Goal: Task Accomplishment & Management: Use online tool/utility

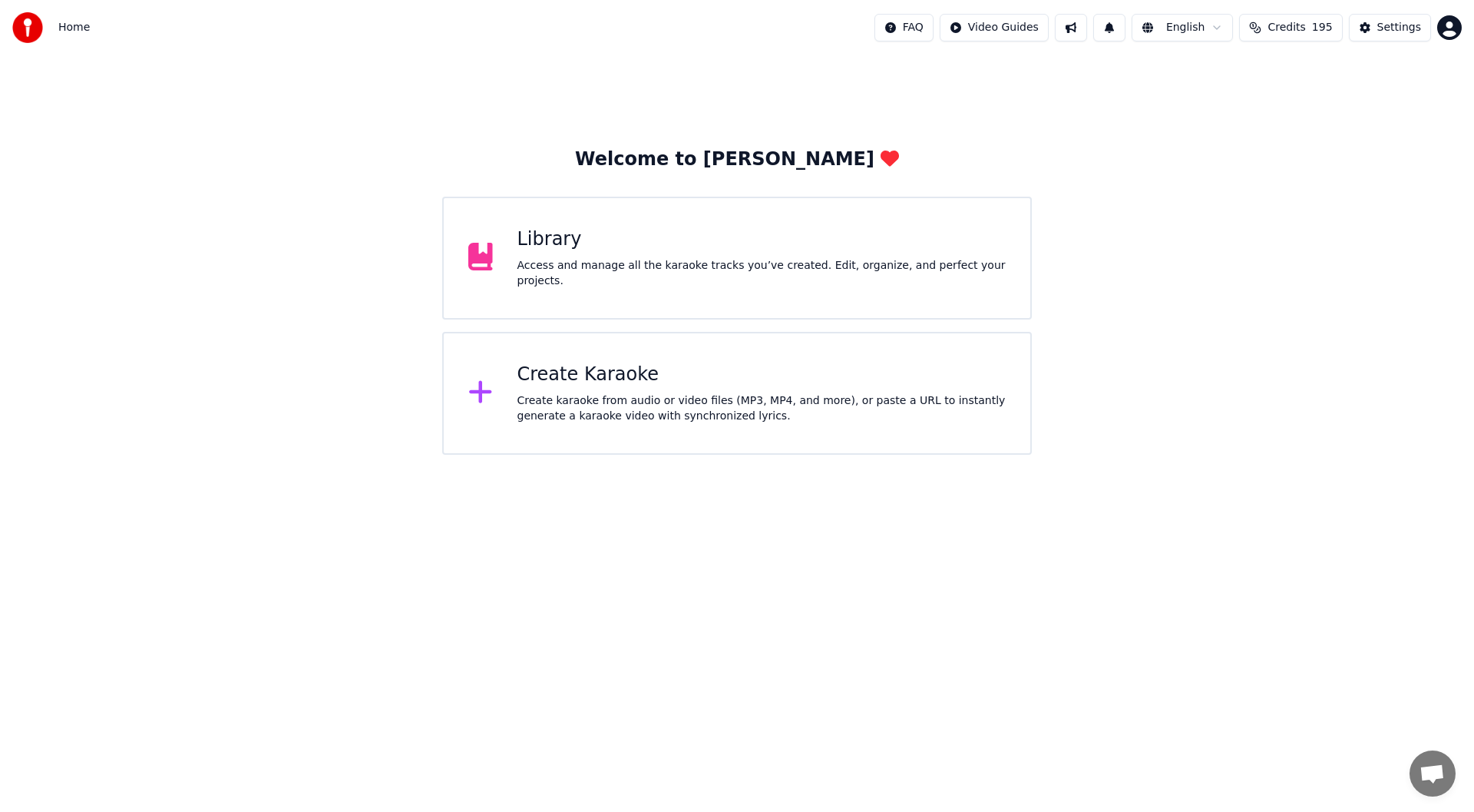
click at [753, 273] on div "Access and manage all the karaoke tracks you’ve created. Edit, organize, and pe…" at bounding box center [762, 274] width 489 height 30
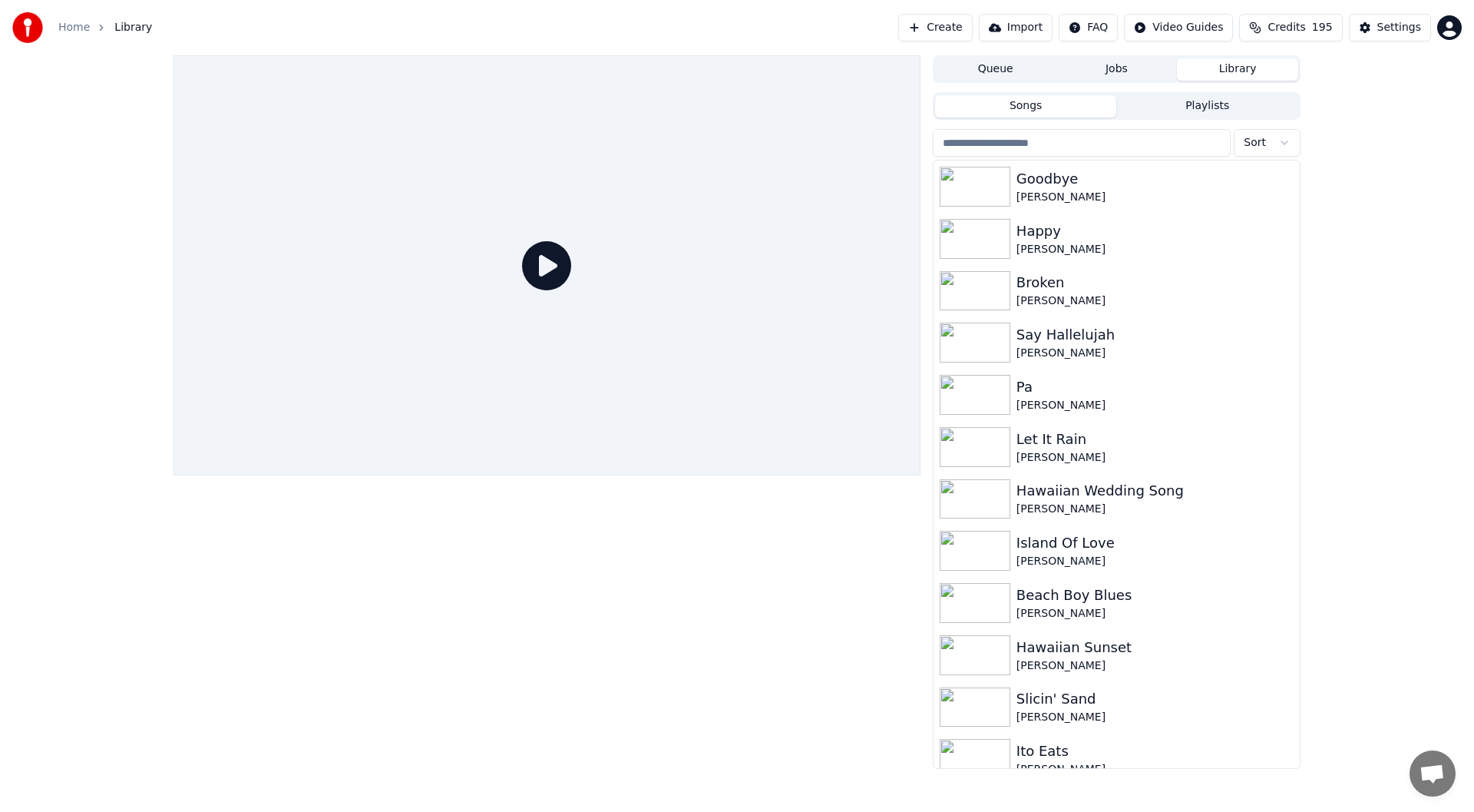
click at [1056, 140] on input "search" at bounding box center [1082, 142] width 298 height 28
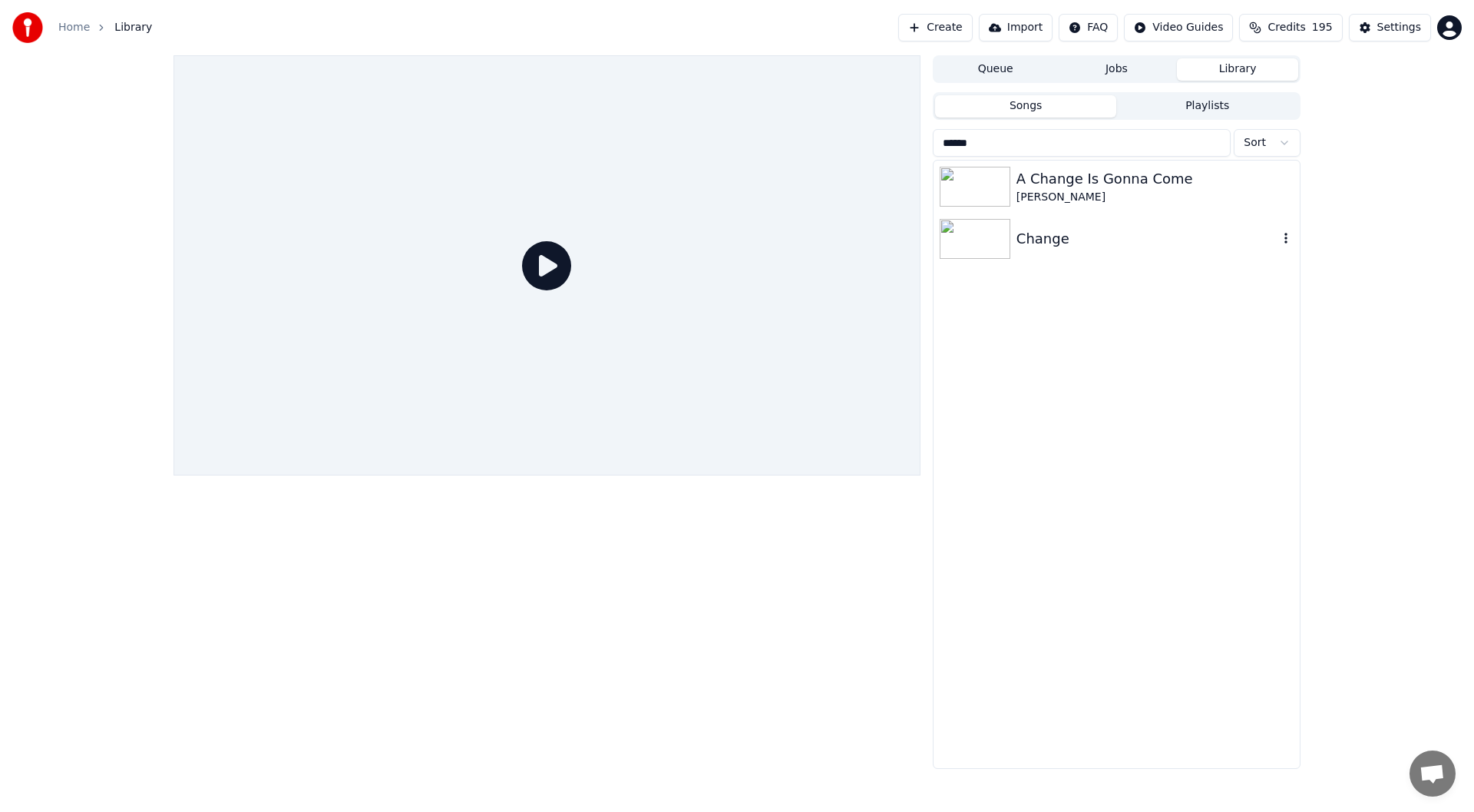
type input "******"
click at [1025, 246] on div "Change" at bounding box center [1147, 238] width 262 height 22
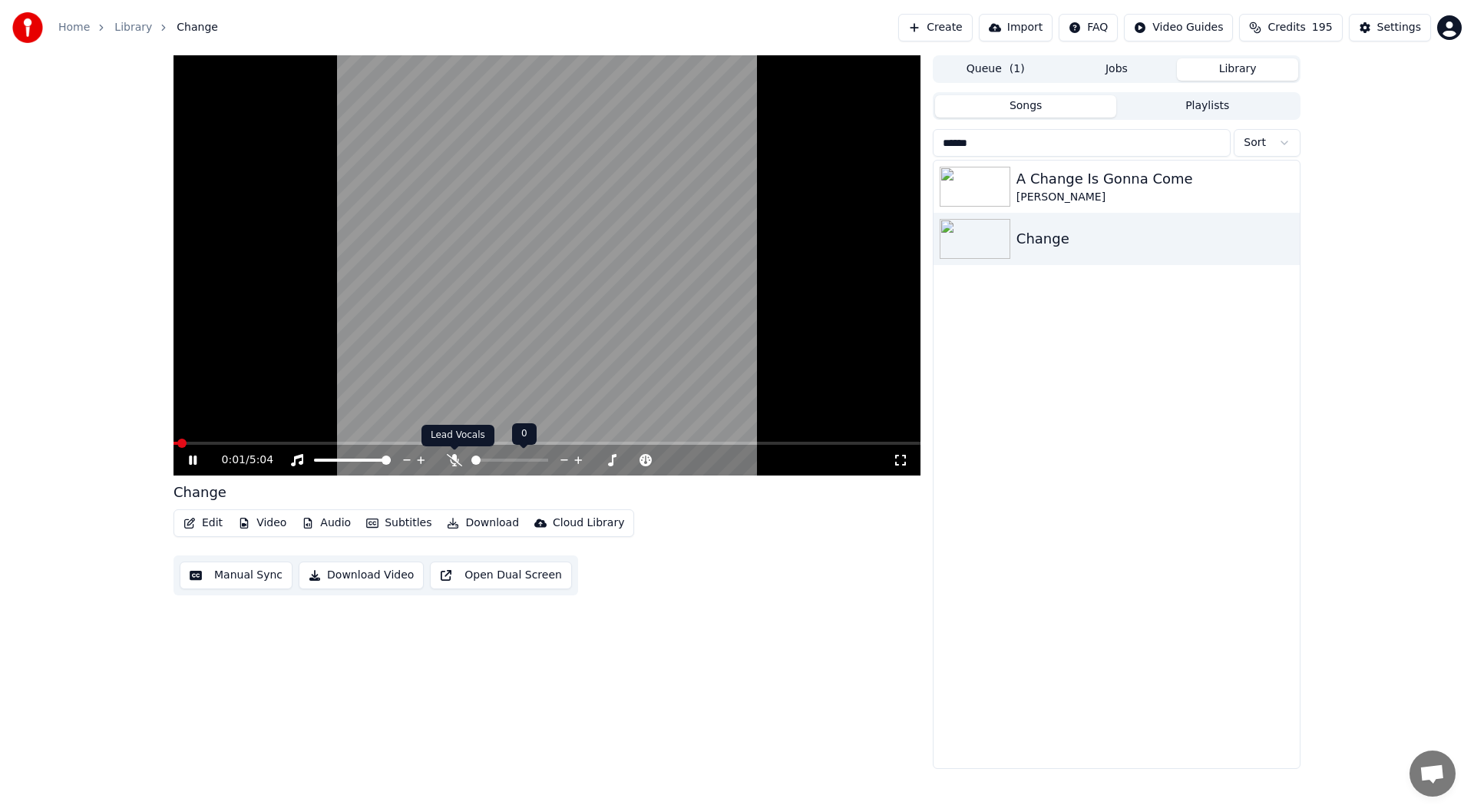
click at [451, 463] on icon at bounding box center [455, 460] width 15 height 12
click at [190, 451] on div "1:43 / 5:04" at bounding box center [547, 460] width 747 height 30
click at [188, 457] on icon at bounding box center [204, 460] width 36 height 12
click at [236, 576] on button "Manual Sync" at bounding box center [236, 575] width 113 height 28
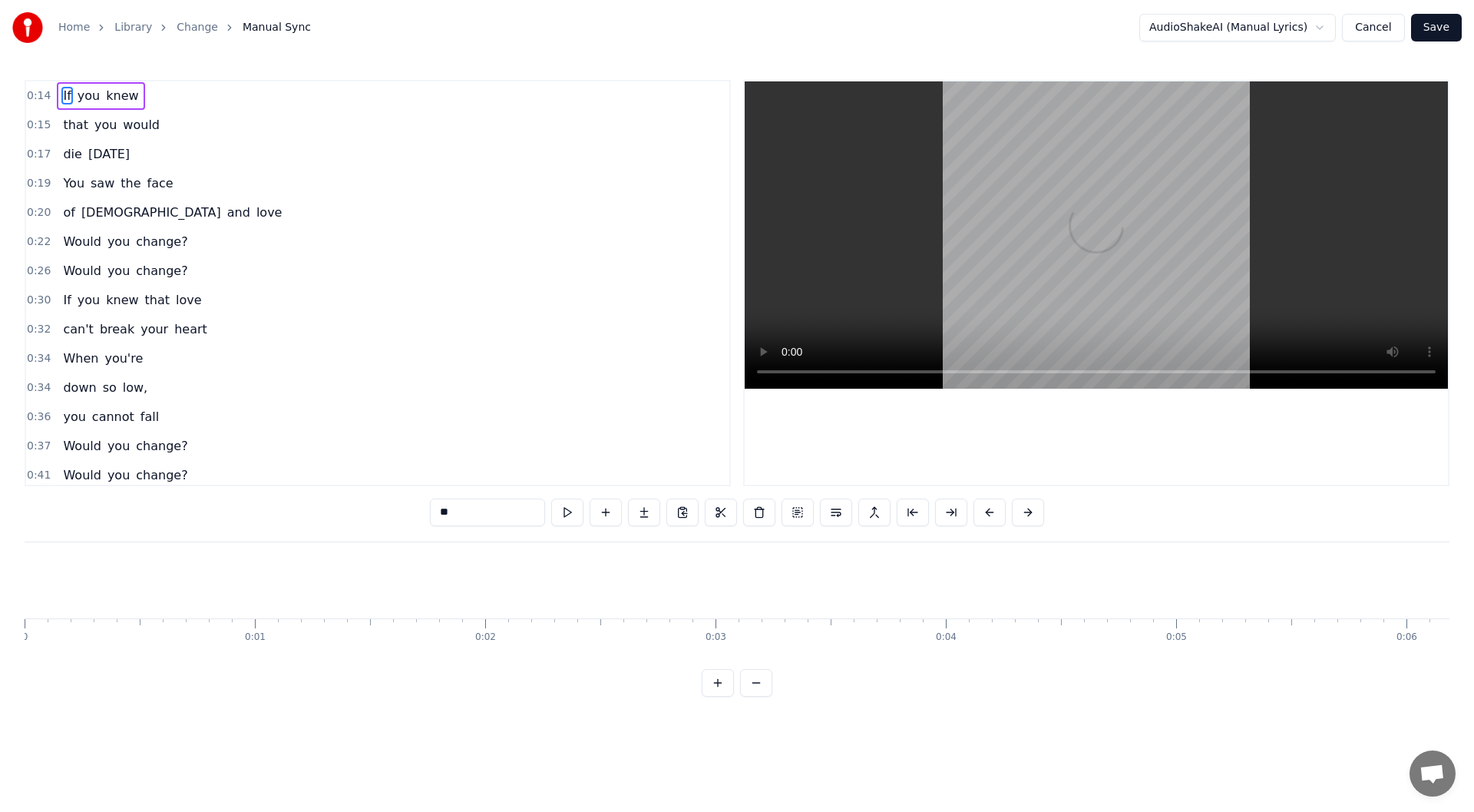
scroll to position [0, 3364]
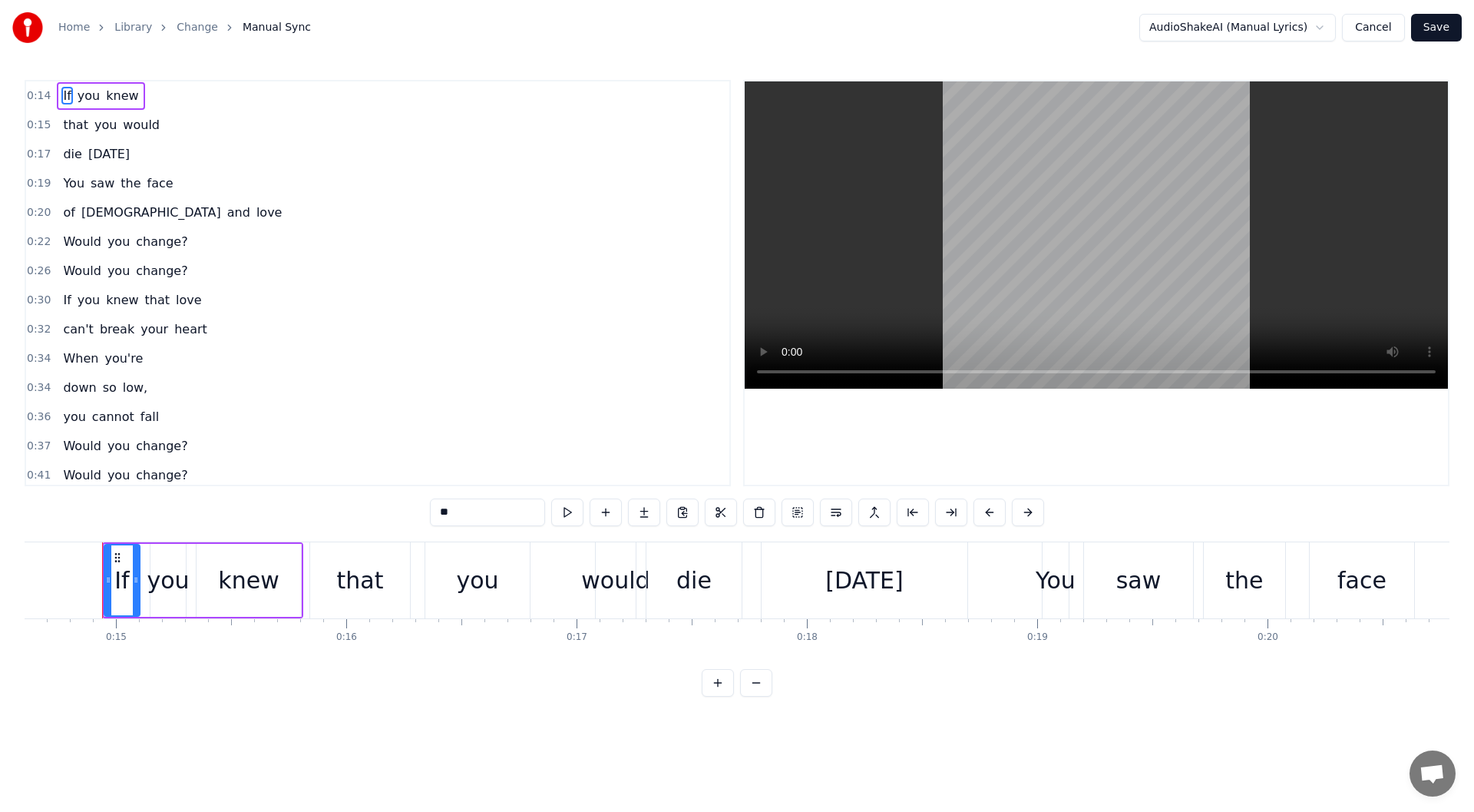
click at [115, 96] on span "knew" at bounding box center [122, 95] width 35 height 18
click at [78, 122] on span "that" at bounding box center [76, 124] width 28 height 18
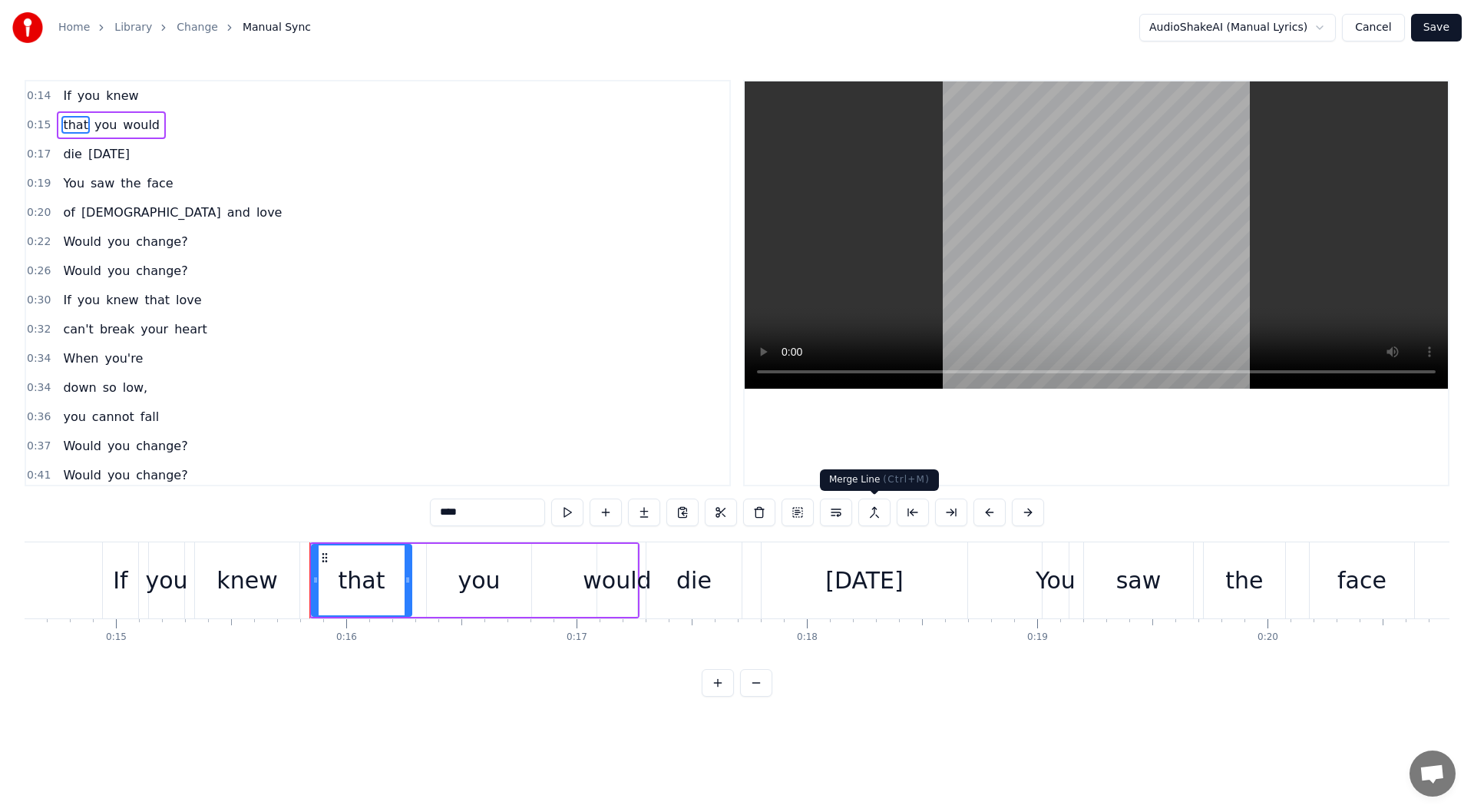
click at [879, 515] on button at bounding box center [875, 512] width 32 height 28
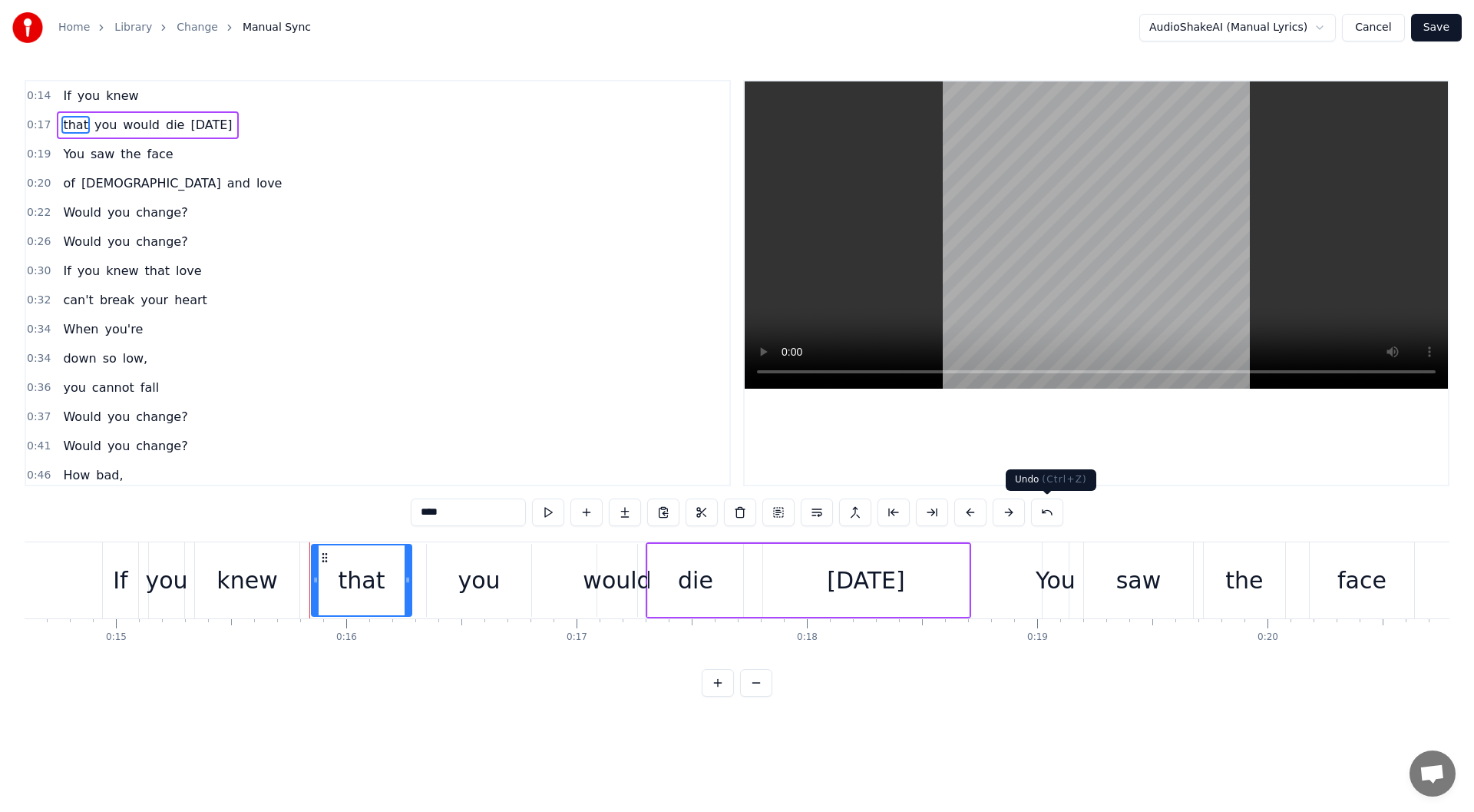
click at [1049, 508] on button at bounding box center [1048, 512] width 32 height 28
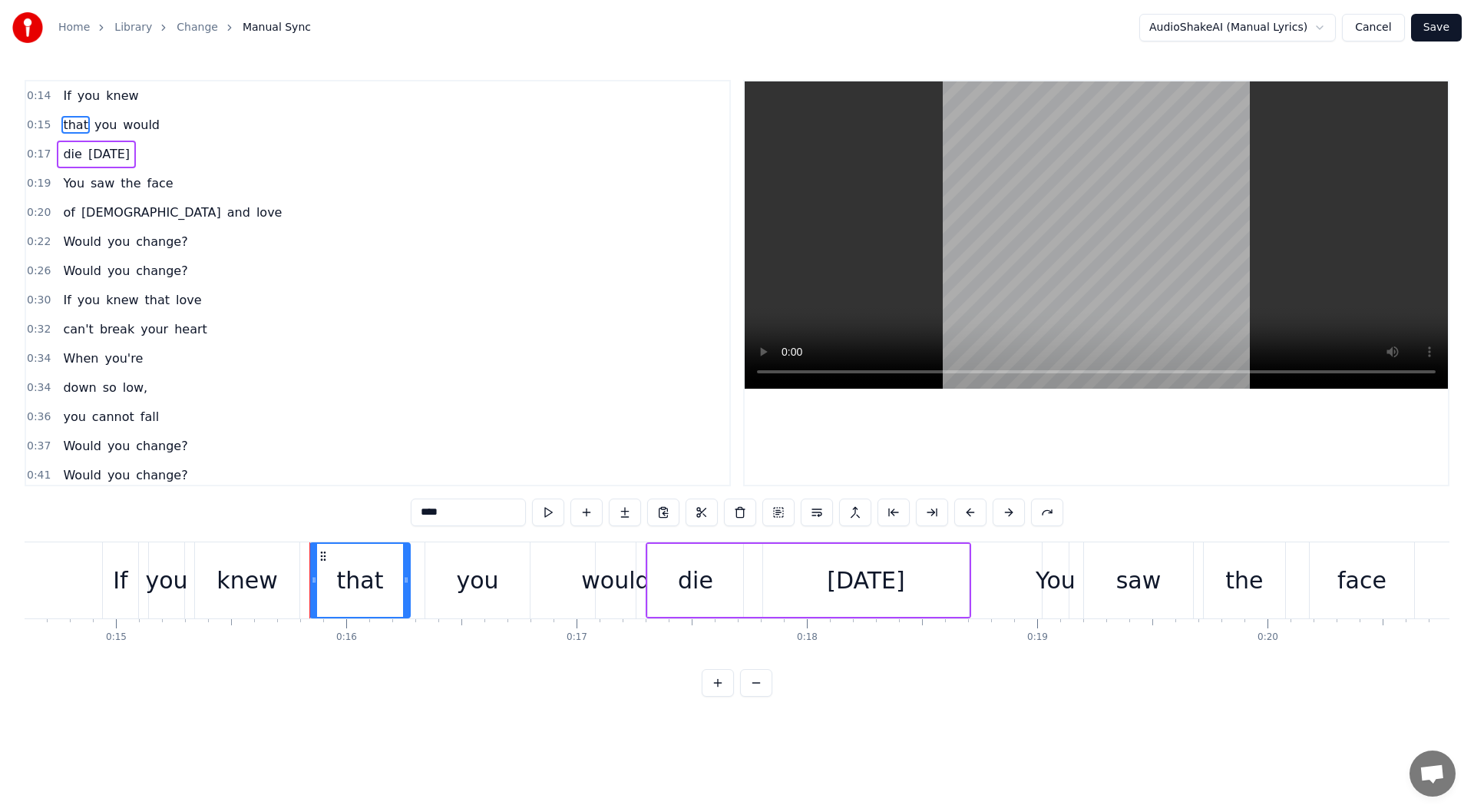
click at [119, 98] on span "knew" at bounding box center [122, 95] width 35 height 18
type input "****"
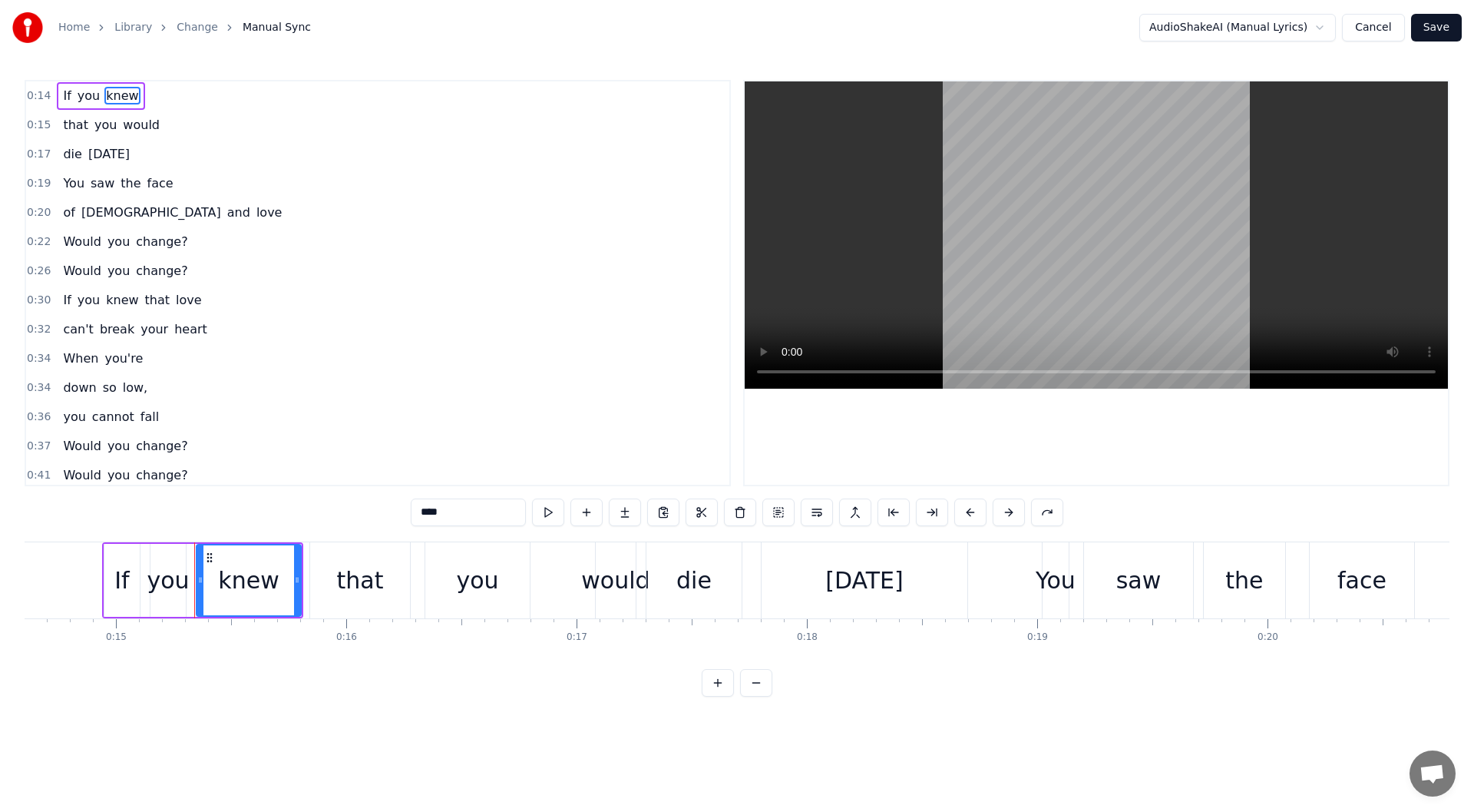
click at [57, 106] on div "If you knew" at bounding box center [101, 96] width 87 height 28
click at [62, 94] on span "If" at bounding box center [66, 95] width 10 height 18
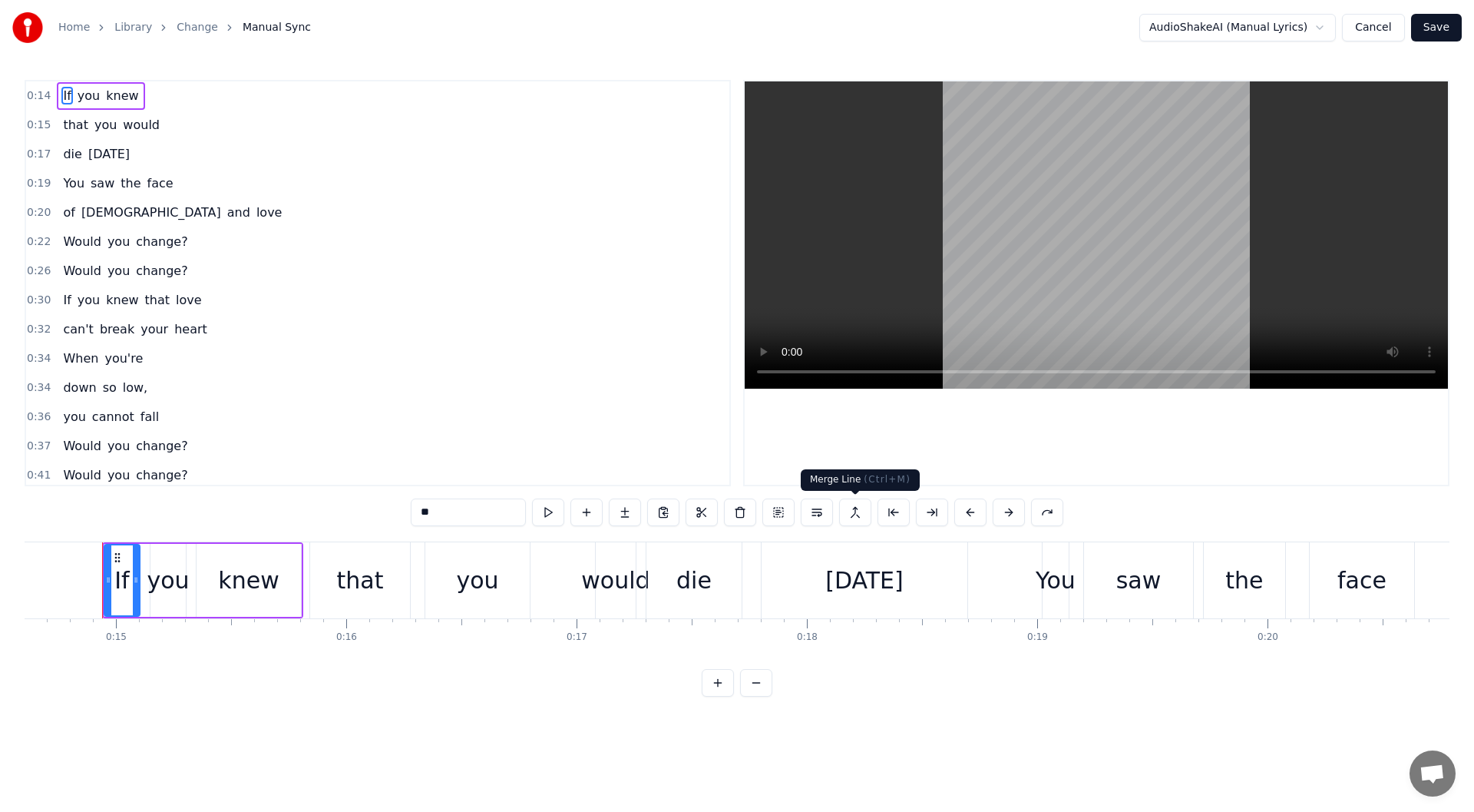
click at [853, 510] on button at bounding box center [856, 512] width 32 height 28
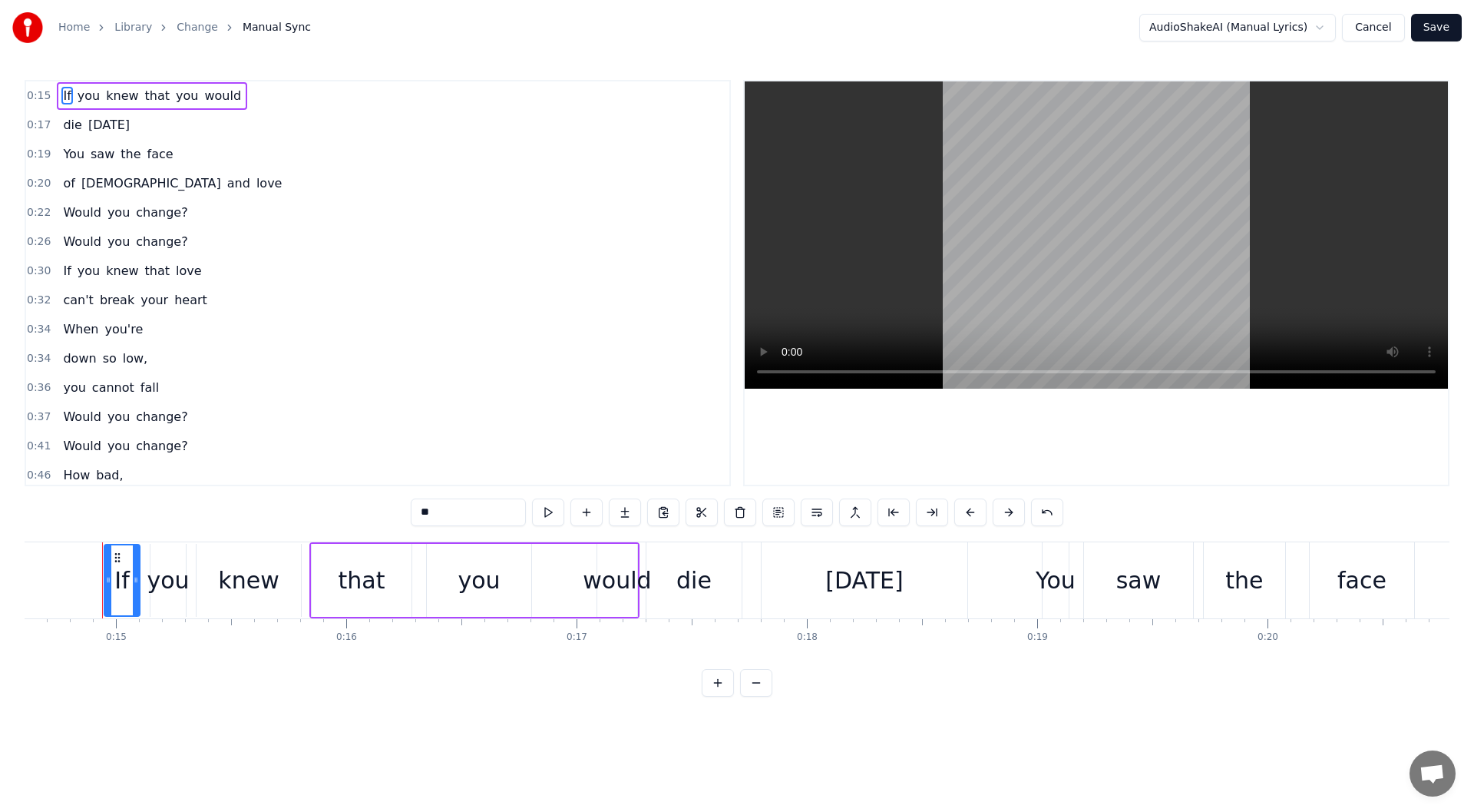
click at [66, 106] on div "If you knew that you would" at bounding box center [152, 96] width 191 height 28
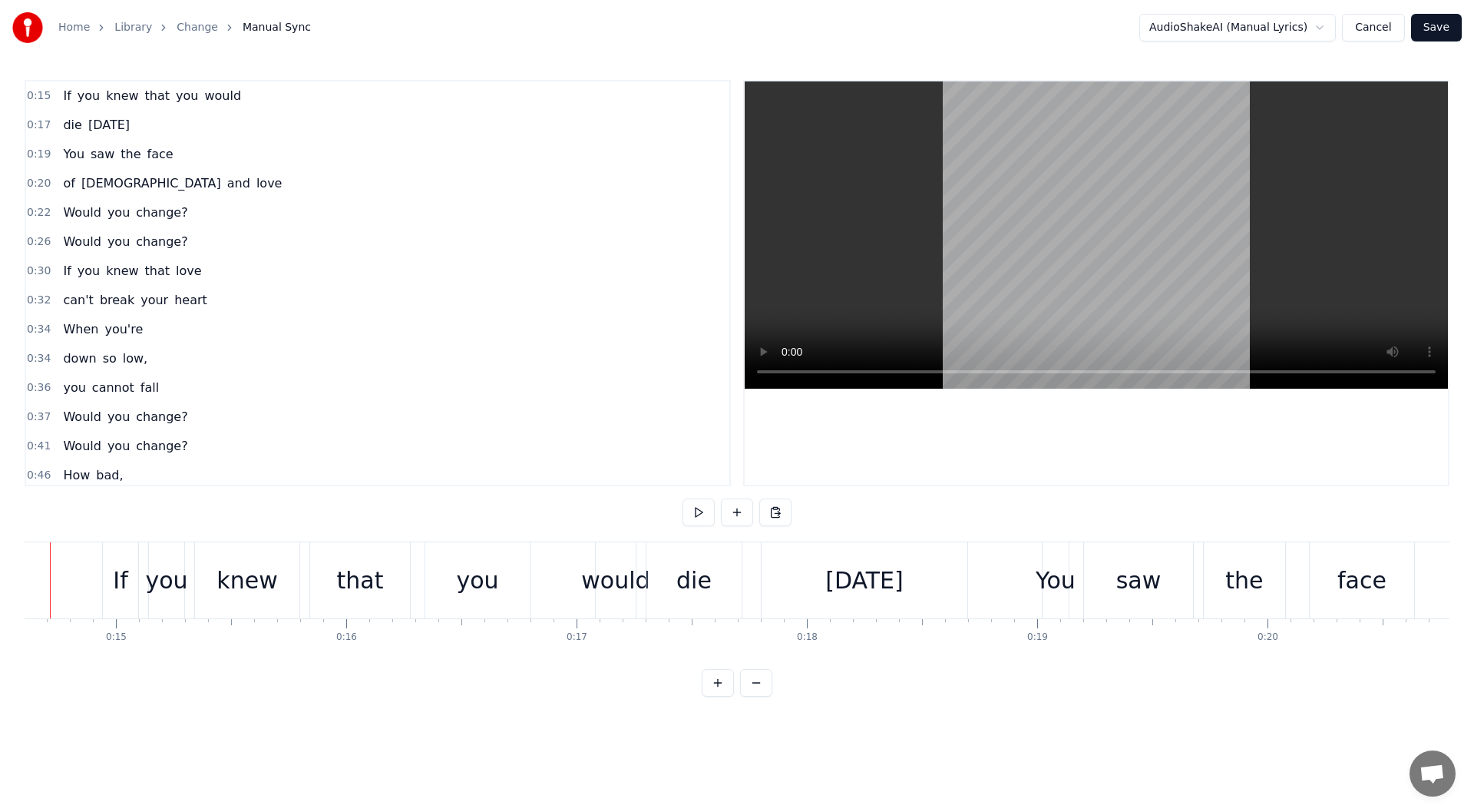
scroll to position [0, 3313]
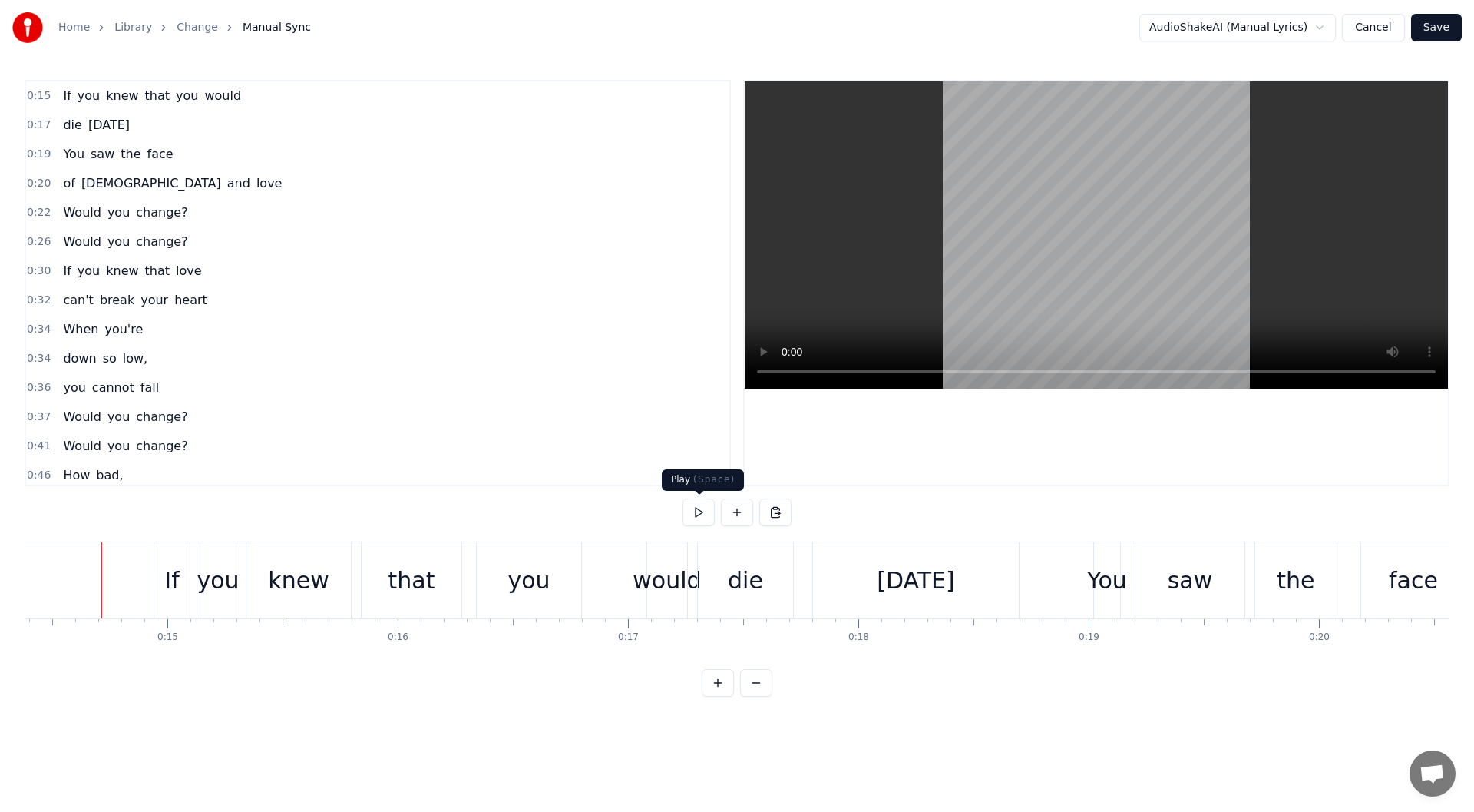
click at [708, 507] on button at bounding box center [699, 512] width 32 height 28
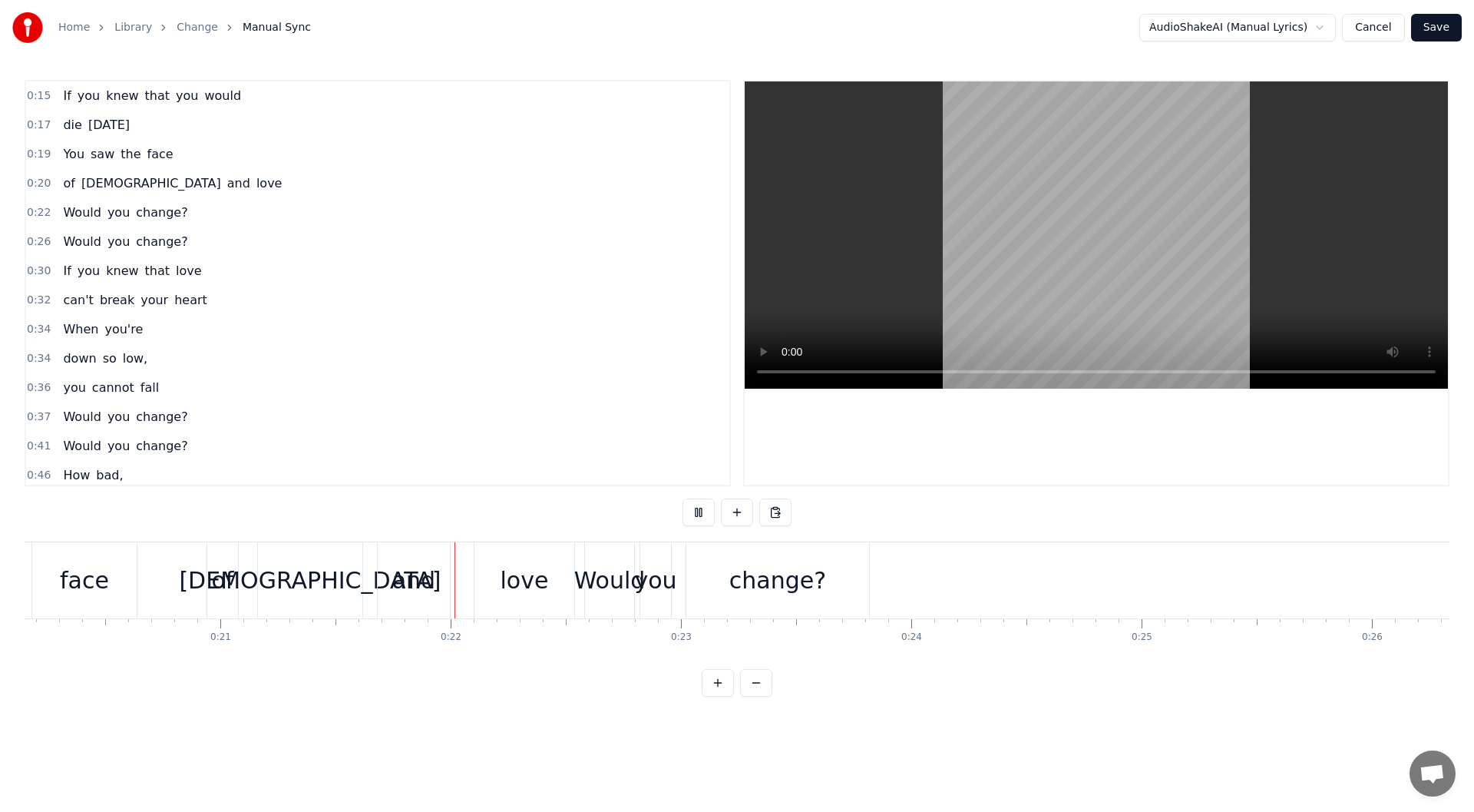
click at [708, 507] on button at bounding box center [699, 512] width 32 height 28
click at [62, 157] on span "You" at bounding box center [74, 154] width 25 height 18
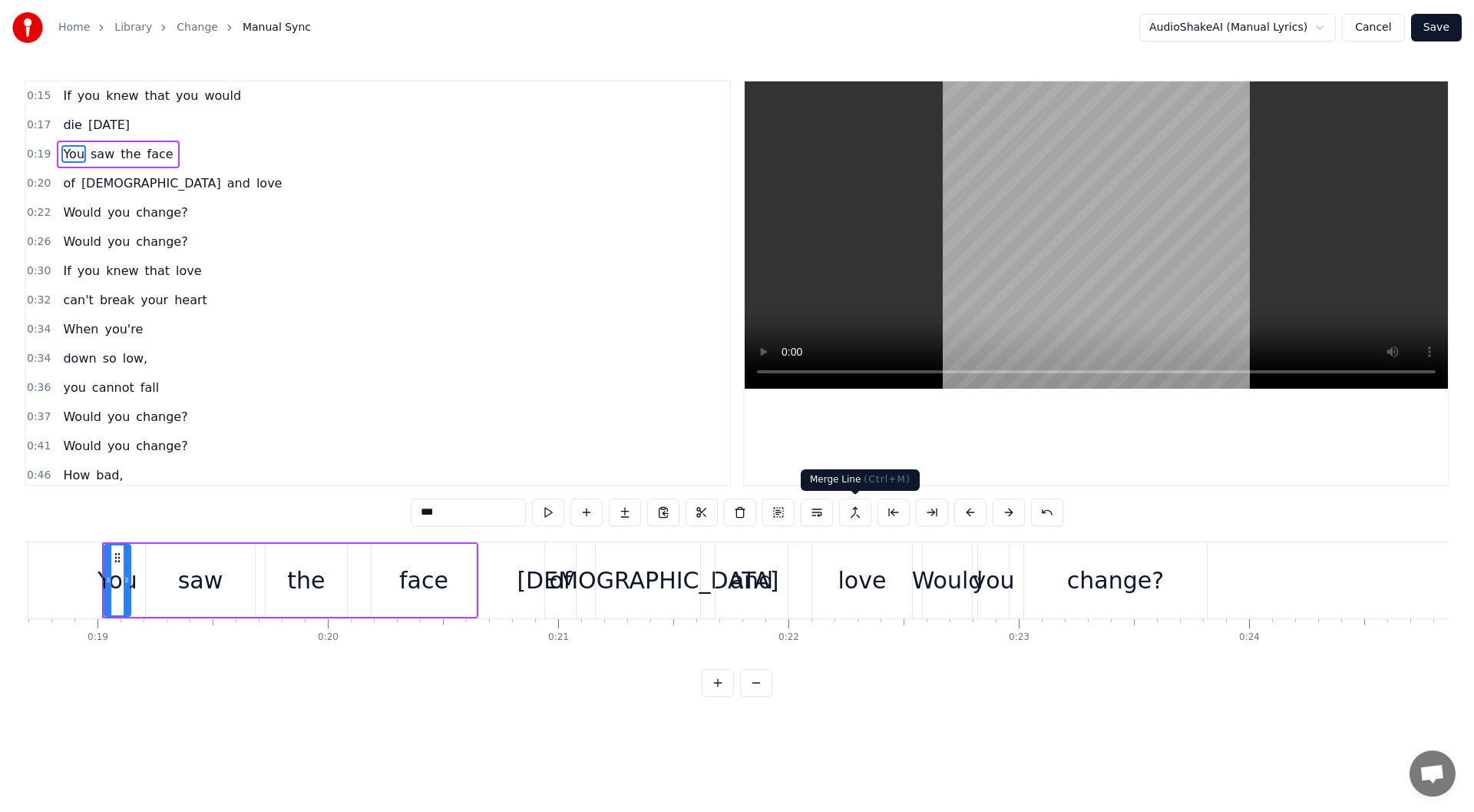
click at [856, 515] on button at bounding box center [856, 512] width 32 height 28
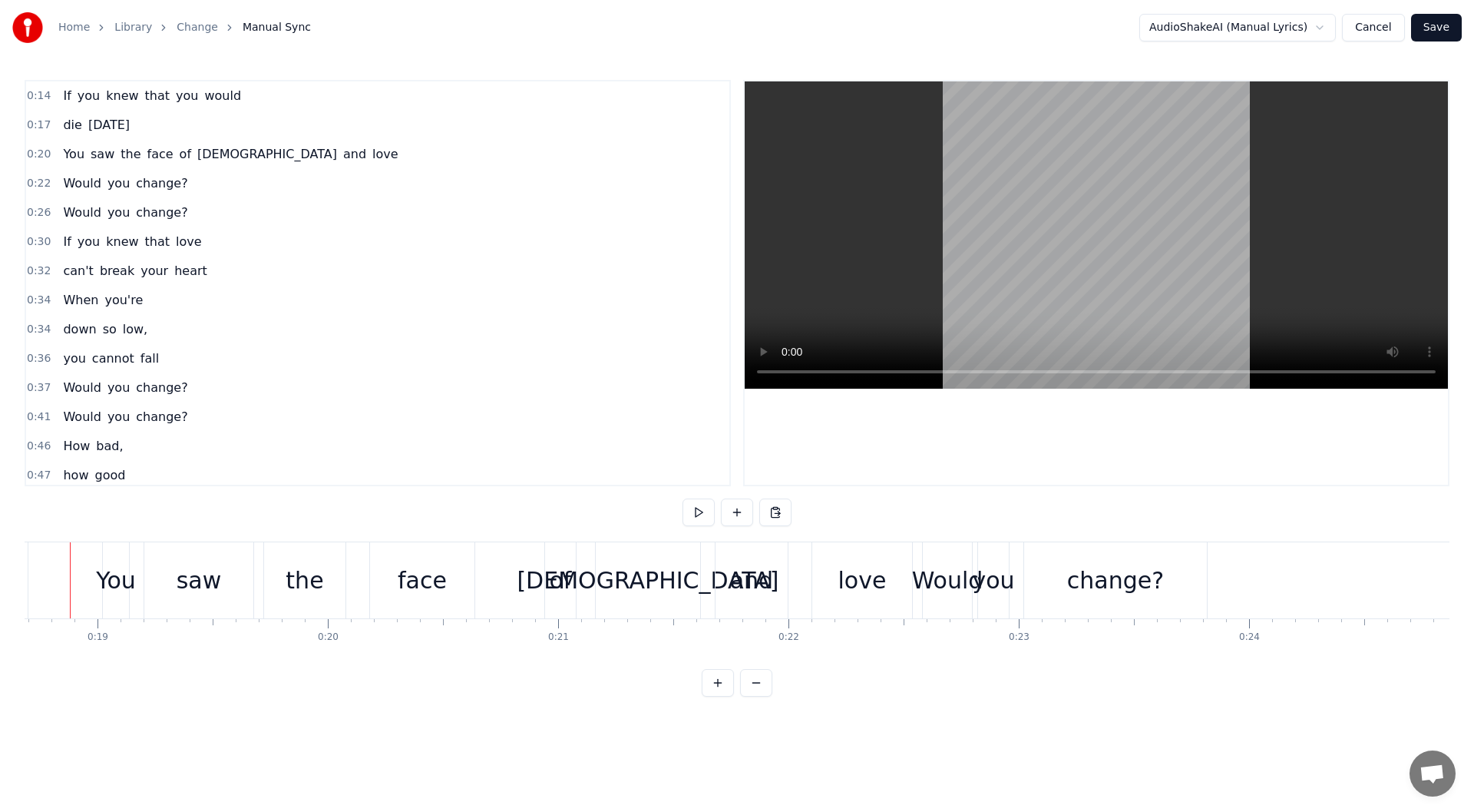
scroll to position [0, 4272]
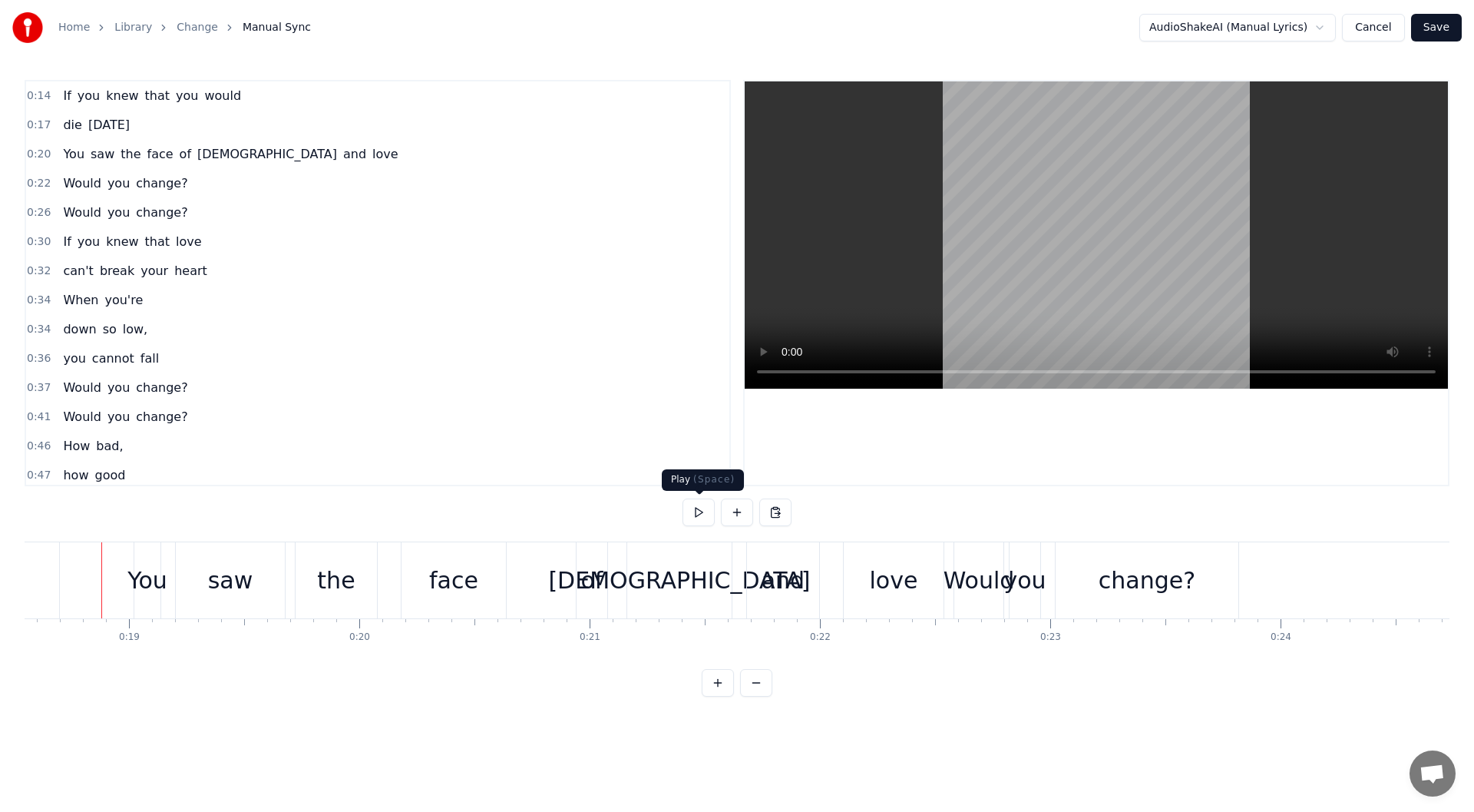
click at [704, 516] on button at bounding box center [699, 512] width 32 height 28
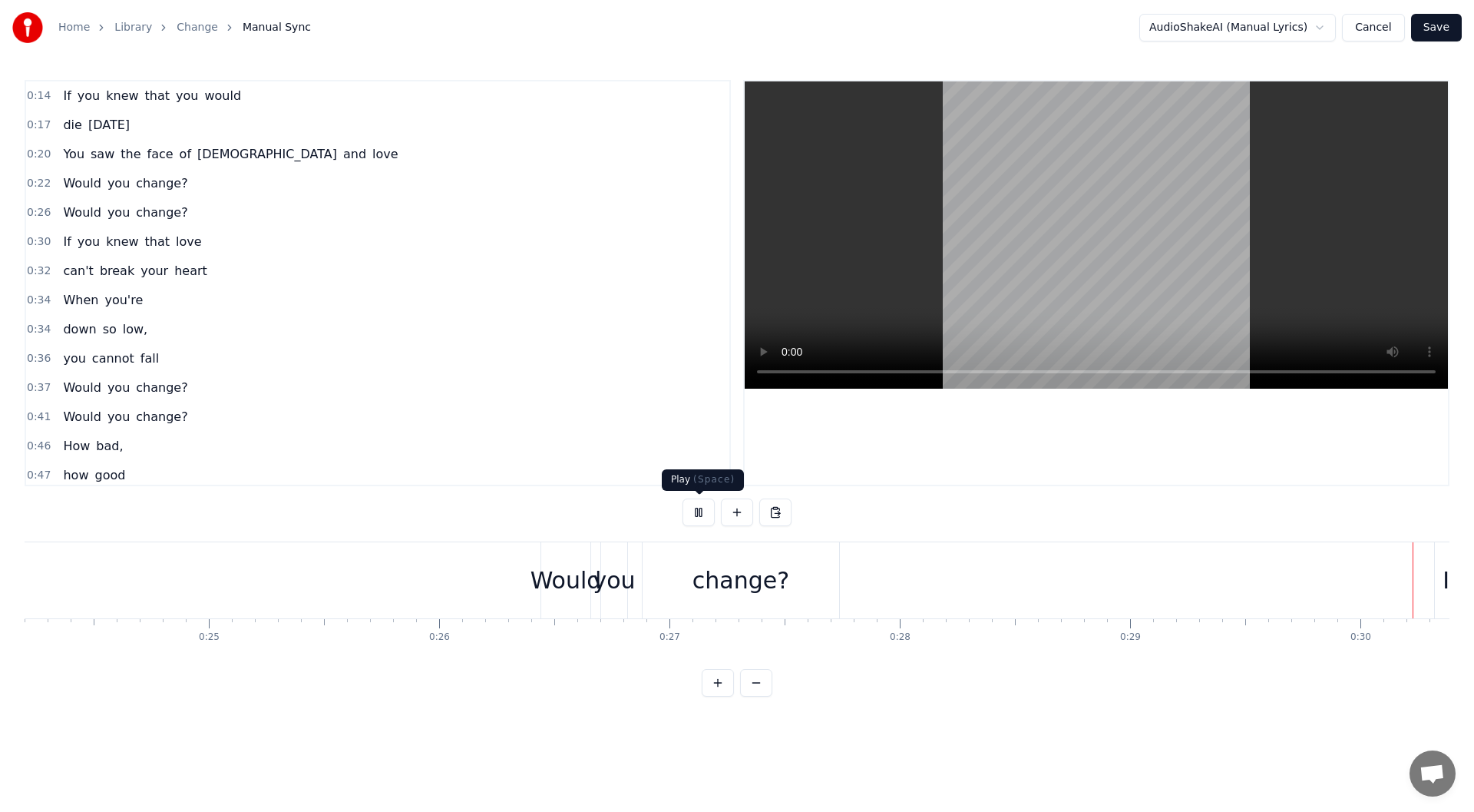
scroll to position [0, 6867]
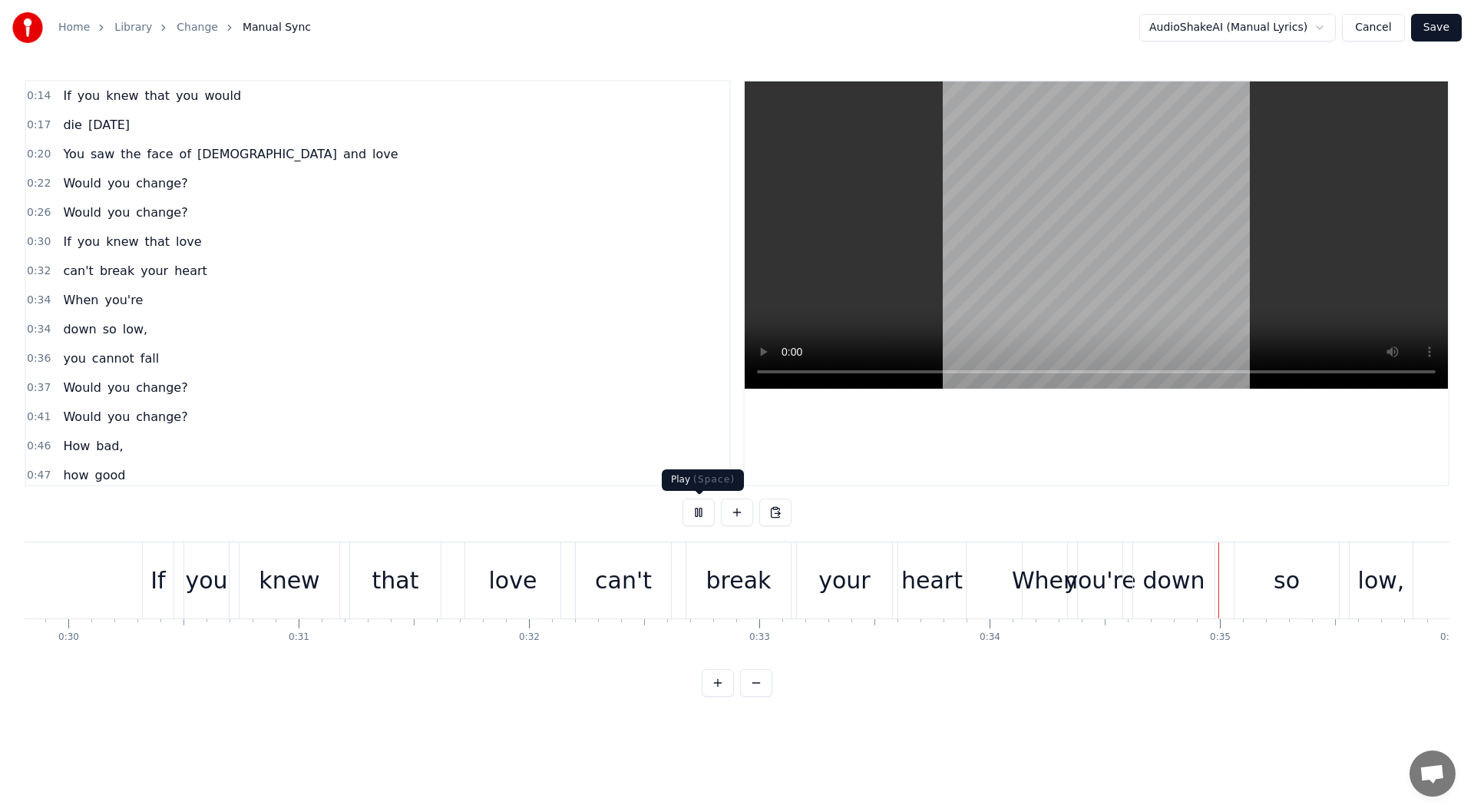
click at [697, 515] on button at bounding box center [699, 512] width 32 height 28
click at [64, 308] on span "When" at bounding box center [81, 299] width 38 height 18
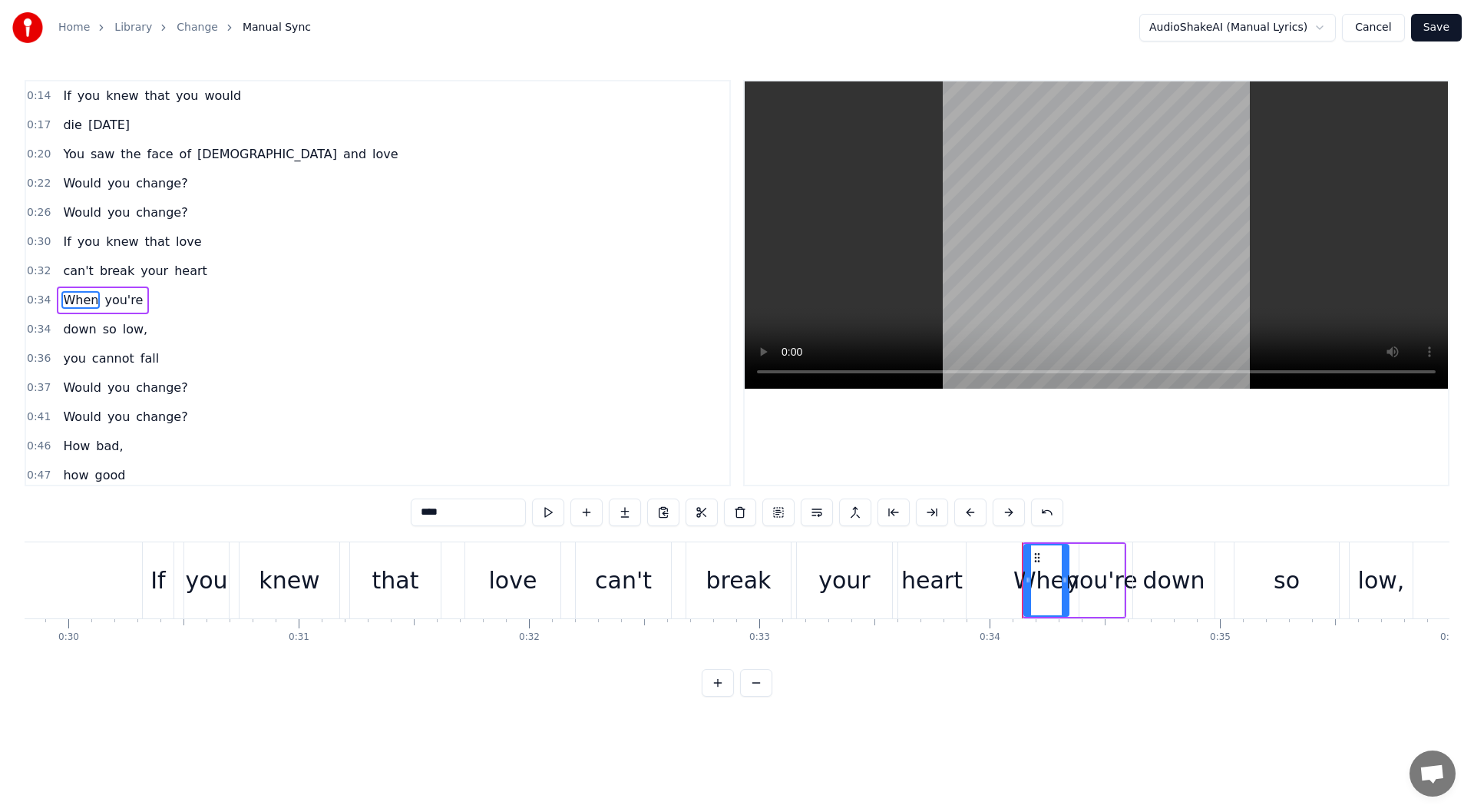
scroll to position [17, 0]
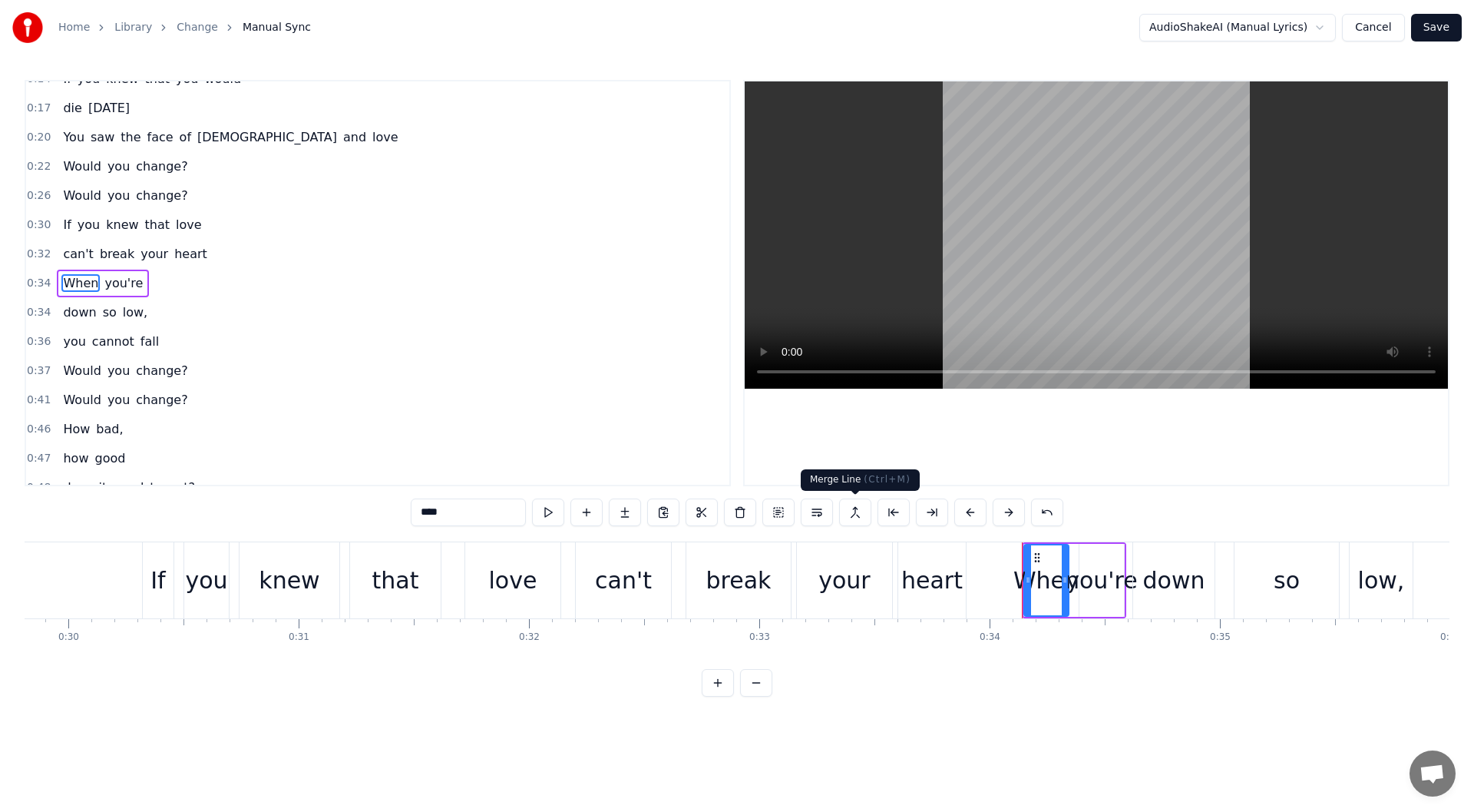
click at [854, 511] on button at bounding box center [856, 512] width 32 height 28
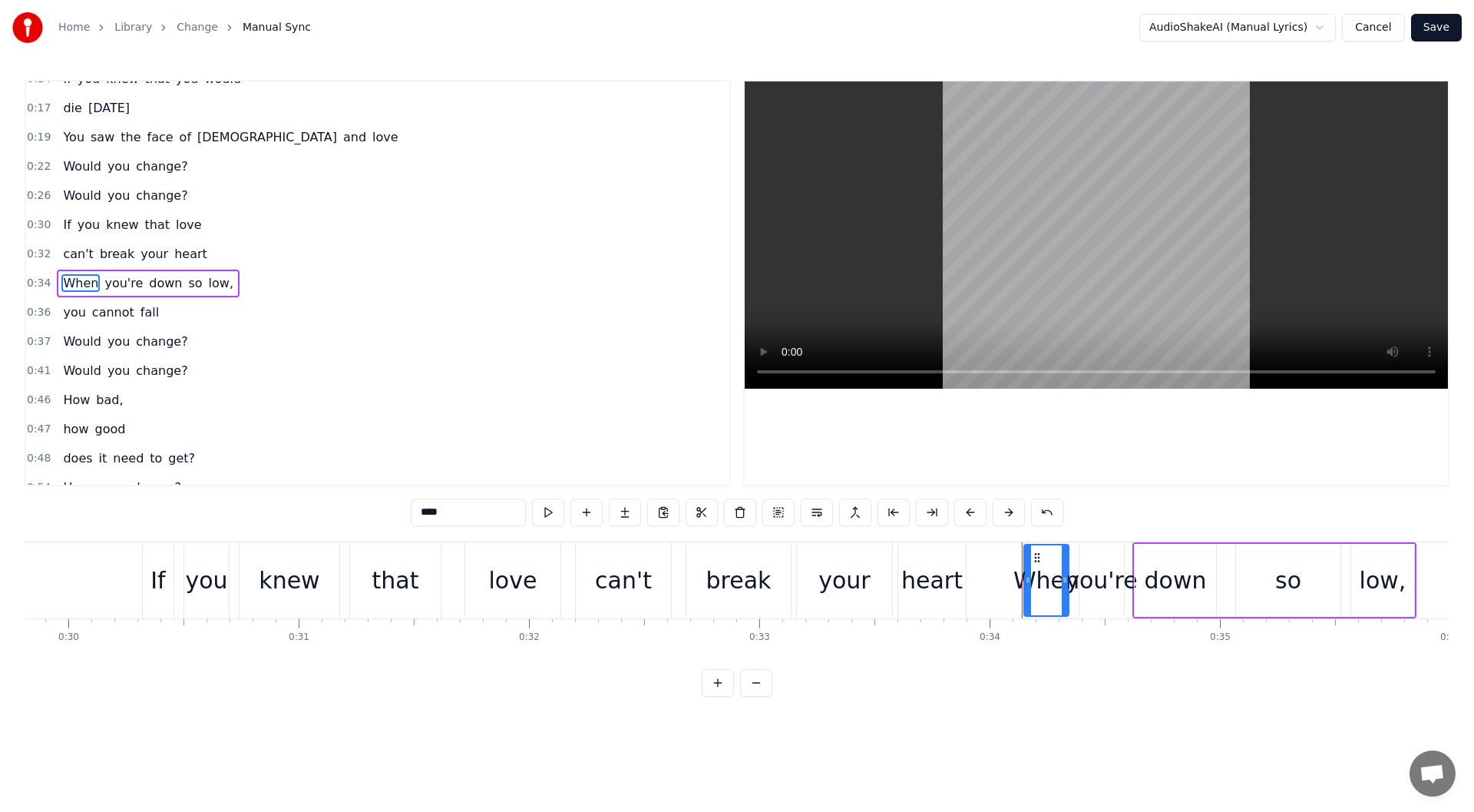
click at [62, 294] on div "When you're down so low," at bounding box center [148, 283] width 182 height 28
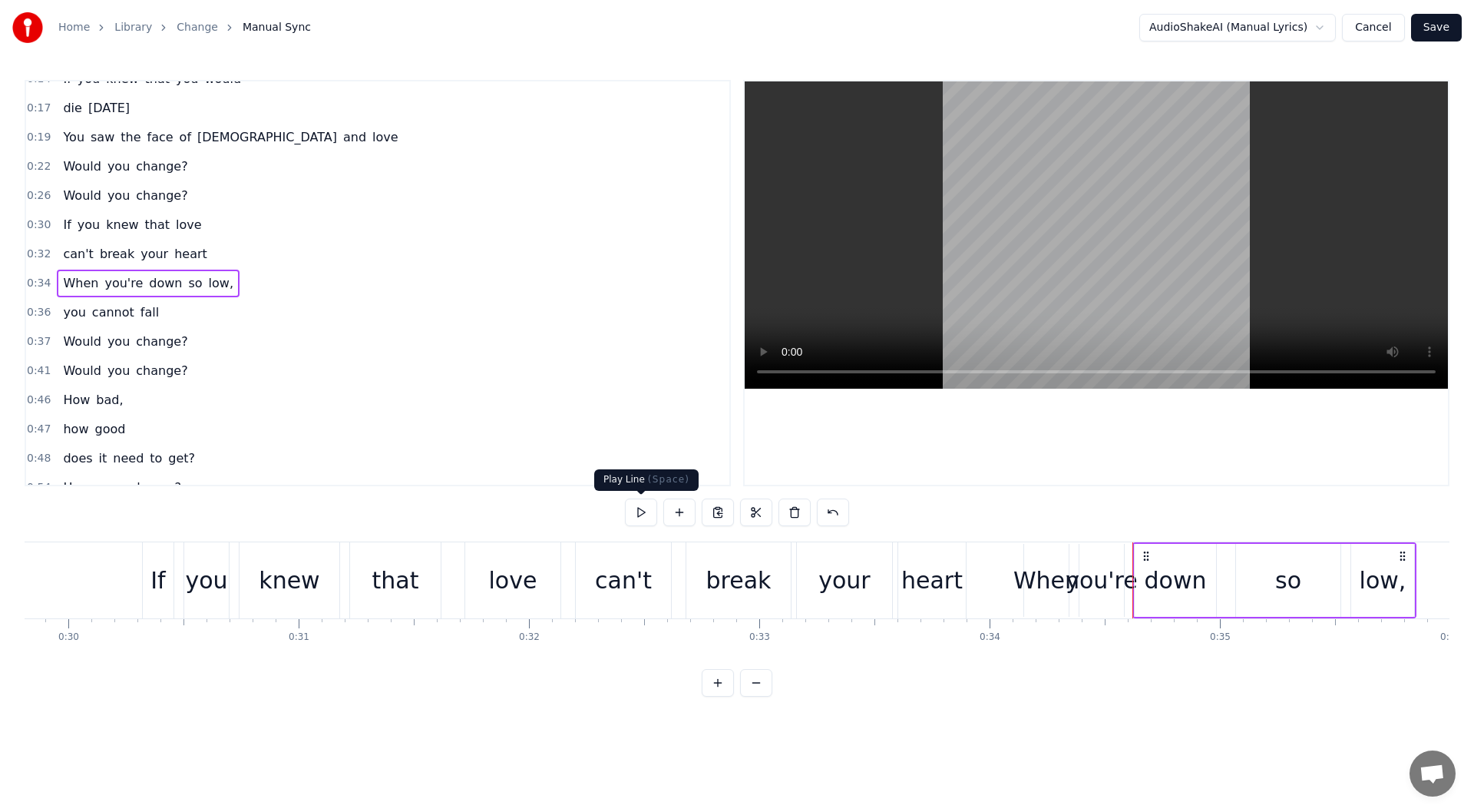
click at [648, 517] on button at bounding box center [641, 512] width 32 height 28
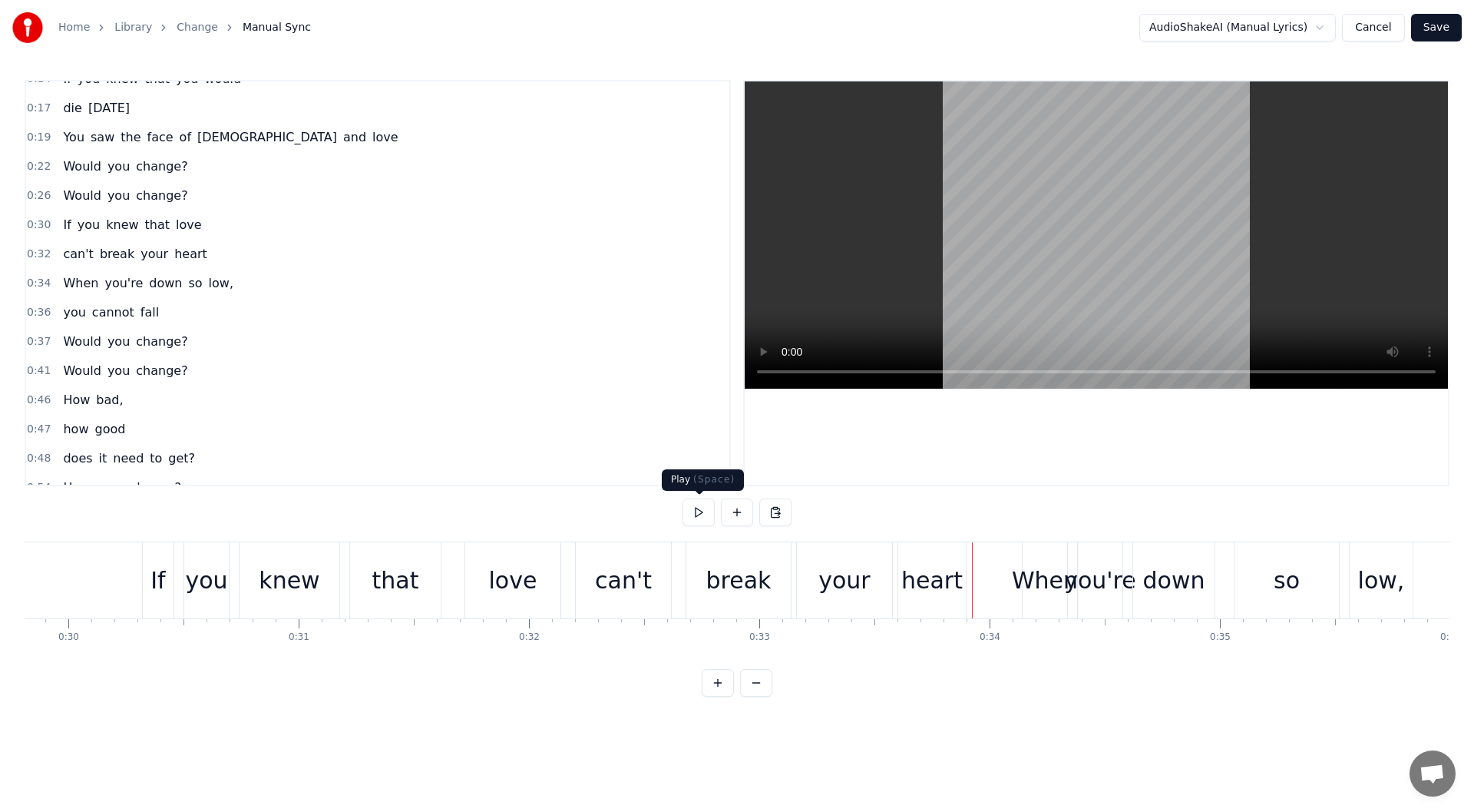
click at [704, 513] on button at bounding box center [699, 512] width 32 height 28
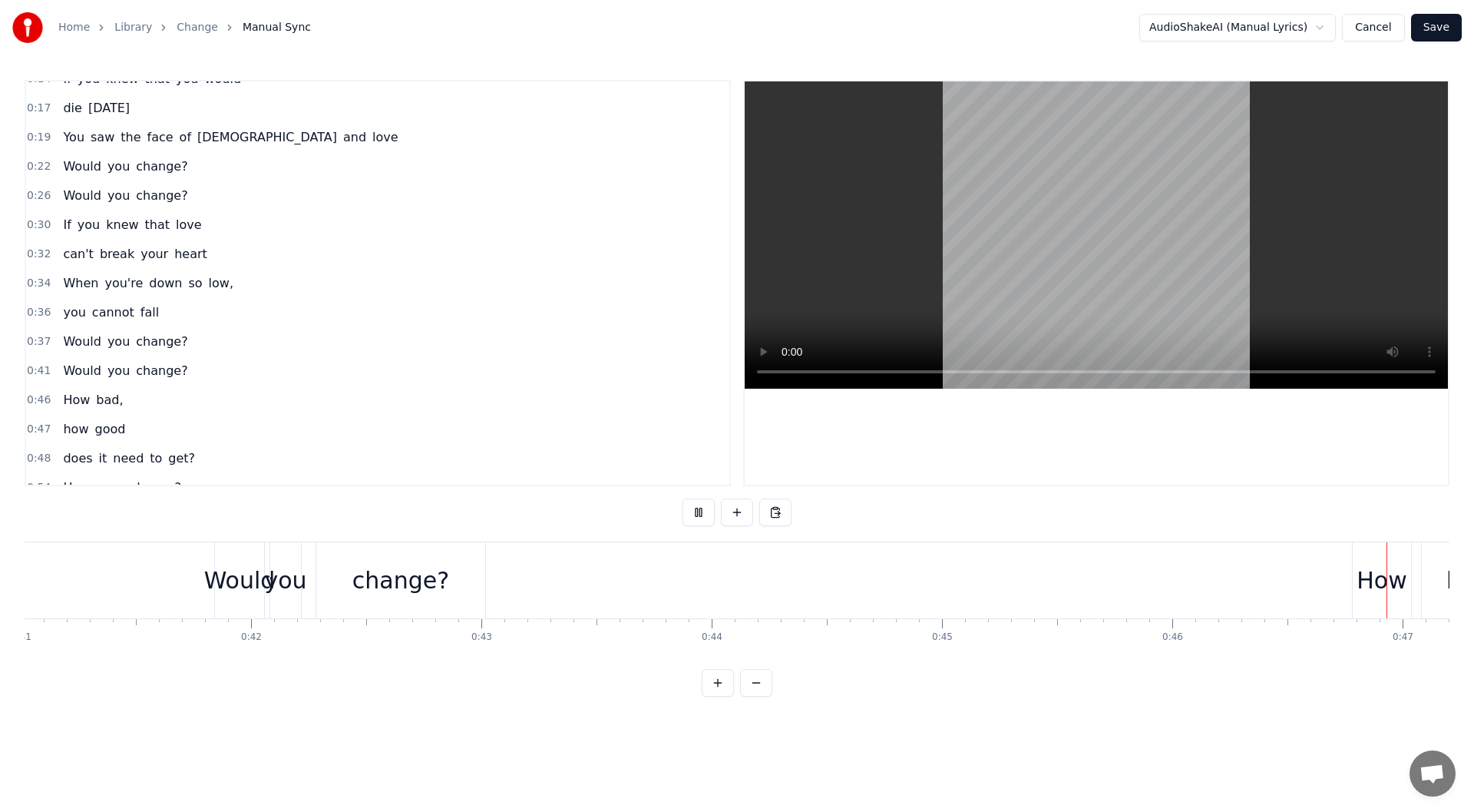
scroll to position [0, 10738]
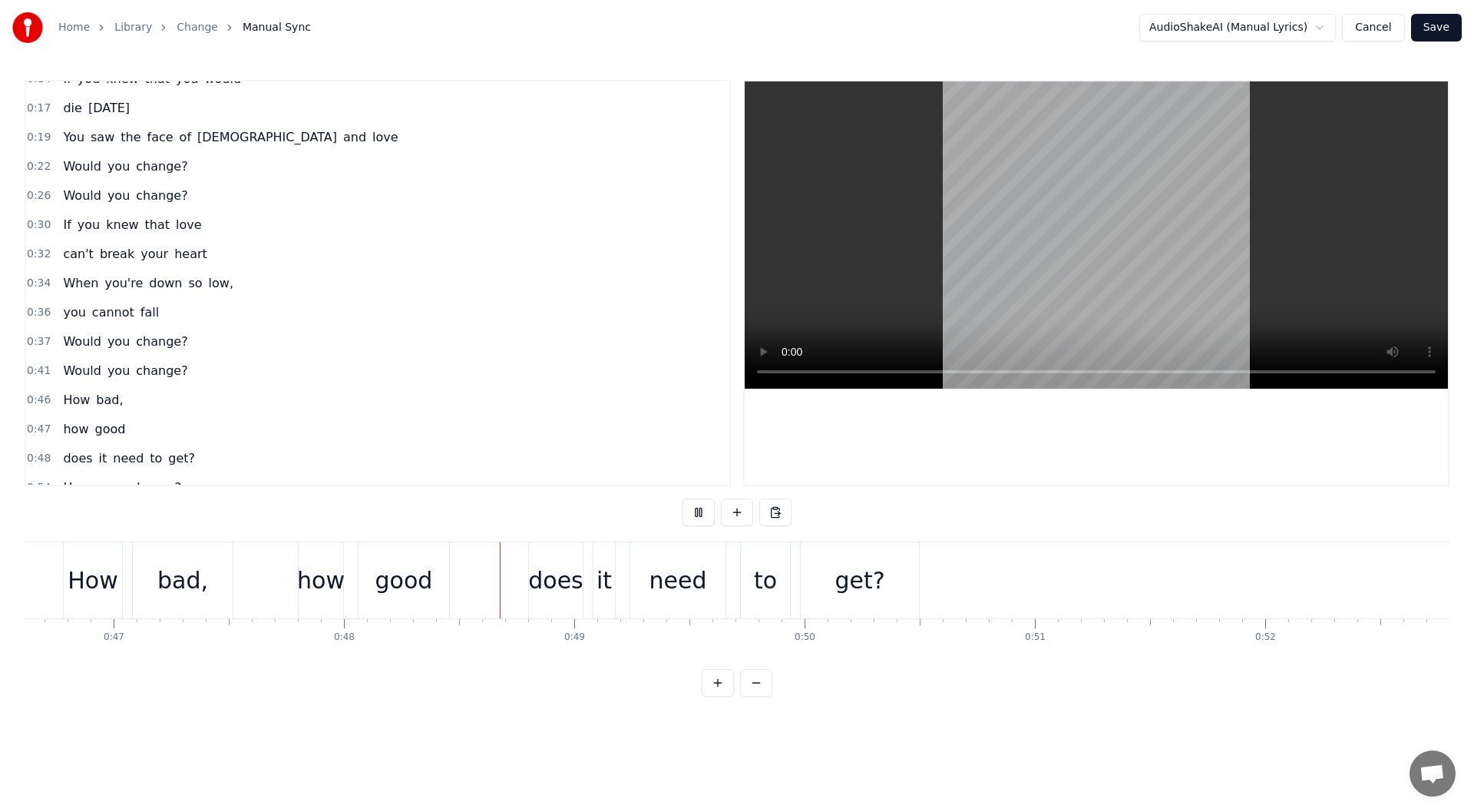
click at [704, 513] on button at bounding box center [699, 512] width 32 height 28
click at [69, 400] on span "How" at bounding box center [77, 400] width 30 height 18
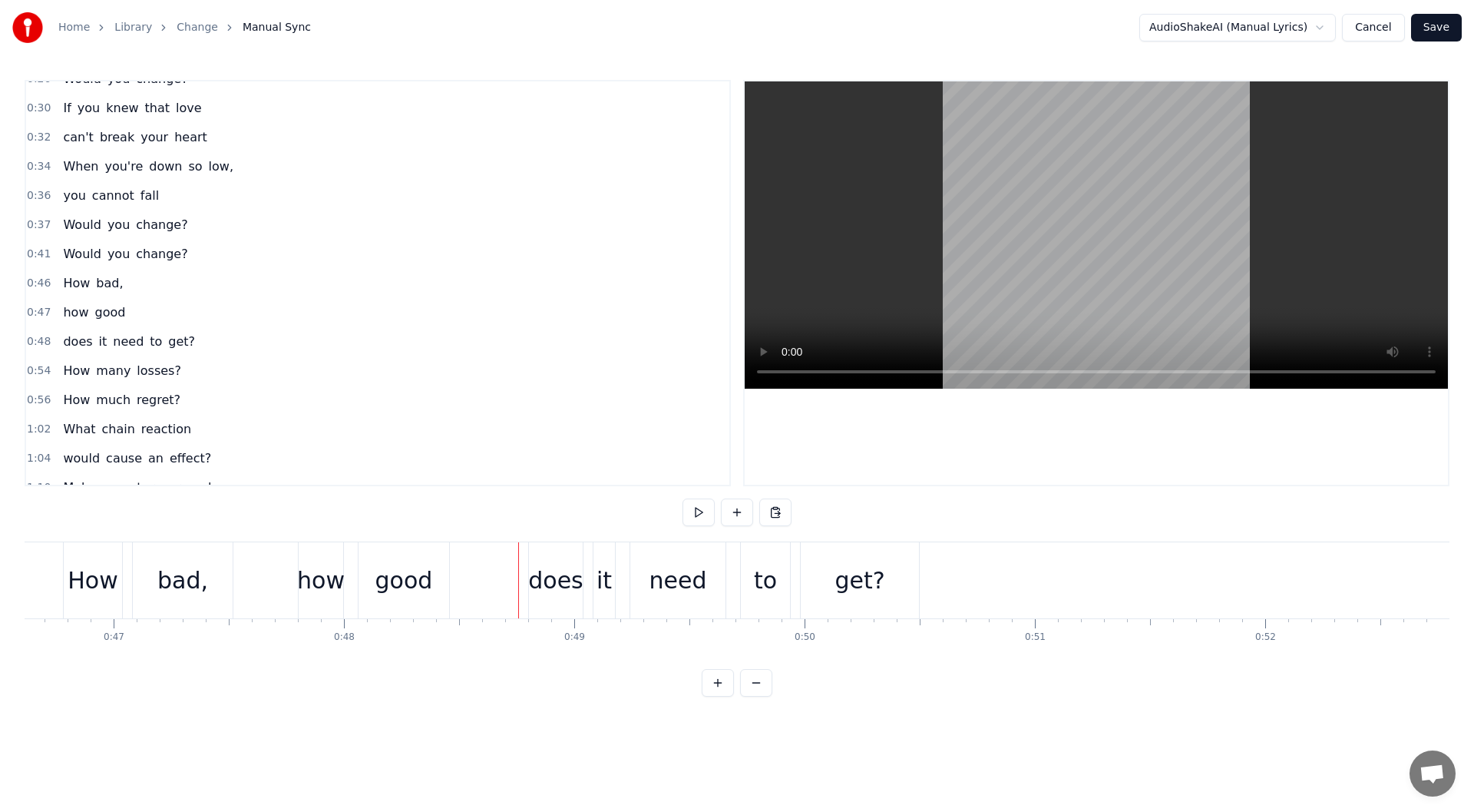
scroll to position [0, 10699]
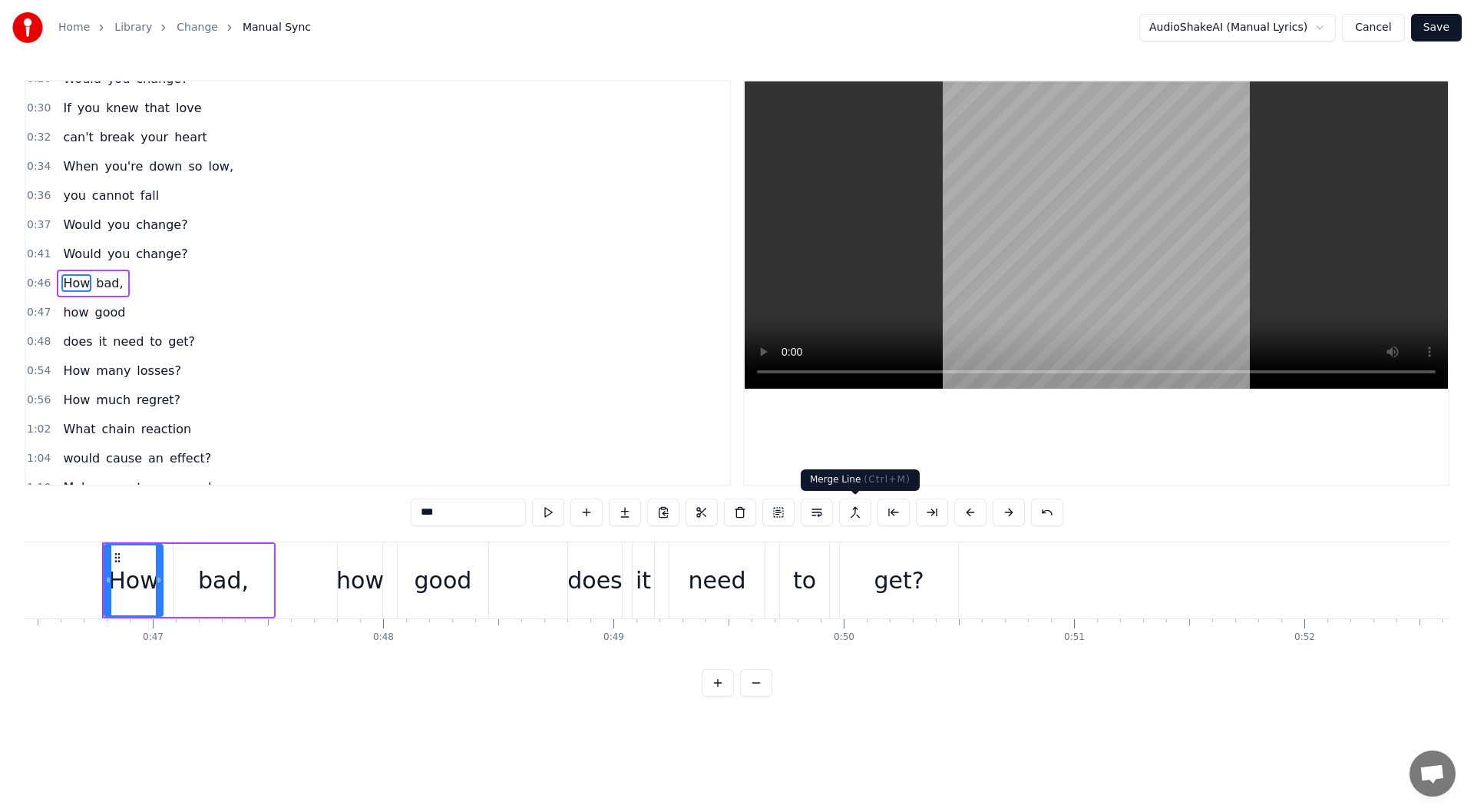
click at [860, 514] on button at bounding box center [856, 512] width 32 height 28
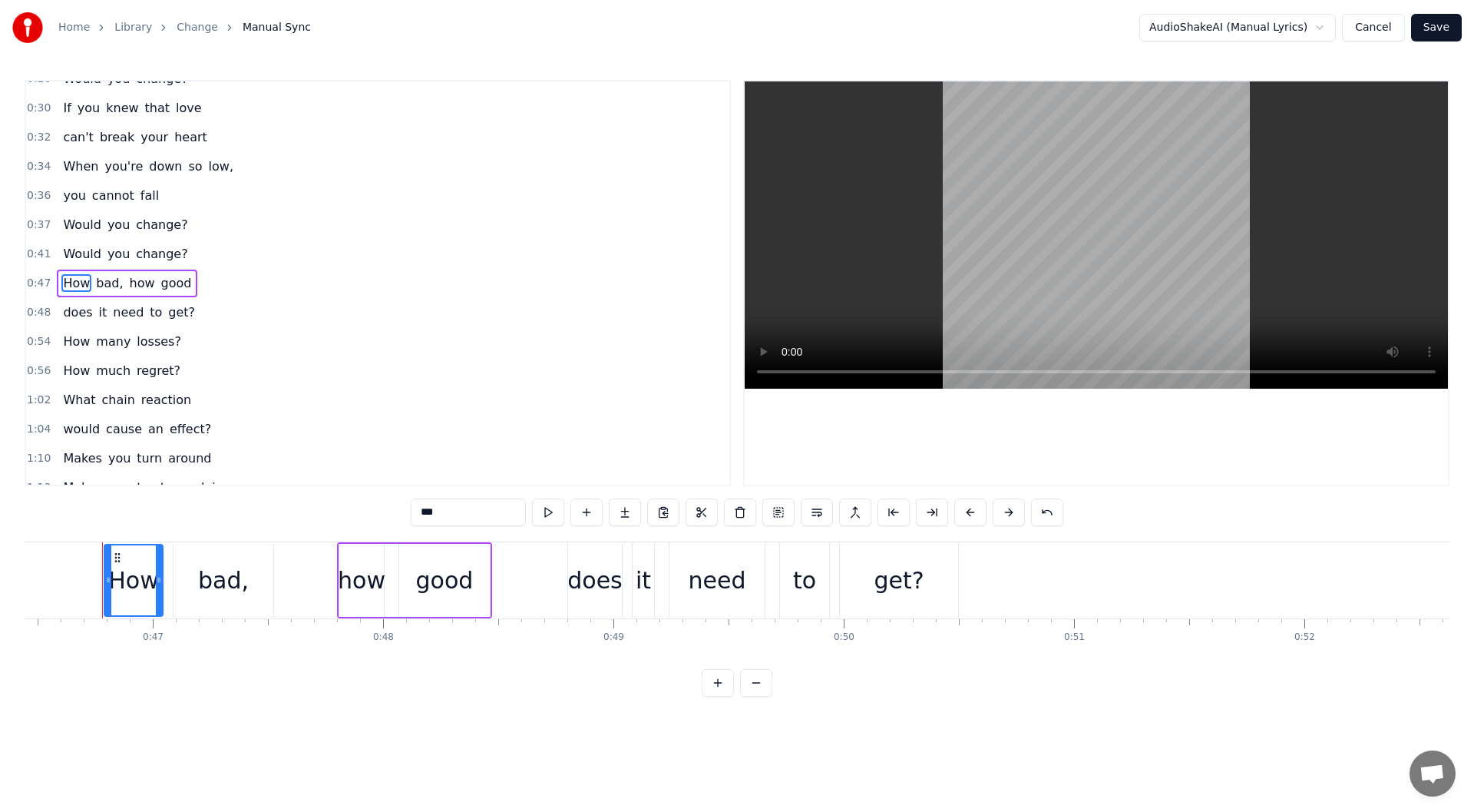
click at [61, 293] on div "How bad, how good" at bounding box center [127, 283] width 141 height 28
click at [66, 289] on span "How" at bounding box center [77, 283] width 30 height 18
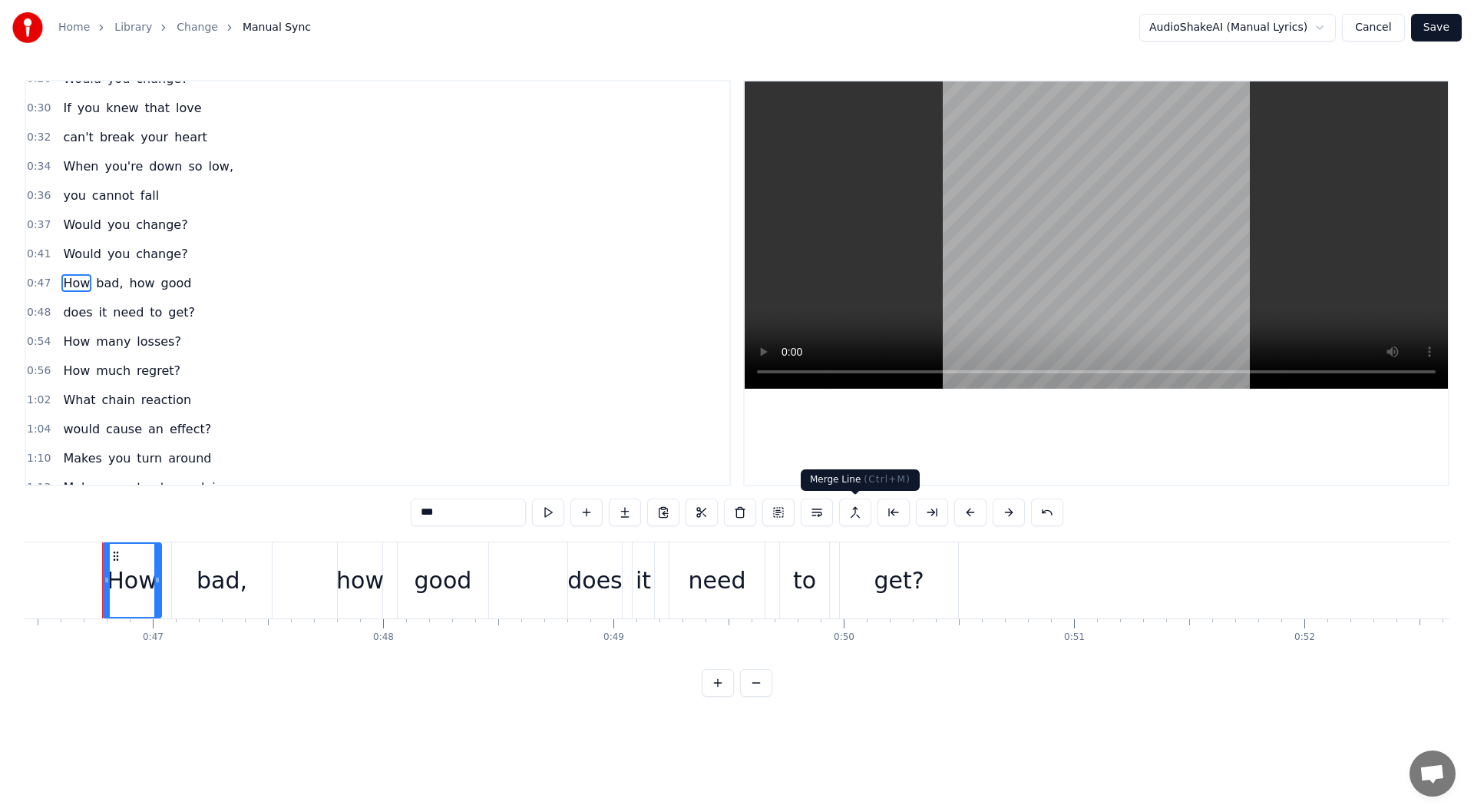
click at [860, 511] on button at bounding box center [856, 512] width 32 height 28
click at [73, 345] on span "How" at bounding box center [77, 341] width 30 height 18
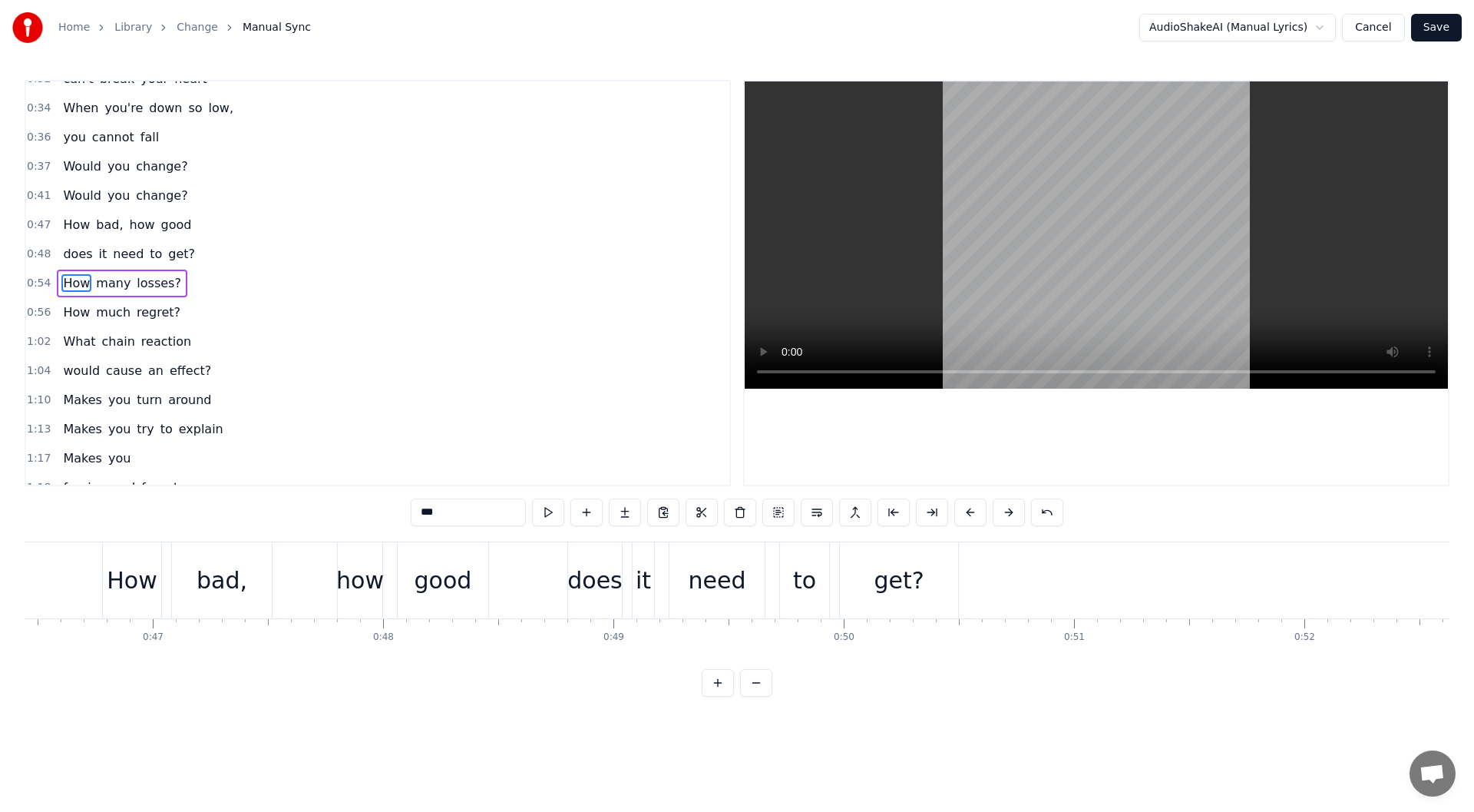
scroll to position [0, 12574]
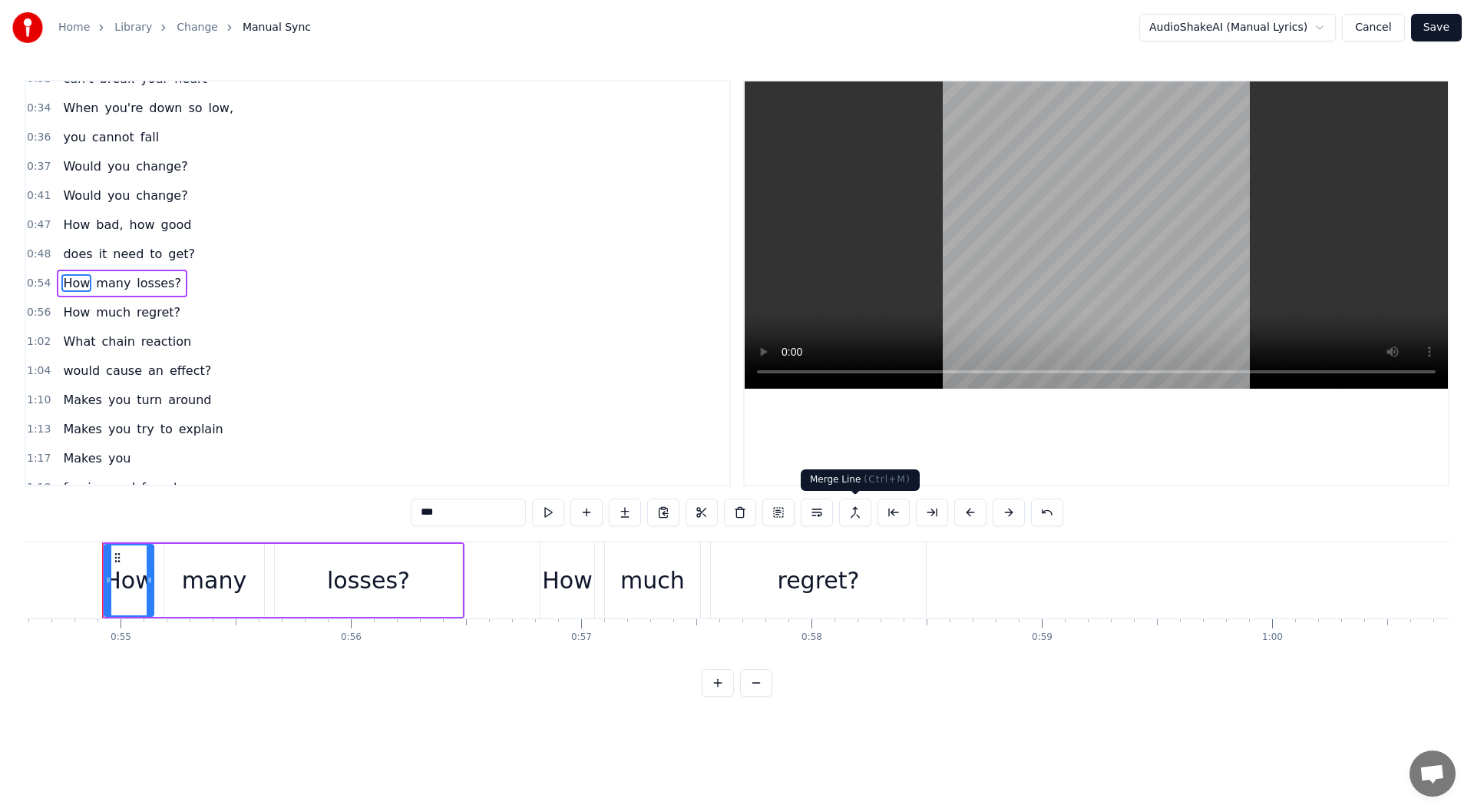
click at [860, 516] on button at bounding box center [856, 512] width 32 height 28
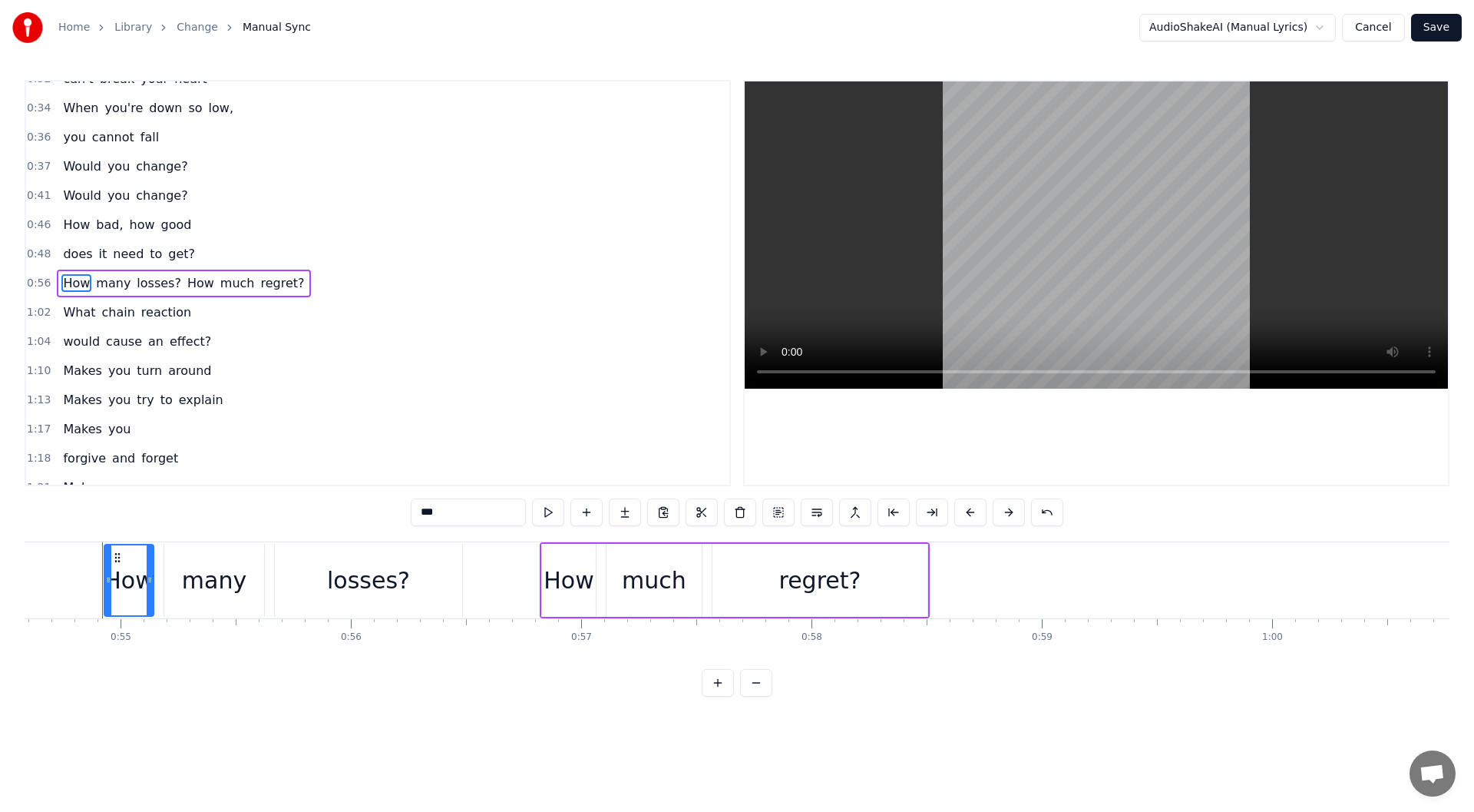
click at [62, 291] on span "How" at bounding box center [77, 283] width 30 height 18
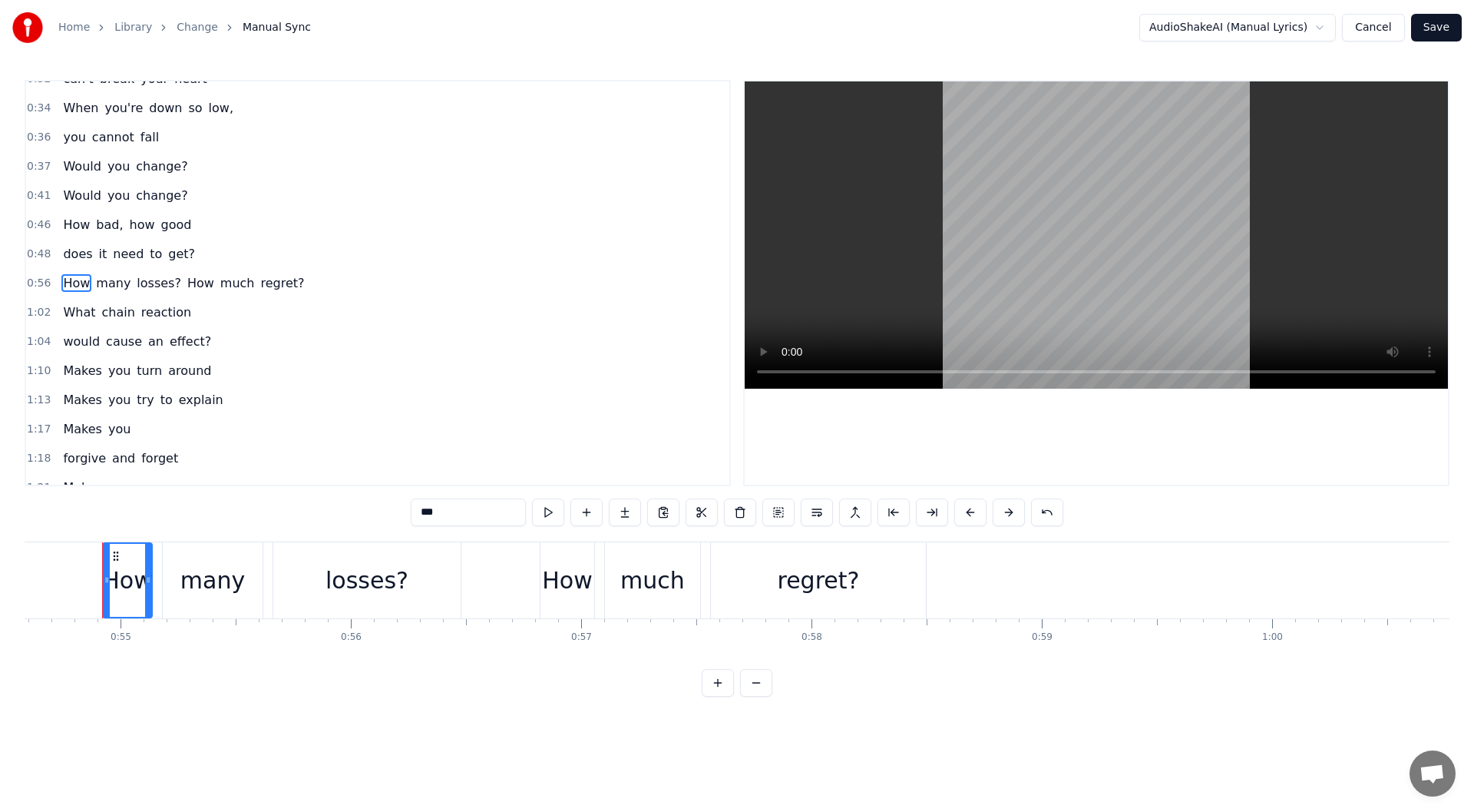
click at [57, 196] on div "Would you change?" at bounding box center [125, 196] width 137 height 28
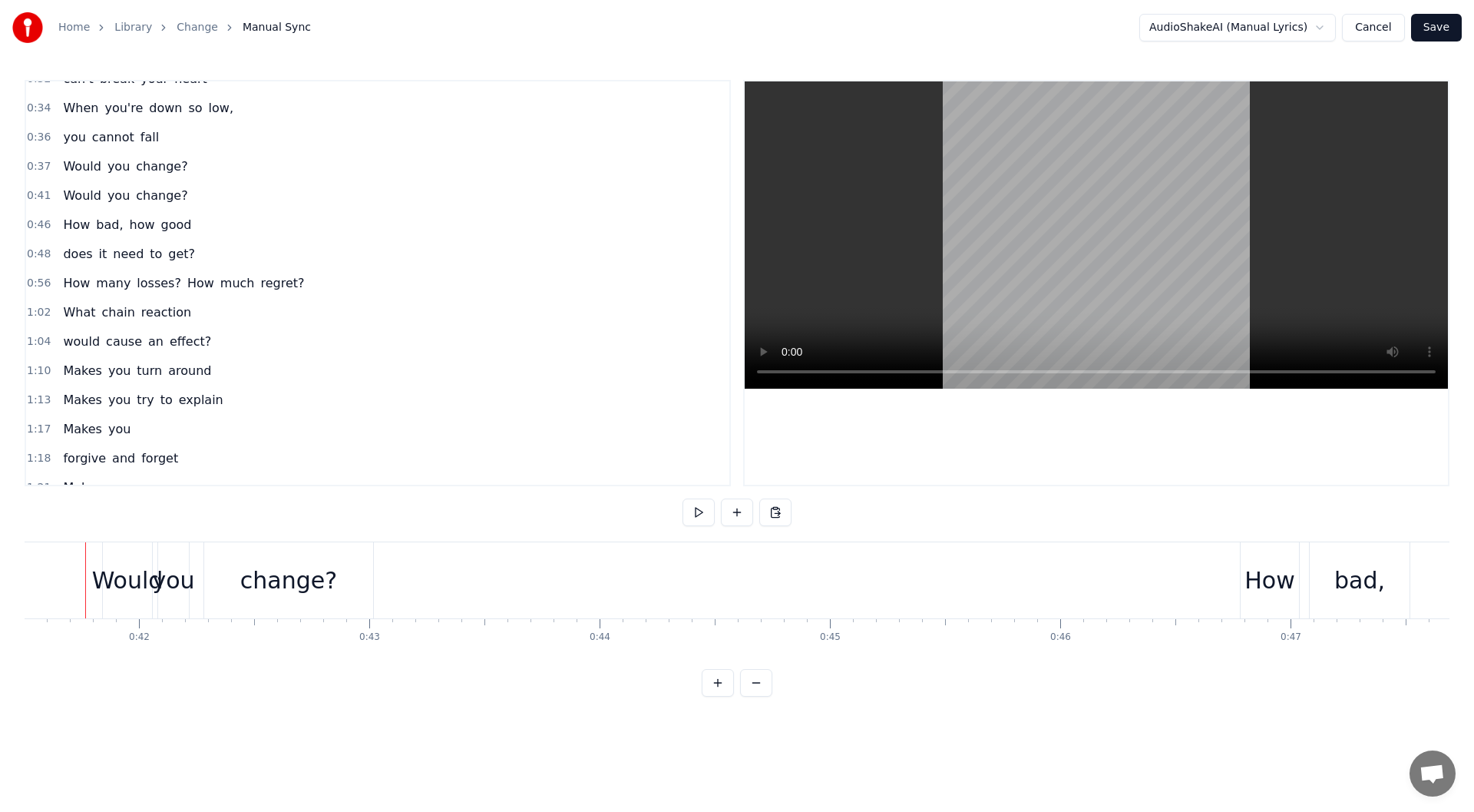
scroll to position [0, 9545]
click at [706, 518] on button at bounding box center [699, 512] width 32 height 28
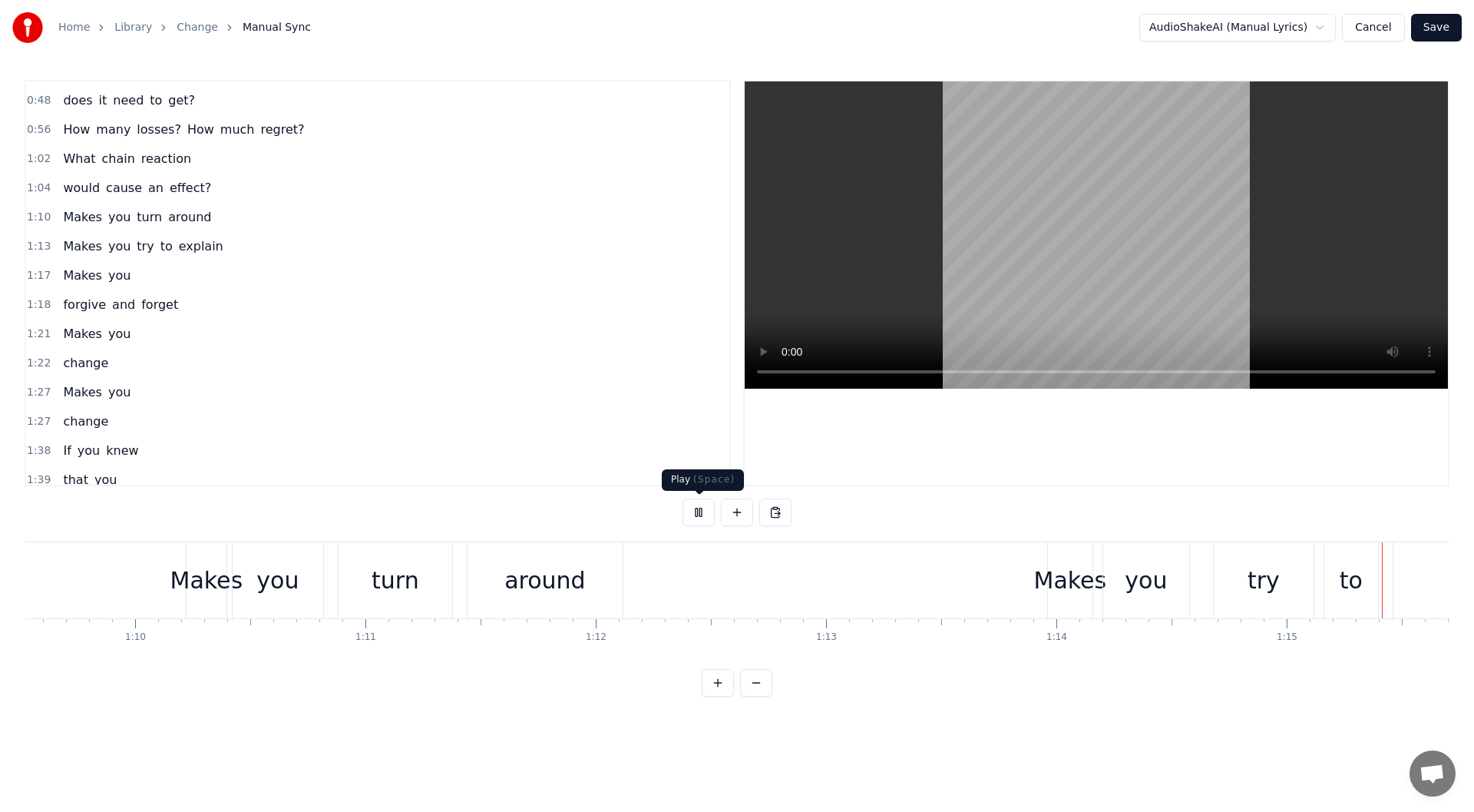
scroll to position [0, 17301]
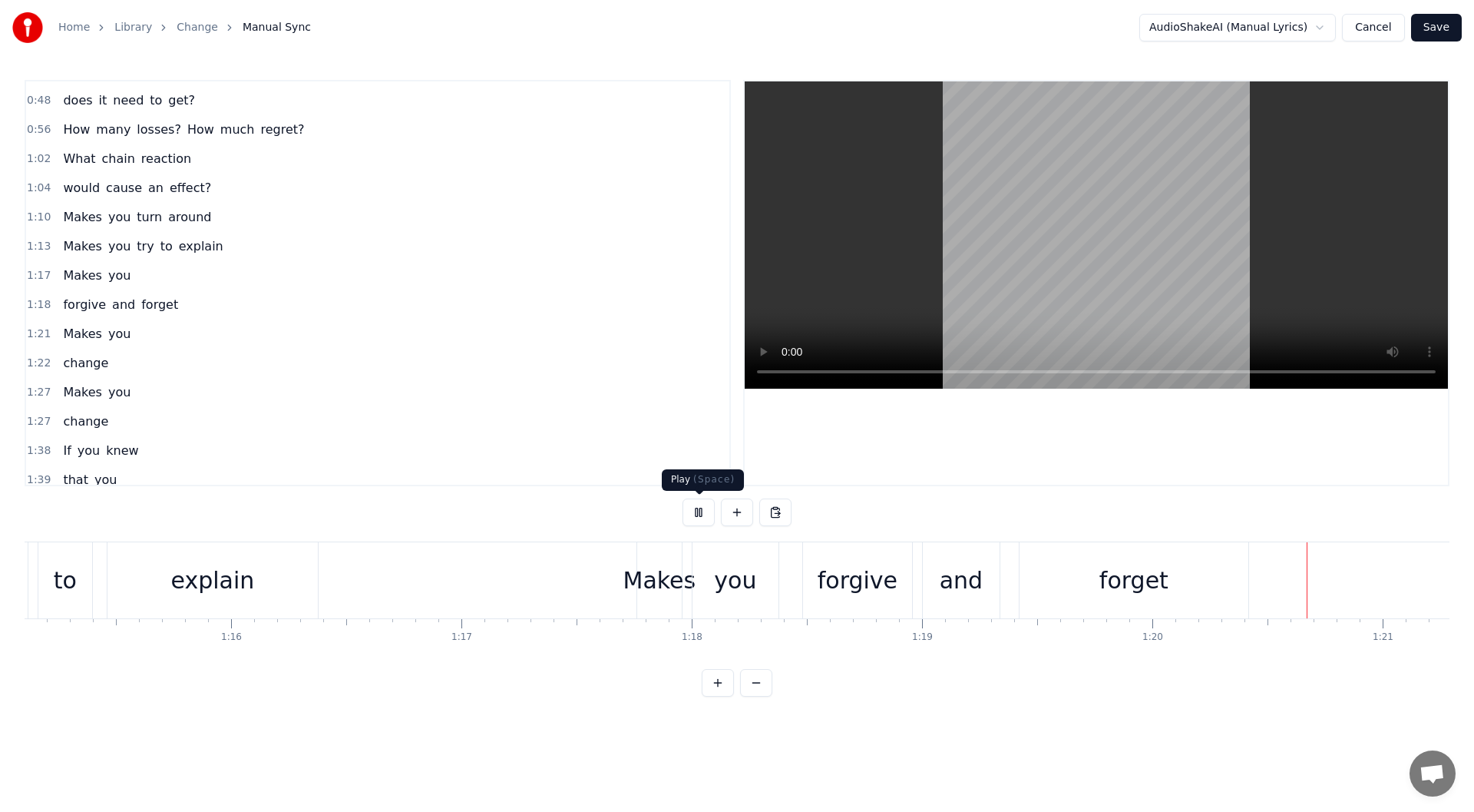
click at [697, 508] on button at bounding box center [699, 512] width 32 height 28
click at [64, 278] on span "Makes" at bounding box center [83, 275] width 42 height 18
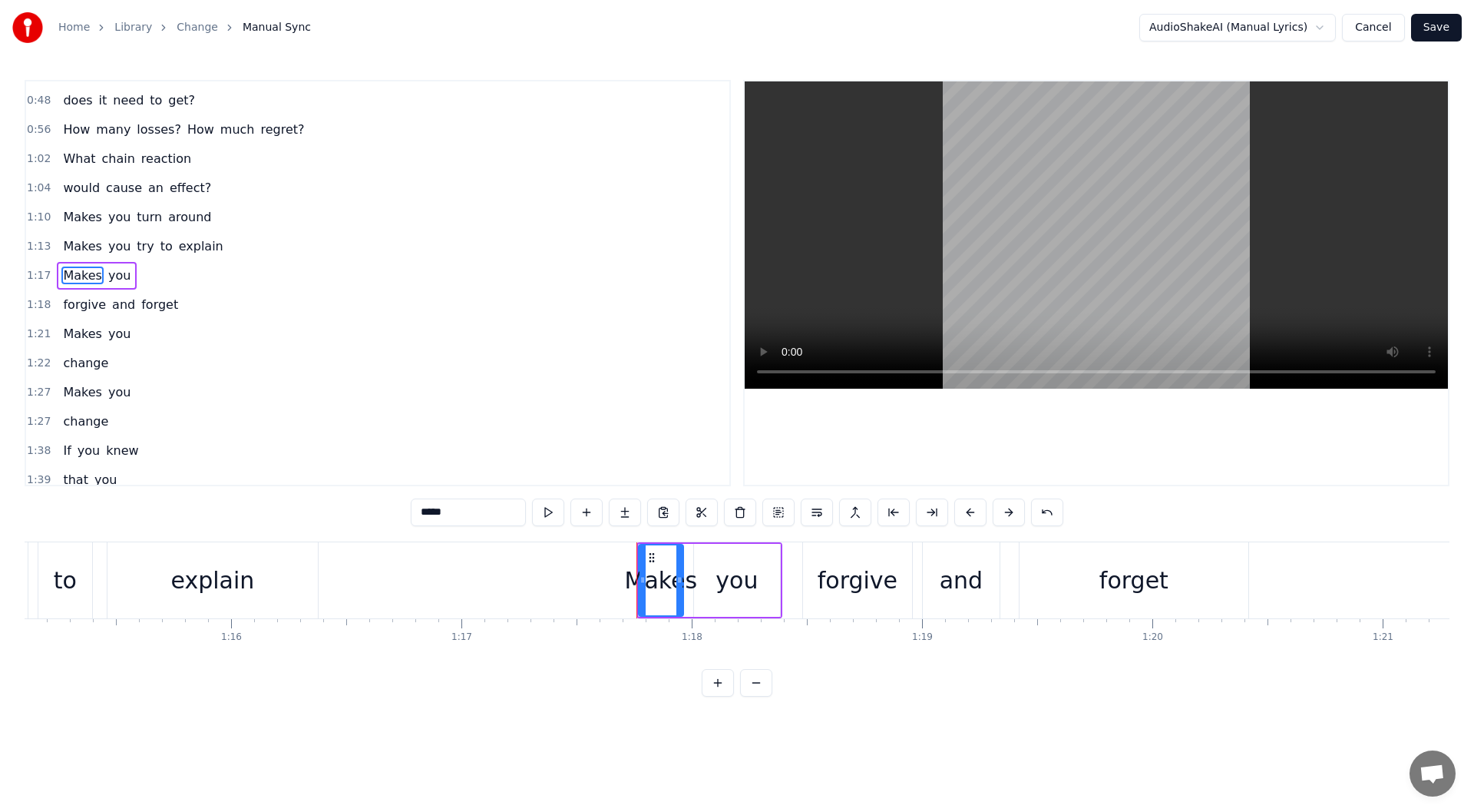
scroll to position [338, 0]
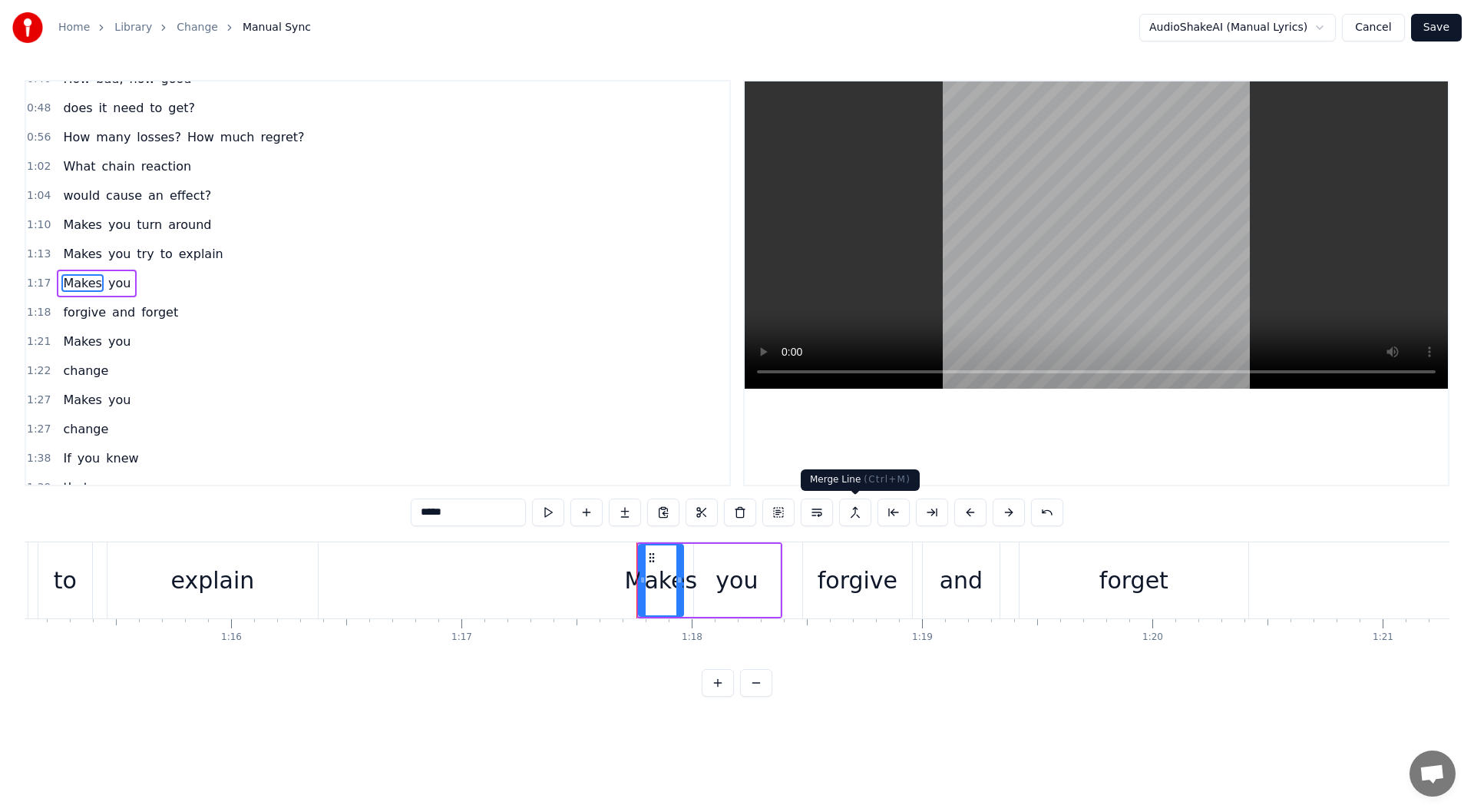
click at [859, 513] on button at bounding box center [856, 512] width 32 height 28
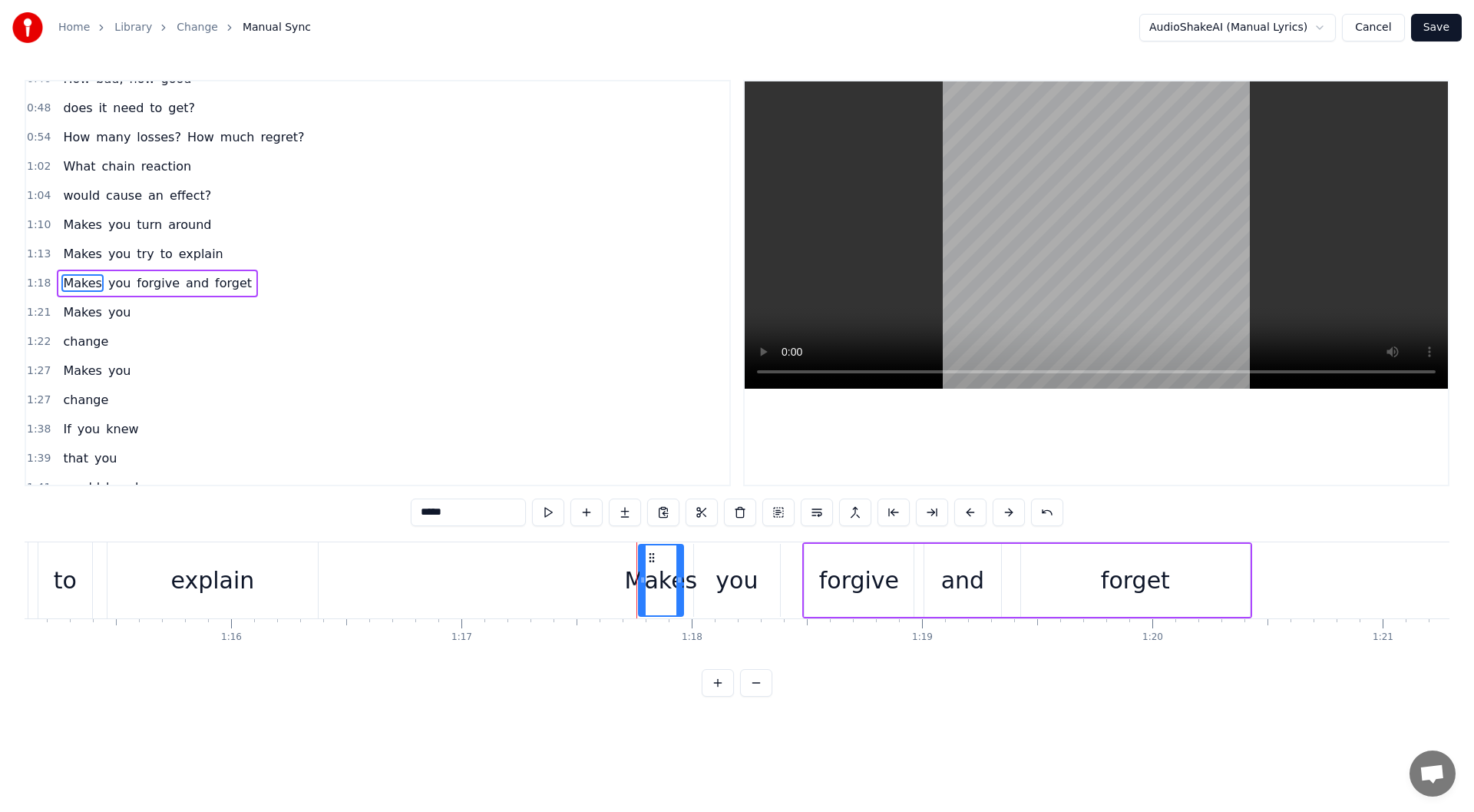
click at [62, 291] on span "Makes" at bounding box center [83, 283] width 42 height 18
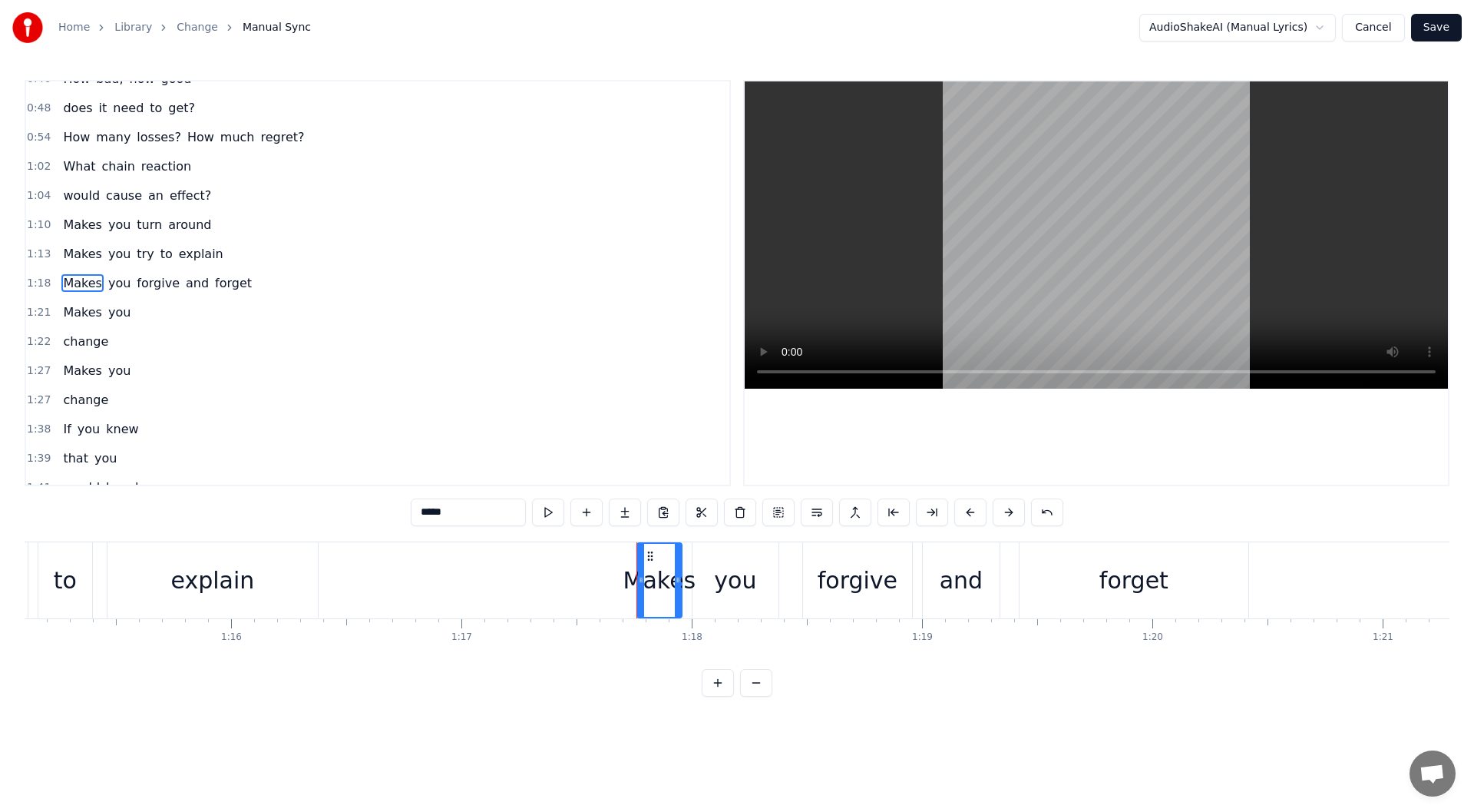
click at [556, 511] on button at bounding box center [548, 512] width 32 height 28
click at [697, 523] on button at bounding box center [699, 512] width 32 height 28
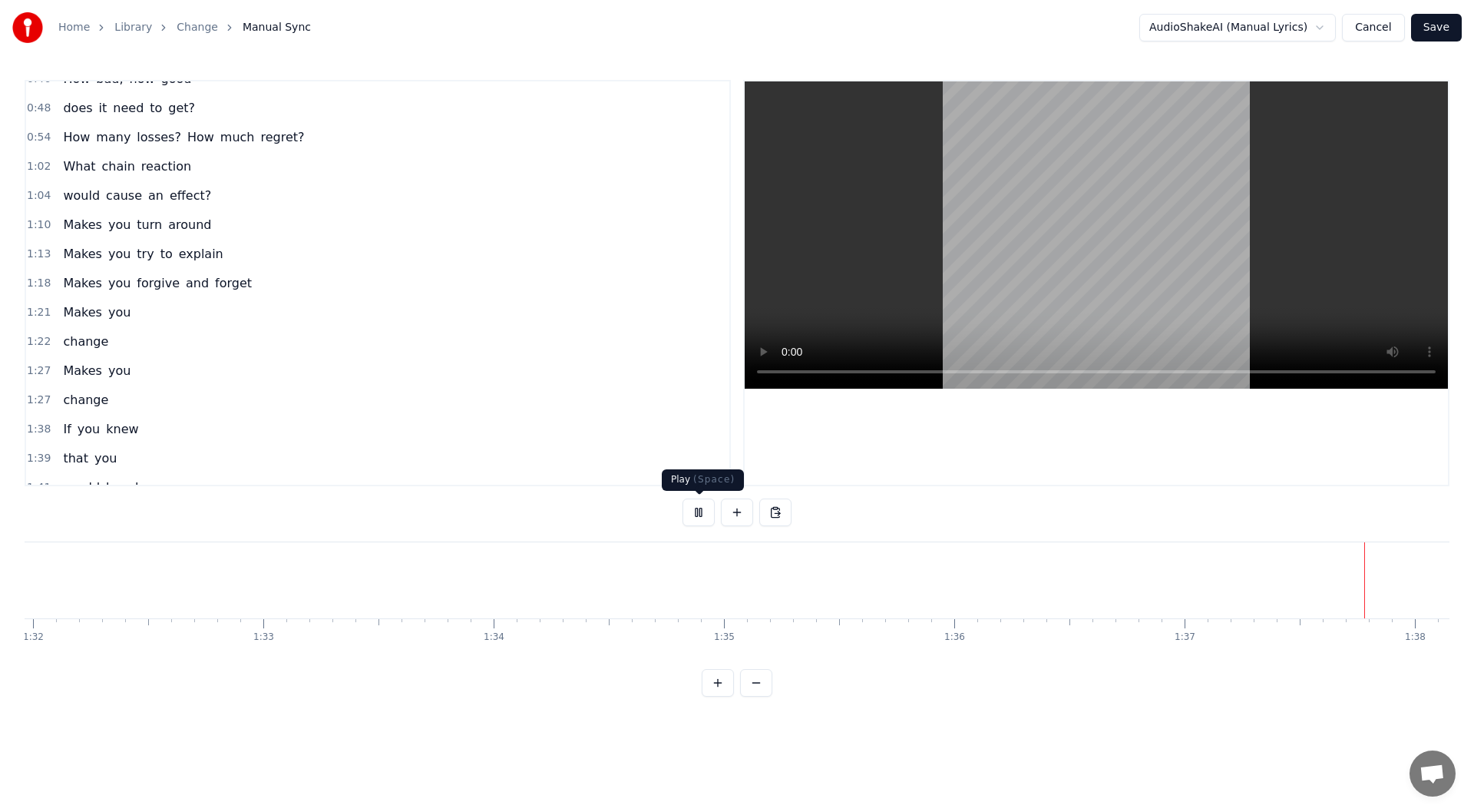
scroll to position [0, 22478]
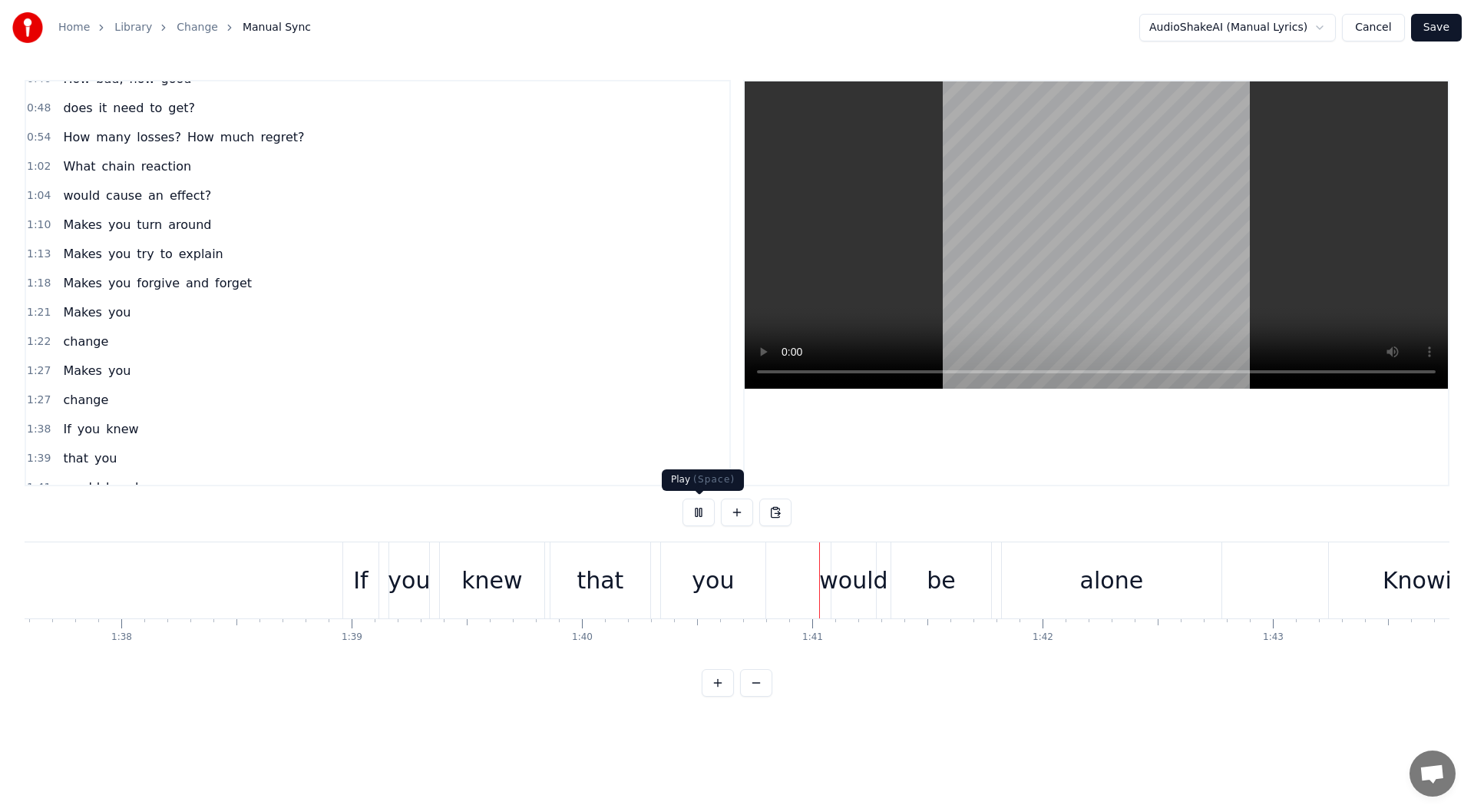
click at [701, 514] on button at bounding box center [699, 512] width 32 height 28
click at [66, 431] on span "If" at bounding box center [66, 428] width 10 height 18
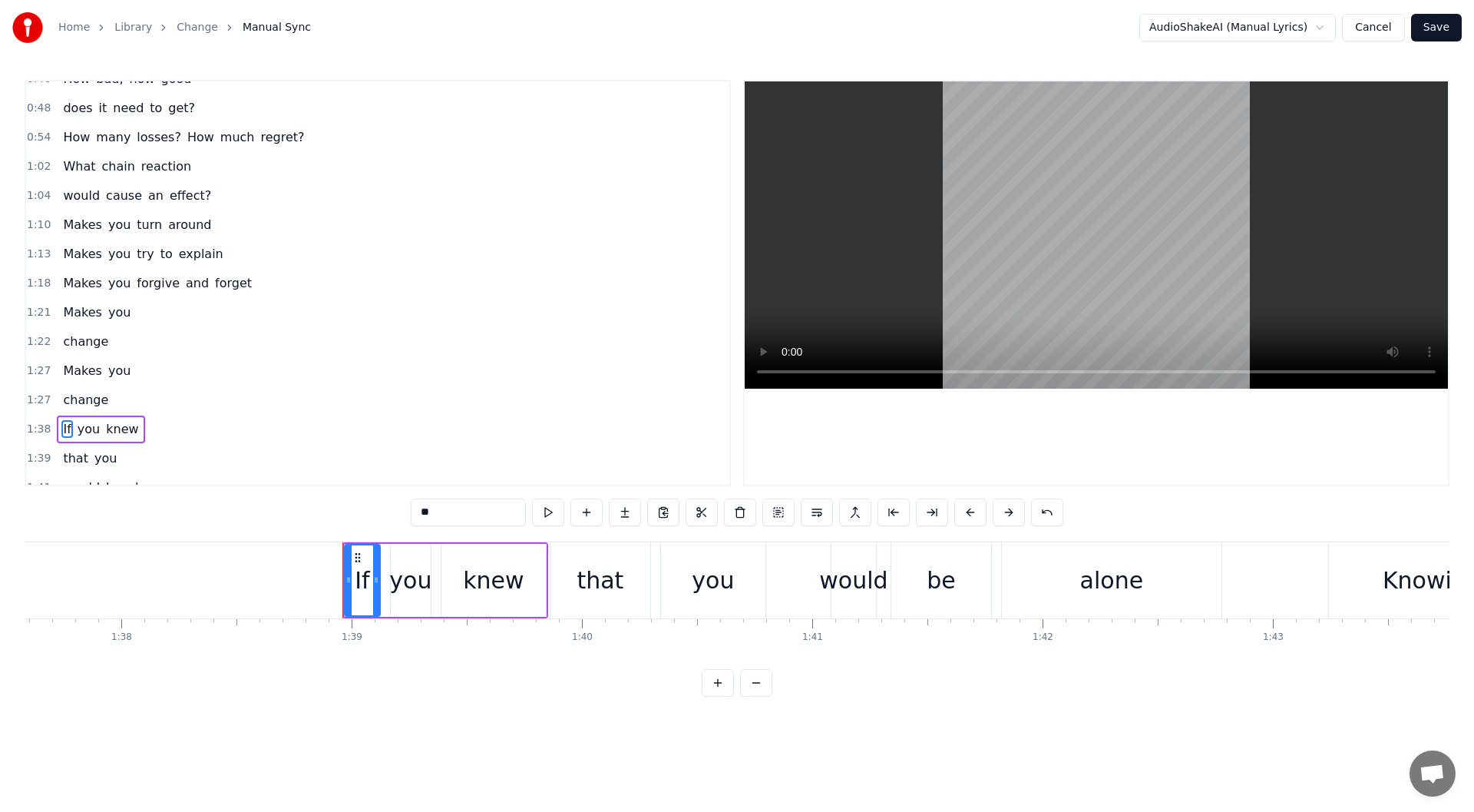
scroll to position [483, 0]
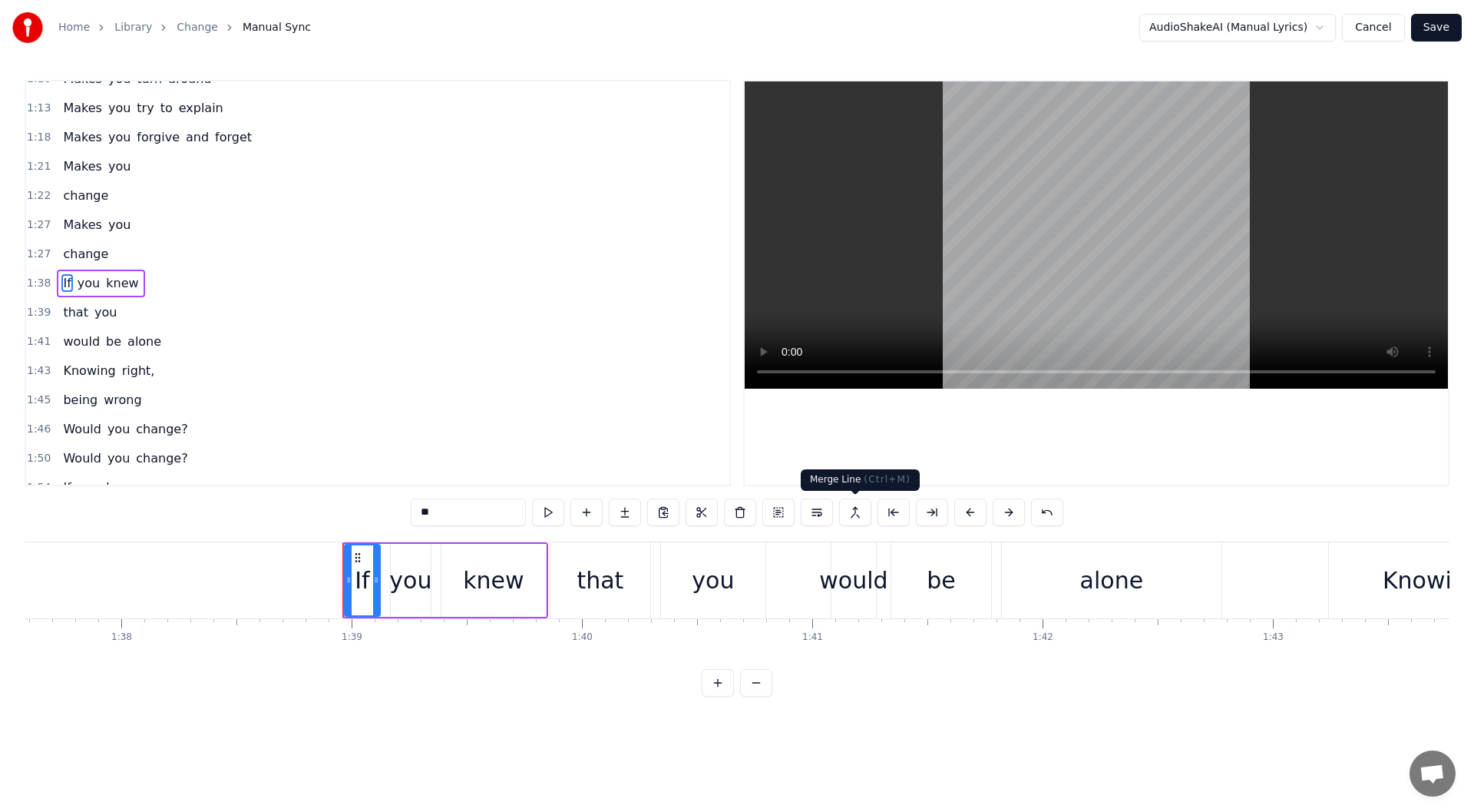
click at [854, 514] on button at bounding box center [856, 512] width 32 height 28
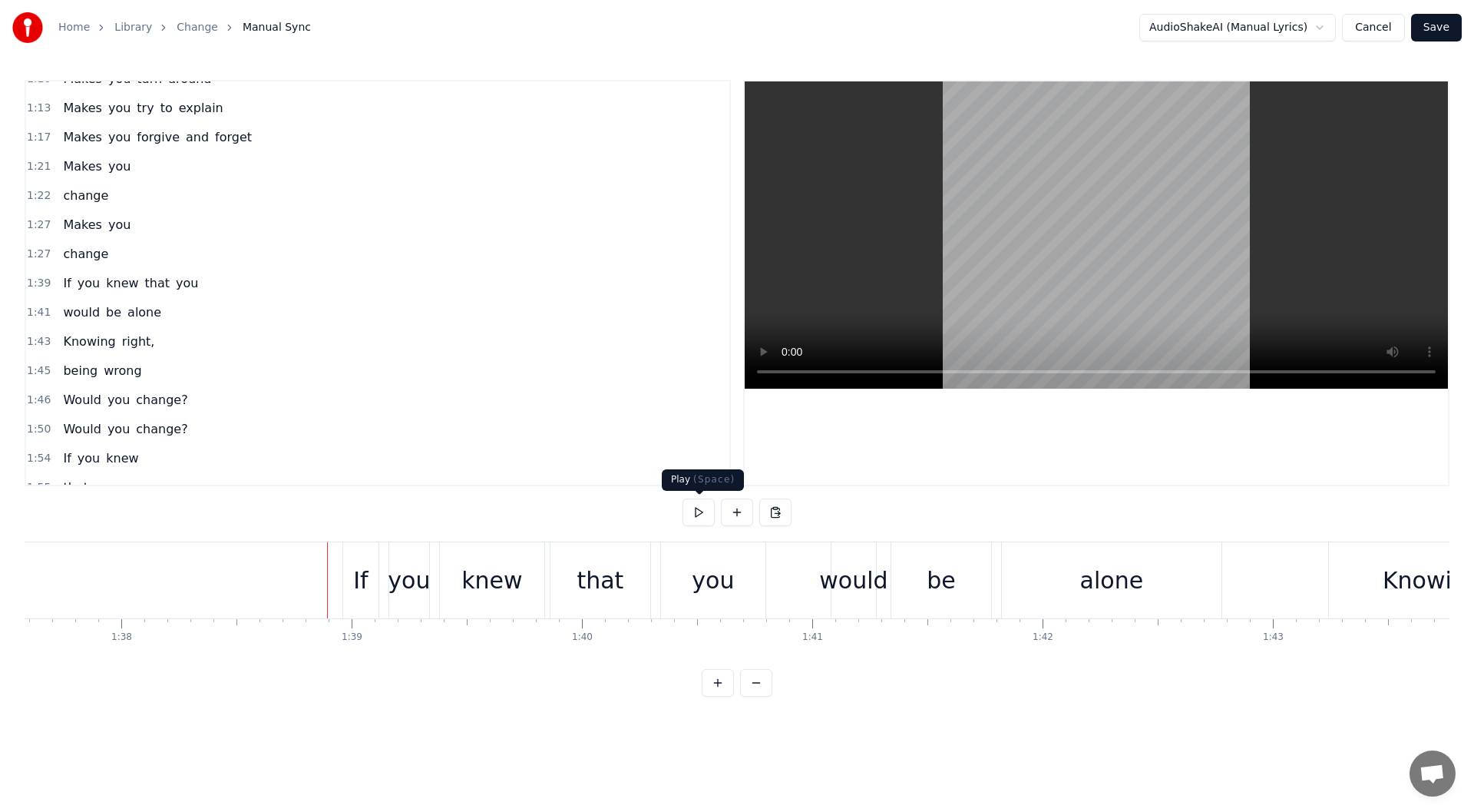
click at [700, 512] on button at bounding box center [699, 512] width 32 height 28
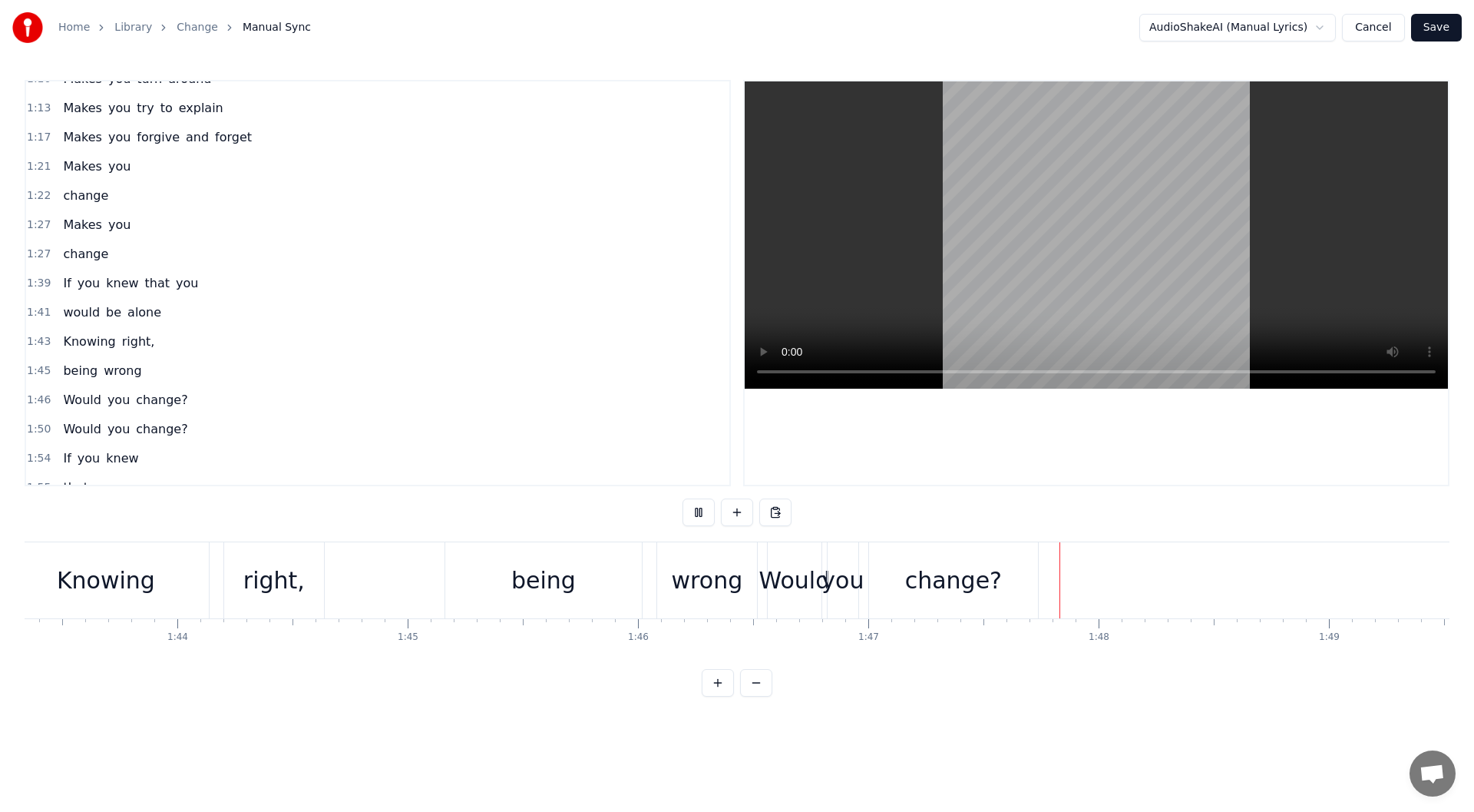
click at [700, 512] on button at bounding box center [699, 512] width 32 height 28
click at [62, 343] on span "Knowing" at bounding box center [89, 341] width 55 height 18
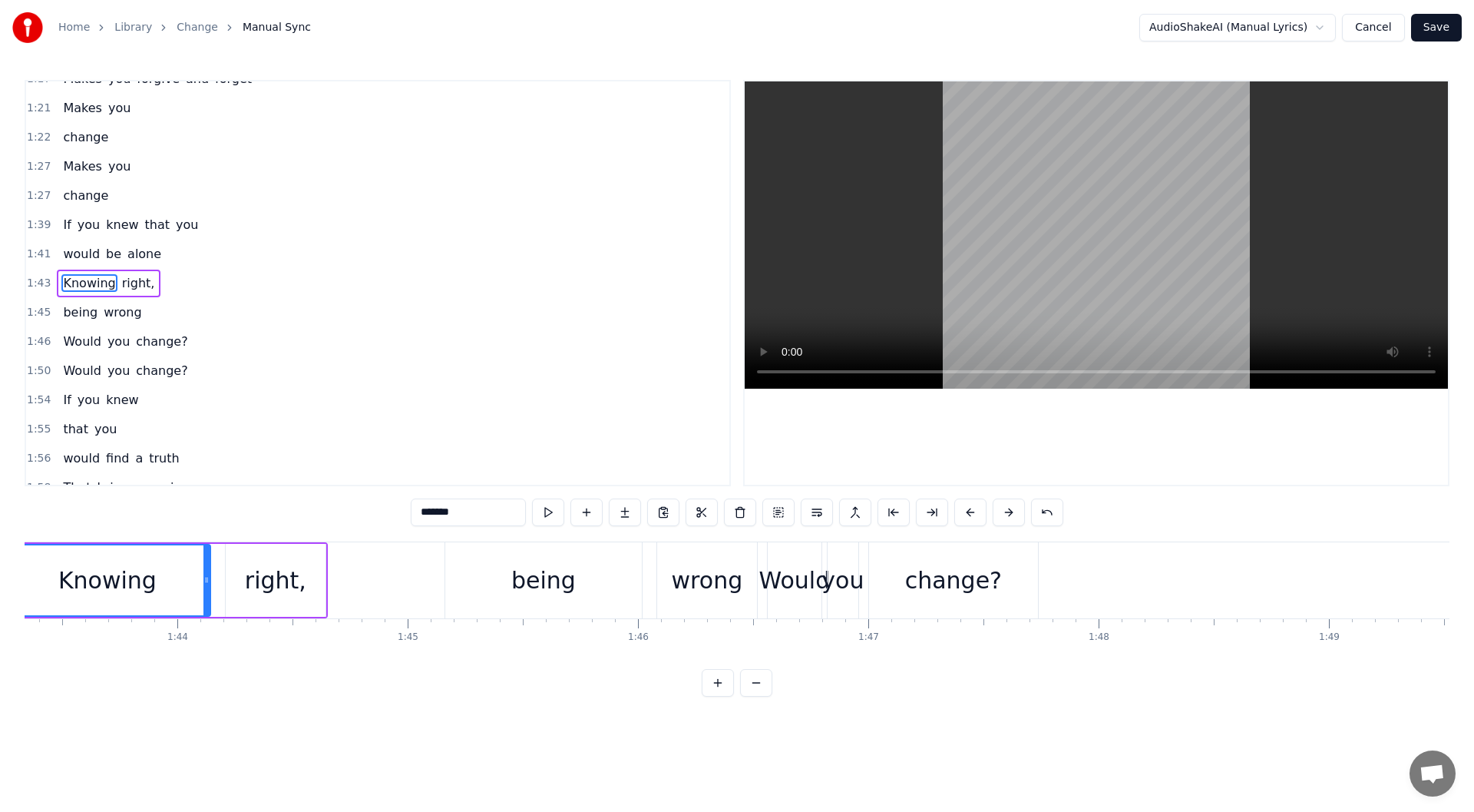
scroll to position [0, 23705]
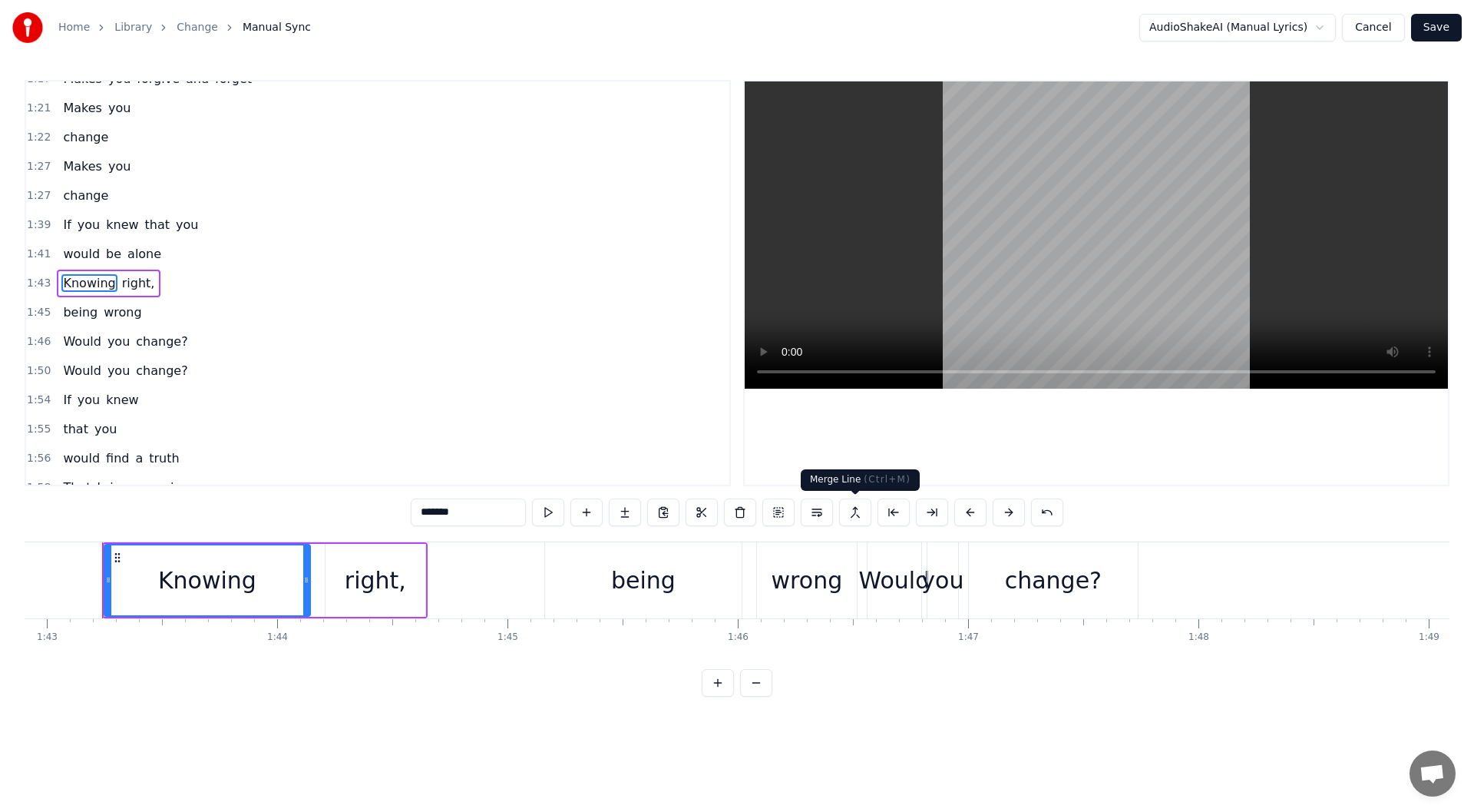
click at [846, 511] on button at bounding box center [856, 512] width 32 height 28
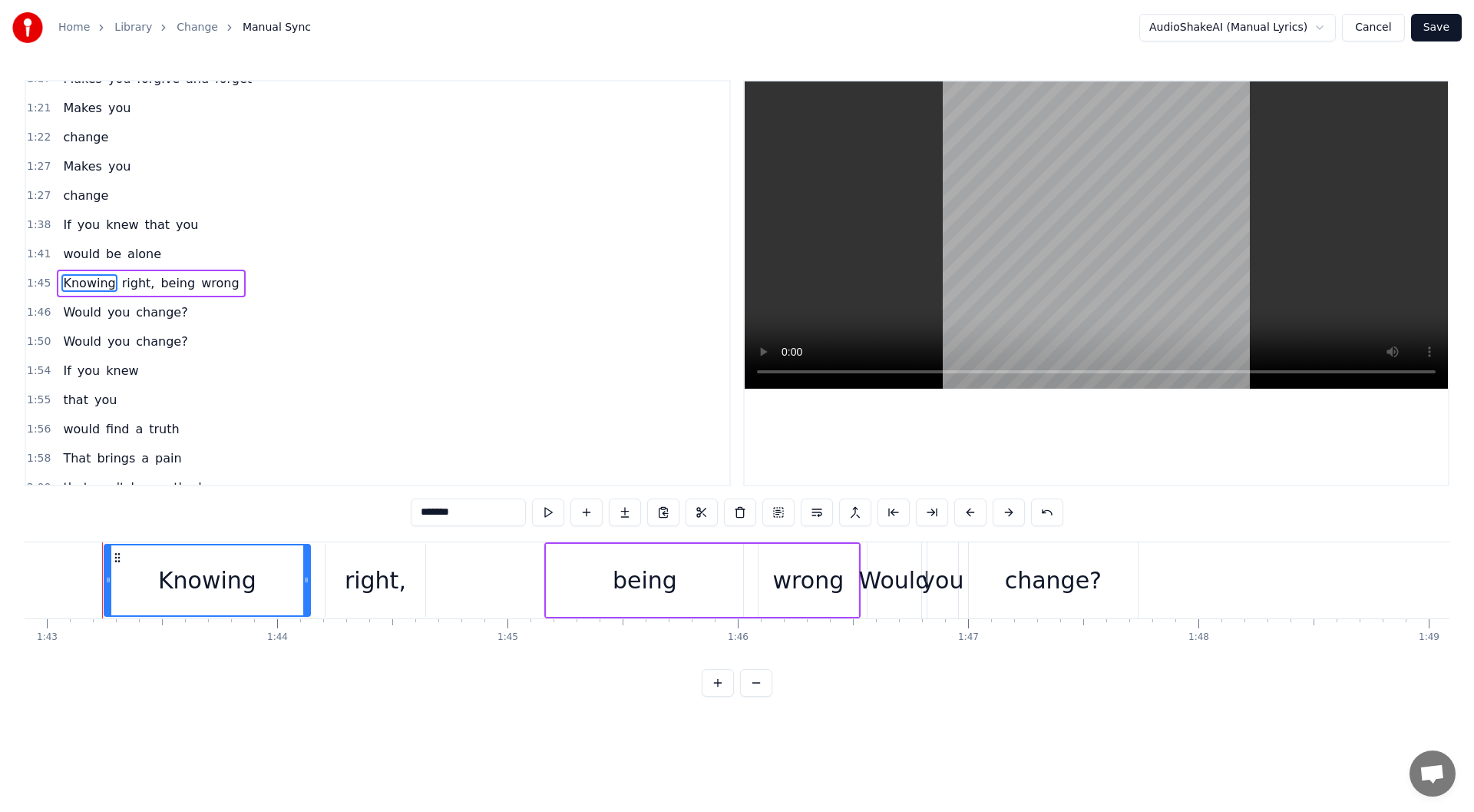
click at [62, 293] on div "Knowing right, being wrong" at bounding box center [151, 283] width 188 height 28
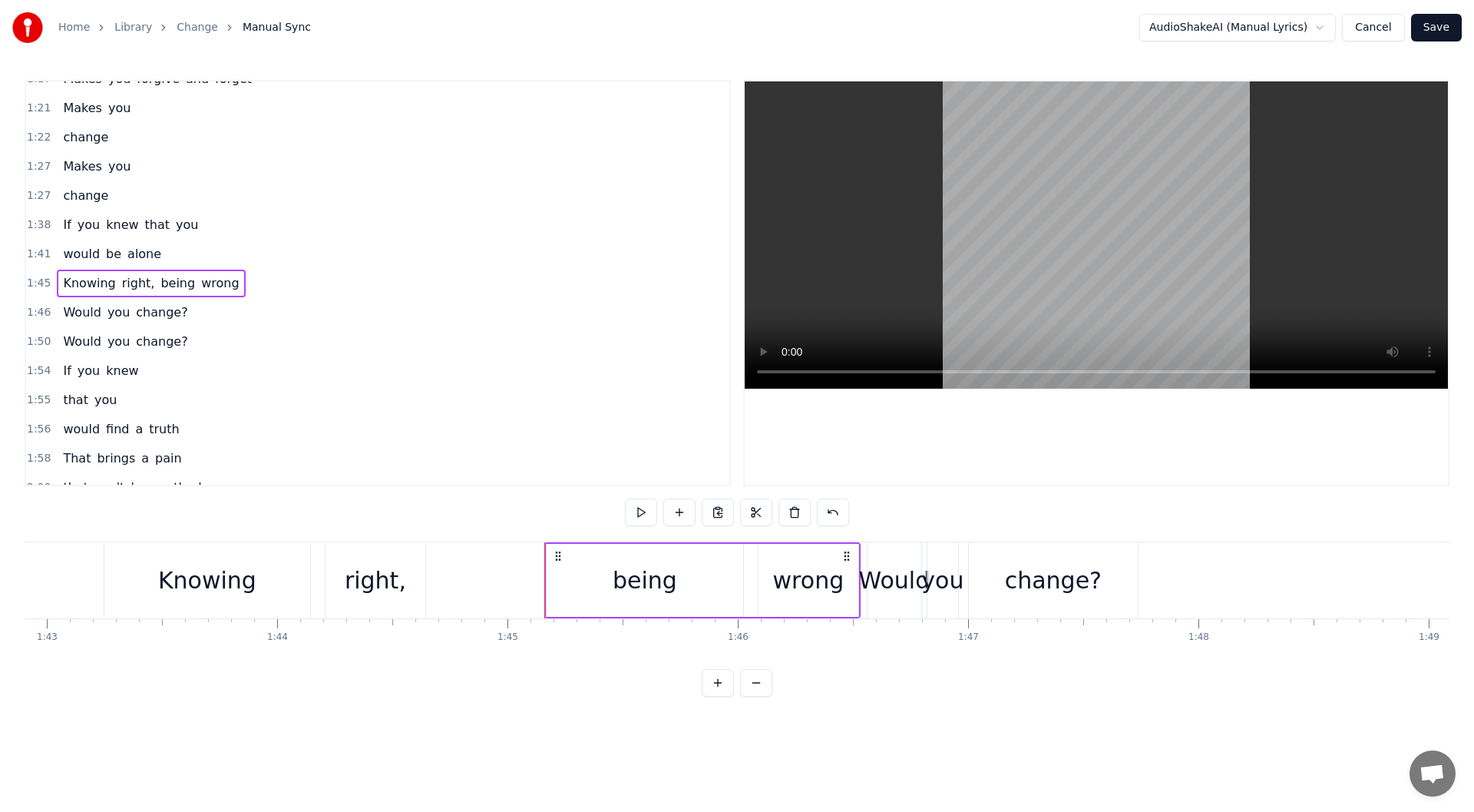
click at [62, 292] on span "Knowing" at bounding box center [89, 283] width 55 height 18
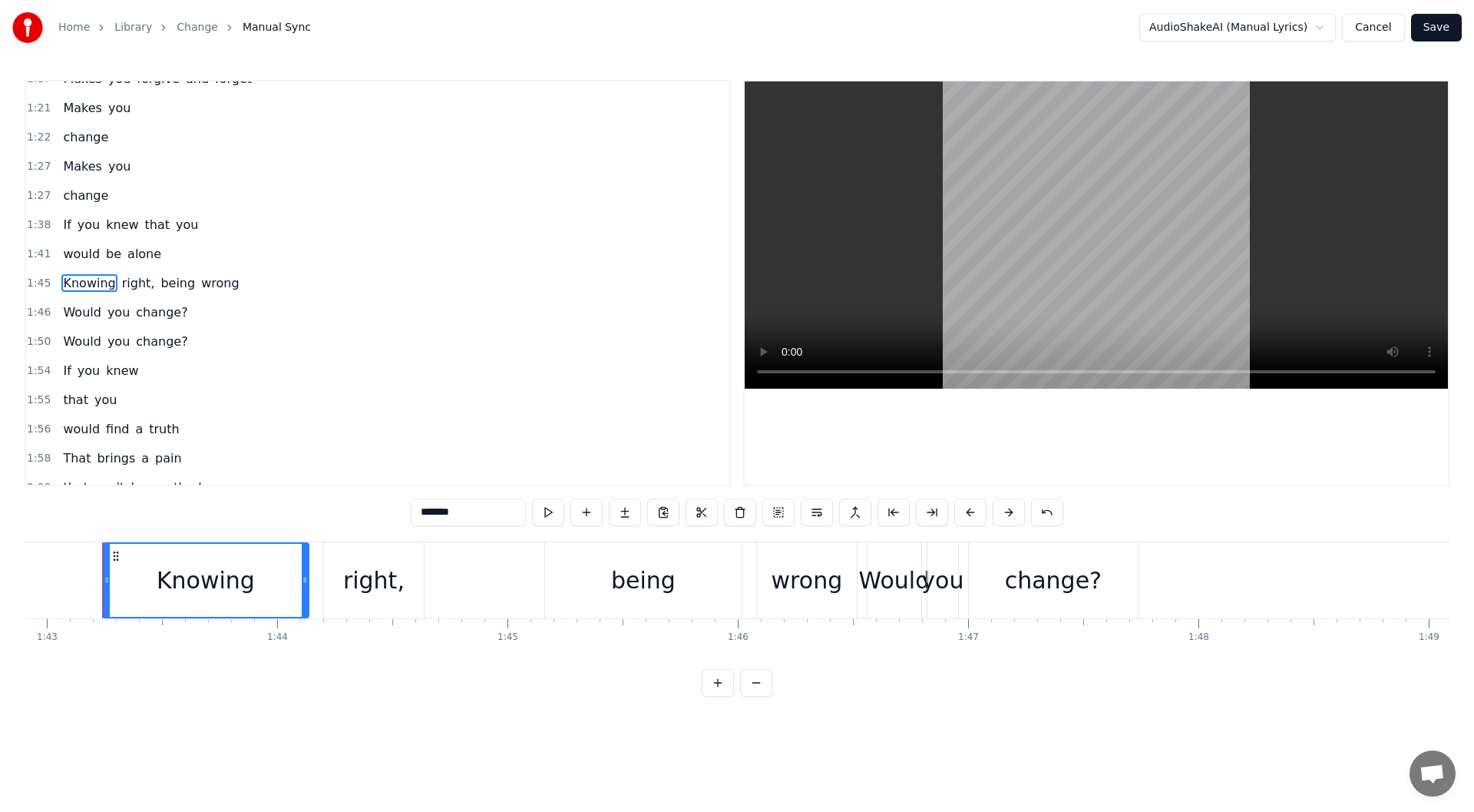
click at [144, 287] on div "Knowing right, being wrong" at bounding box center [151, 283] width 188 height 28
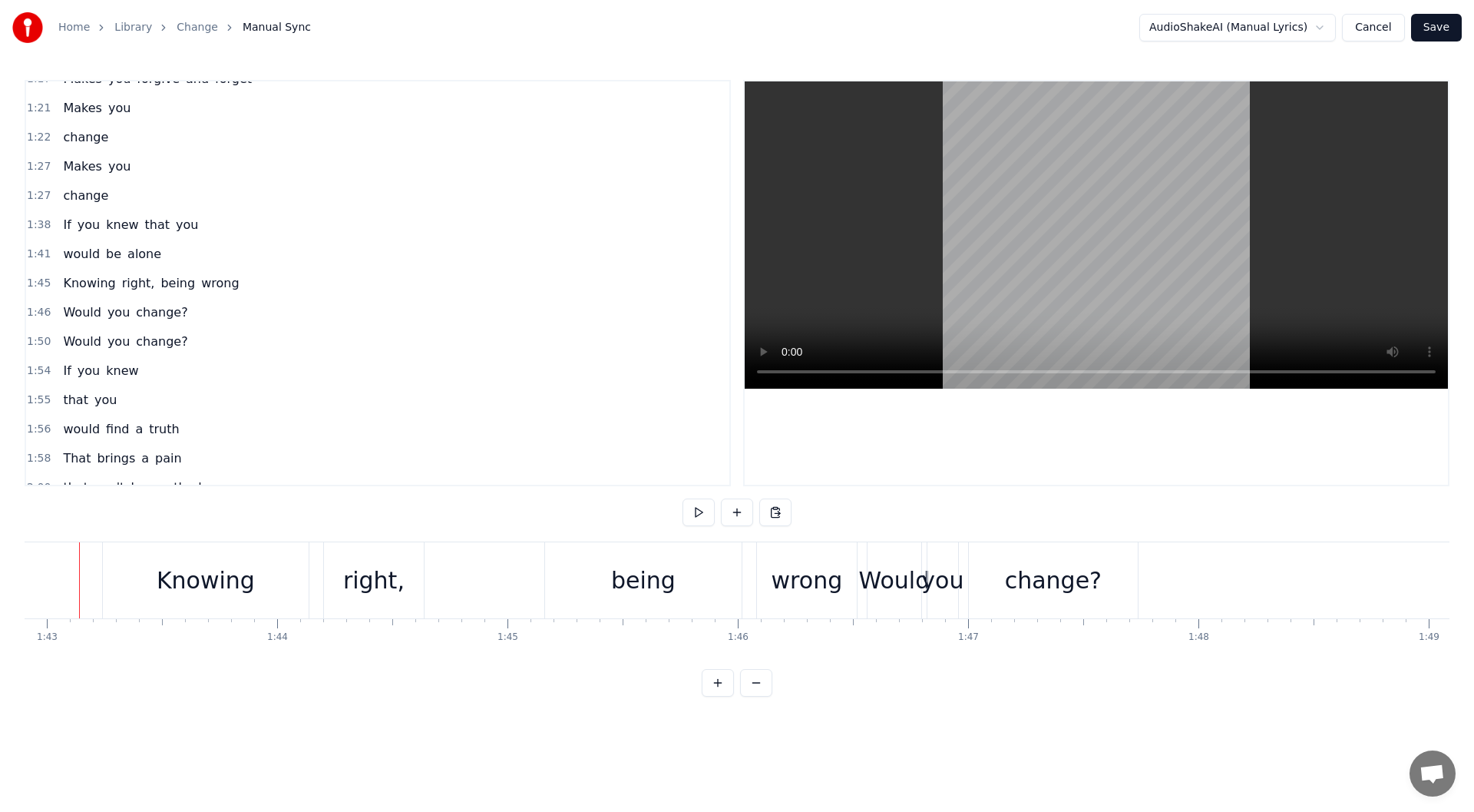
scroll to position [0, 23683]
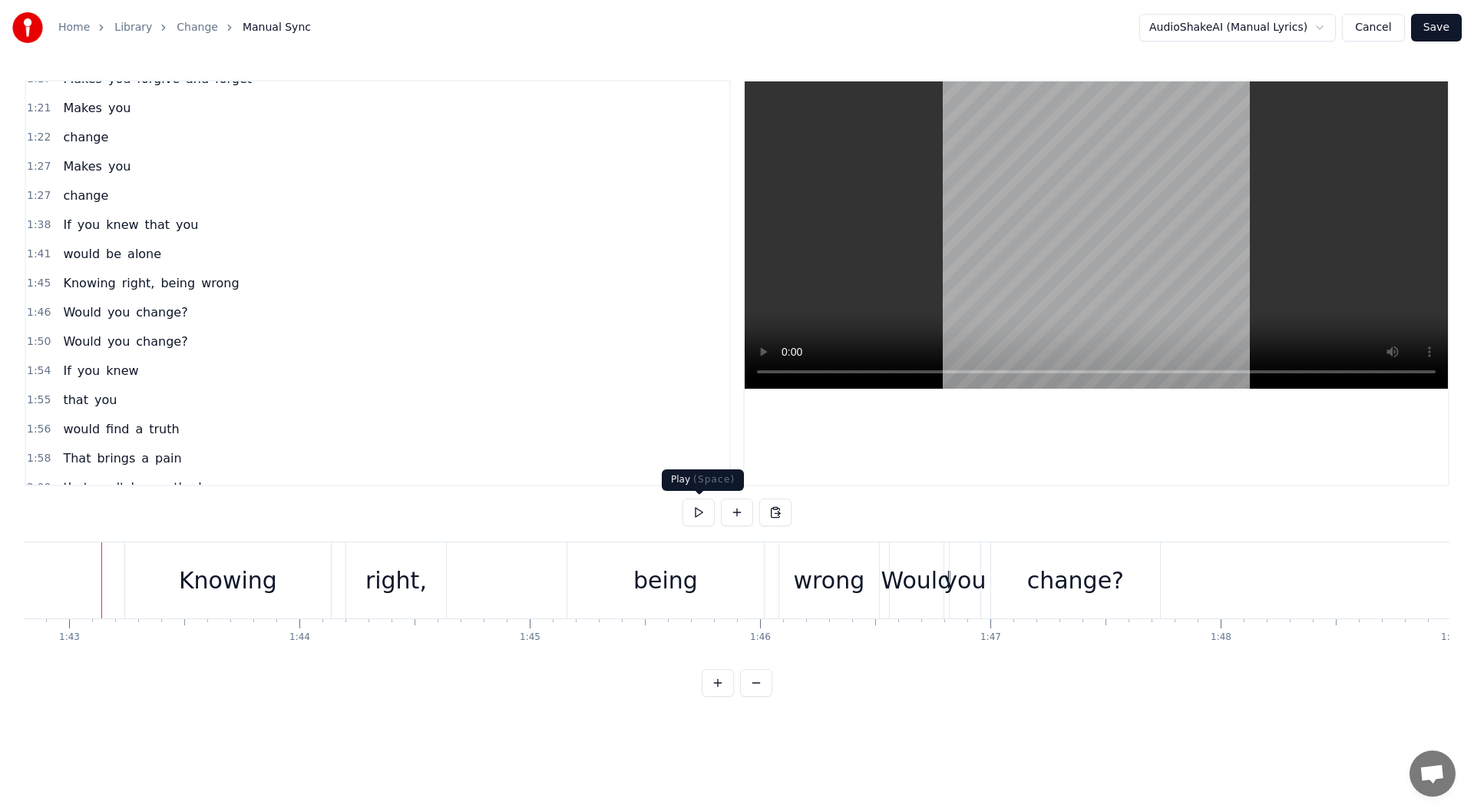
click at [705, 515] on button at bounding box center [699, 512] width 32 height 28
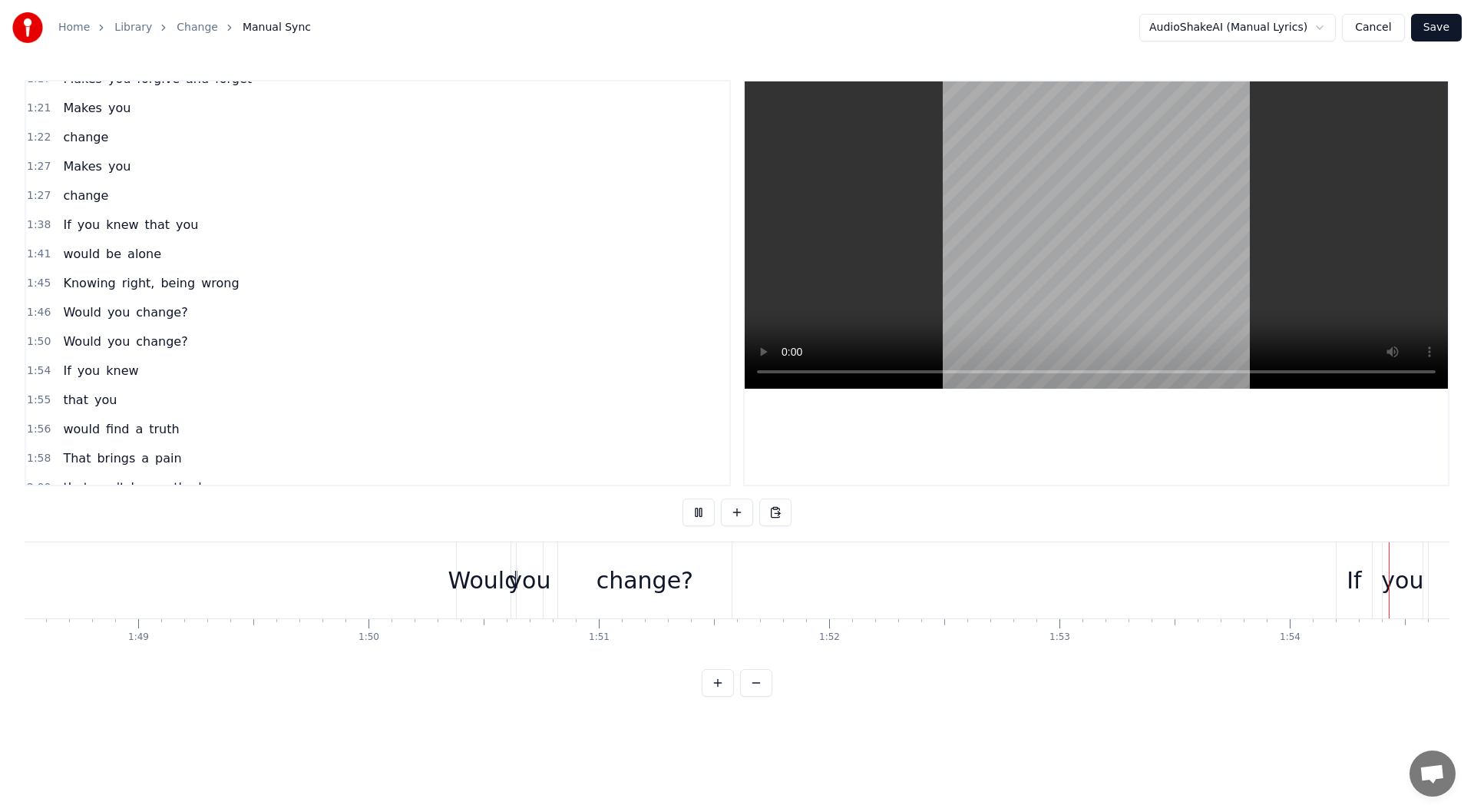
scroll to position [0, 26282]
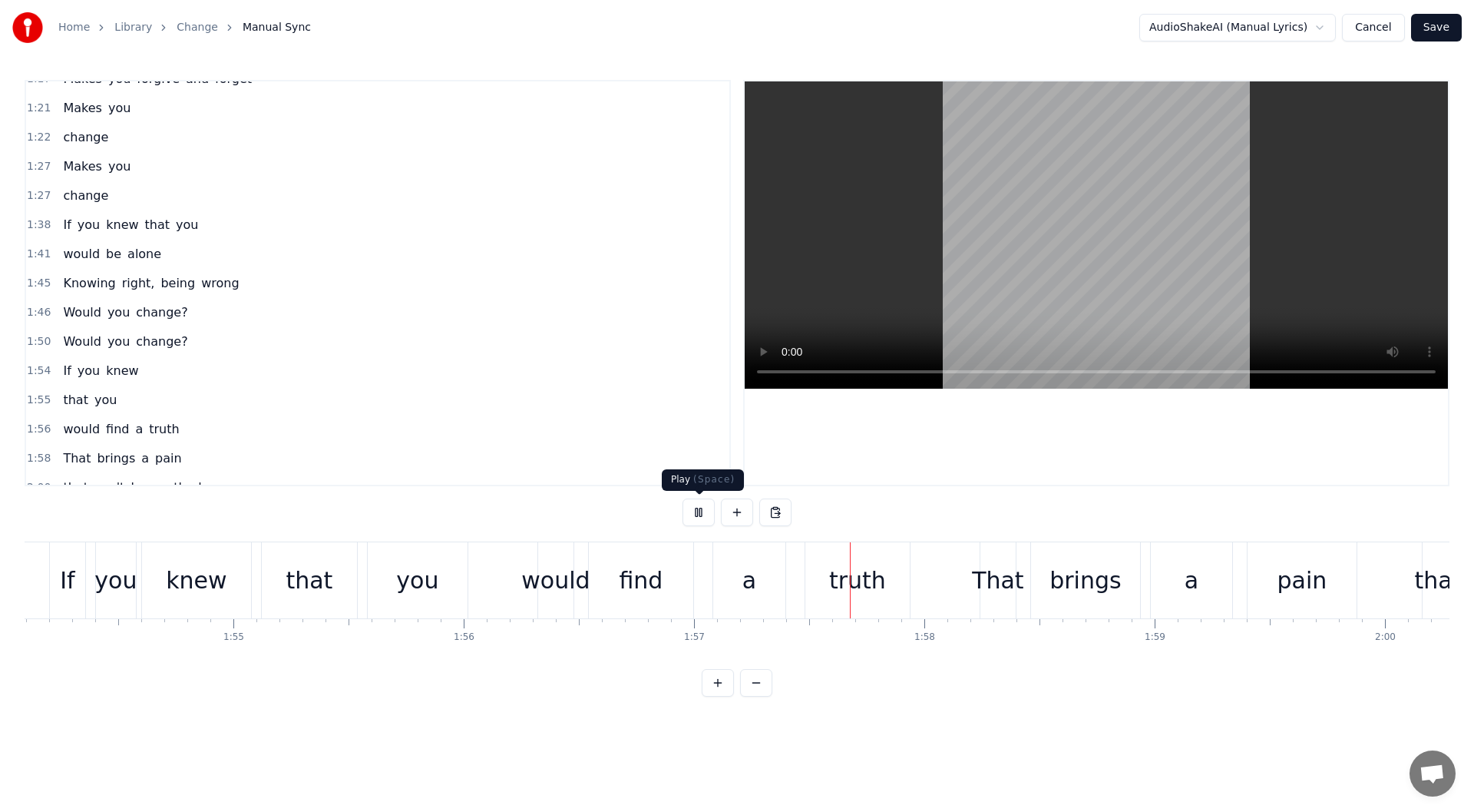
click at [680, 503] on div "0:14 If you knew that you would 0:17 die [DATE] 0:19 You saw the face of [DEMOG…" at bounding box center [737, 387] width 1426 height 616
click at [706, 508] on button at bounding box center [699, 512] width 32 height 28
click at [64, 372] on span "If" at bounding box center [66, 370] width 10 height 18
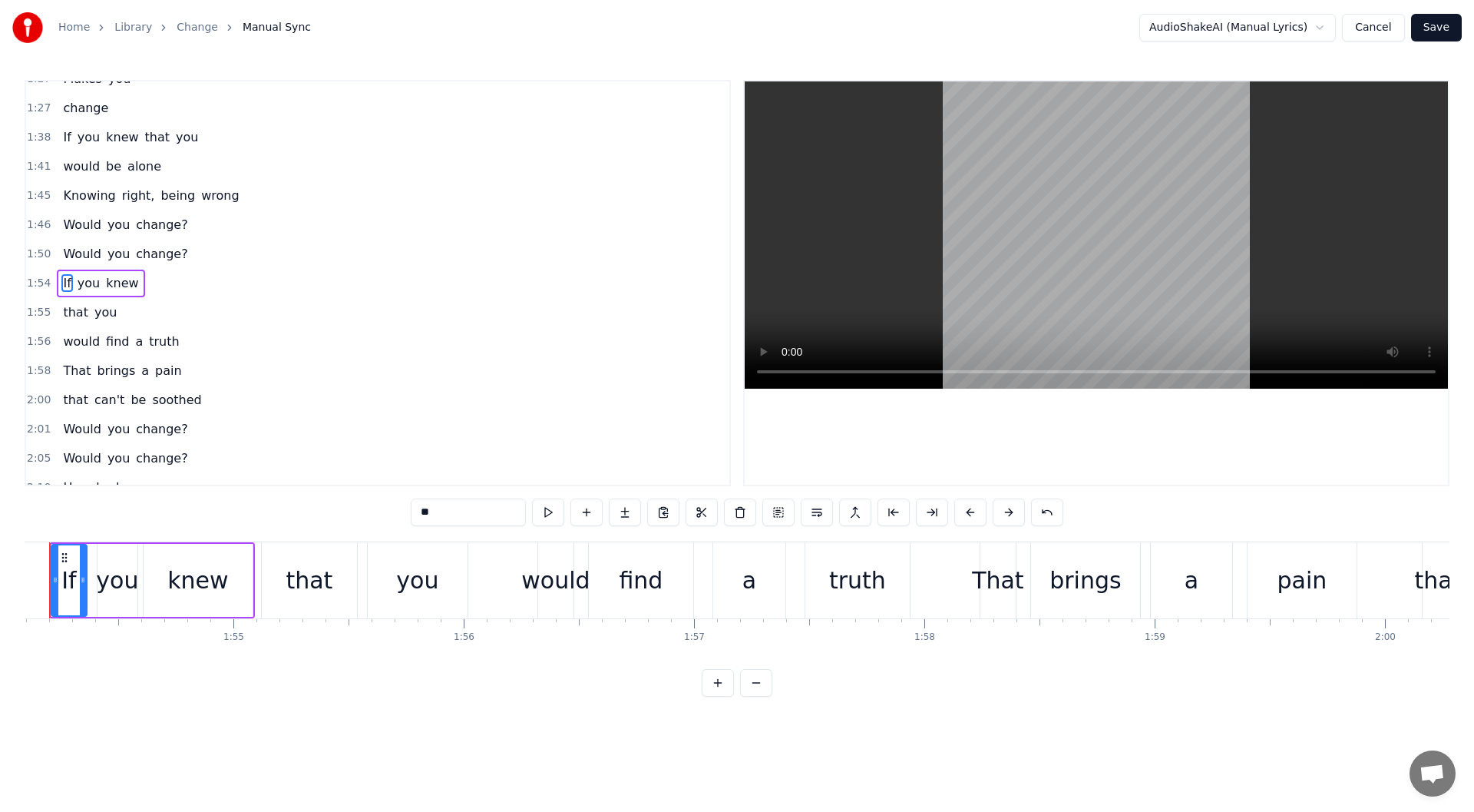
scroll to position [0, 26229]
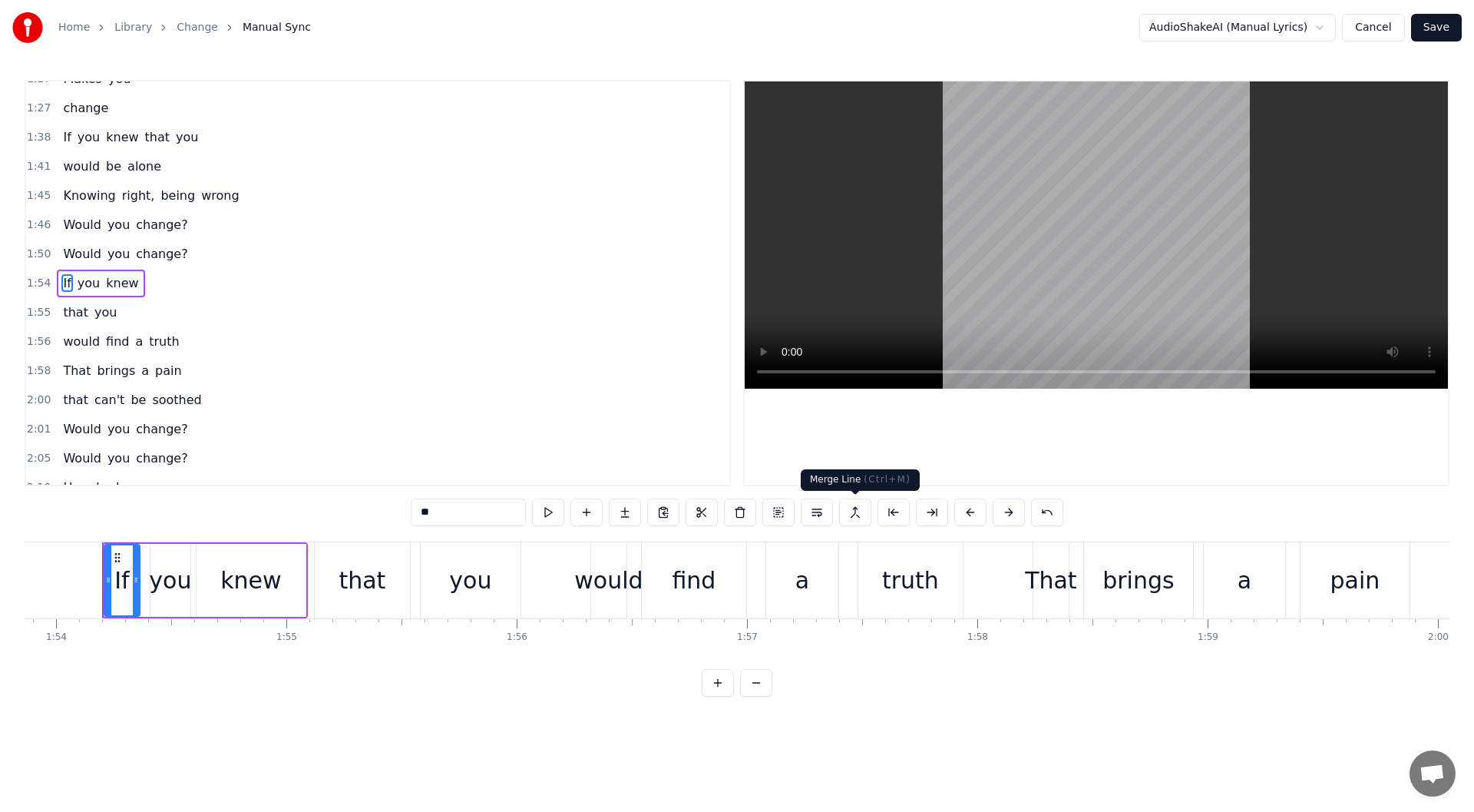
click at [856, 513] on button at bounding box center [856, 512] width 32 height 28
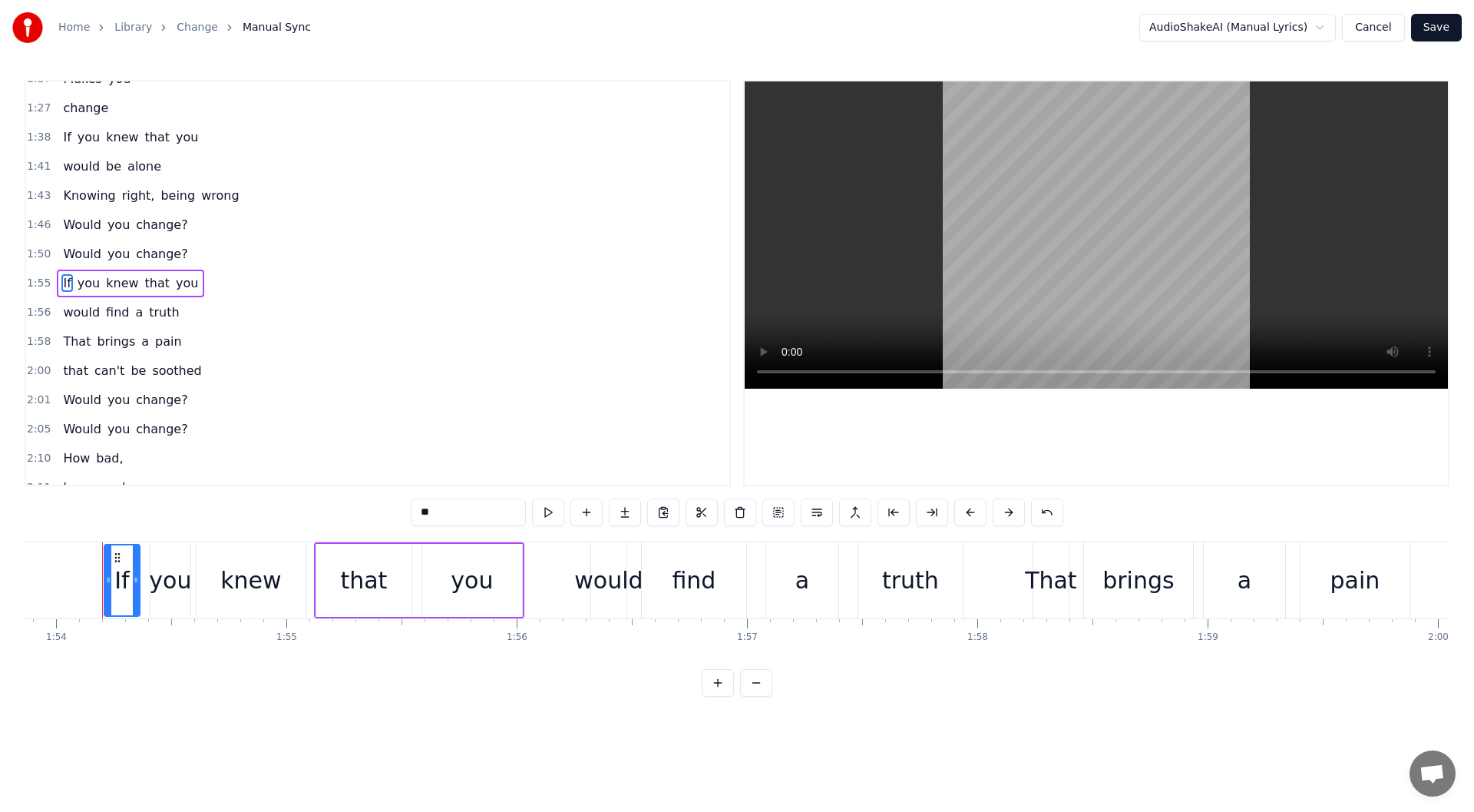
click at [66, 308] on span "would" at bounding box center [82, 312] width 40 height 18
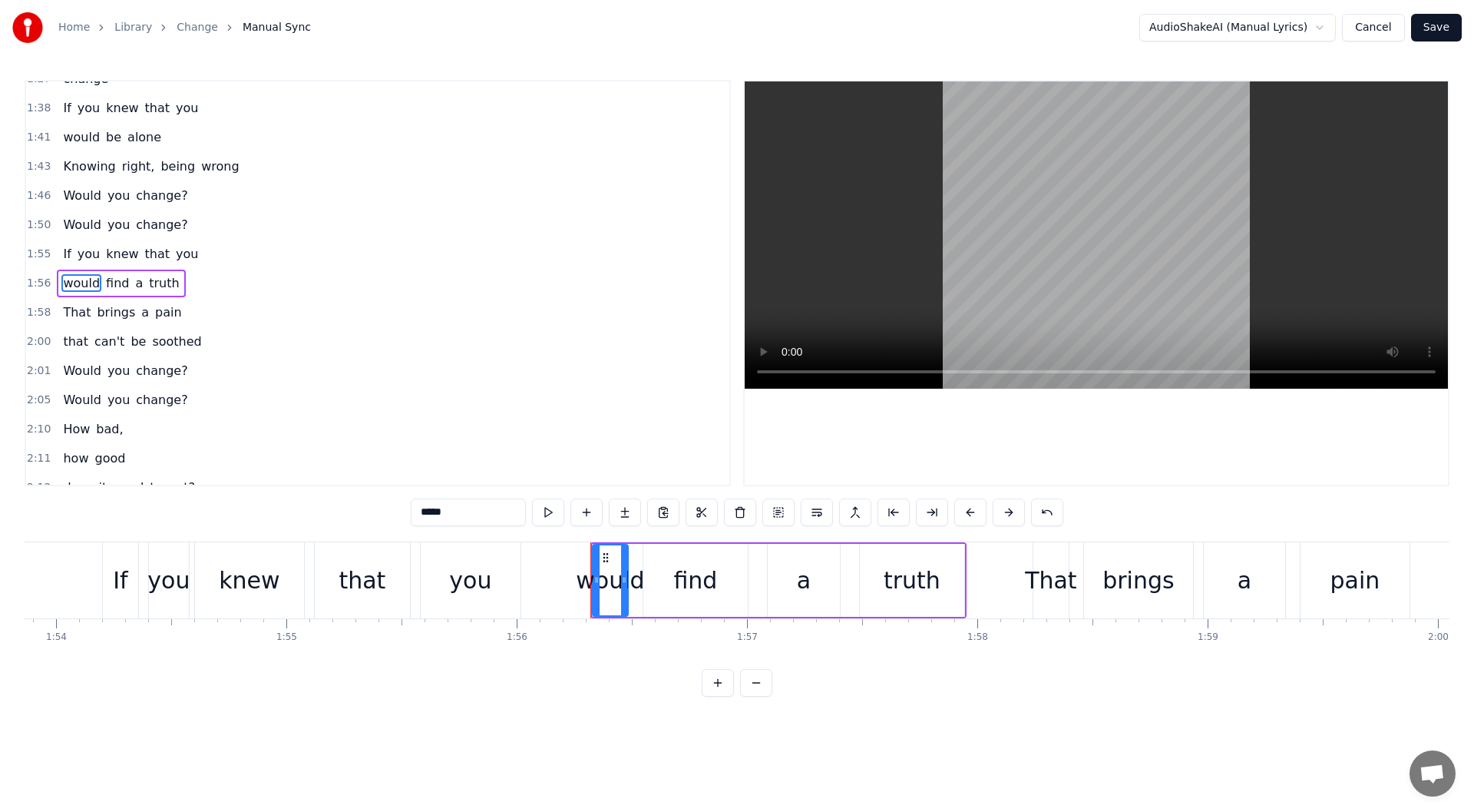
click at [72, 346] on span "that" at bounding box center [76, 341] width 28 height 18
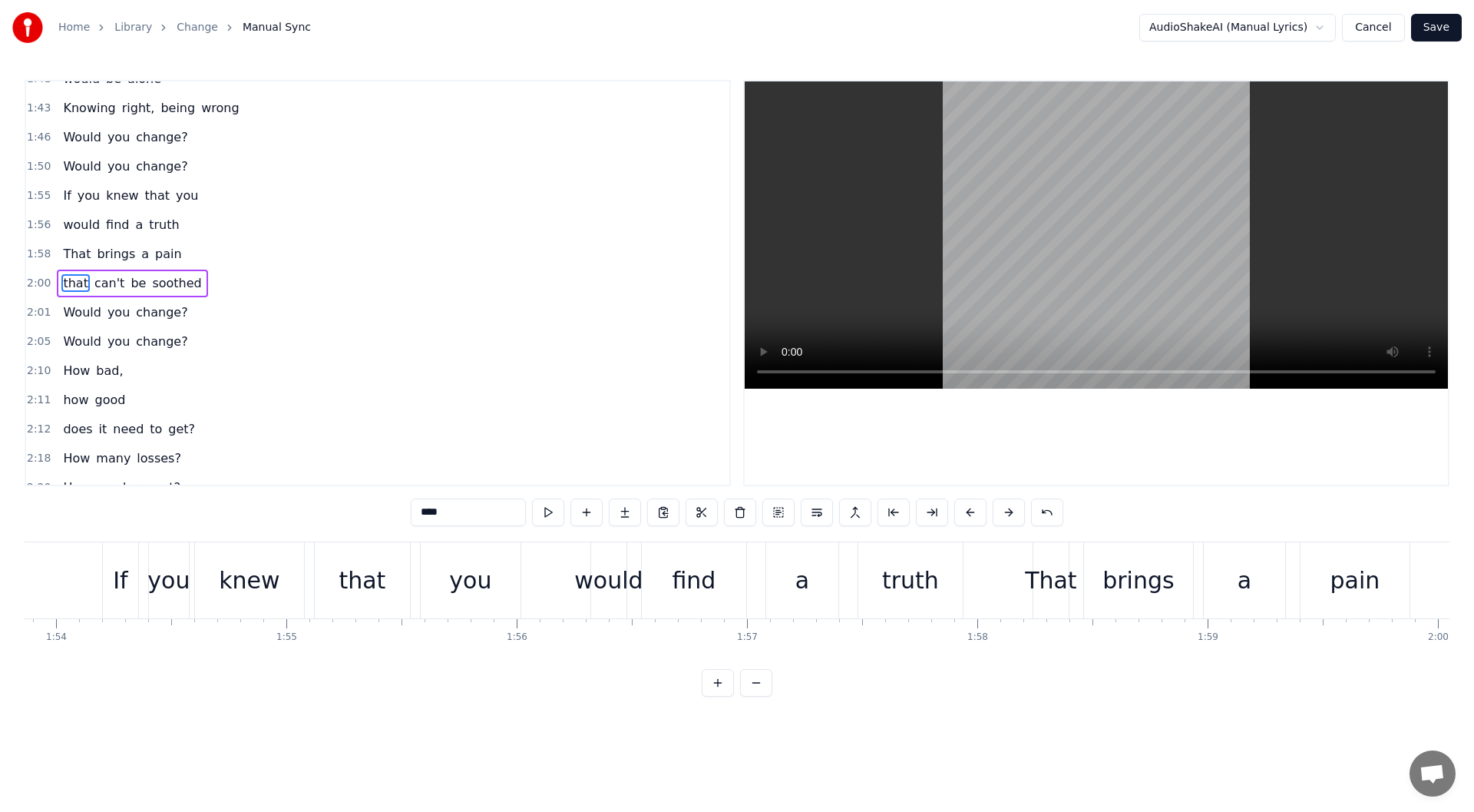
scroll to position [0, 27602]
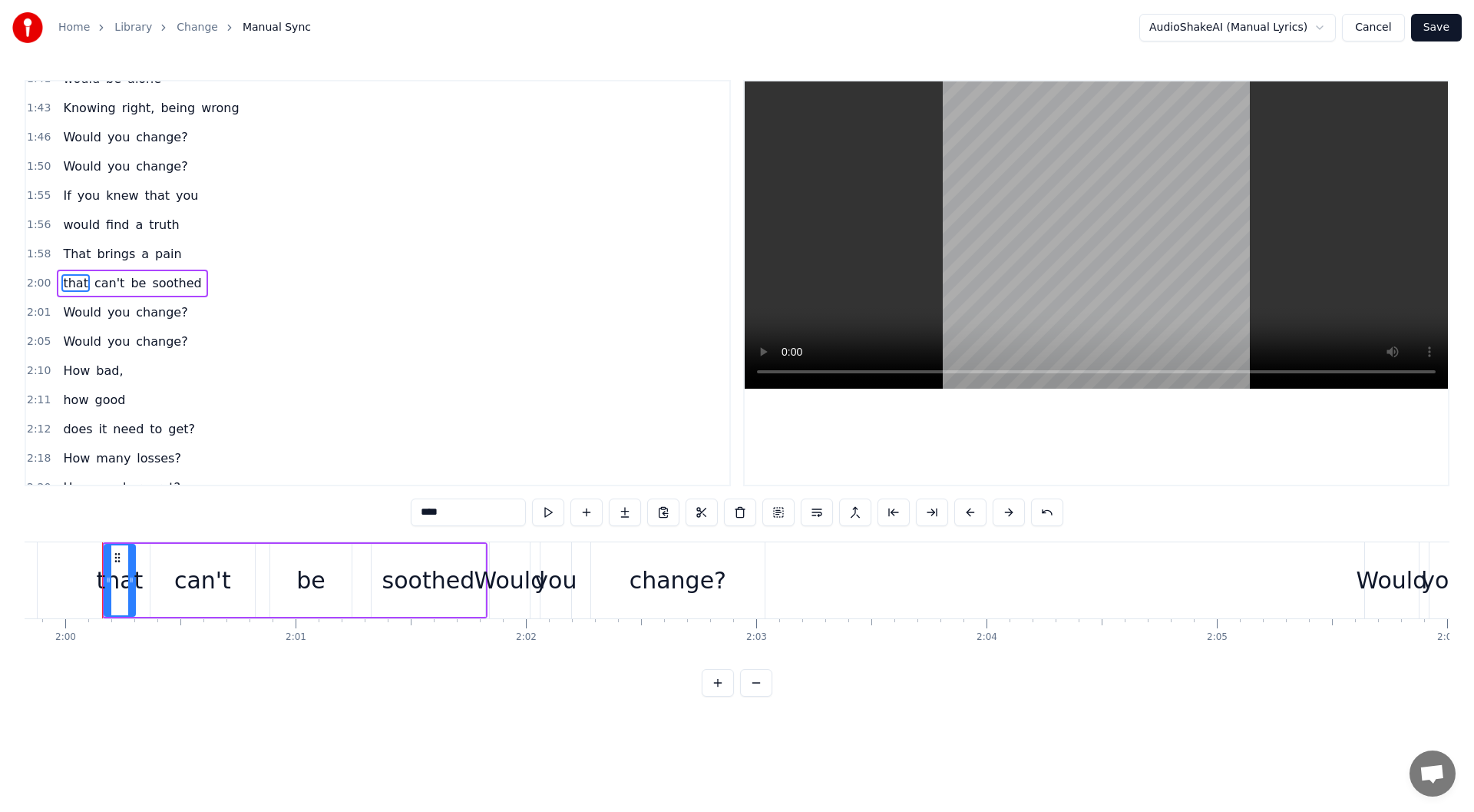
click at [65, 254] on span "That" at bounding box center [77, 254] width 30 height 18
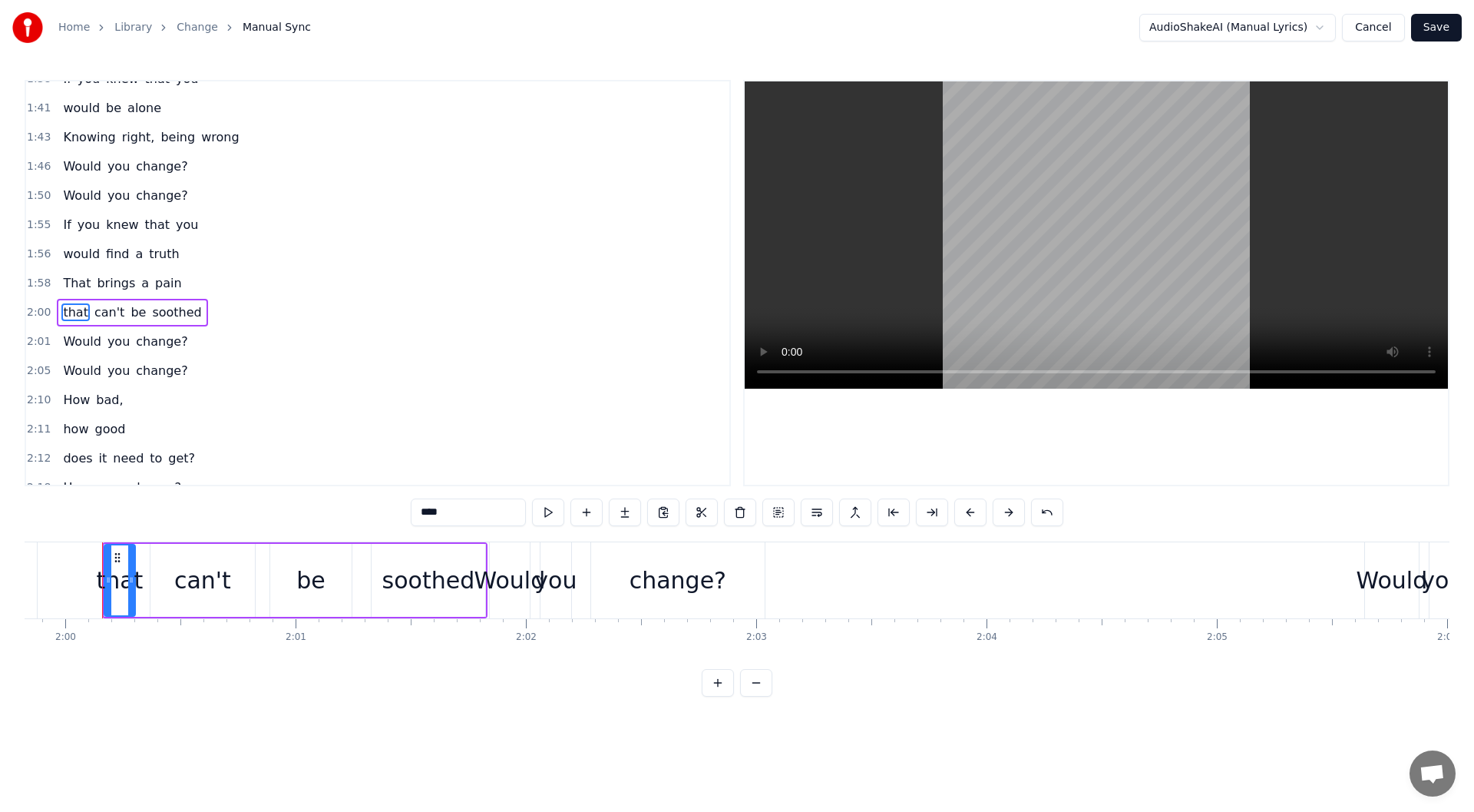
scroll to position [0, 27160]
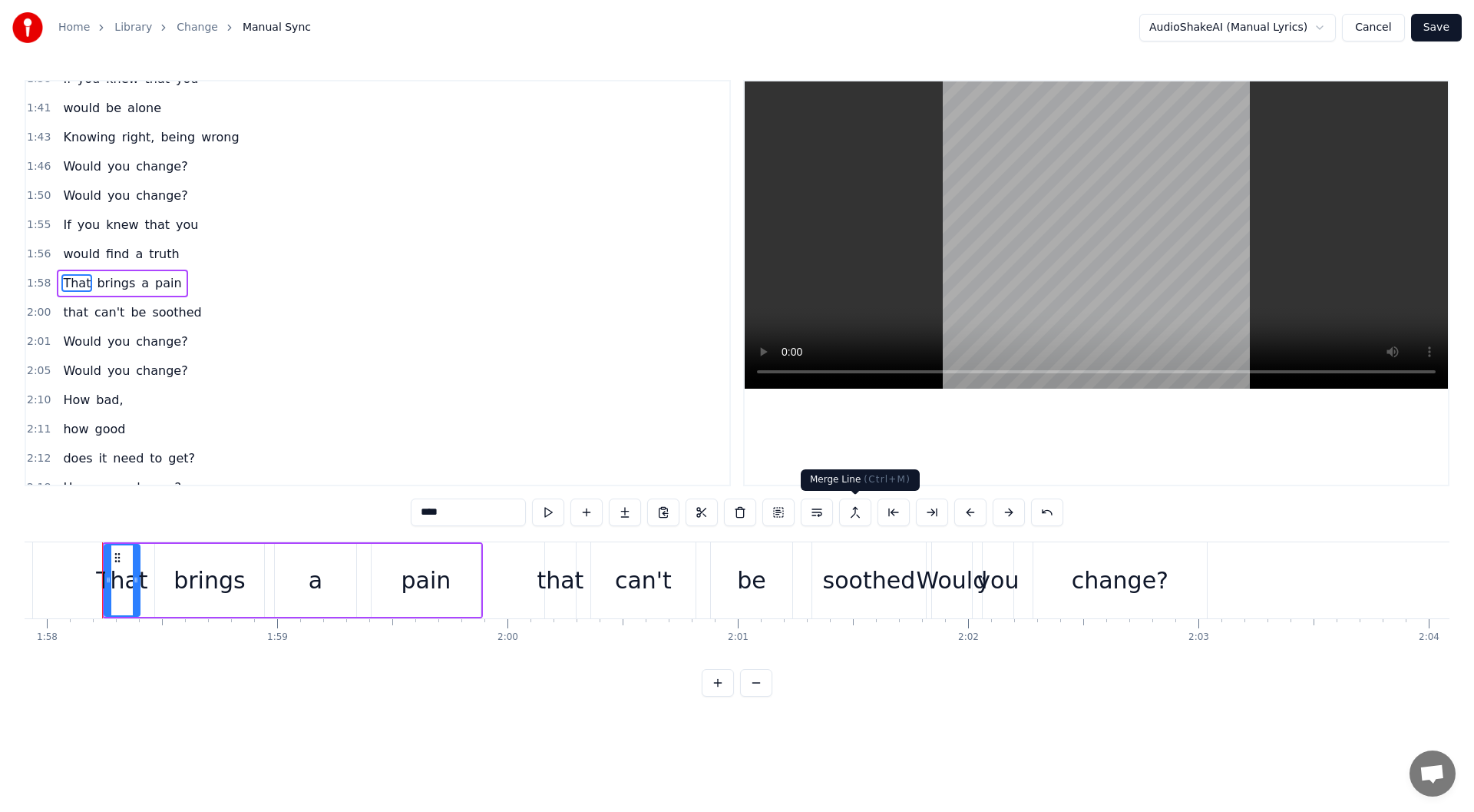
click at [857, 516] on button at bounding box center [856, 512] width 32 height 28
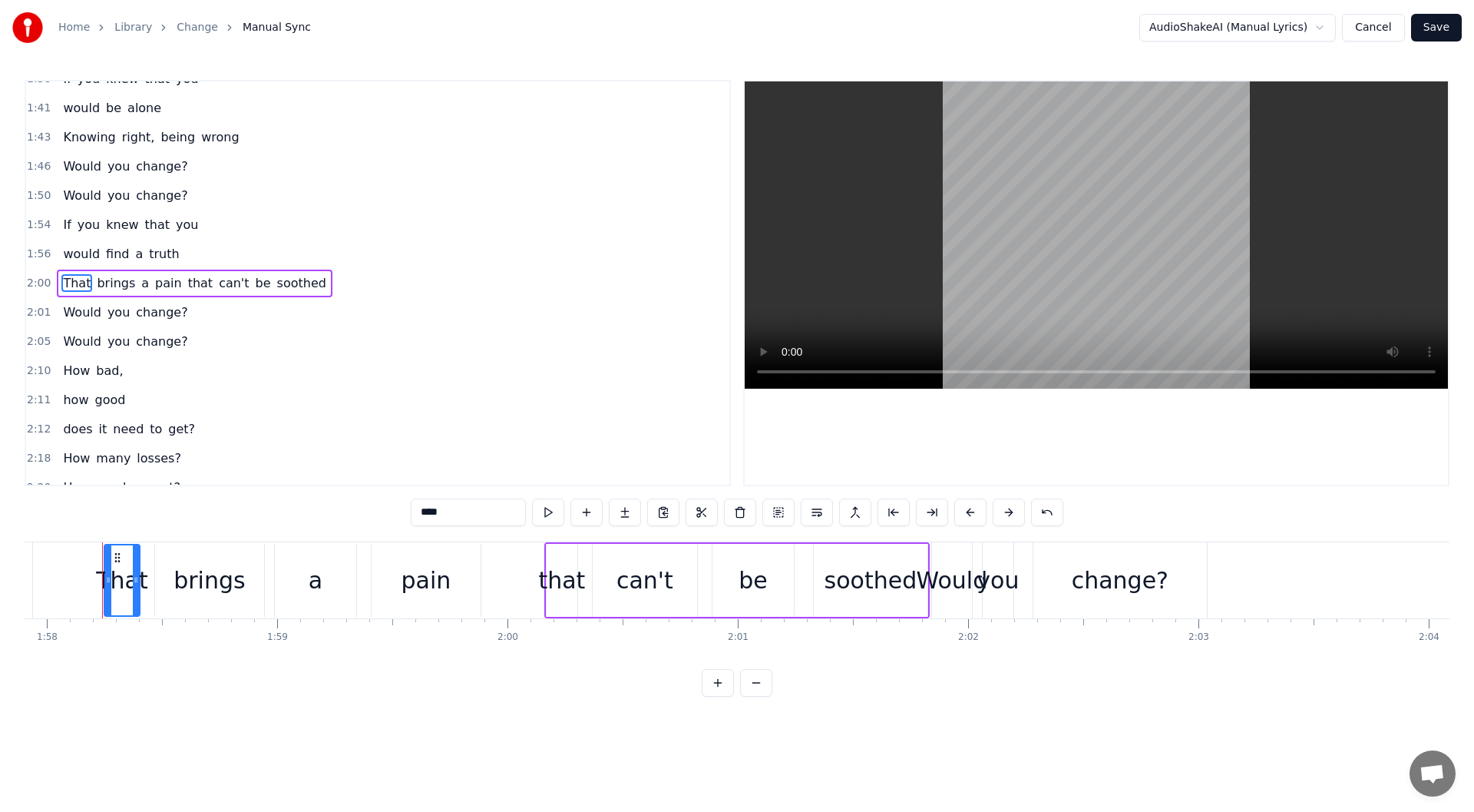
click at [62, 290] on span "That" at bounding box center [77, 283] width 30 height 18
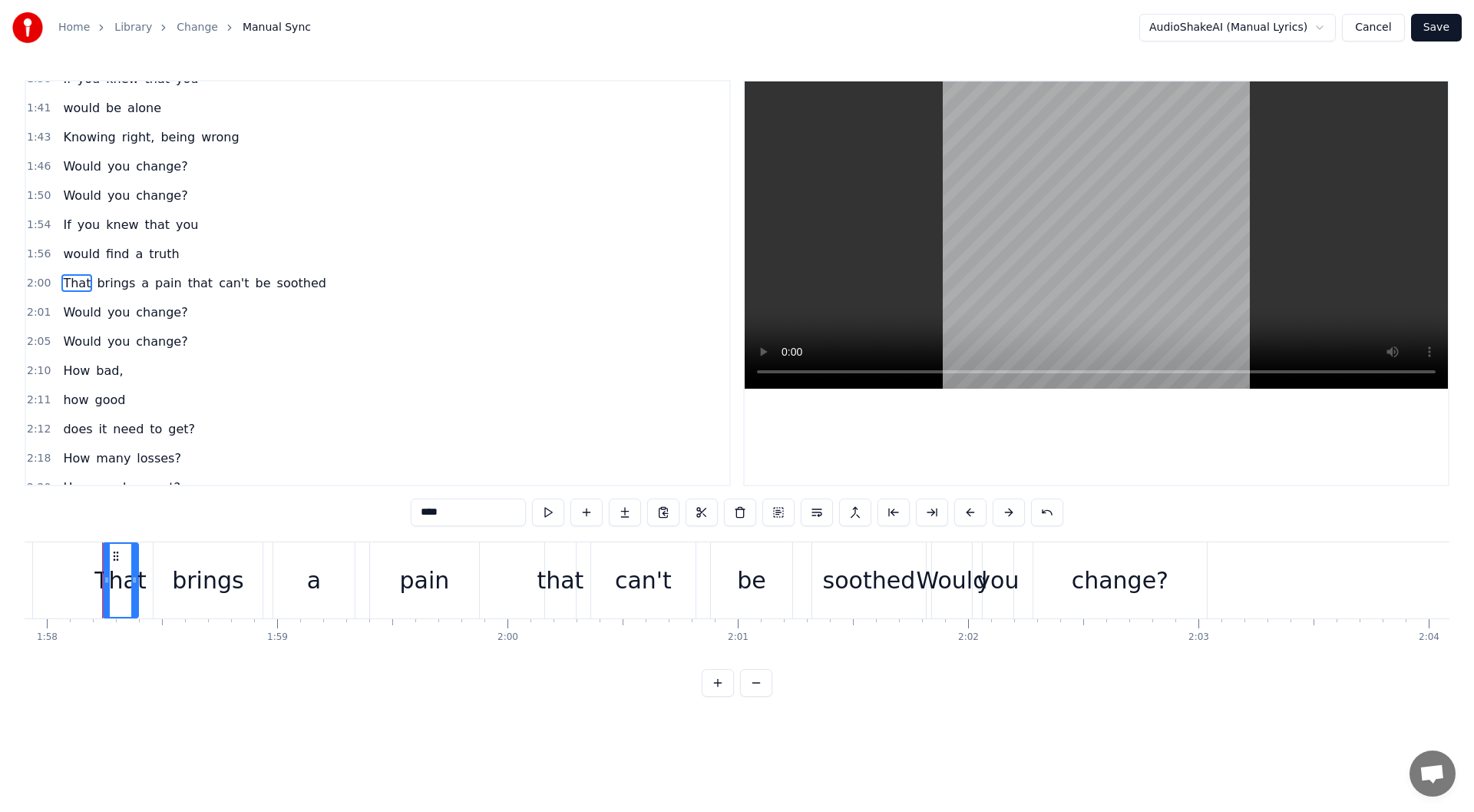
click at [65, 233] on span "If" at bounding box center [66, 224] width 10 height 18
type input "**"
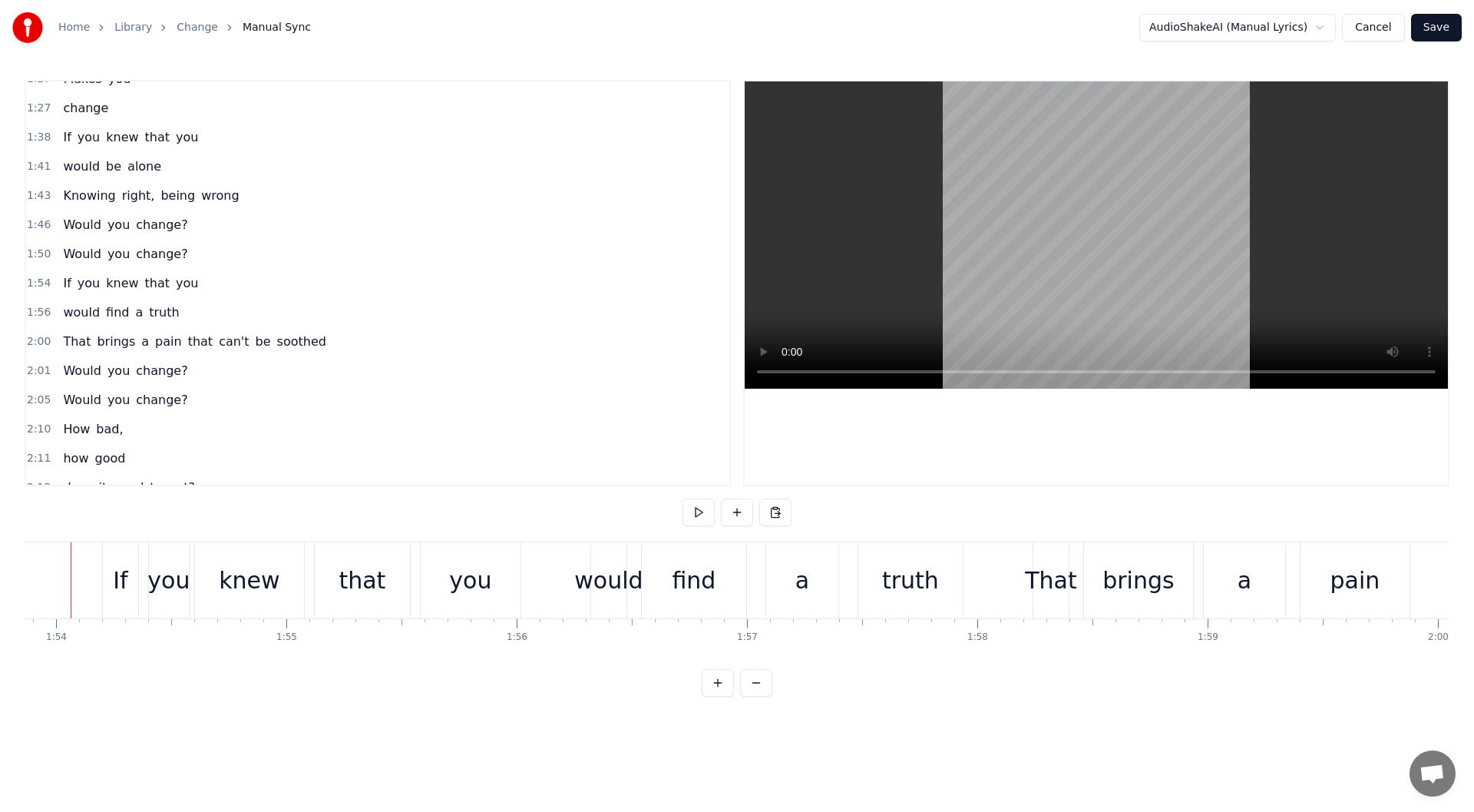
scroll to position [0, 26199]
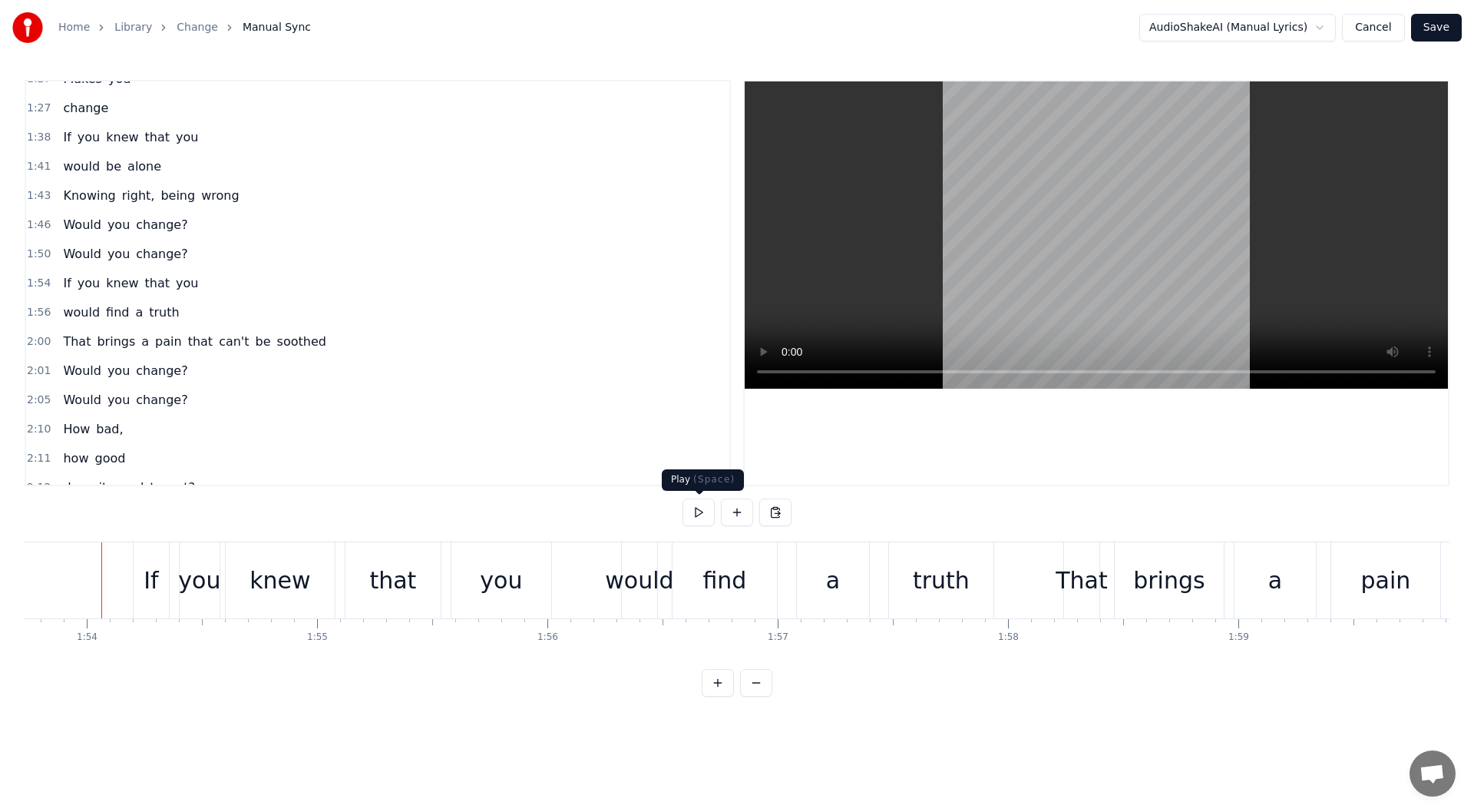
click at [695, 513] on button at bounding box center [699, 512] width 32 height 28
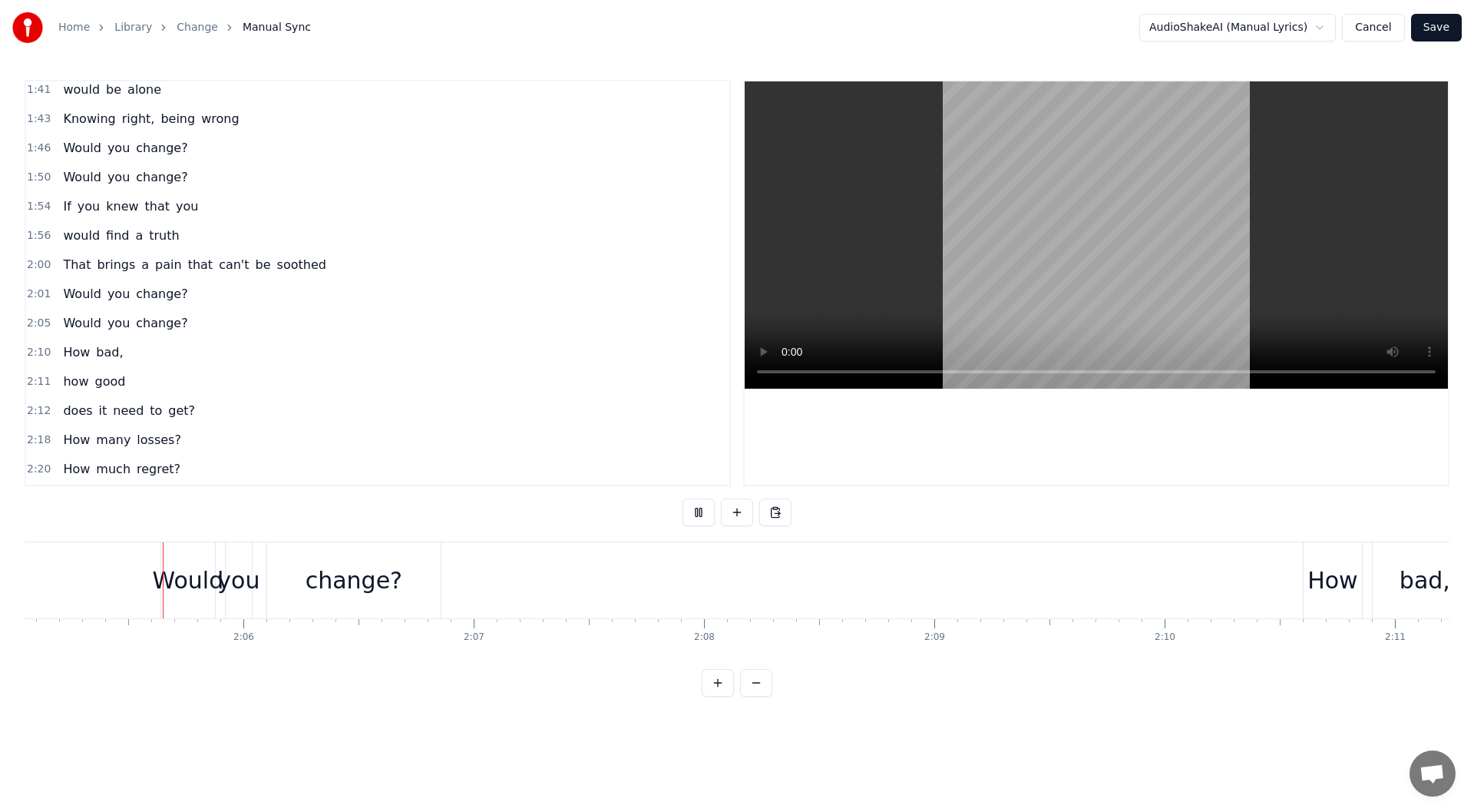
scroll to position [784, 0]
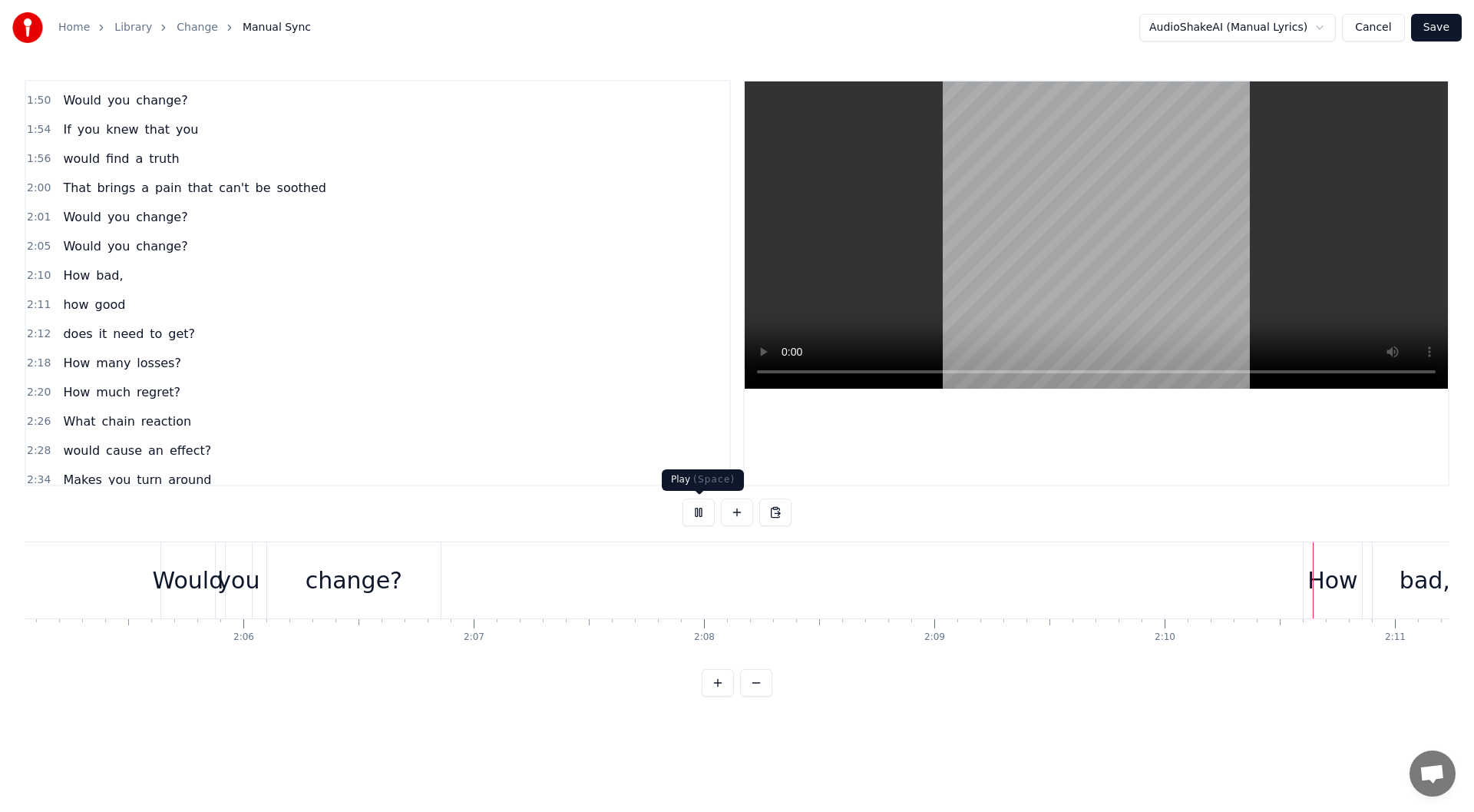
click at [703, 516] on button at bounding box center [699, 512] width 32 height 28
click at [70, 280] on span "How" at bounding box center [77, 275] width 30 height 18
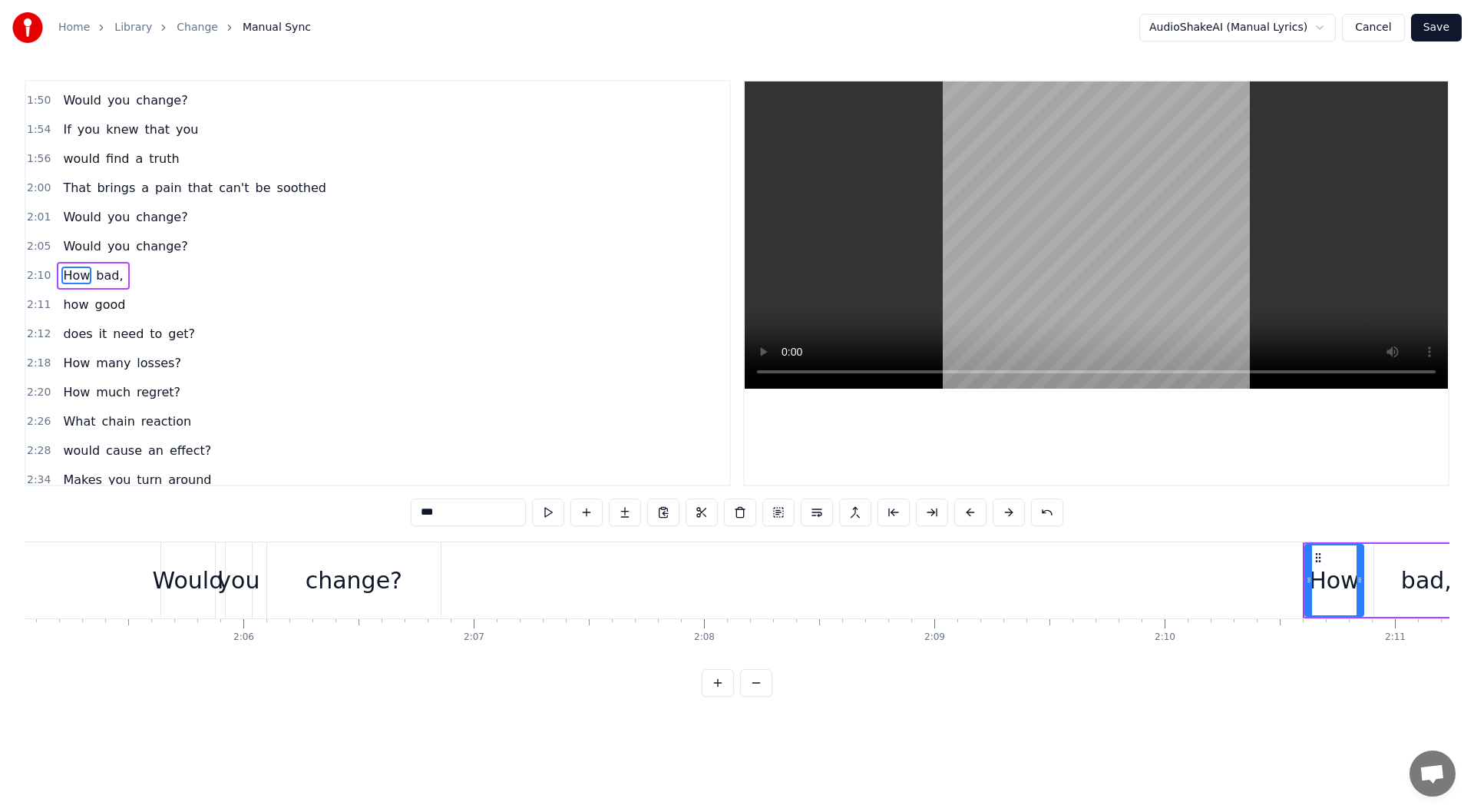
scroll to position [776, 0]
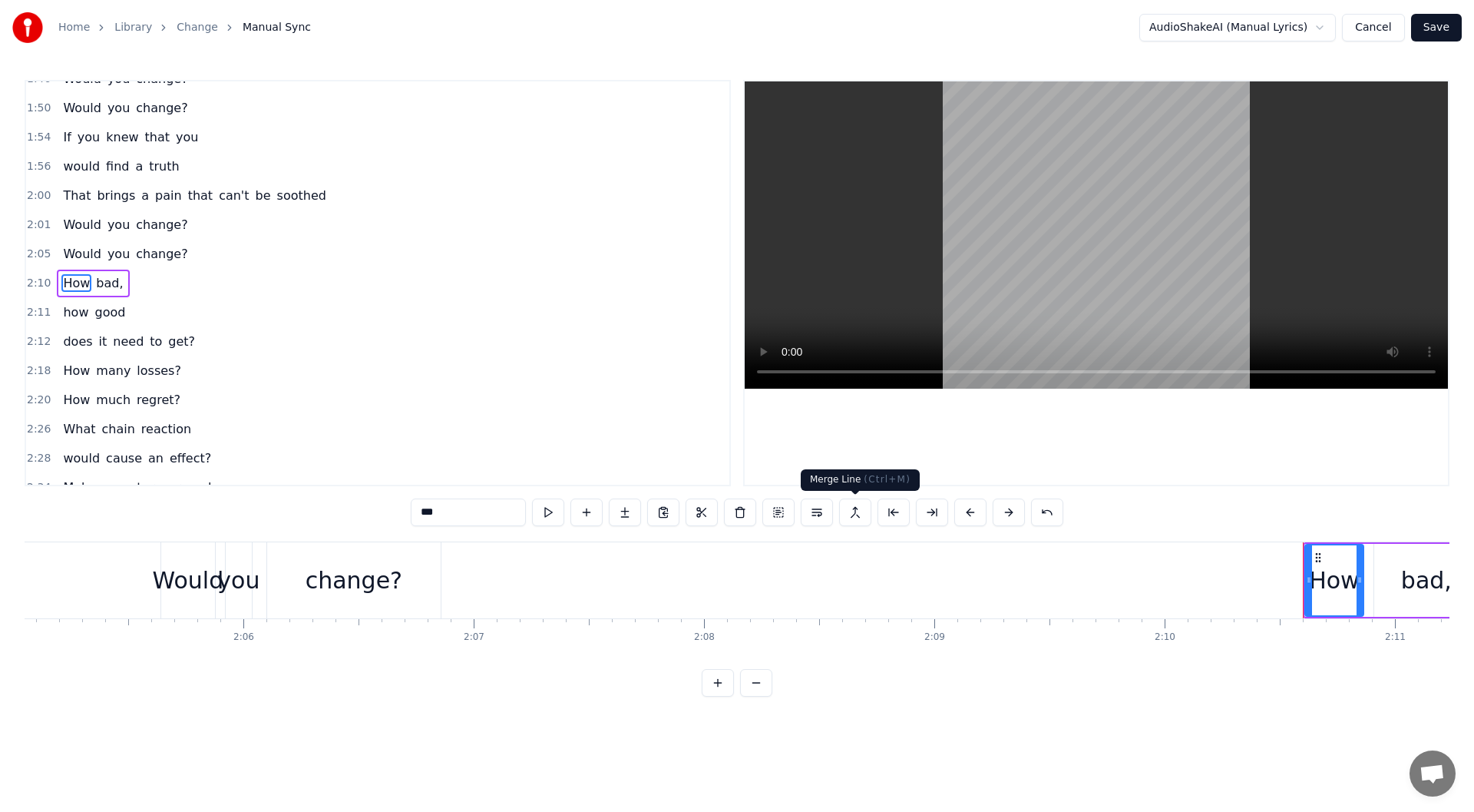
click at [858, 511] on button at bounding box center [856, 512] width 32 height 28
click at [62, 290] on span "How" at bounding box center [77, 283] width 30 height 18
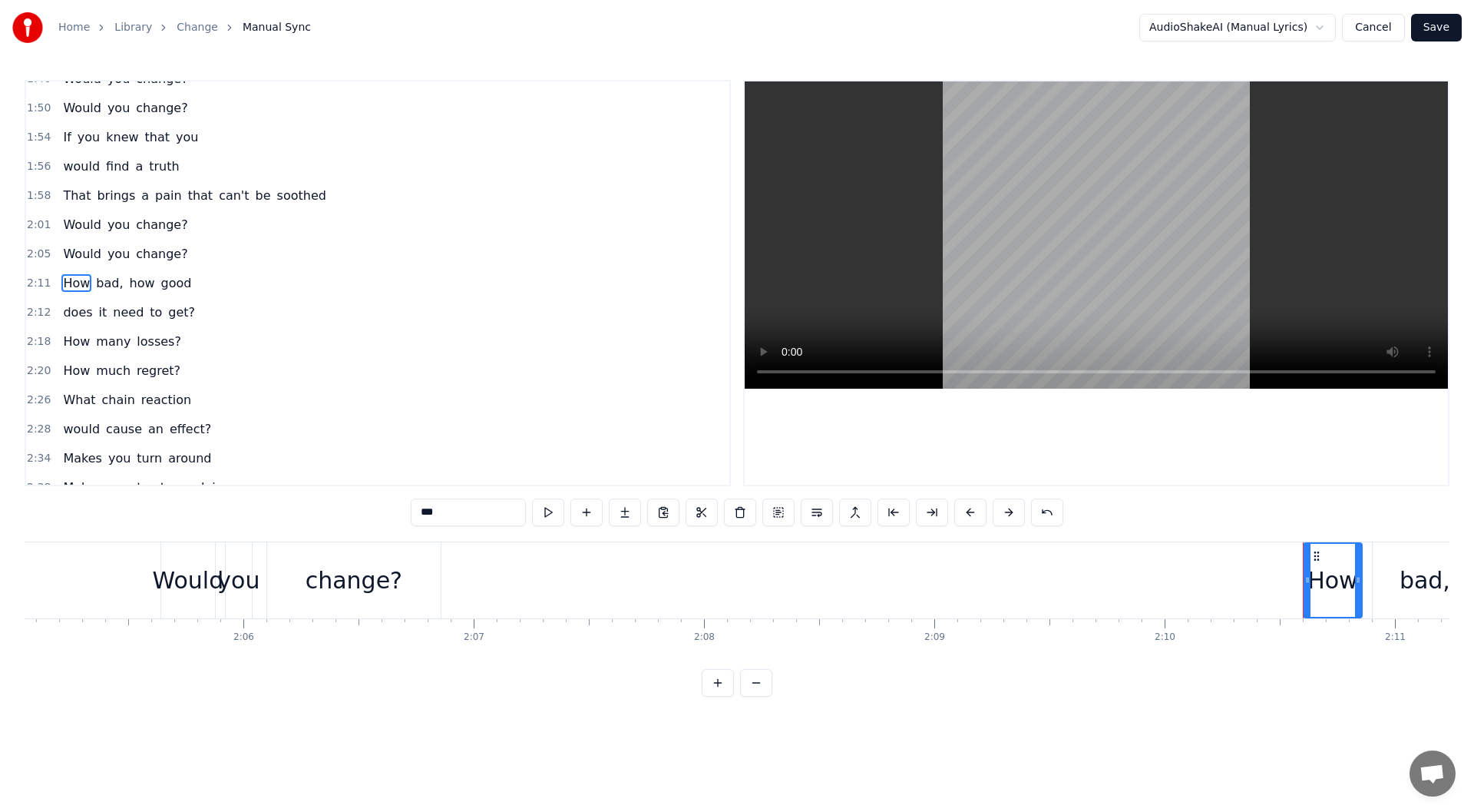
click at [62, 316] on span "does" at bounding box center [78, 312] width 32 height 18
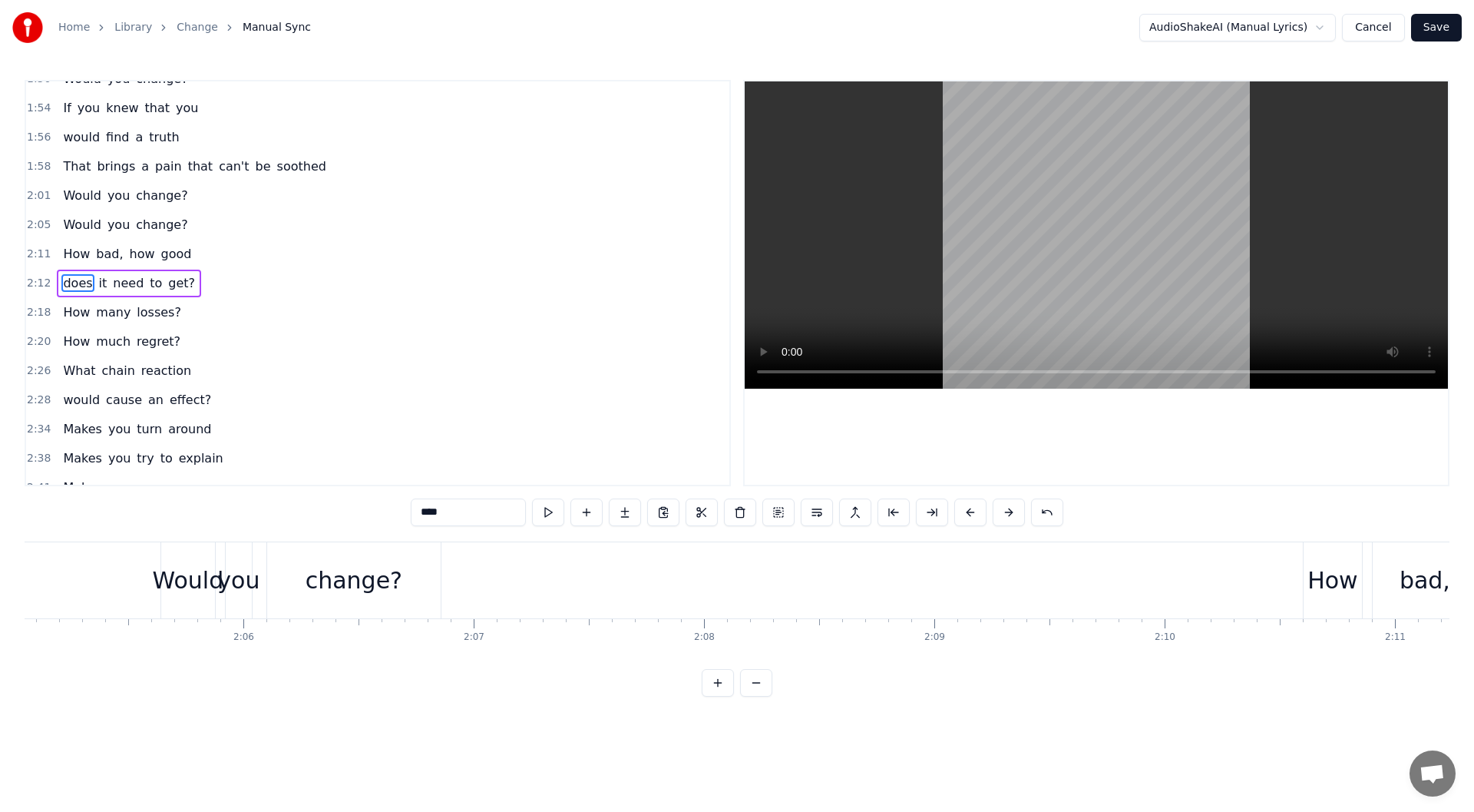
scroll to position [0, 30468]
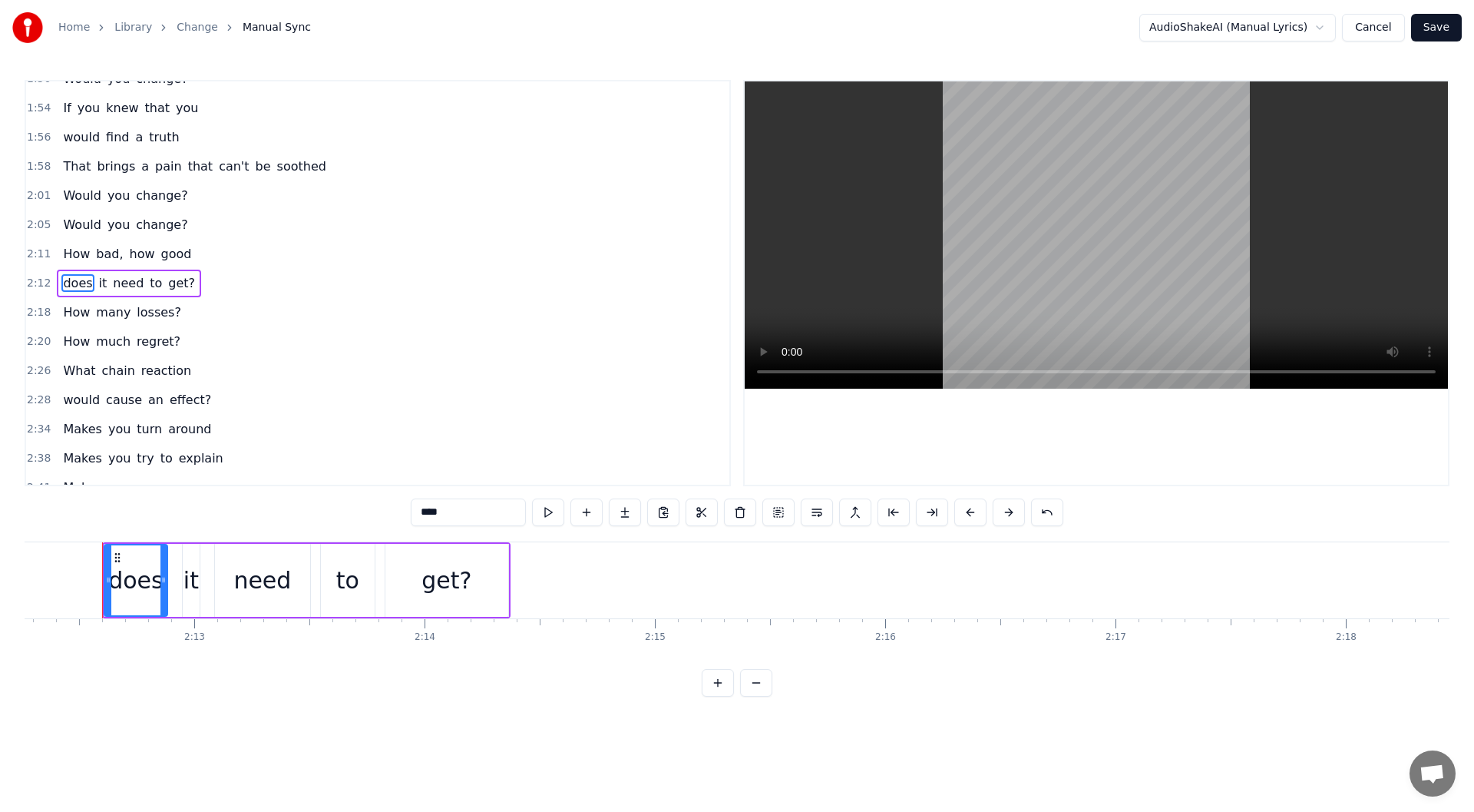
click at [66, 319] on span "How" at bounding box center [77, 312] width 30 height 18
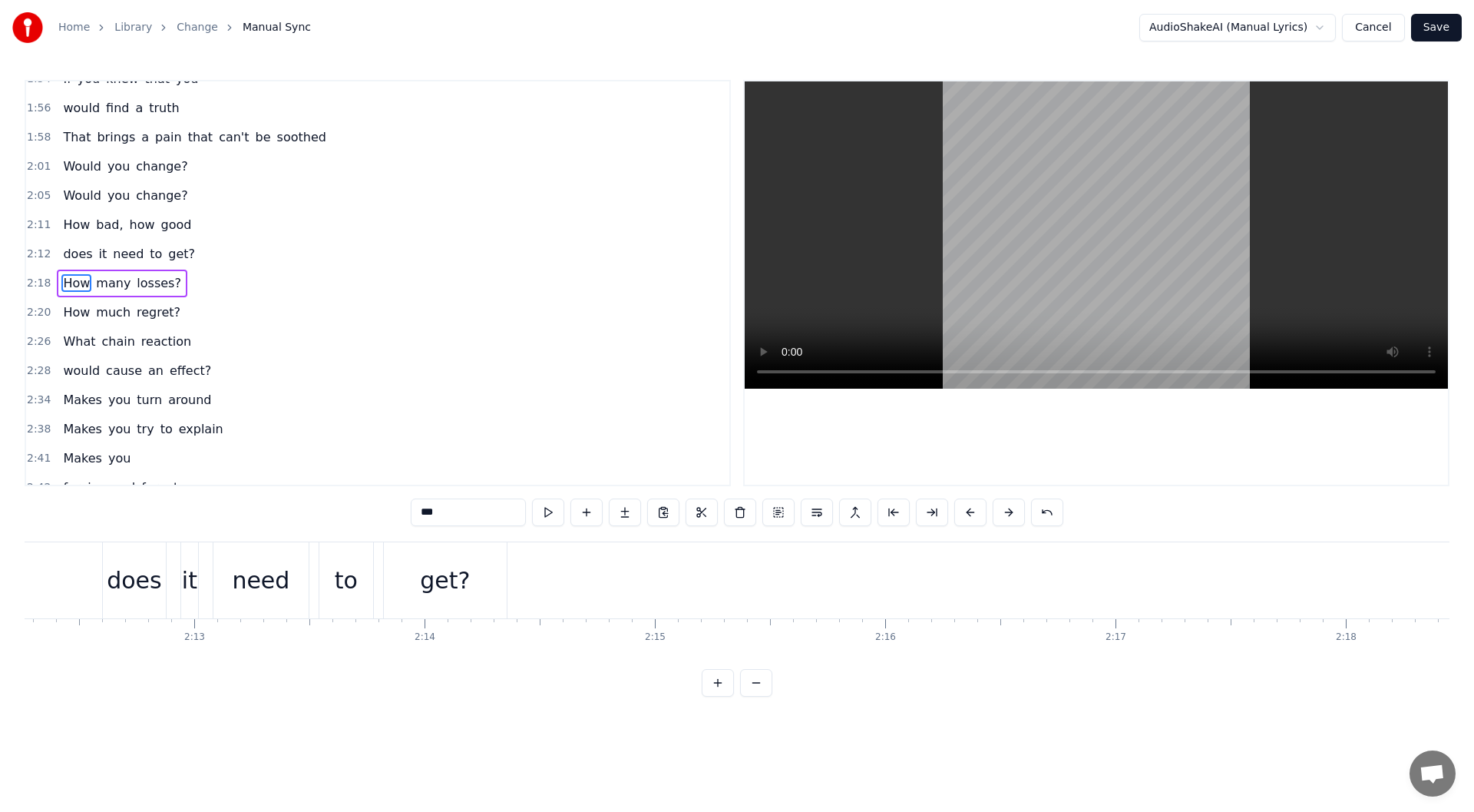
scroll to position [0, 31896]
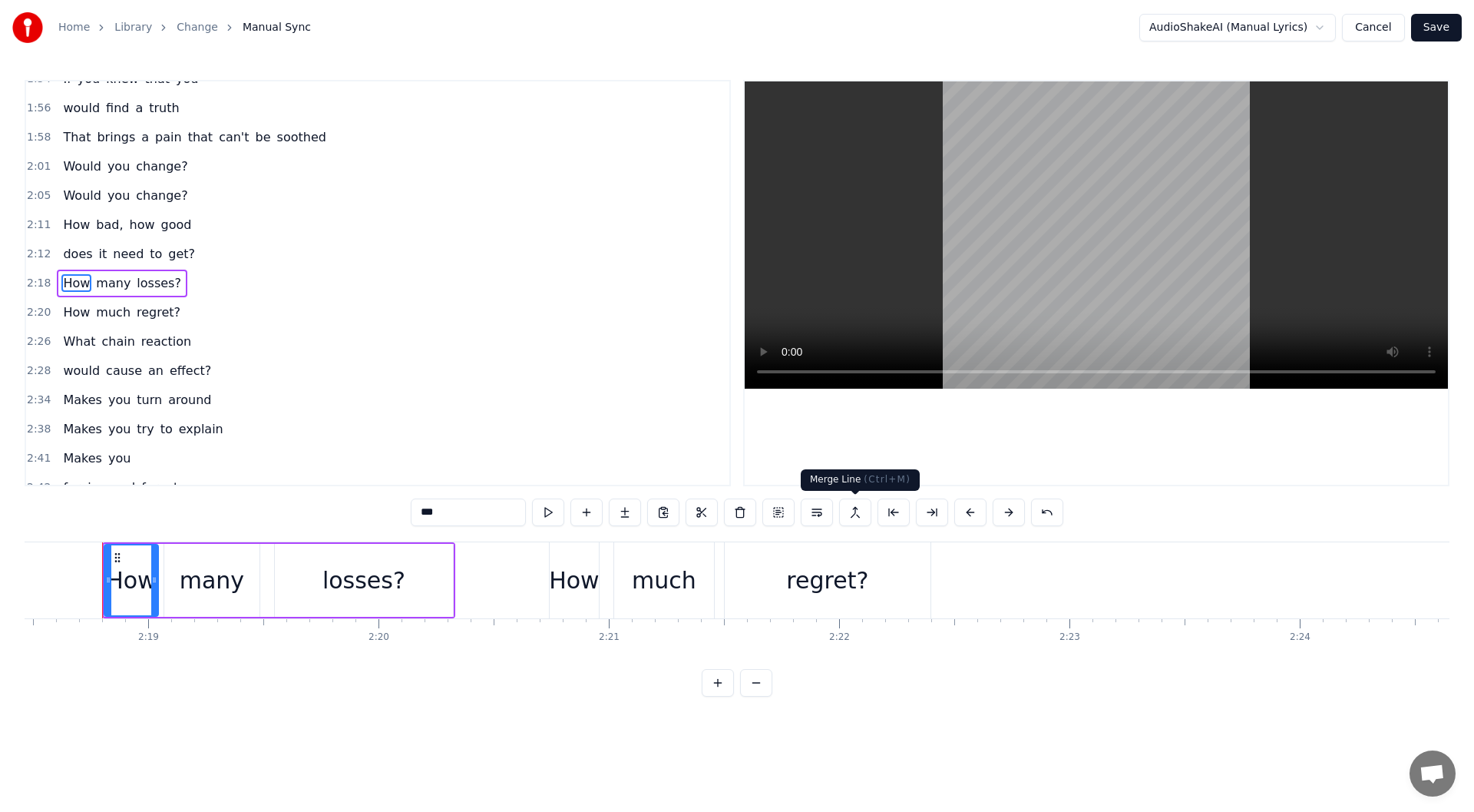
click at [859, 512] on button at bounding box center [856, 512] width 32 height 28
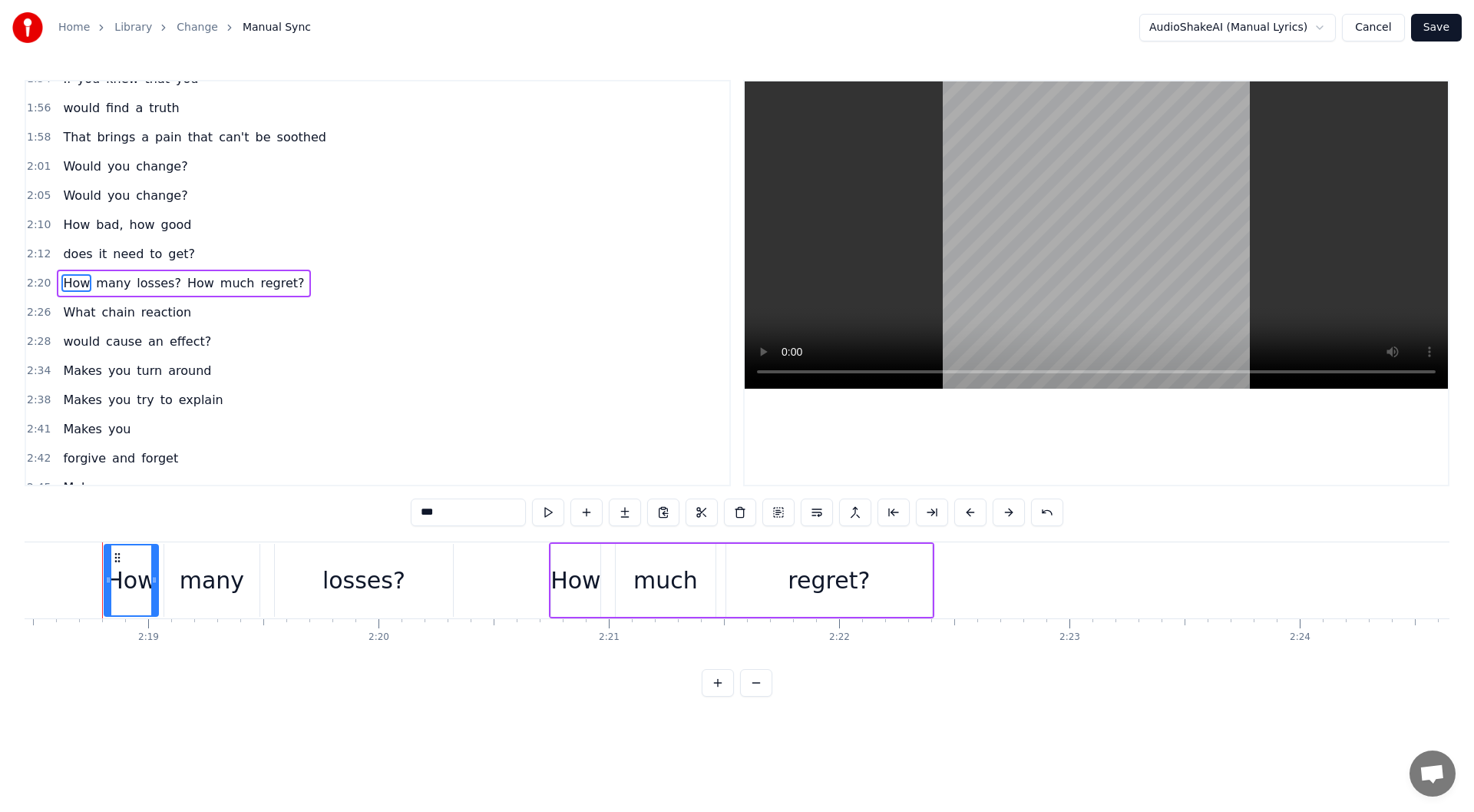
click at [77, 317] on span "What" at bounding box center [79, 312] width 35 height 18
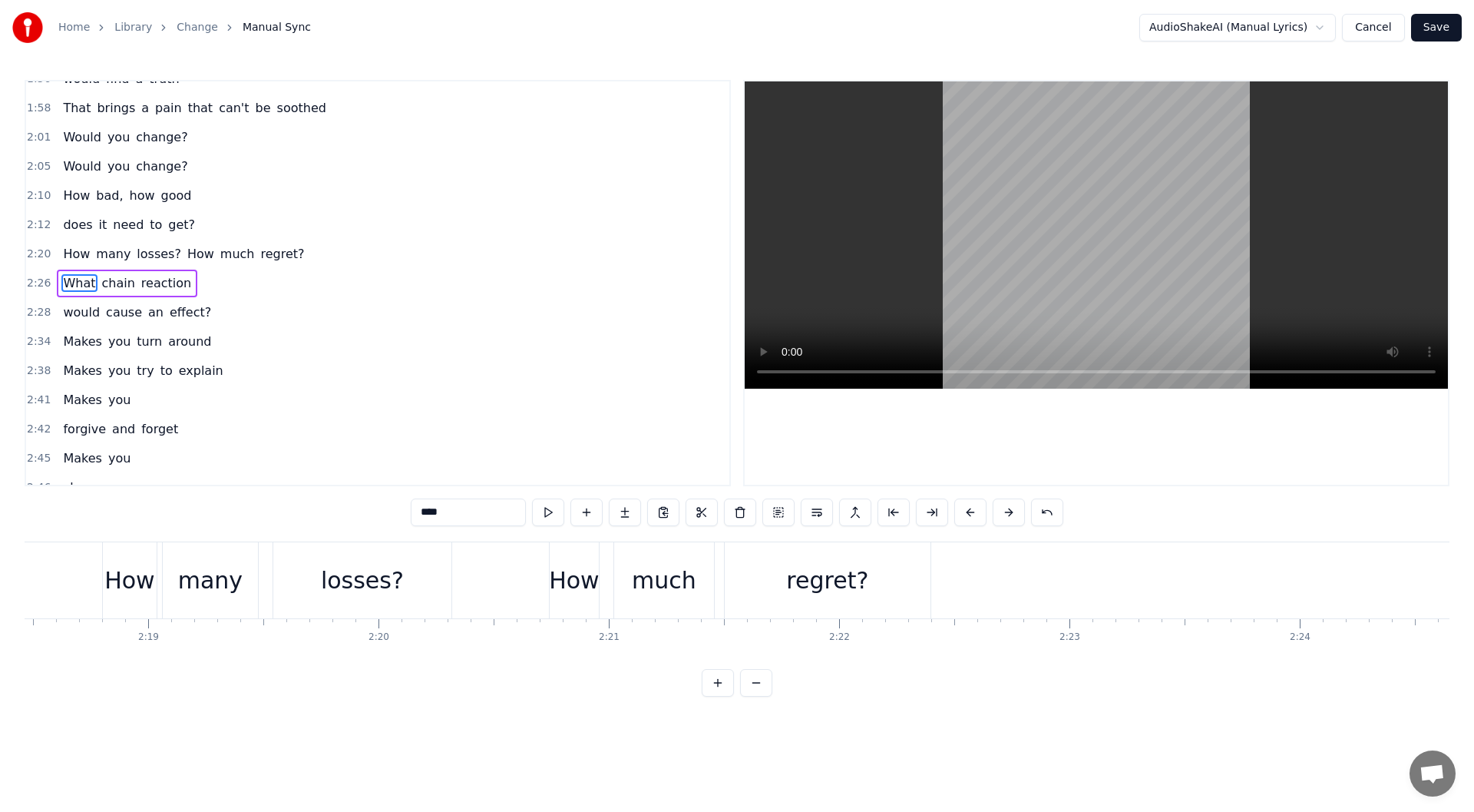
scroll to position [0, 33670]
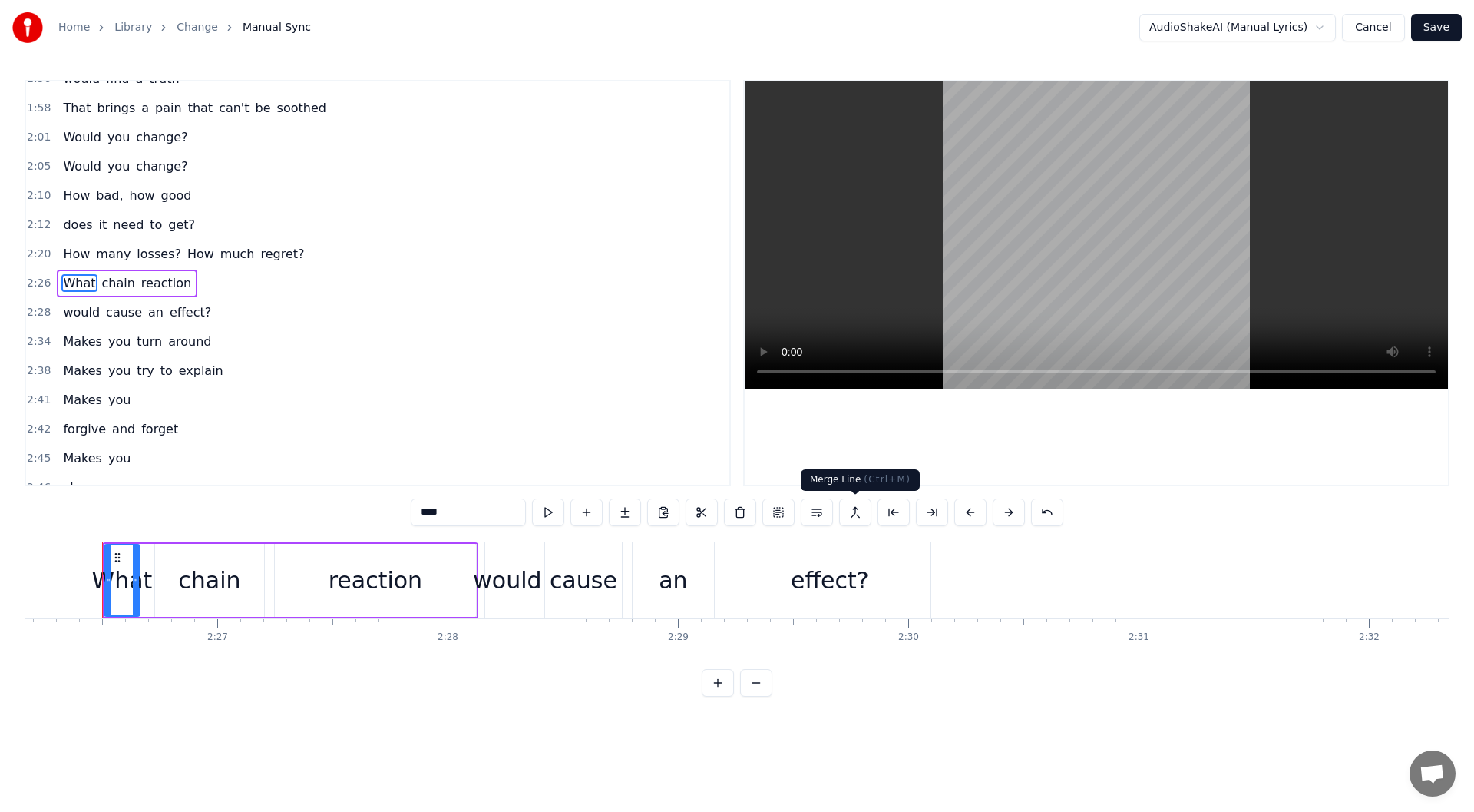
click at [857, 515] on button at bounding box center [856, 512] width 32 height 28
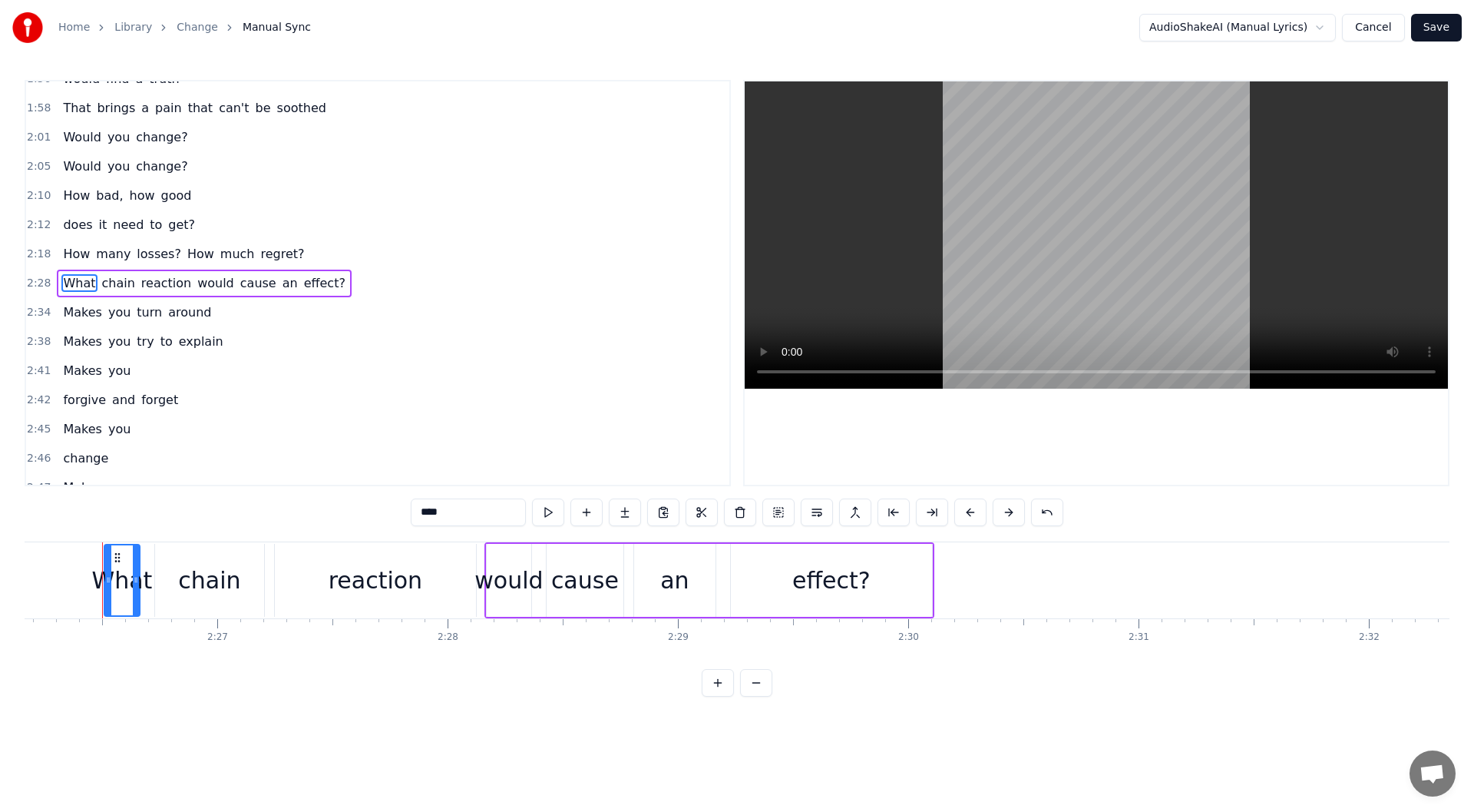
click at [62, 197] on span "How" at bounding box center [77, 195] width 30 height 18
type input "***"
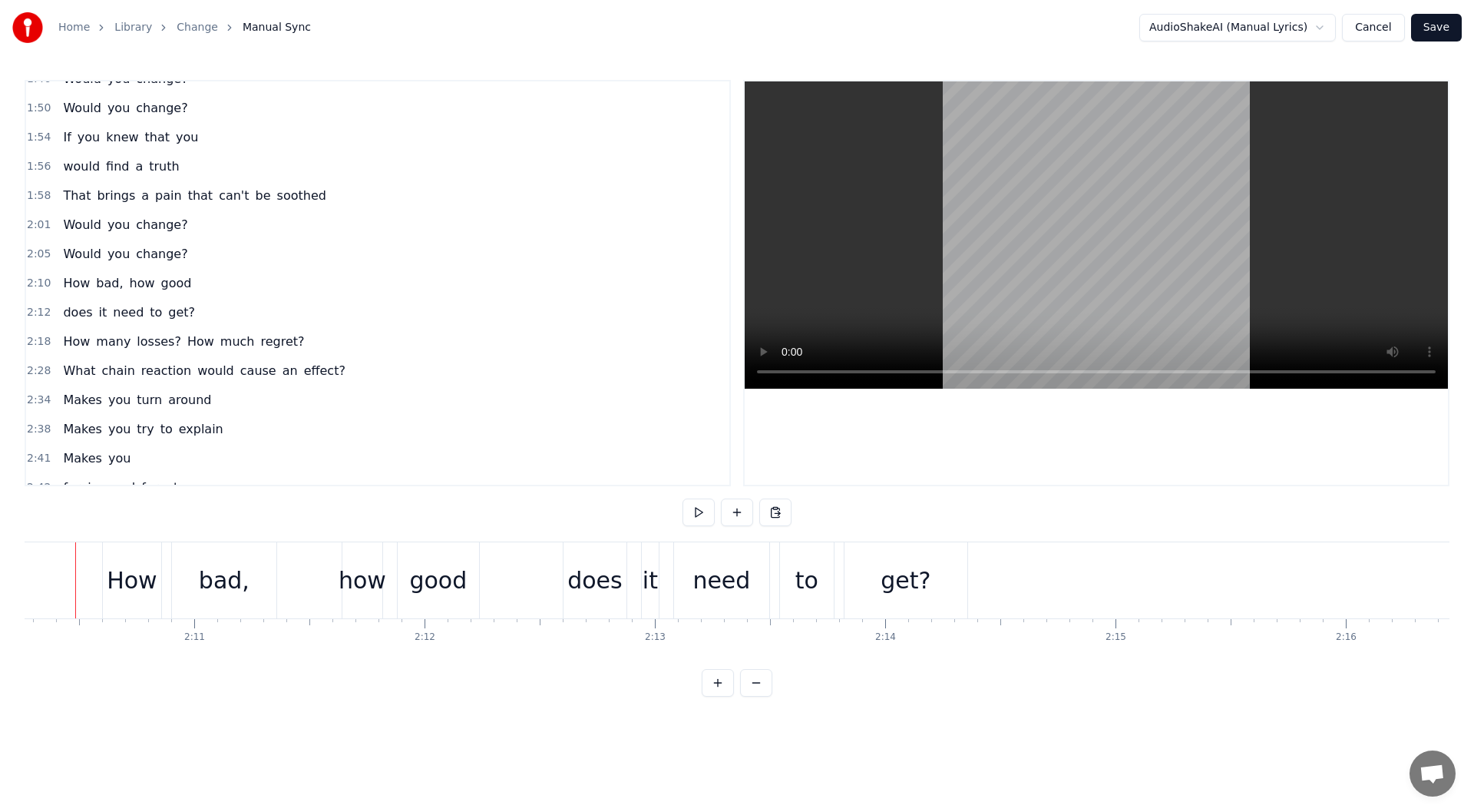
scroll to position [0, 29981]
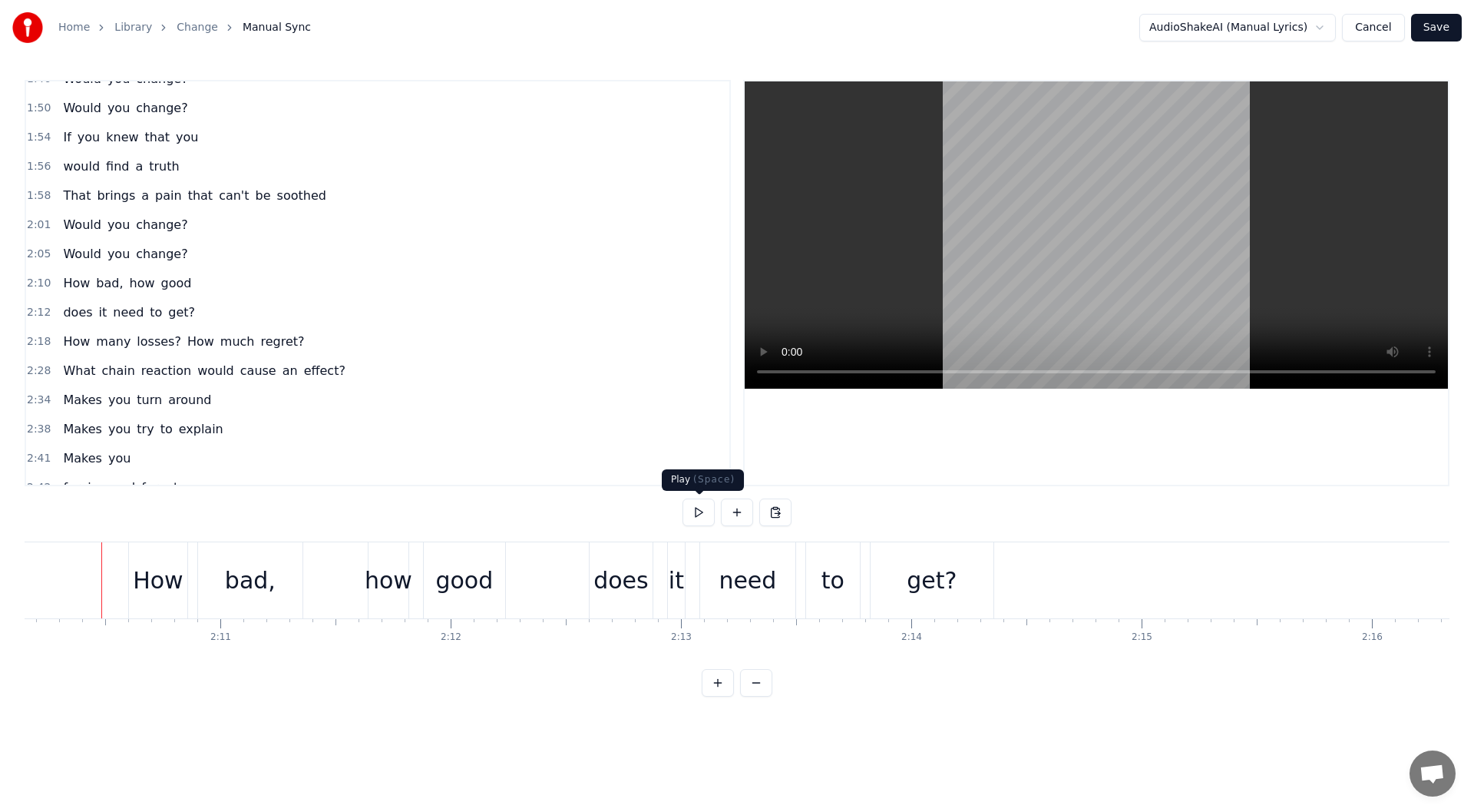
click at [702, 517] on button at bounding box center [699, 512] width 32 height 28
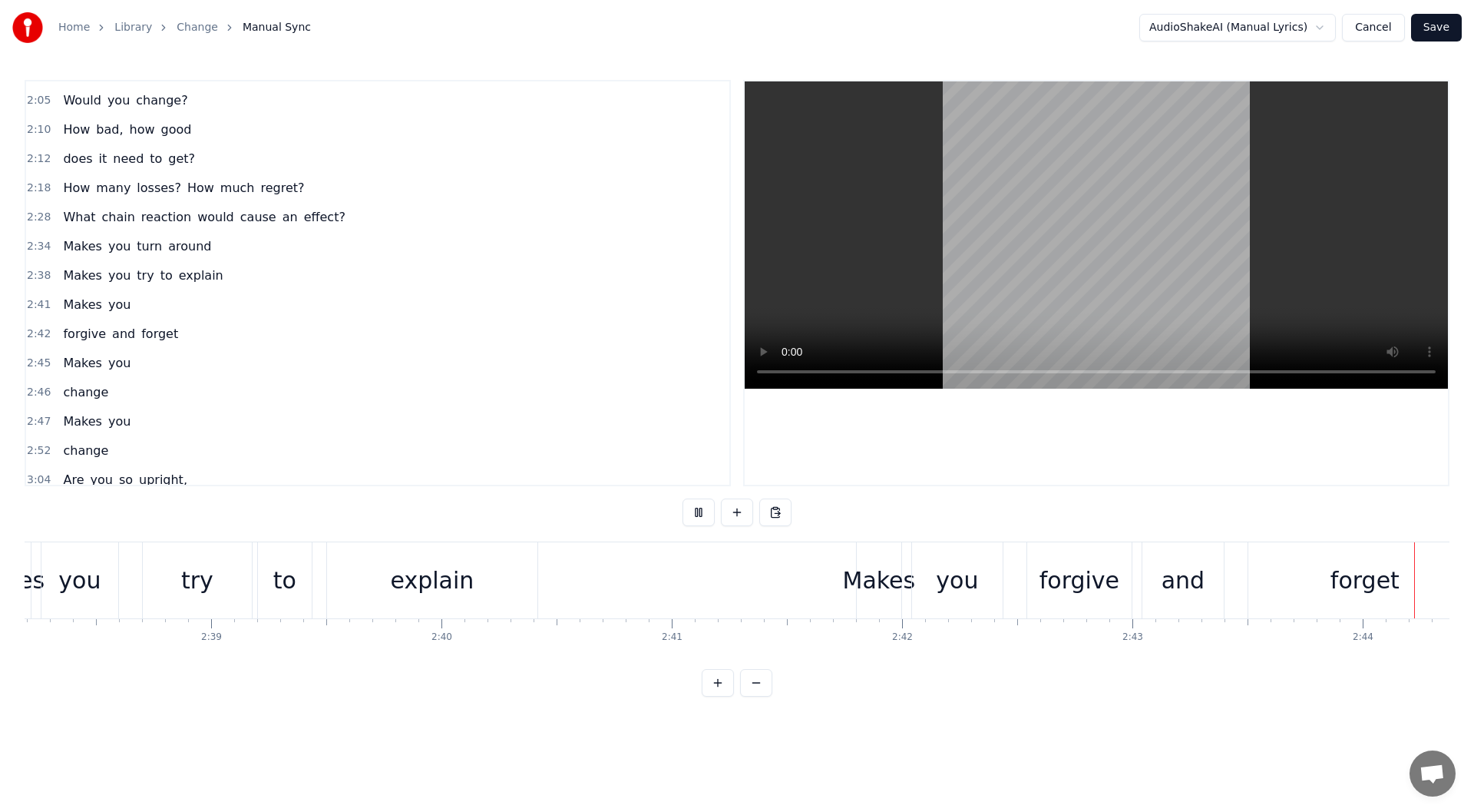
scroll to position [0, 37739]
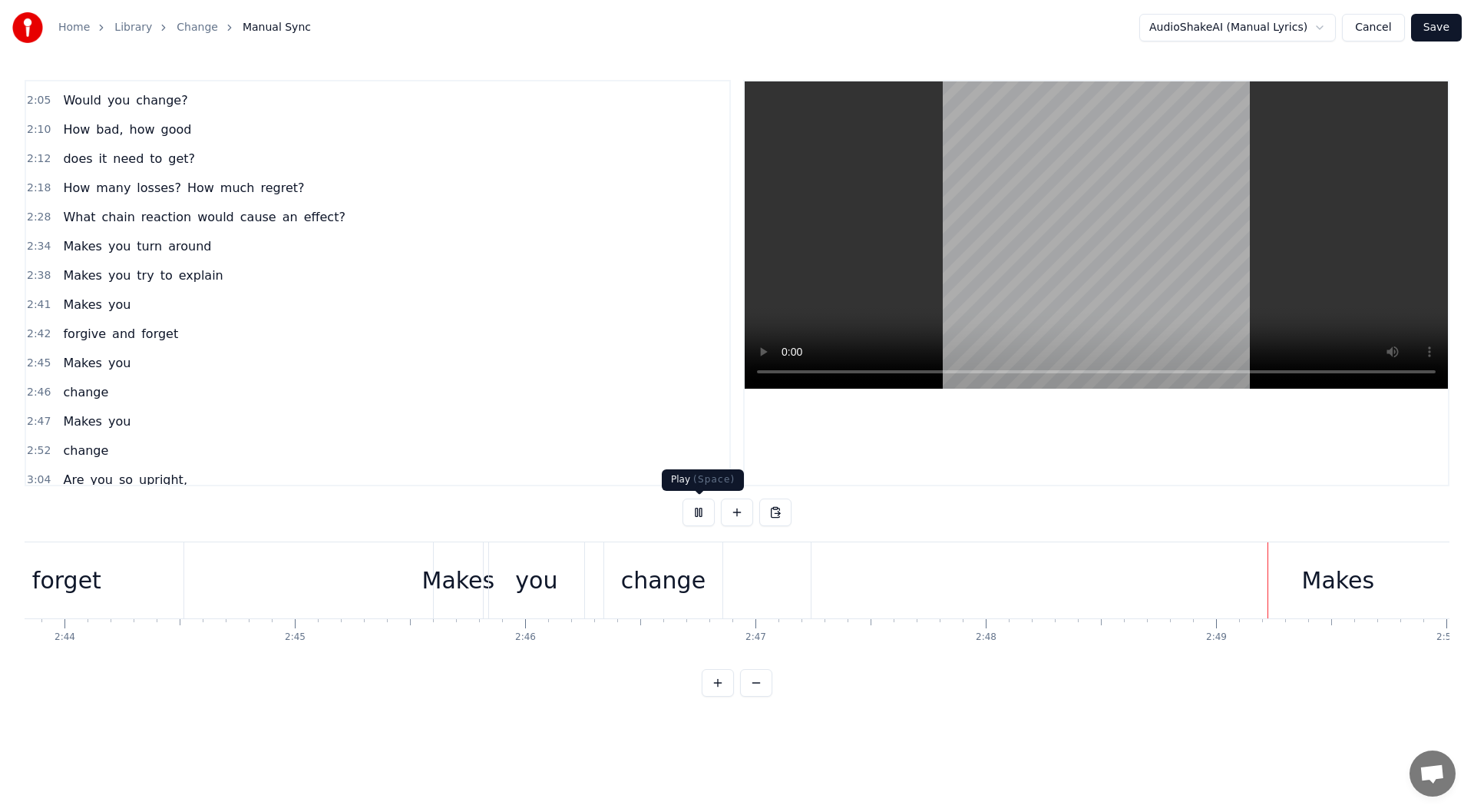
click at [704, 512] on button at bounding box center [699, 512] width 32 height 28
click at [698, 588] on div "change" at bounding box center [663, 580] width 85 height 34
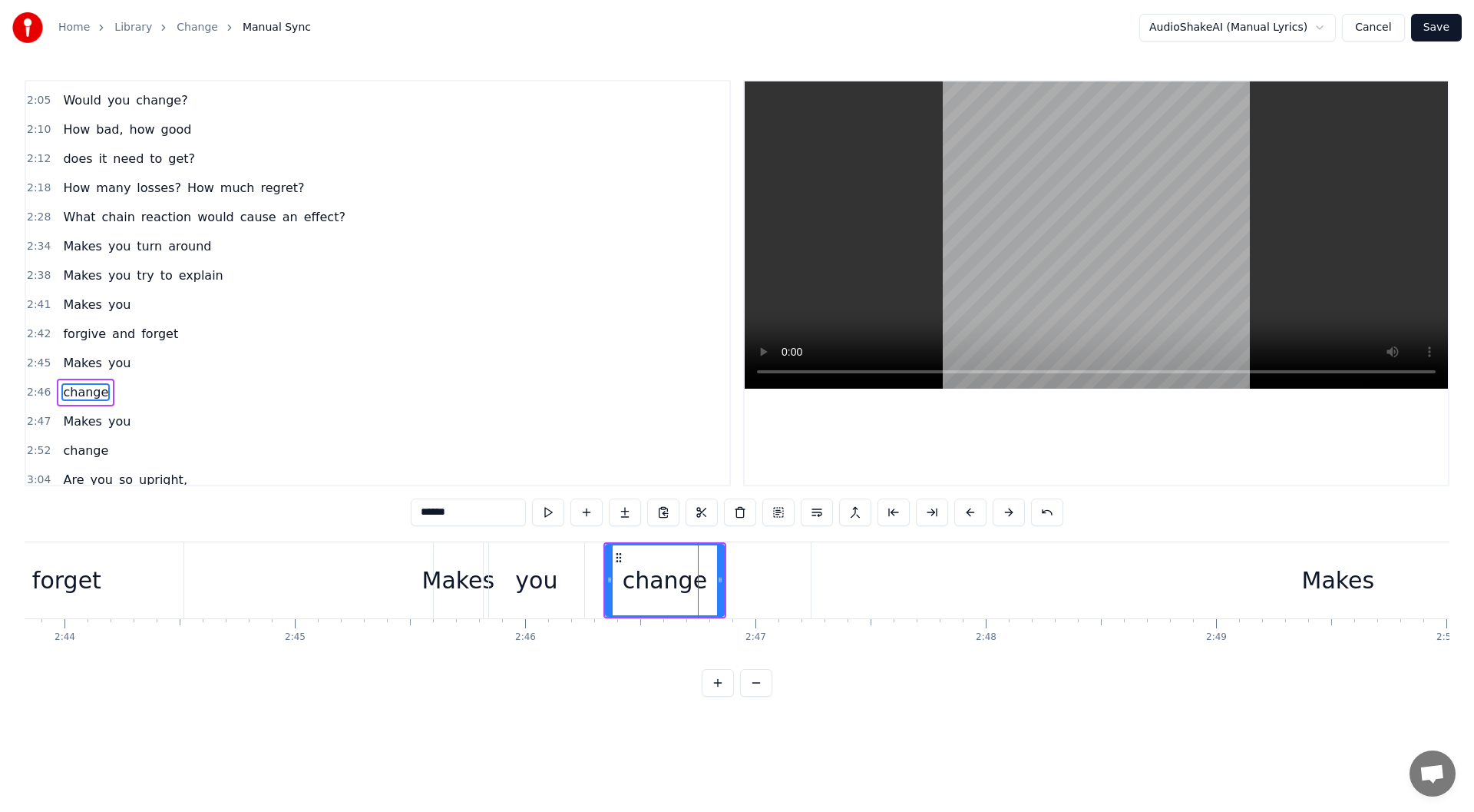
scroll to position [1038, 0]
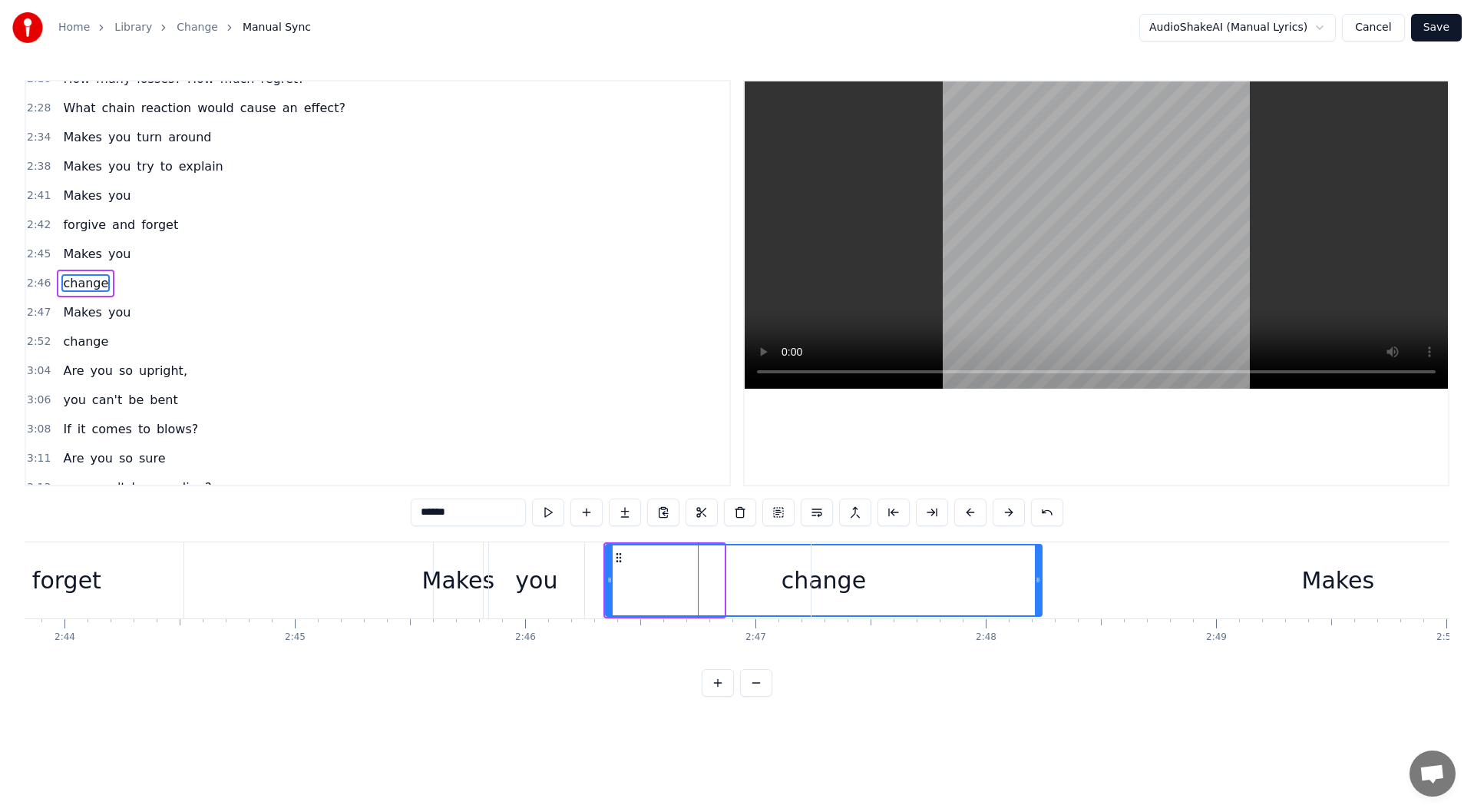
drag, startPoint x: 722, startPoint y: 579, endPoint x: 1040, endPoint y: 569, distance: 318.2
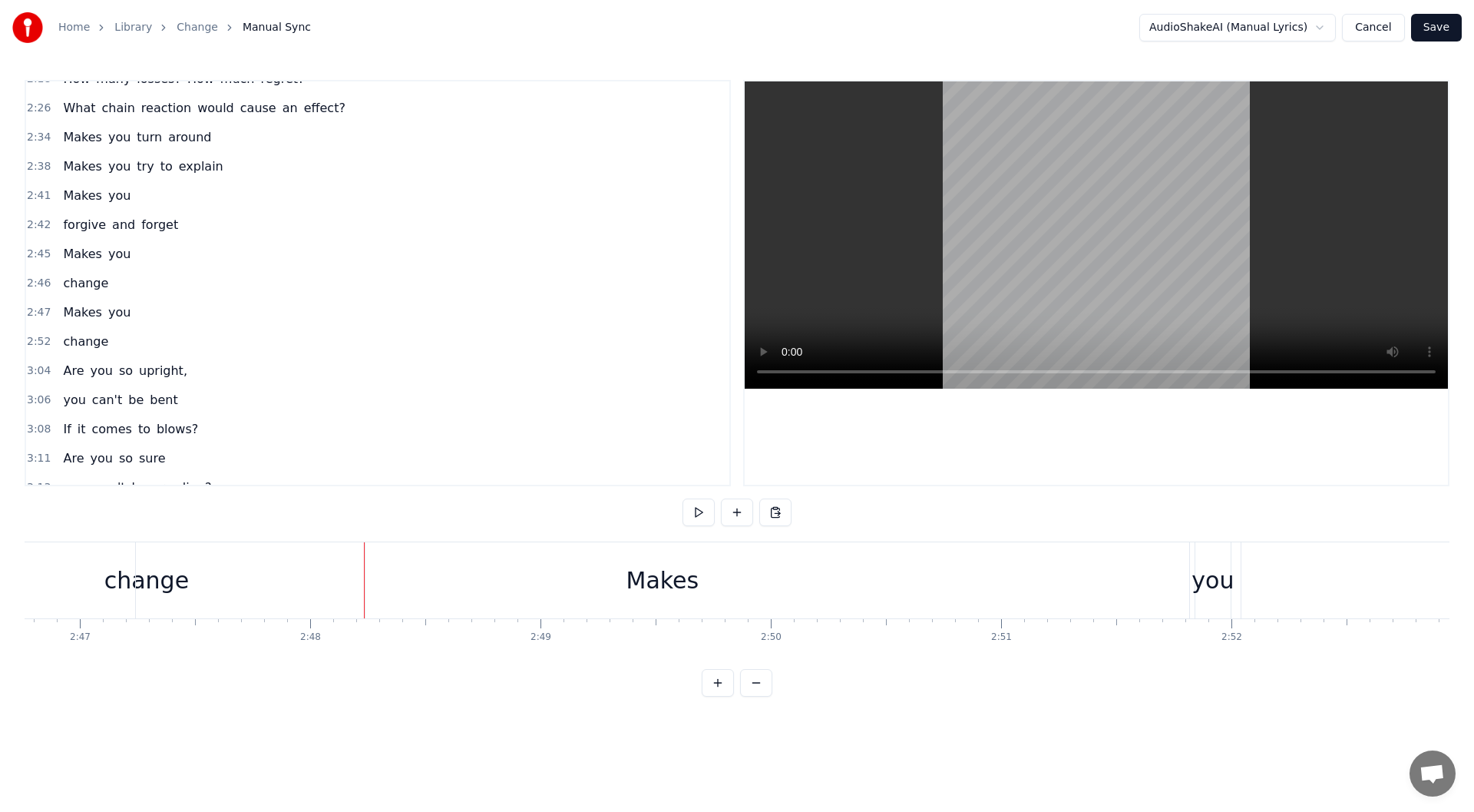
scroll to position [0, 38476]
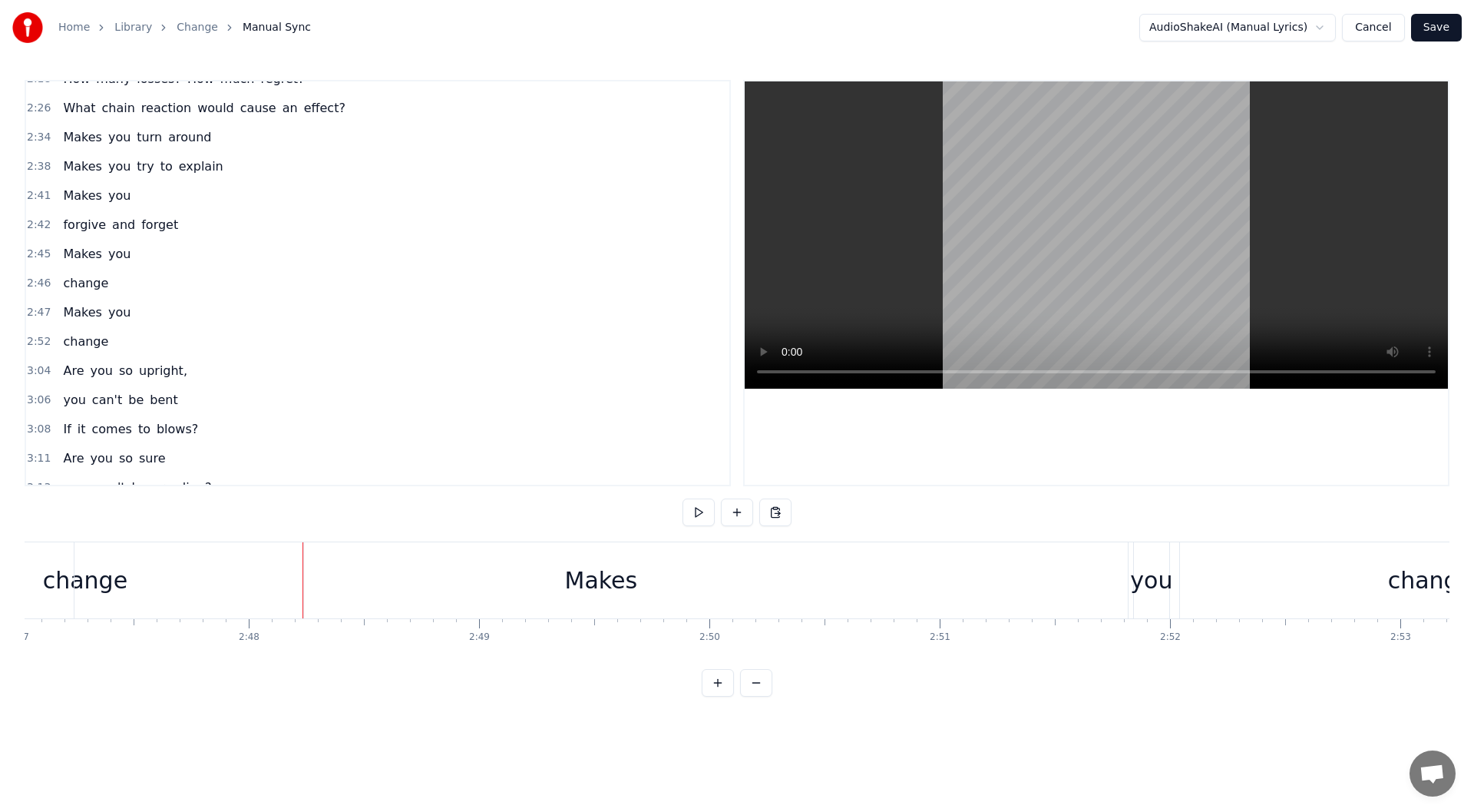
click at [376, 564] on div "Makes" at bounding box center [600, 580] width 1053 height 76
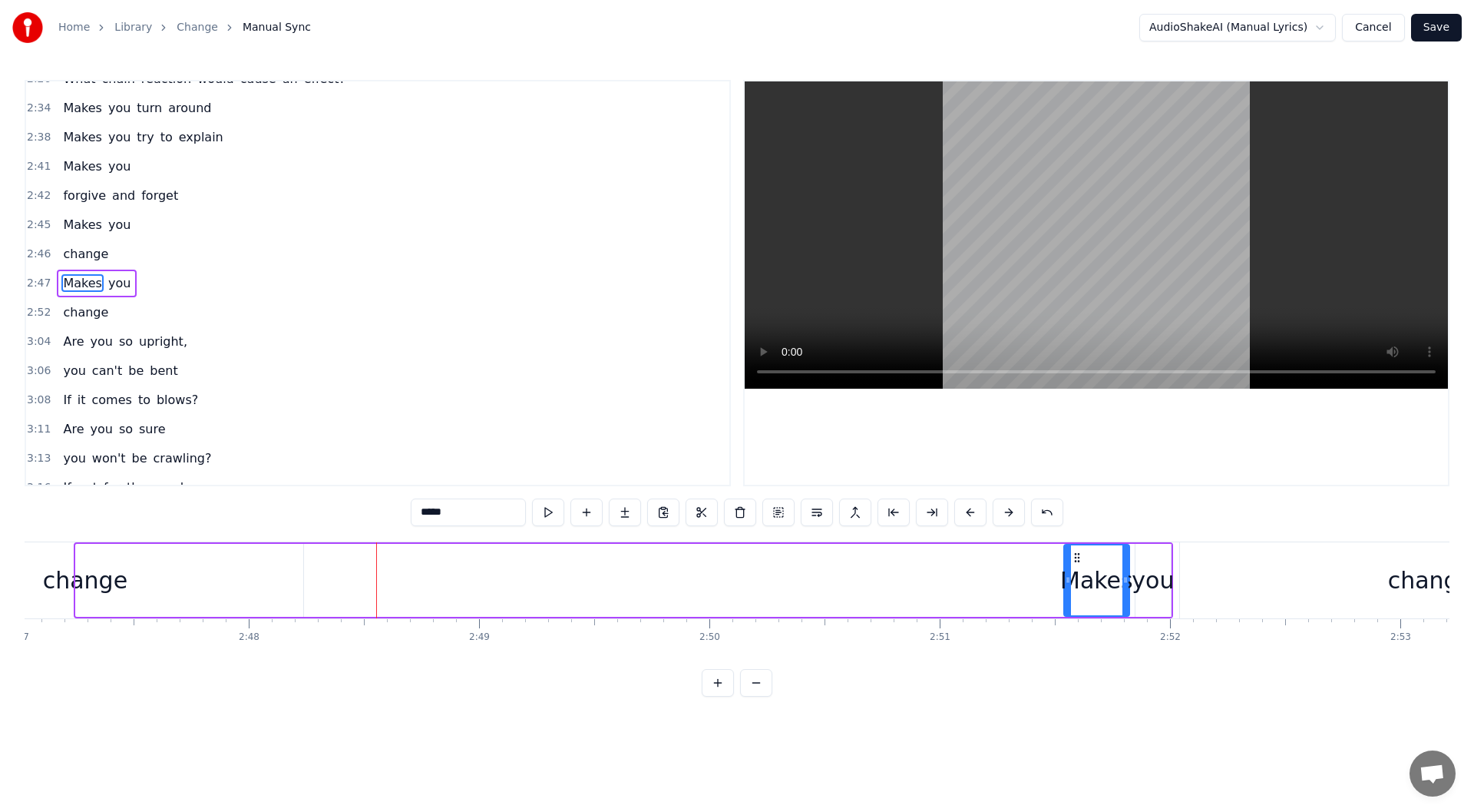
drag, startPoint x: 77, startPoint y: 562, endPoint x: 1065, endPoint y: 658, distance: 992.7
click at [1065, 656] on div "If you knew that you would die [DATE] You saw the face of [DEMOGRAPHIC_DATA] an…" at bounding box center [737, 598] width 1426 height 115
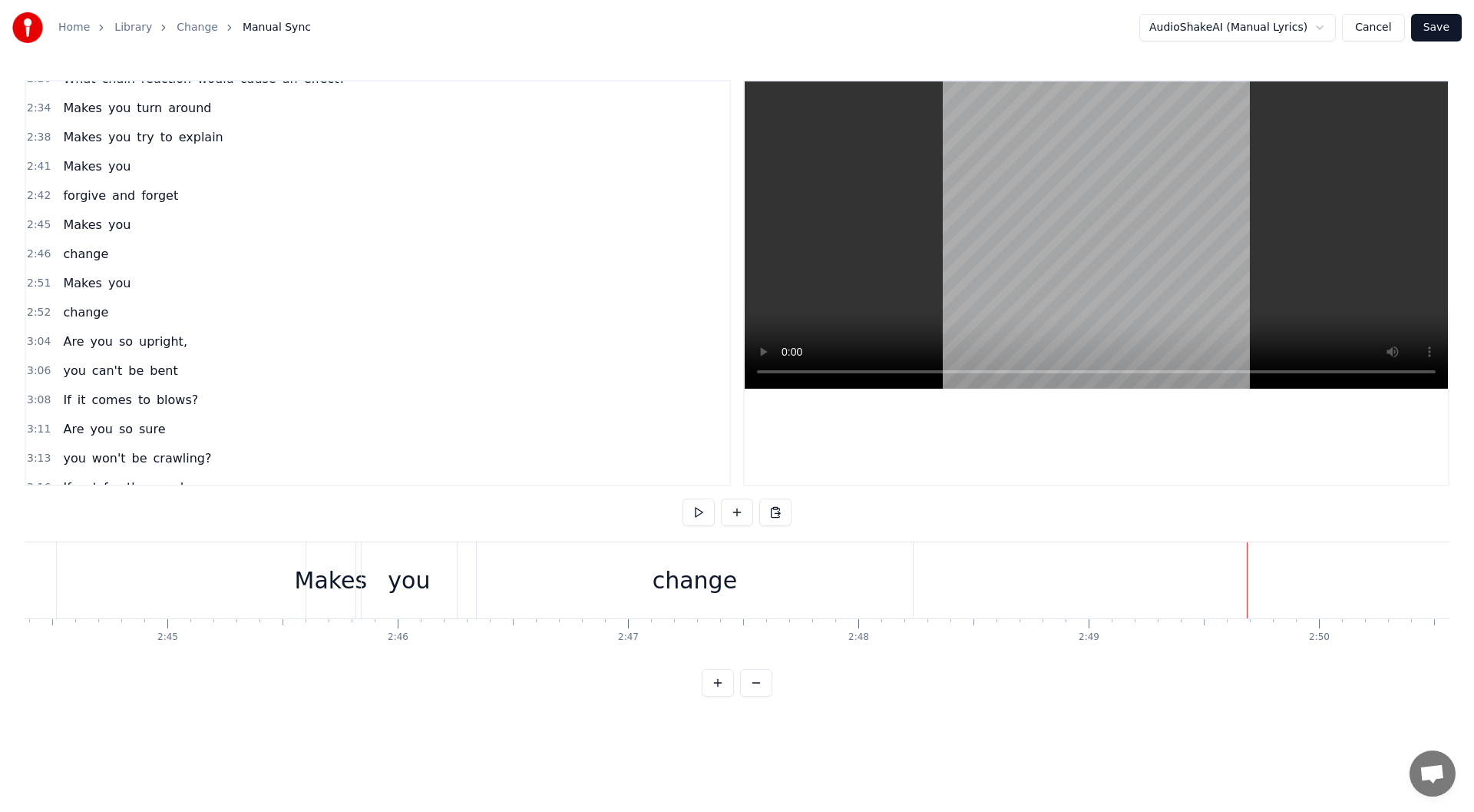
scroll to position [0, 37635]
click at [727, 589] on div "change" at bounding box center [925, 580] width 436 height 76
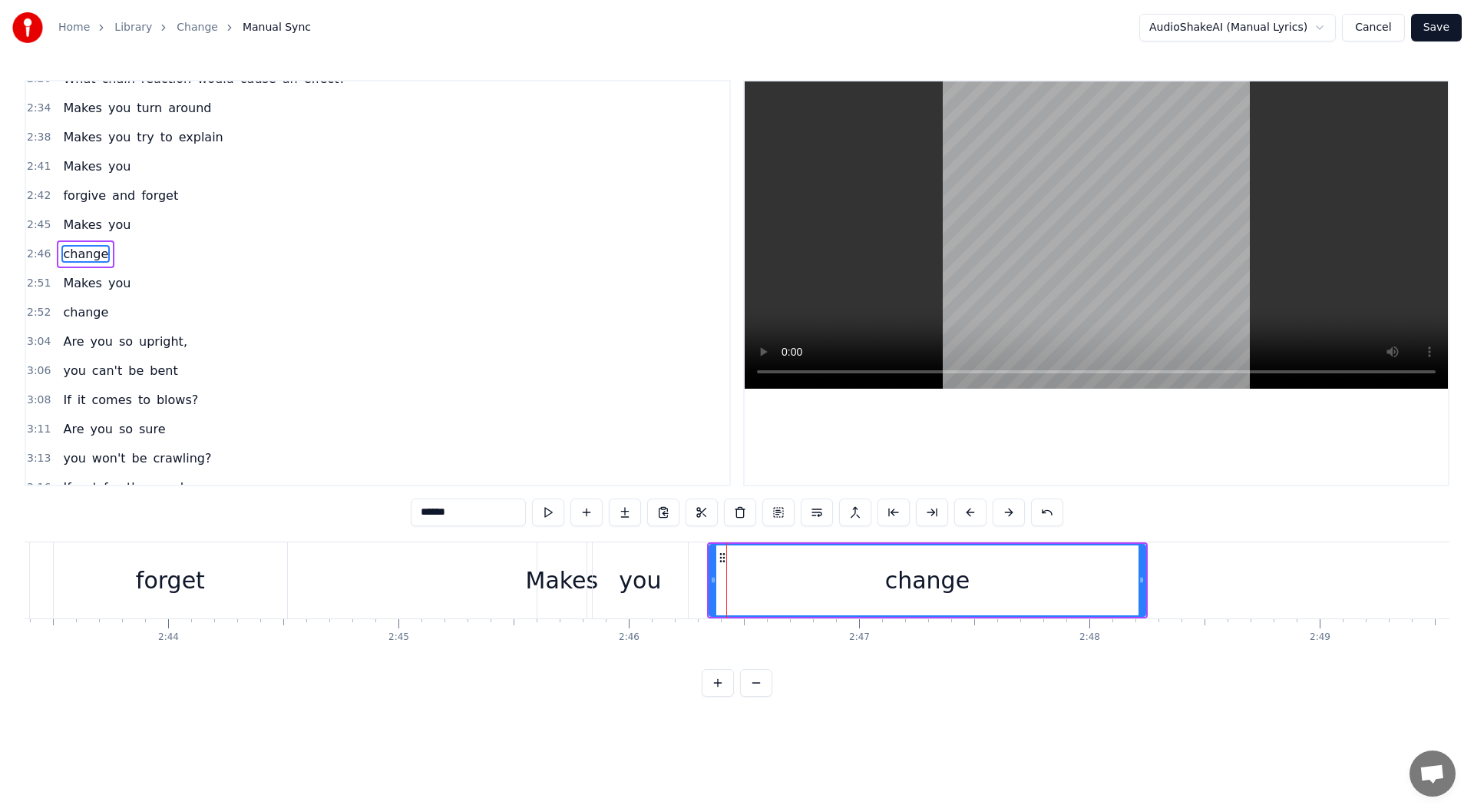
scroll to position [1038, 0]
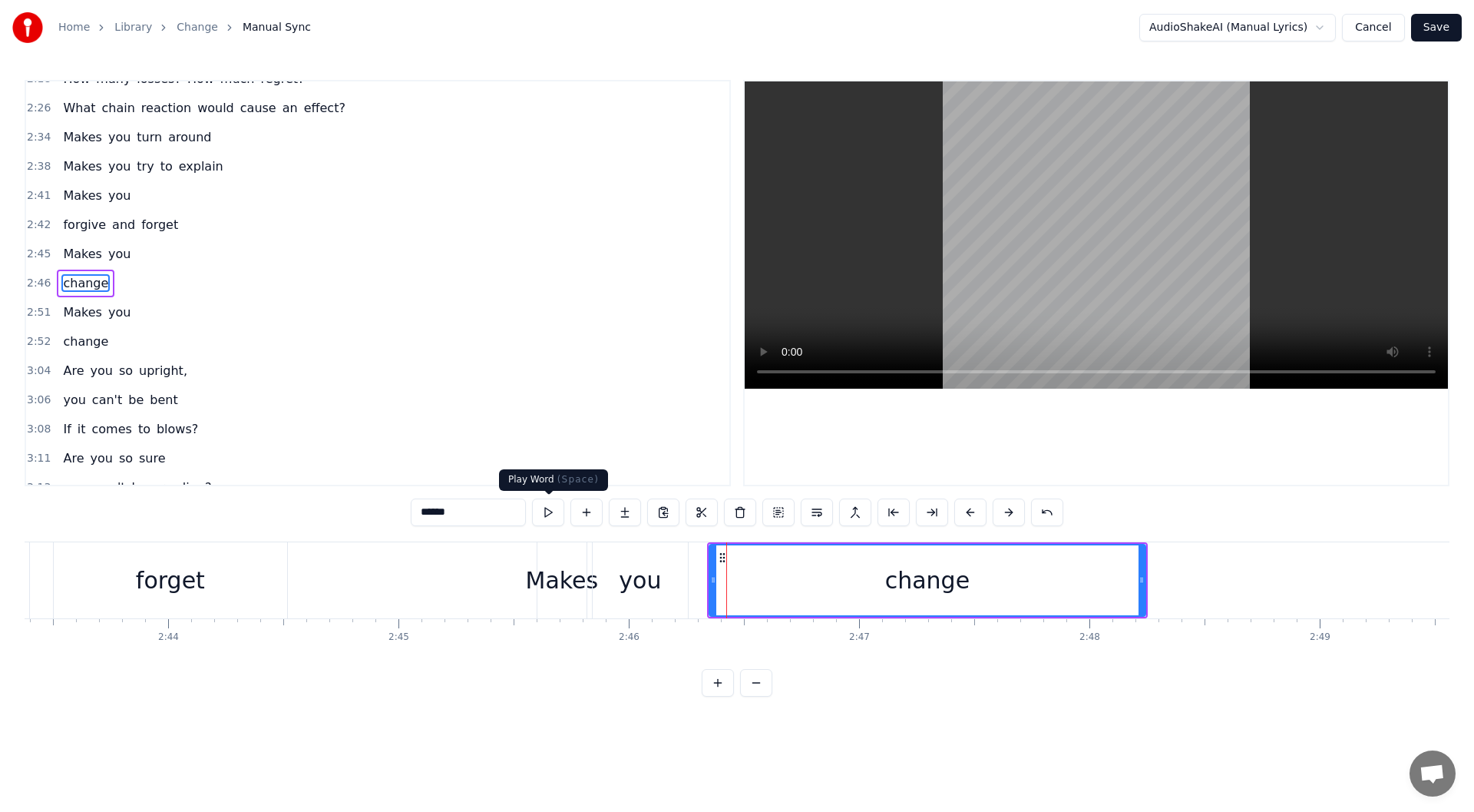
click at [552, 516] on button at bounding box center [548, 512] width 32 height 28
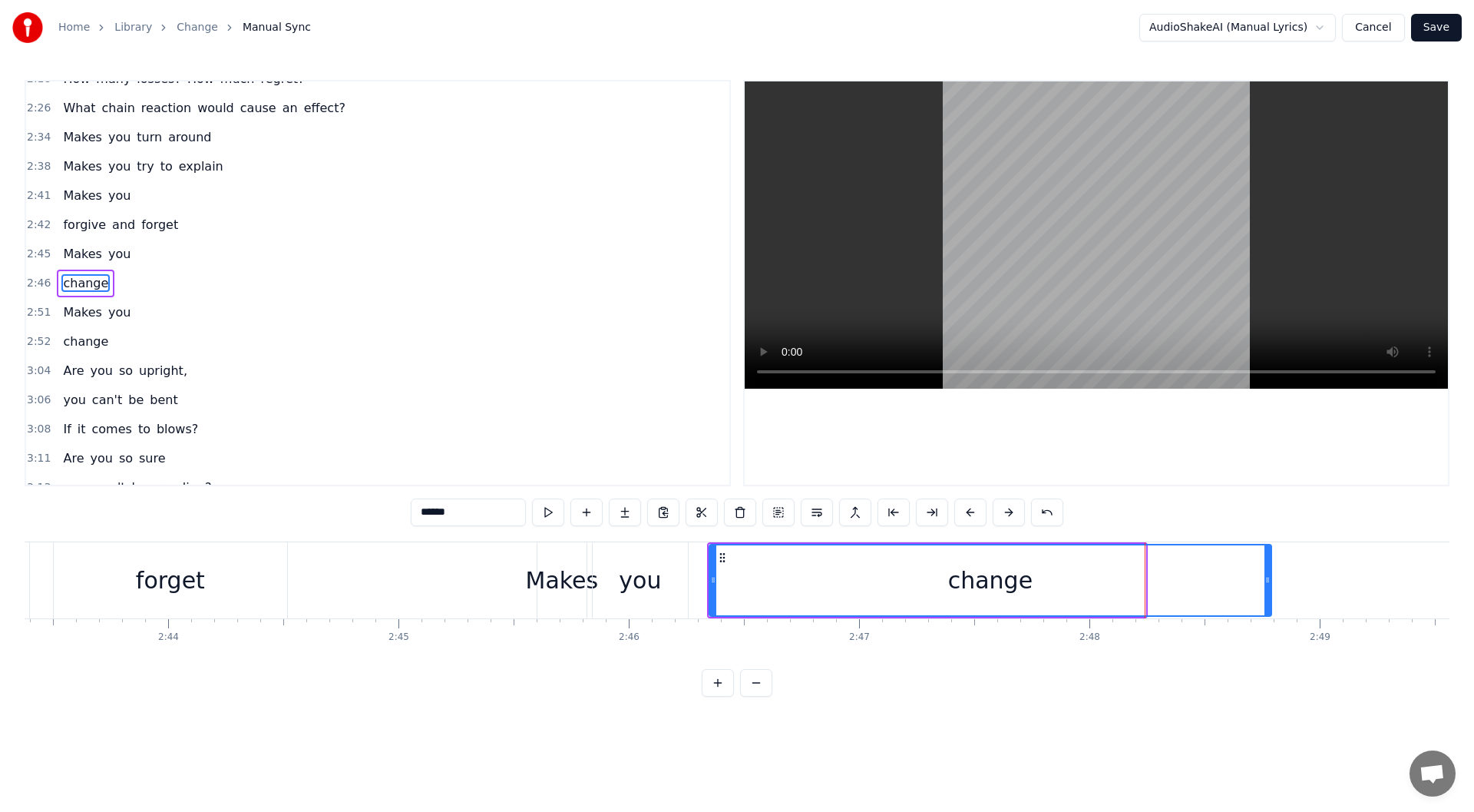
drag, startPoint x: 1143, startPoint y: 576, endPoint x: 1269, endPoint y: 583, distance: 126.2
click at [1269, 583] on icon at bounding box center [1268, 579] width 6 height 12
click at [552, 510] on button at bounding box center [548, 512] width 32 height 28
drag, startPoint x: 1269, startPoint y: 580, endPoint x: 1294, endPoint y: 580, distance: 25.0
click at [1294, 580] on icon at bounding box center [1292, 579] width 6 height 12
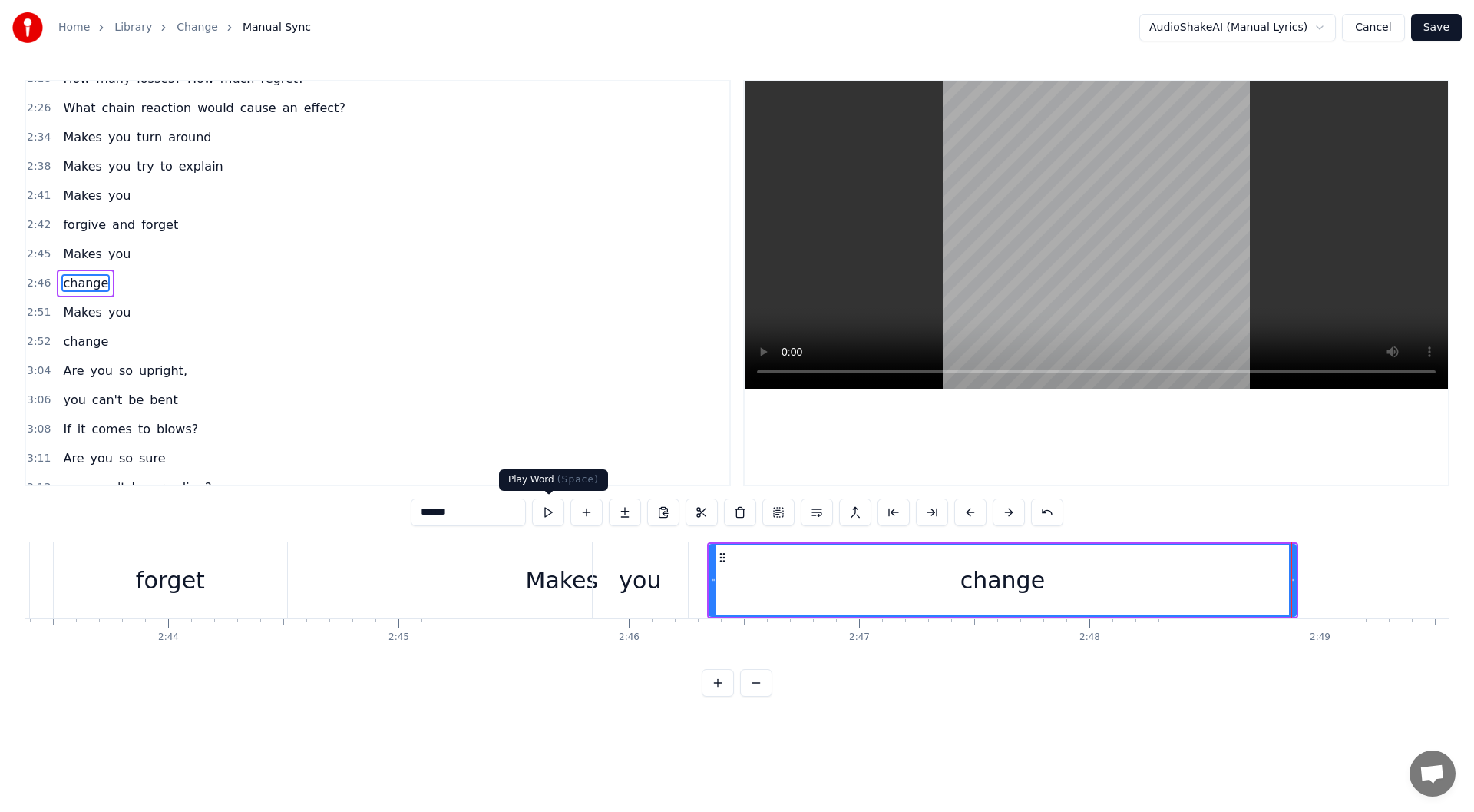
click at [563, 513] on button at bounding box center [548, 512] width 32 height 28
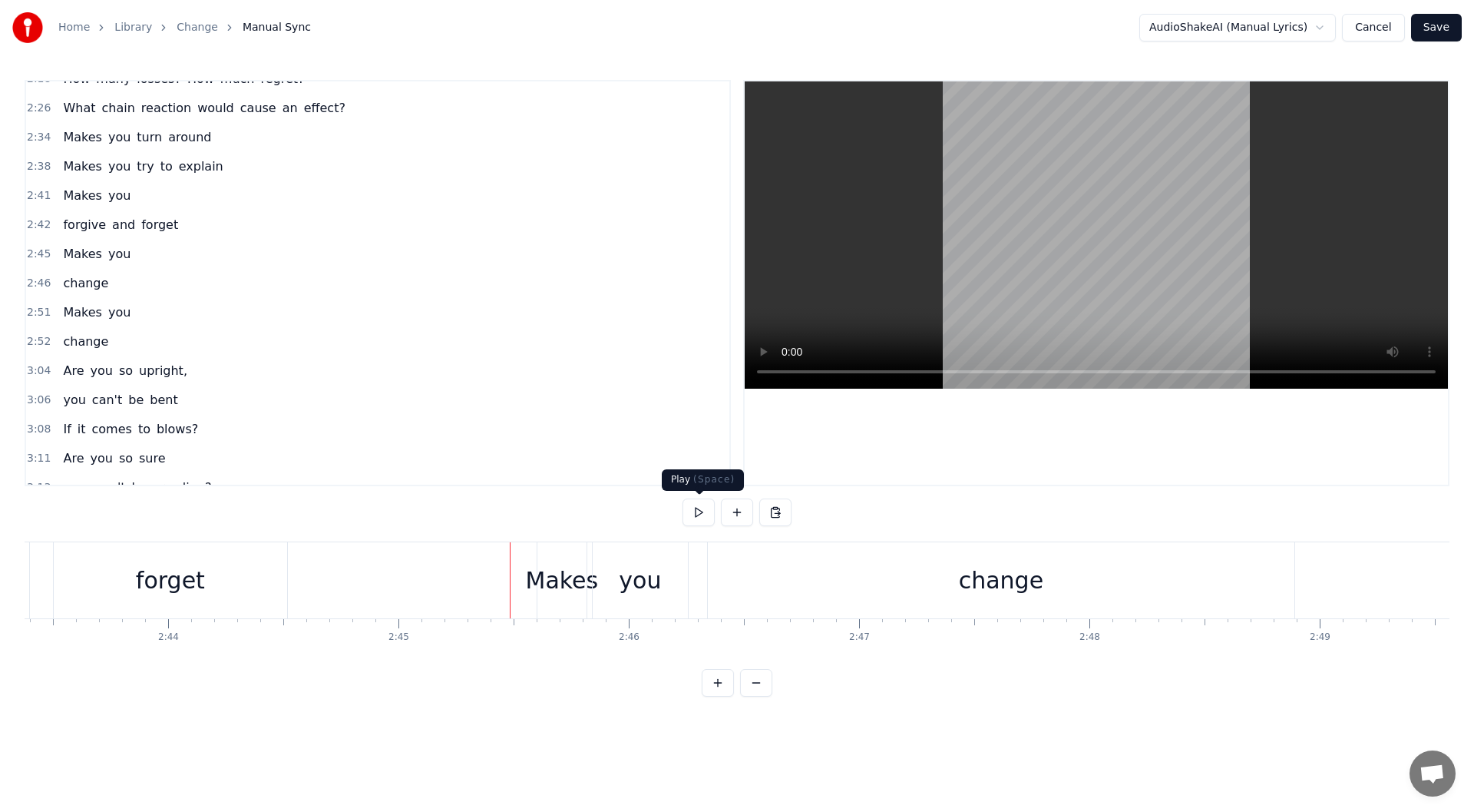
click at [700, 512] on button at bounding box center [699, 512] width 32 height 28
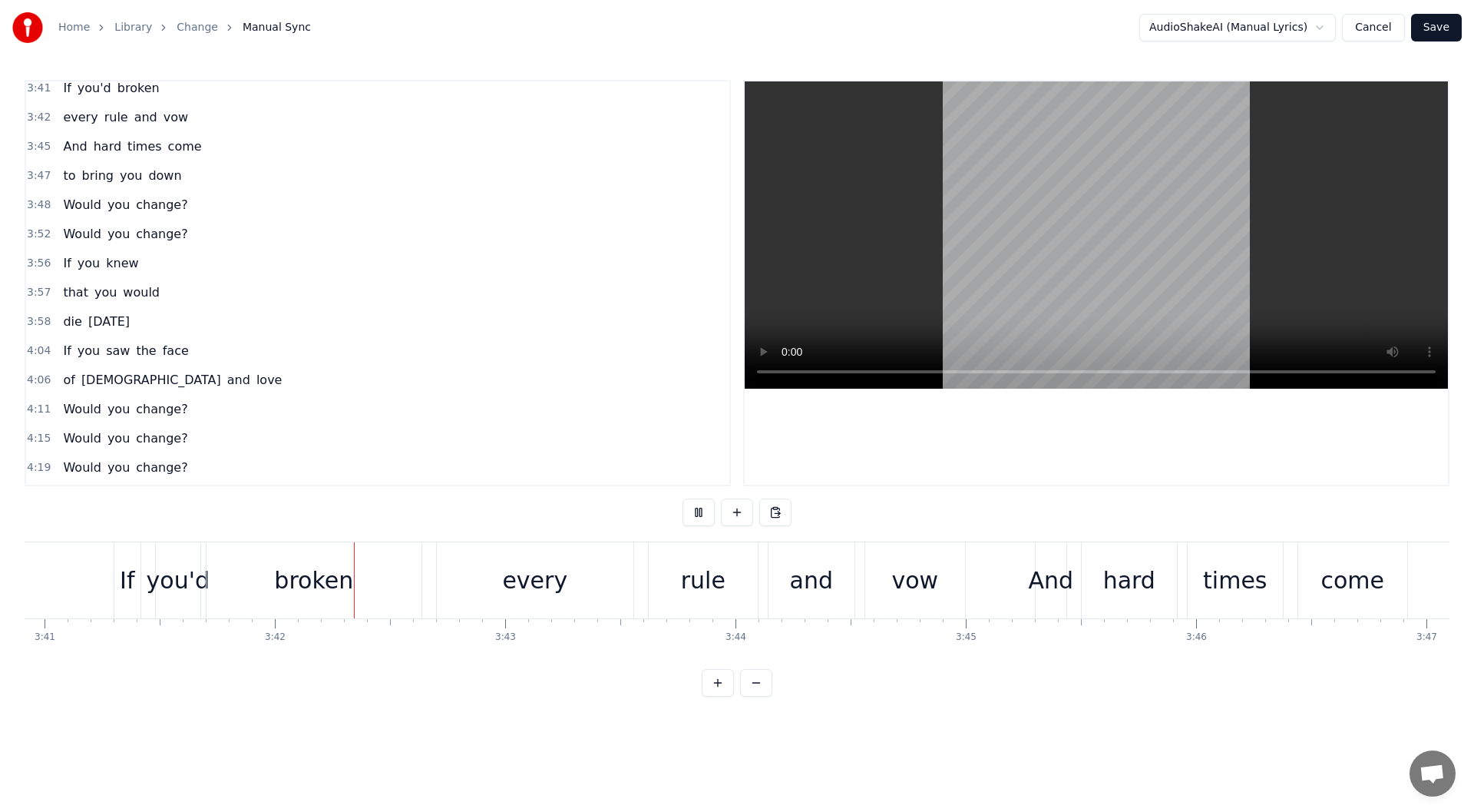
scroll to position [1652, 0]
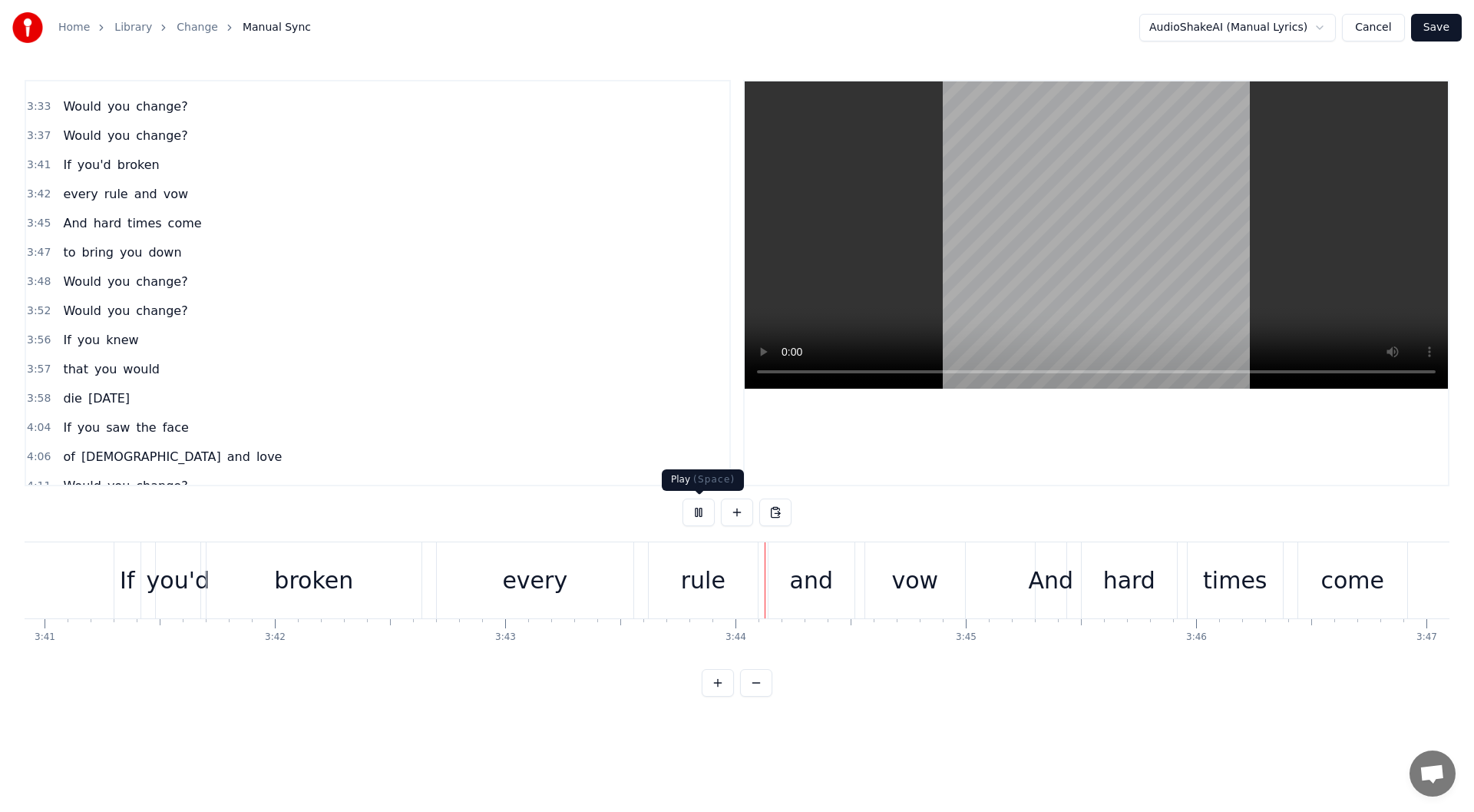
click at [696, 523] on button at bounding box center [699, 512] width 32 height 28
click at [62, 167] on span "If" at bounding box center [66, 164] width 10 height 18
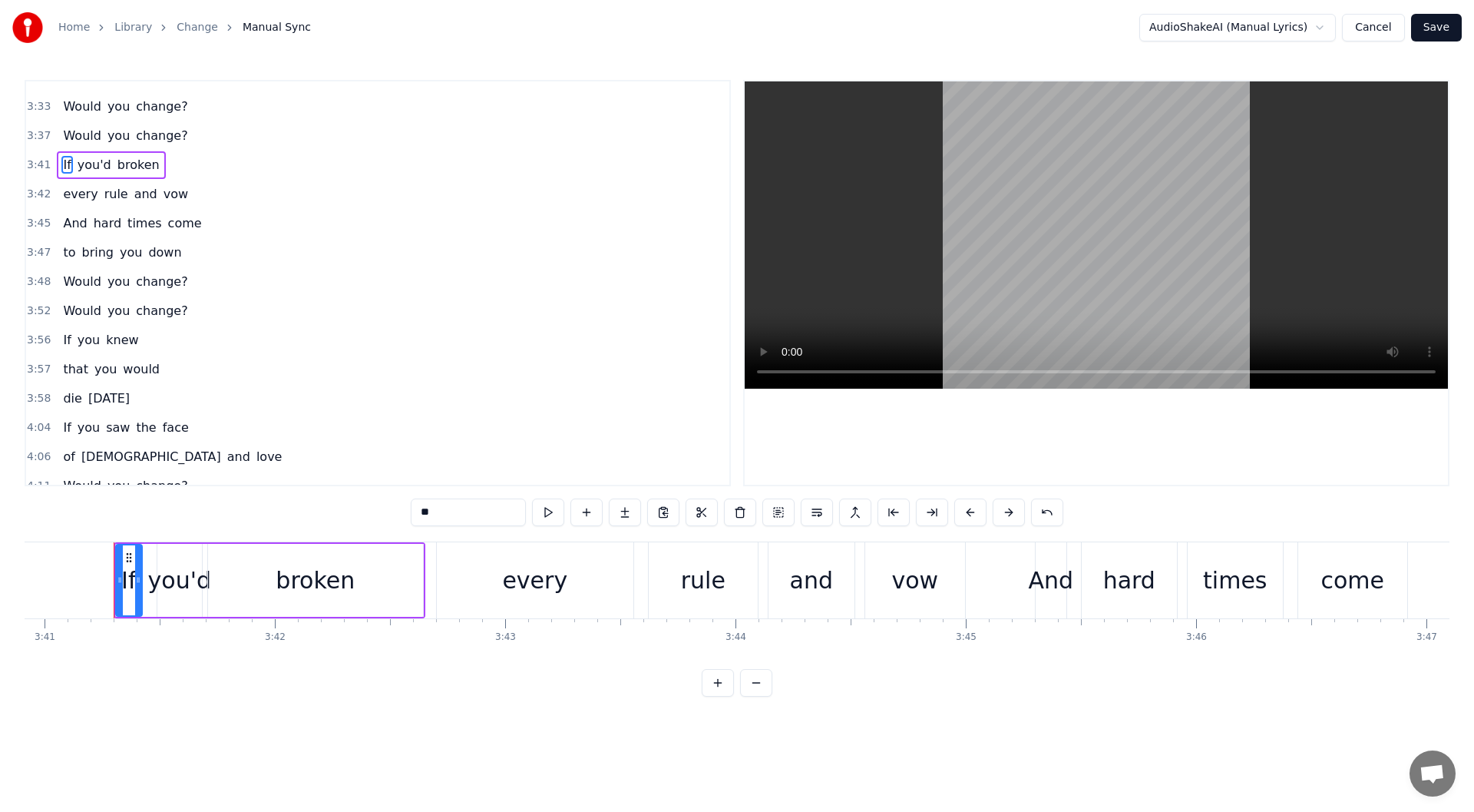
scroll to position [1534, 0]
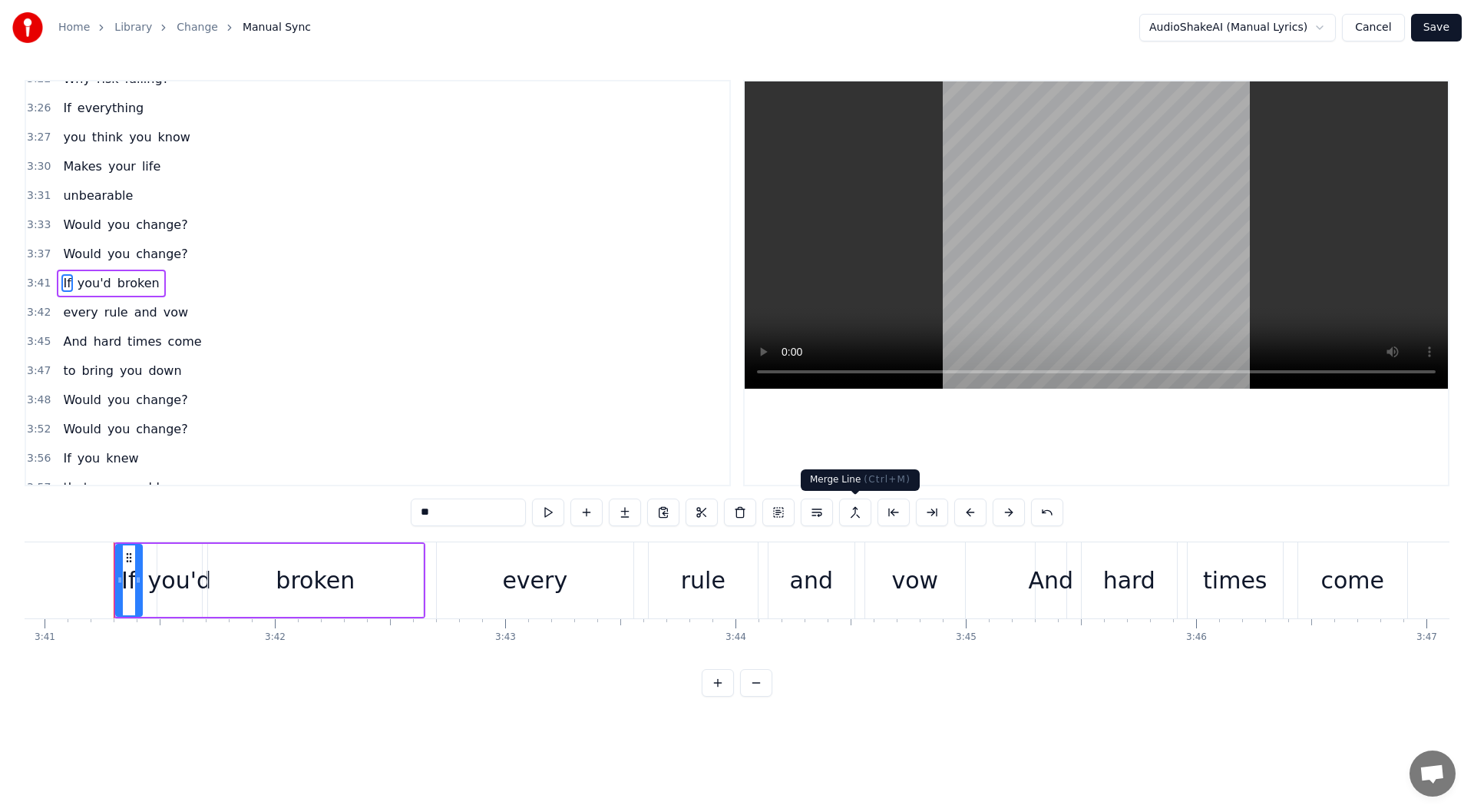
click at [857, 510] on button at bounding box center [856, 512] width 32 height 28
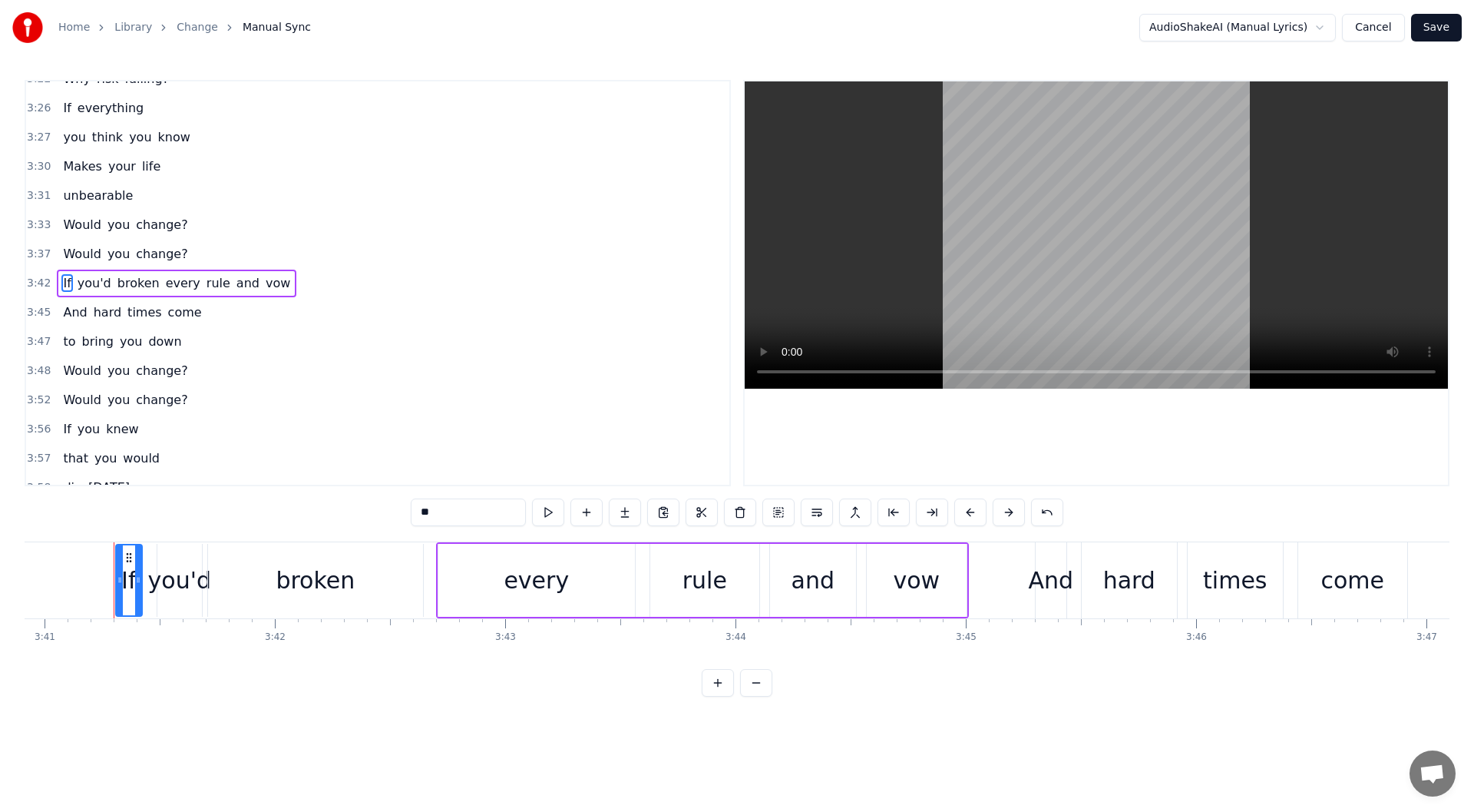
click at [62, 294] on div "If you'd broken every rule and vow" at bounding box center [177, 283] width 239 height 28
click at [62, 293] on div "If you'd broken every rule and vow" at bounding box center [177, 283] width 239 height 28
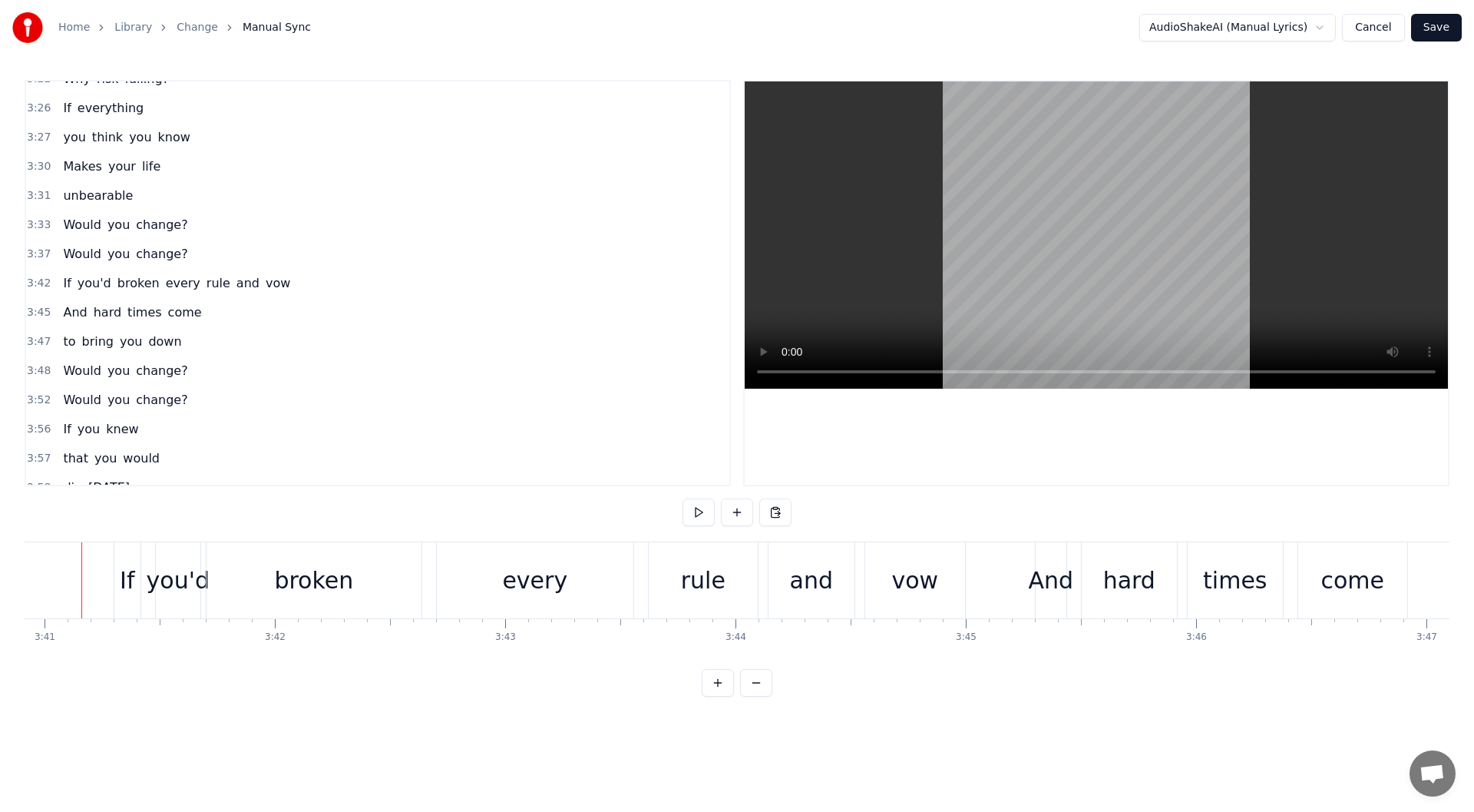
scroll to position [0, 50869]
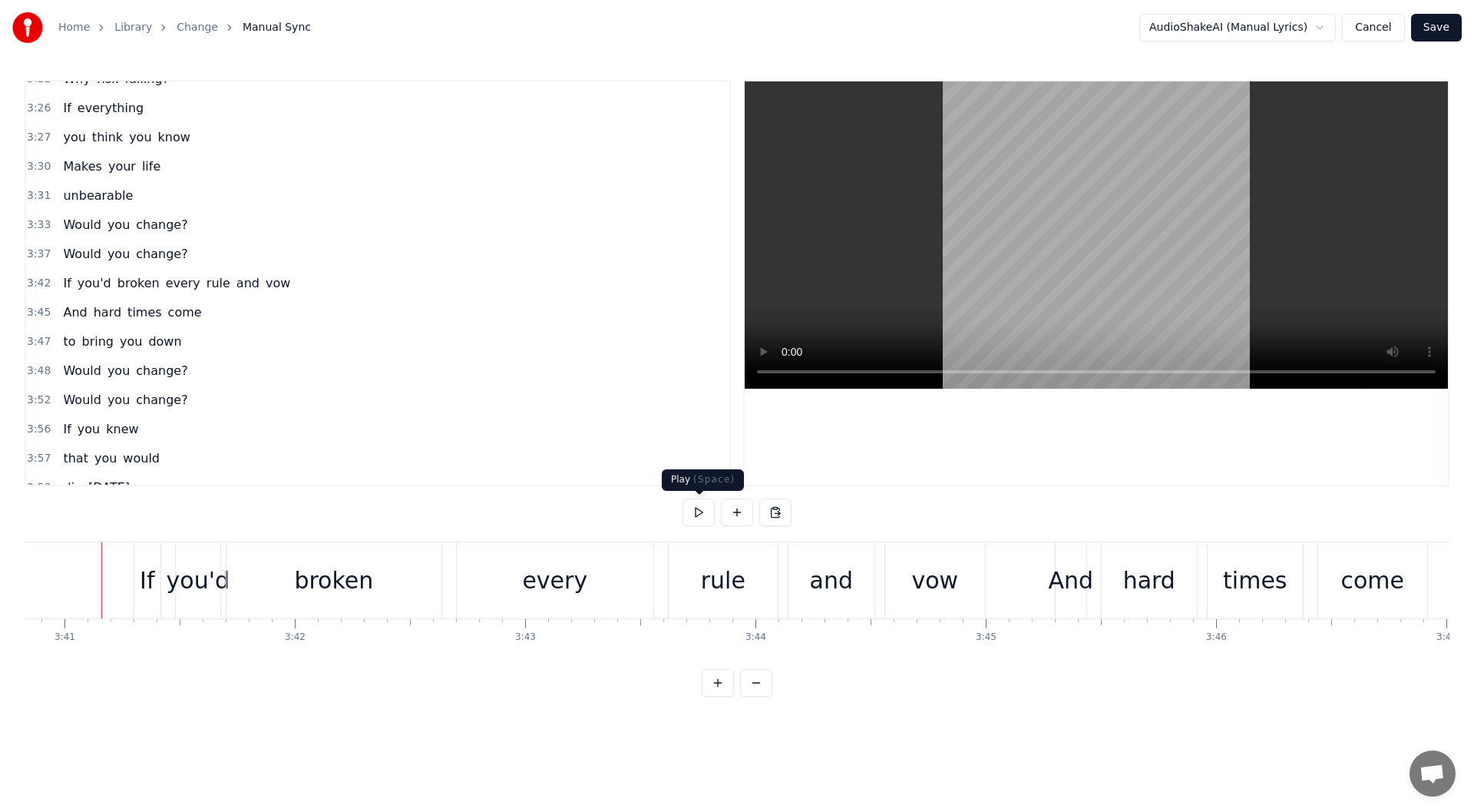
click at [695, 523] on button at bounding box center [699, 512] width 32 height 28
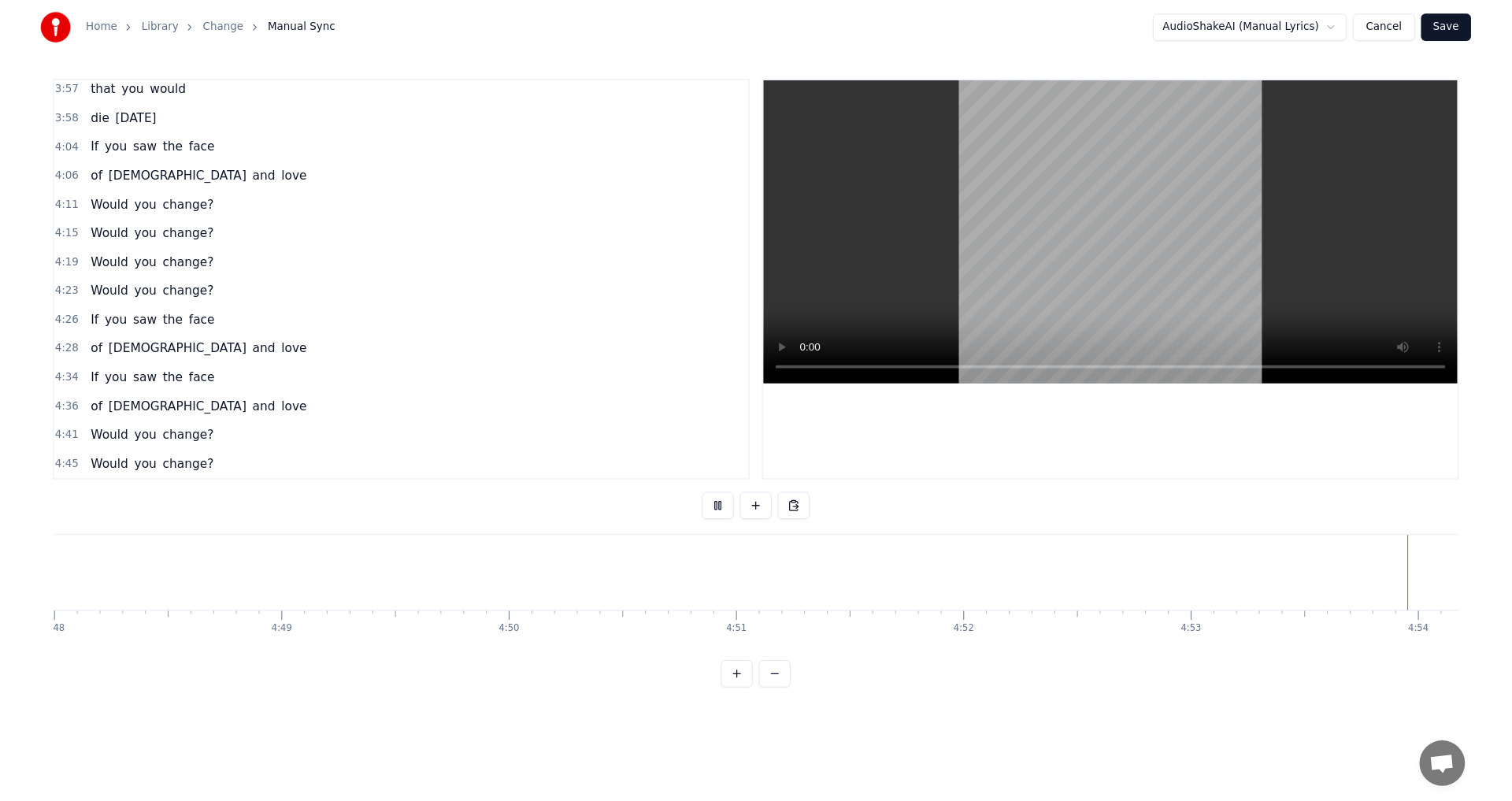
scroll to position [0, 69381]
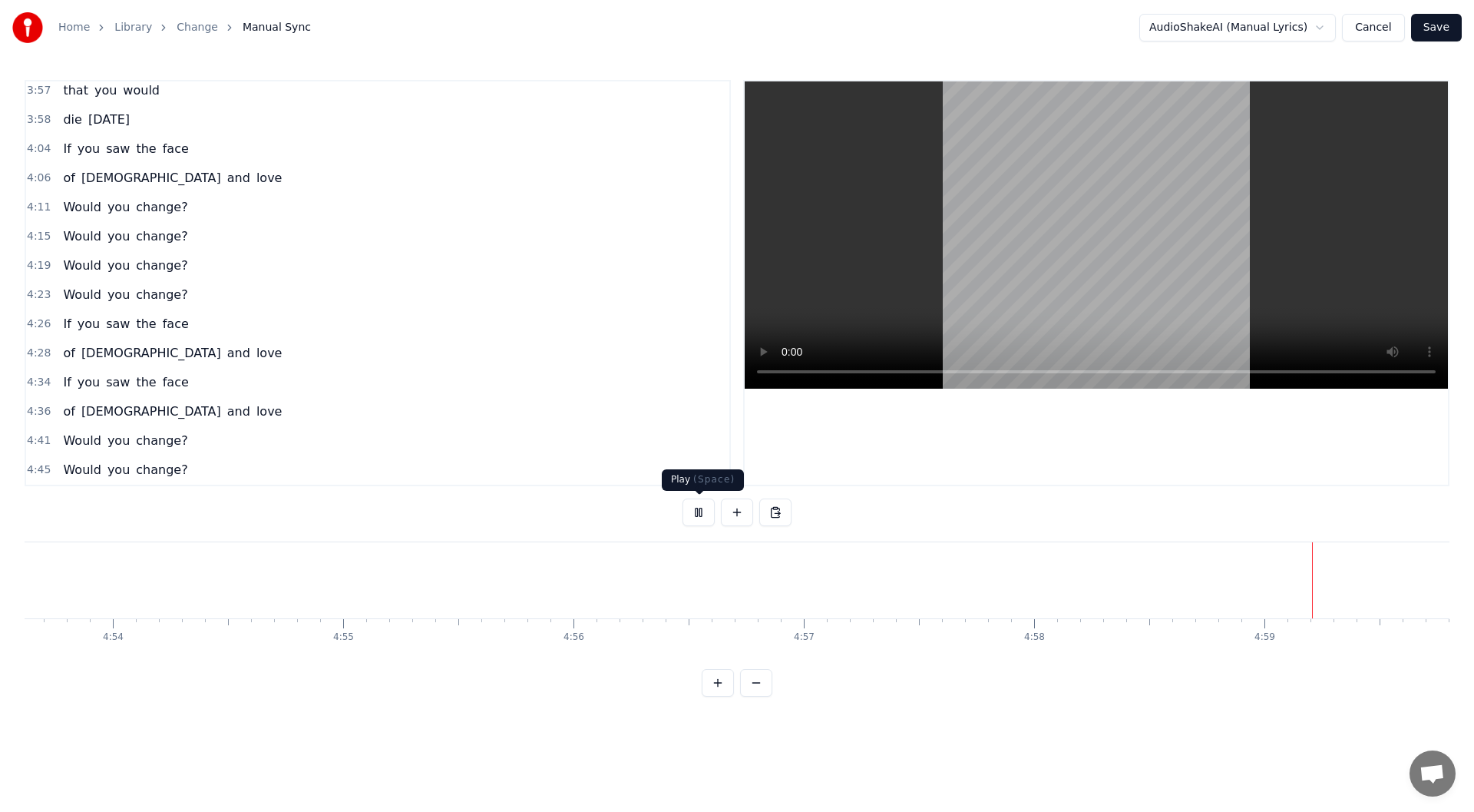
click at [688, 511] on button at bounding box center [699, 512] width 32 height 28
click at [1433, 29] on button "Save" at bounding box center [1436, 28] width 50 height 28
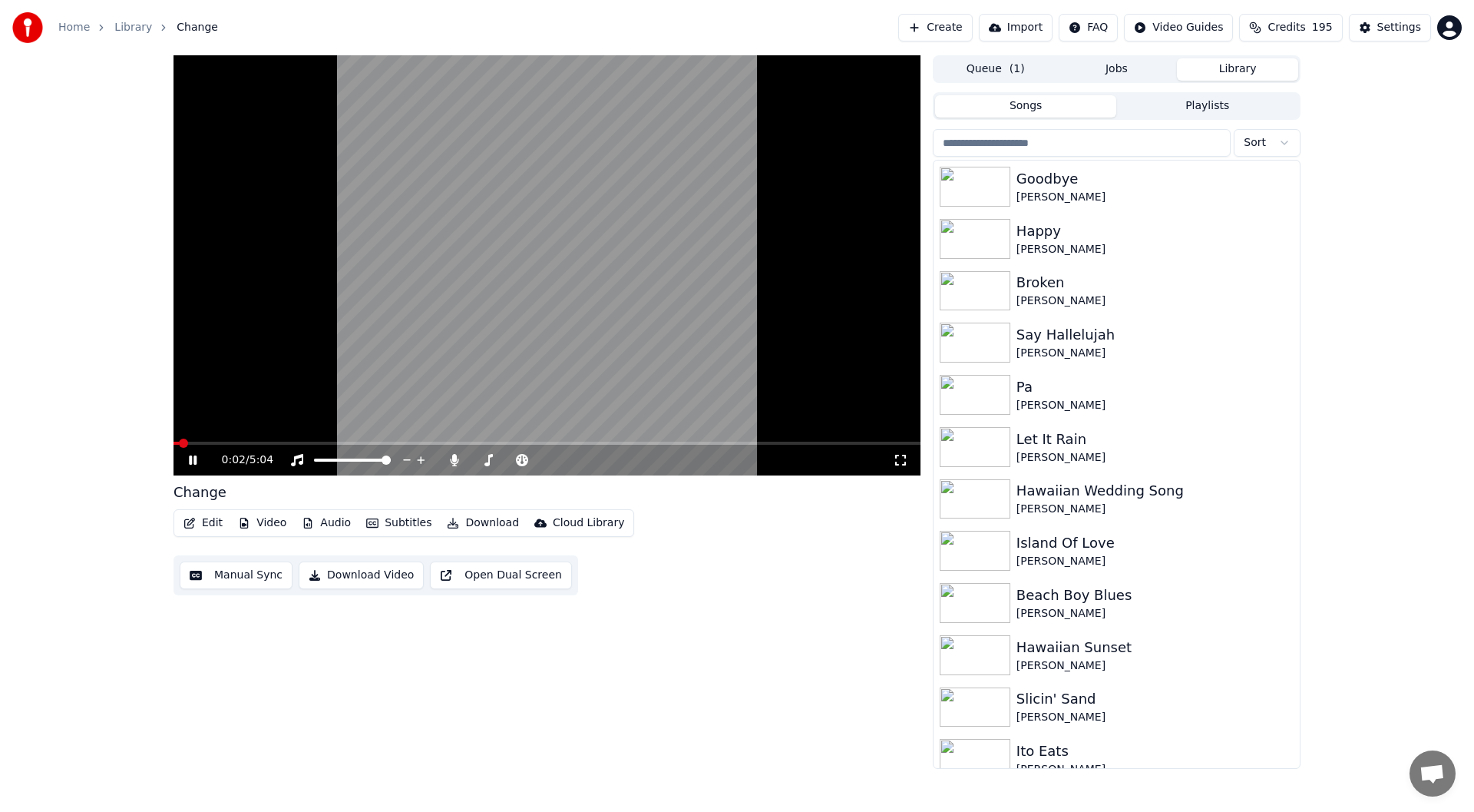
click at [195, 458] on icon at bounding box center [193, 460] width 8 height 9
click at [450, 463] on icon at bounding box center [455, 460] width 15 height 12
click at [274, 525] on button "Video" at bounding box center [262, 522] width 61 height 22
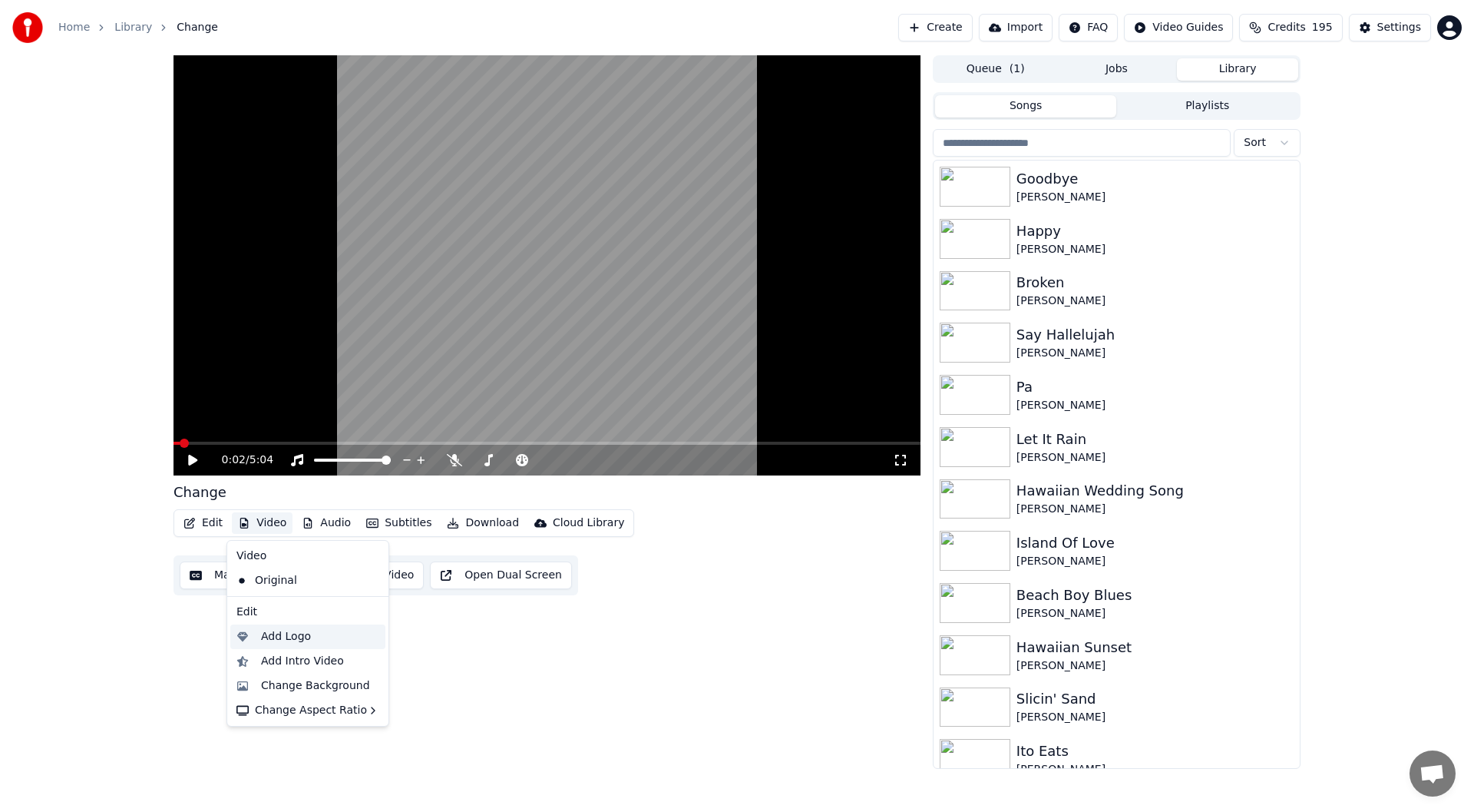
click at [287, 633] on div "Add Logo" at bounding box center [286, 636] width 50 height 15
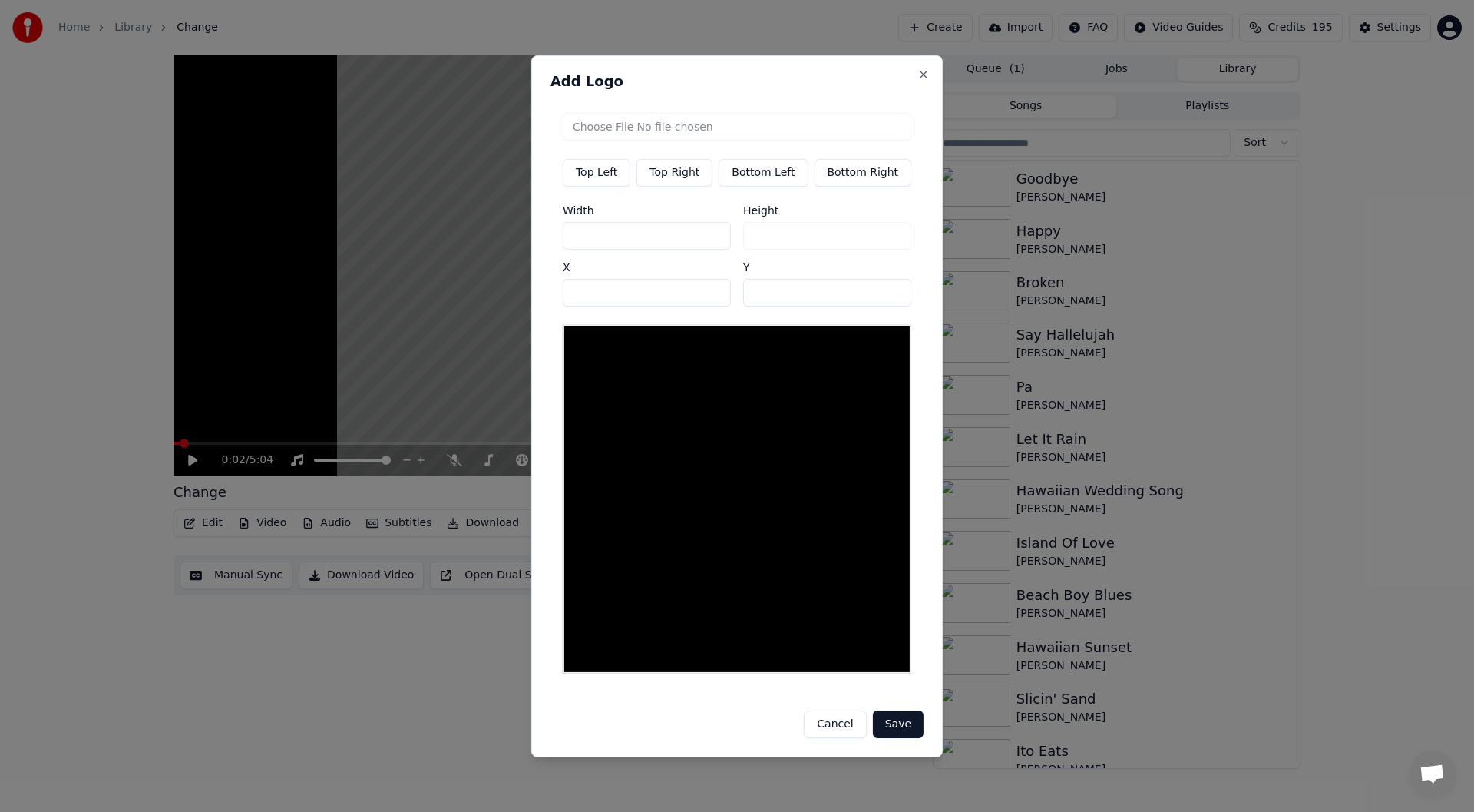
click at [698, 184] on button "Top Right" at bounding box center [674, 172] width 76 height 28
type input "***"
click at [709, 135] on input "file" at bounding box center [737, 125] width 349 height 28
type input "**********"
type input "***"
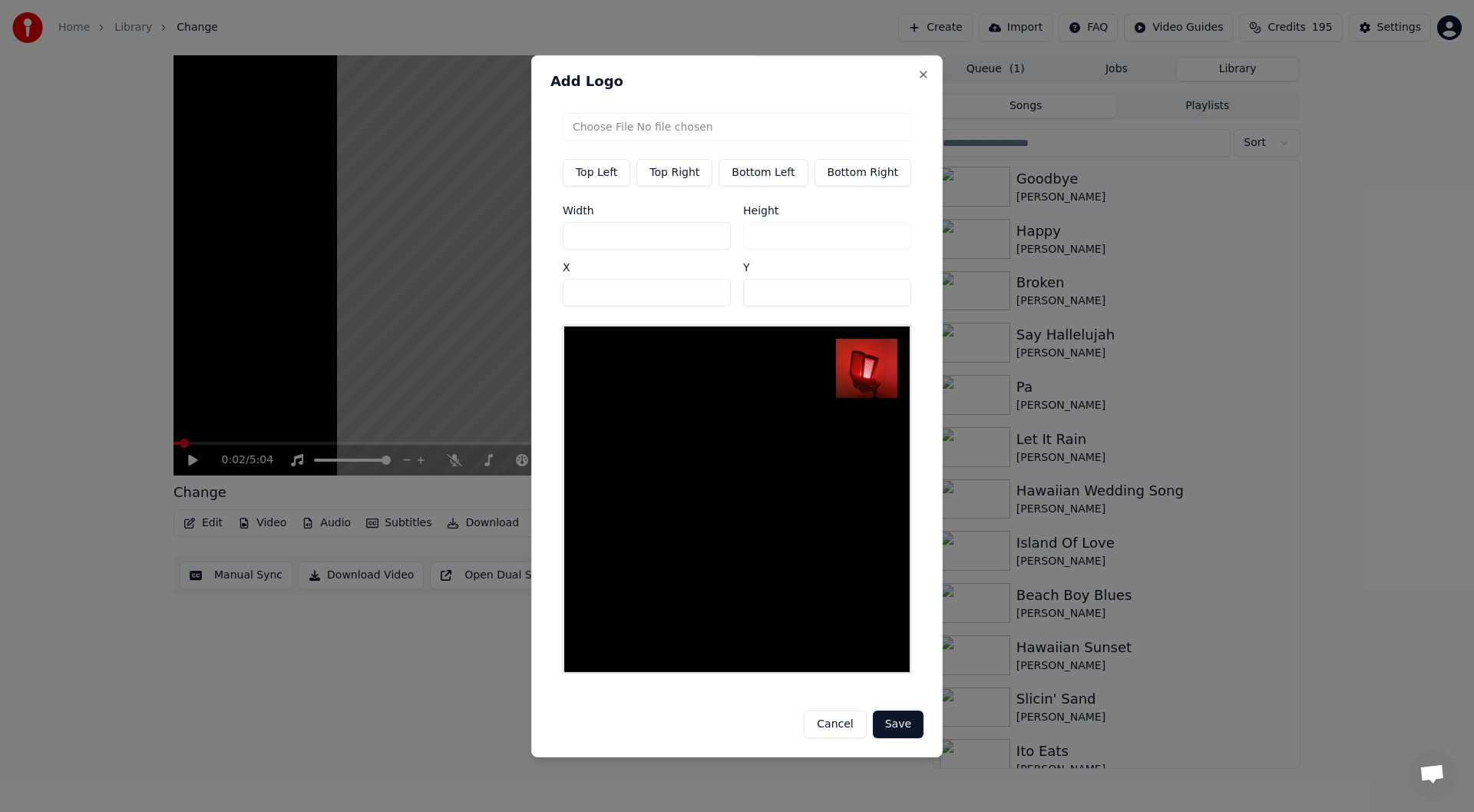
drag, startPoint x: 623, startPoint y: 241, endPoint x: 589, endPoint y: 241, distance: 34.0
click at [589, 241] on input "***" at bounding box center [647, 235] width 168 height 28
type input "**"
type input "***"
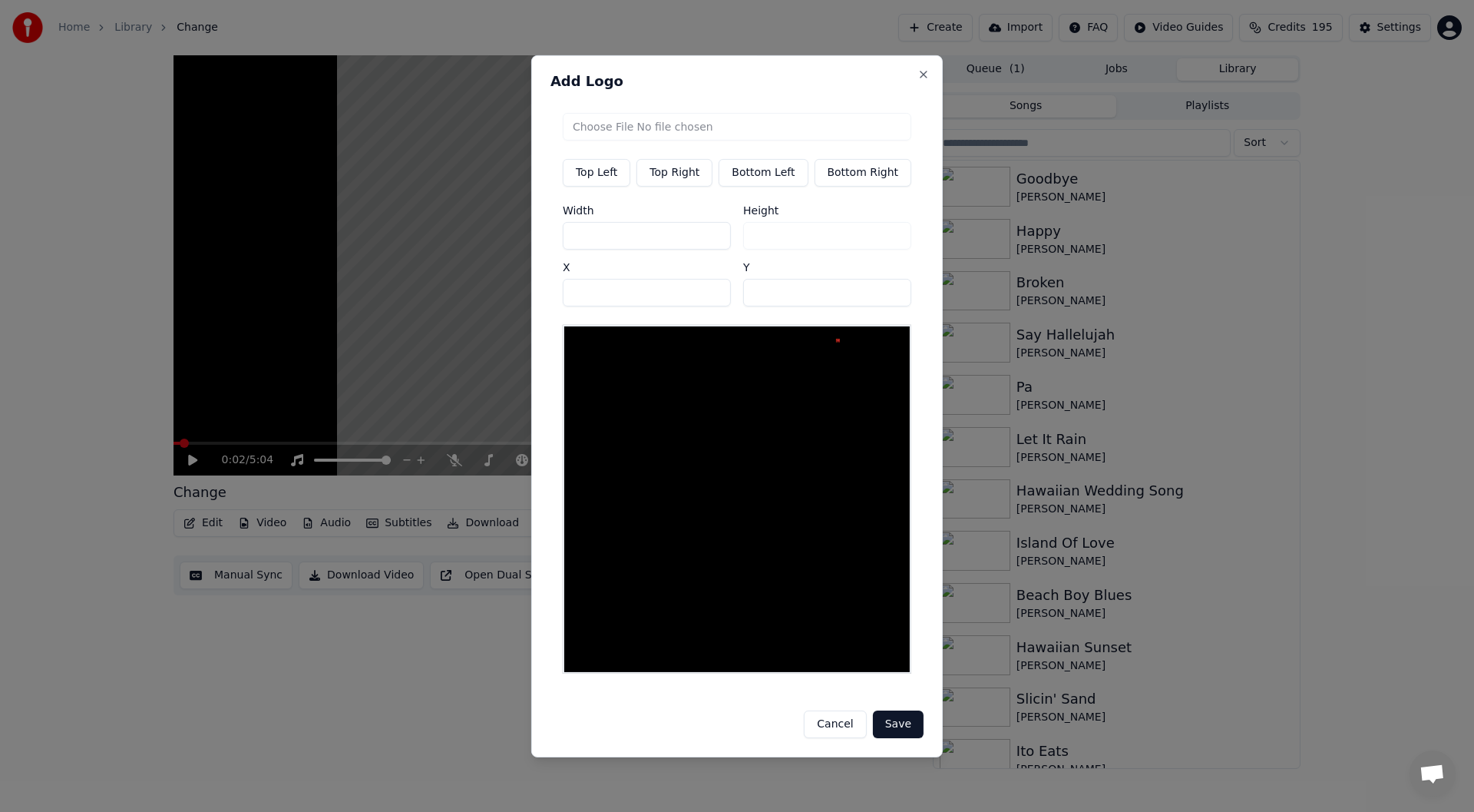
type input "***"
drag, startPoint x: 596, startPoint y: 303, endPoint x: 429, endPoint y: 314, distance: 167.4
click at [429, 314] on body "Home Library Change Create Import FAQ Video Guides Credits 195 Settings 0:02 / …" at bounding box center [737, 406] width 1474 height 812
type input "***"
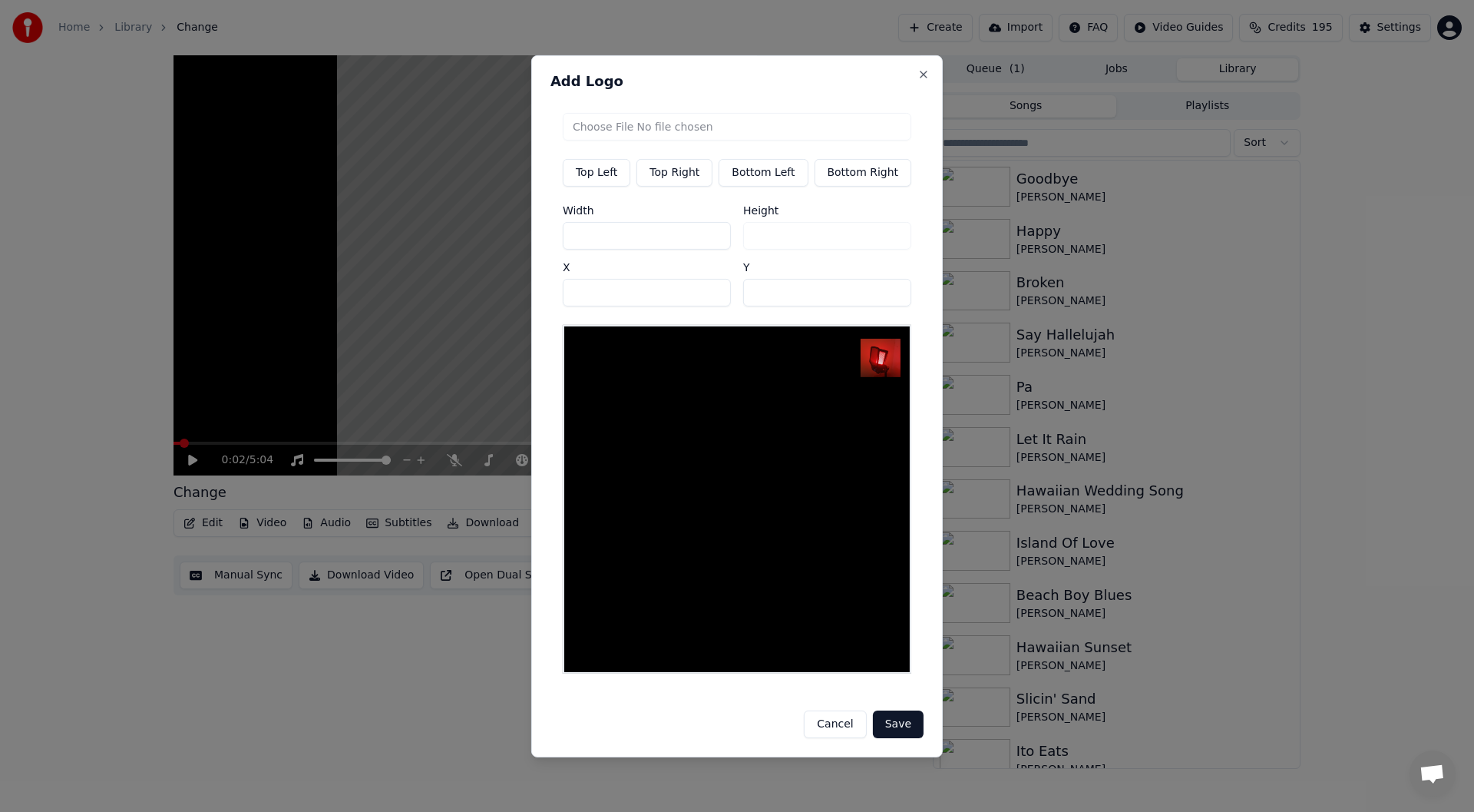
drag, startPoint x: 775, startPoint y: 294, endPoint x: 659, endPoint y: 296, distance: 116.0
click at [659, 296] on div "Width *** Height *** X *** Y **" at bounding box center [737, 255] width 349 height 102
type input "**"
click at [906, 720] on button "Save" at bounding box center [898, 724] width 50 height 28
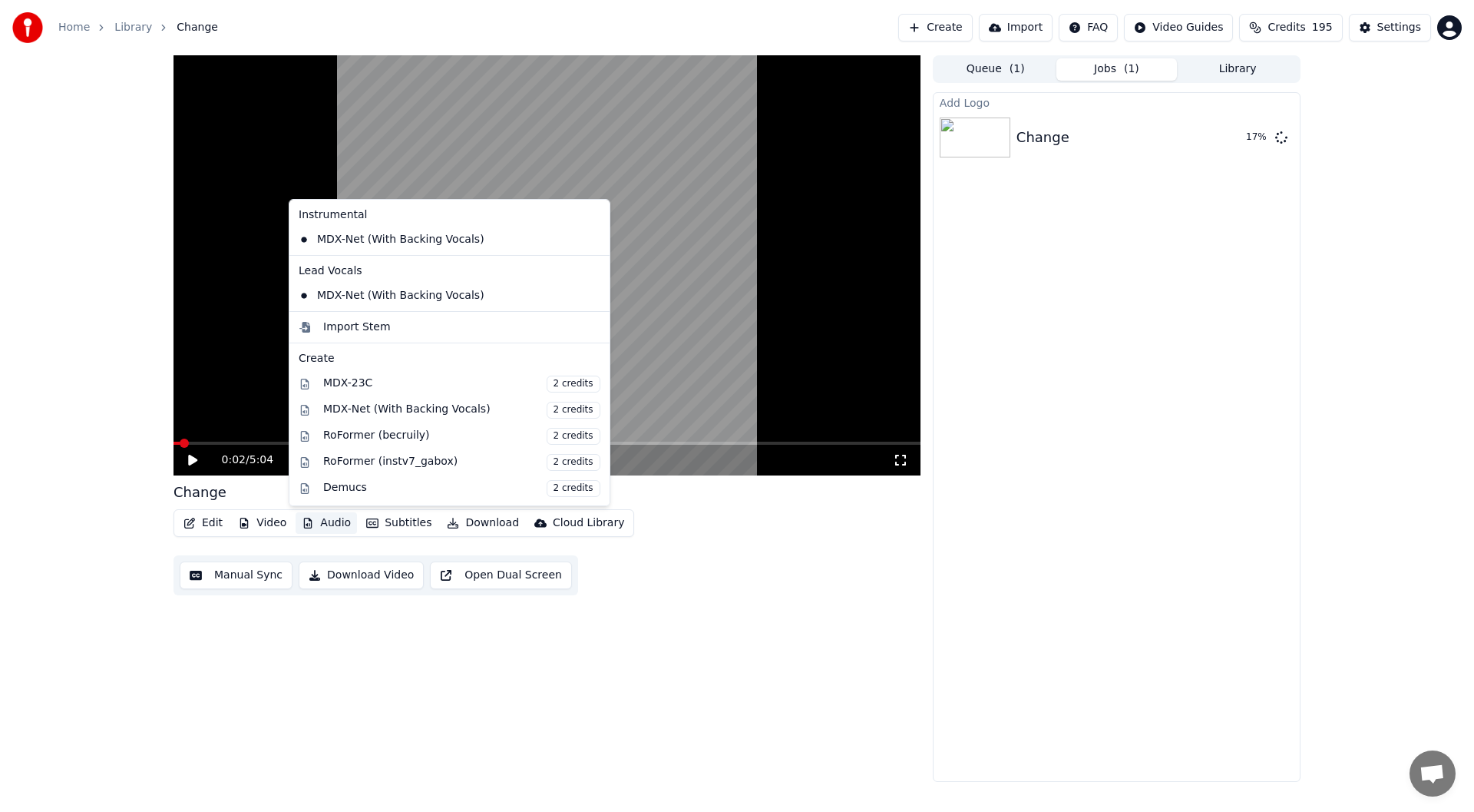
click at [334, 525] on button "Audio" at bounding box center [326, 522] width 62 height 22
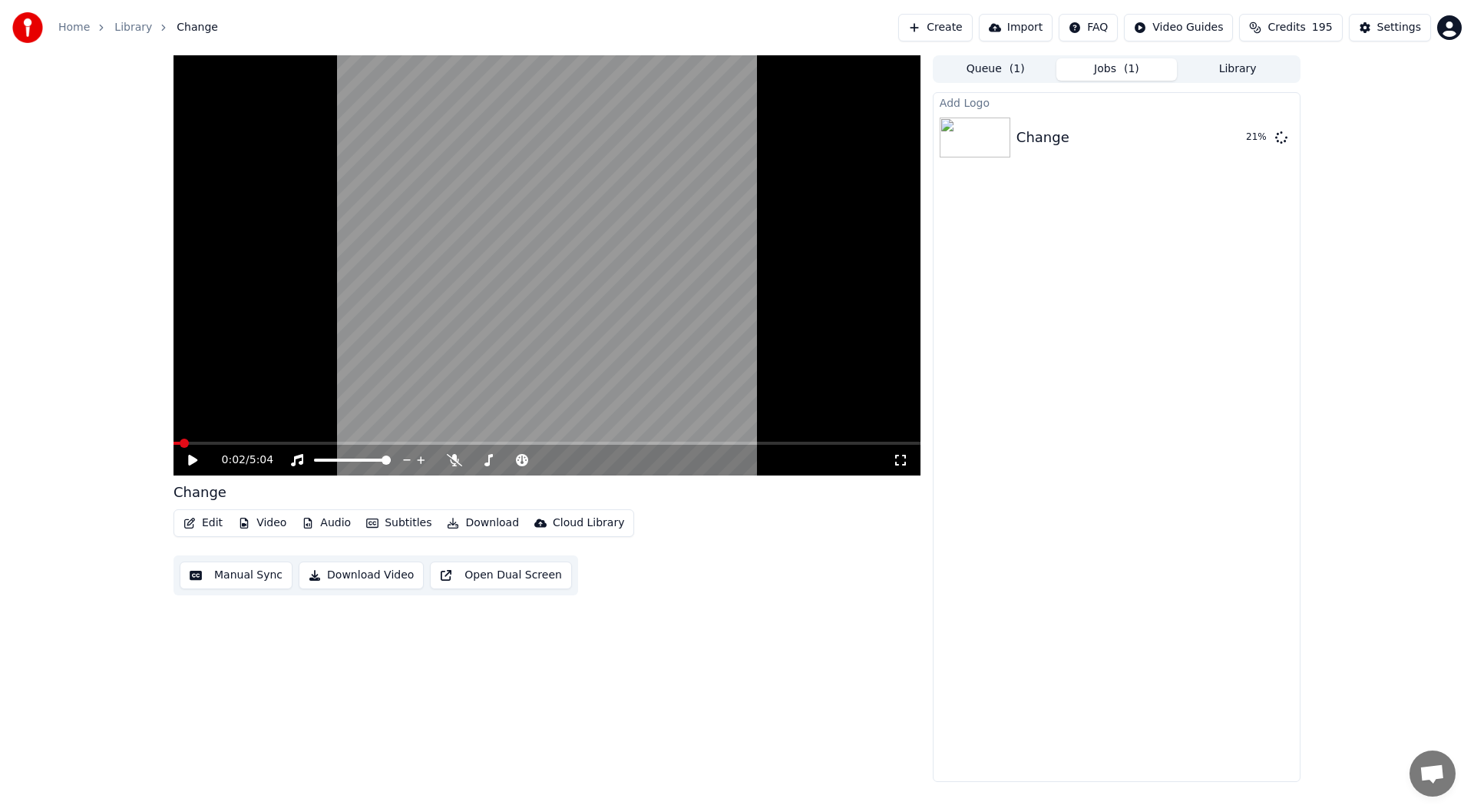
click at [763, 673] on div "0:02 / 5:04 Change Edit Video Audio Subtitles Download Cloud Library Manual Syn…" at bounding box center [547, 418] width 747 height 727
click at [558, 441] on video at bounding box center [547, 265] width 747 height 420
click at [569, 445] on div "0:02 / 5:04" at bounding box center [547, 460] width 747 height 30
click at [570, 444] on span at bounding box center [547, 443] width 747 height 3
click at [721, 444] on span at bounding box center [547, 443] width 747 height 3
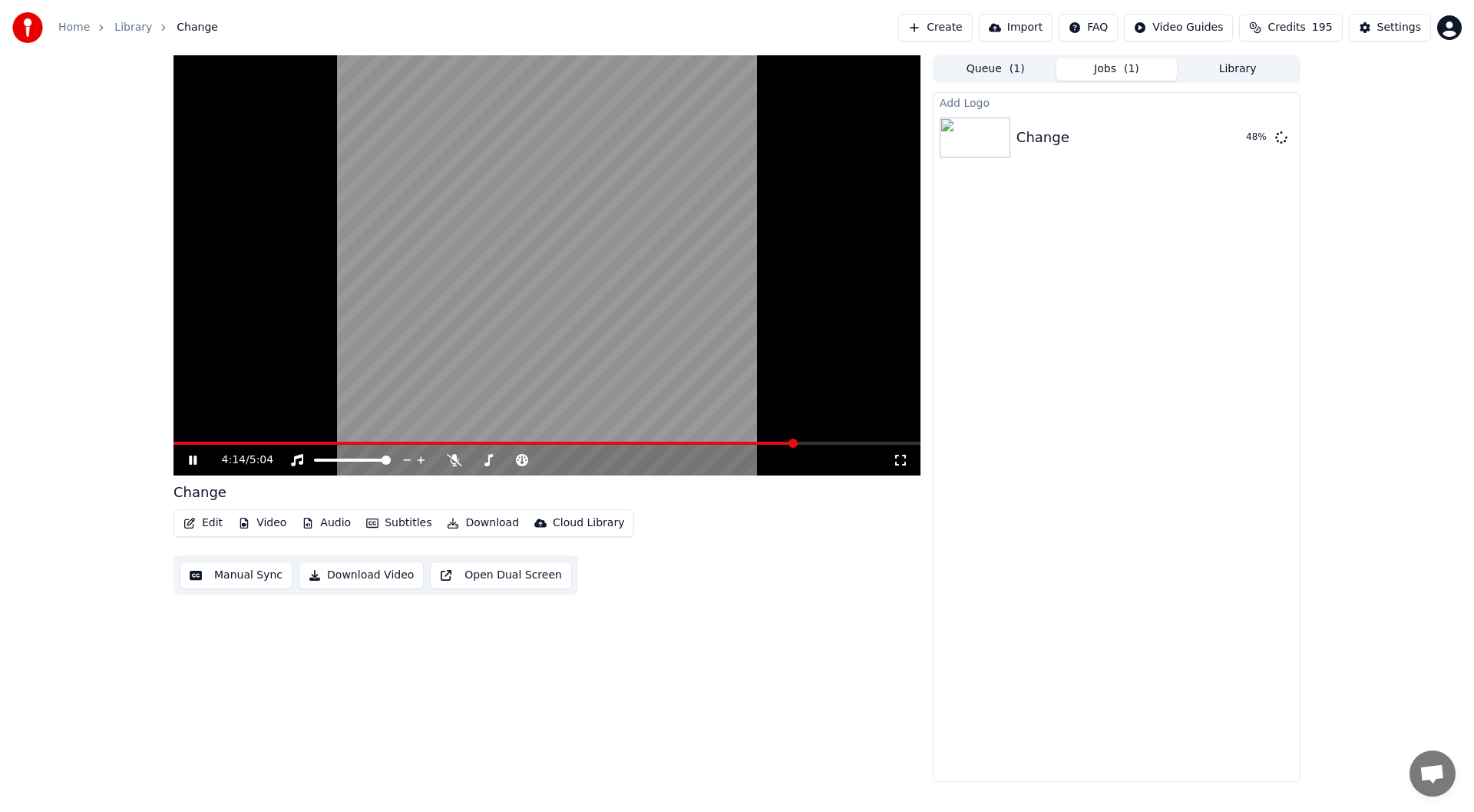
click at [302, 441] on video at bounding box center [547, 265] width 747 height 420
click at [305, 444] on span at bounding box center [485, 443] width 623 height 3
click at [193, 457] on icon at bounding box center [193, 460] width 9 height 10
click at [191, 464] on icon at bounding box center [193, 460] width 8 height 9
click at [393, 528] on button "Subtitles" at bounding box center [399, 522] width 78 height 22
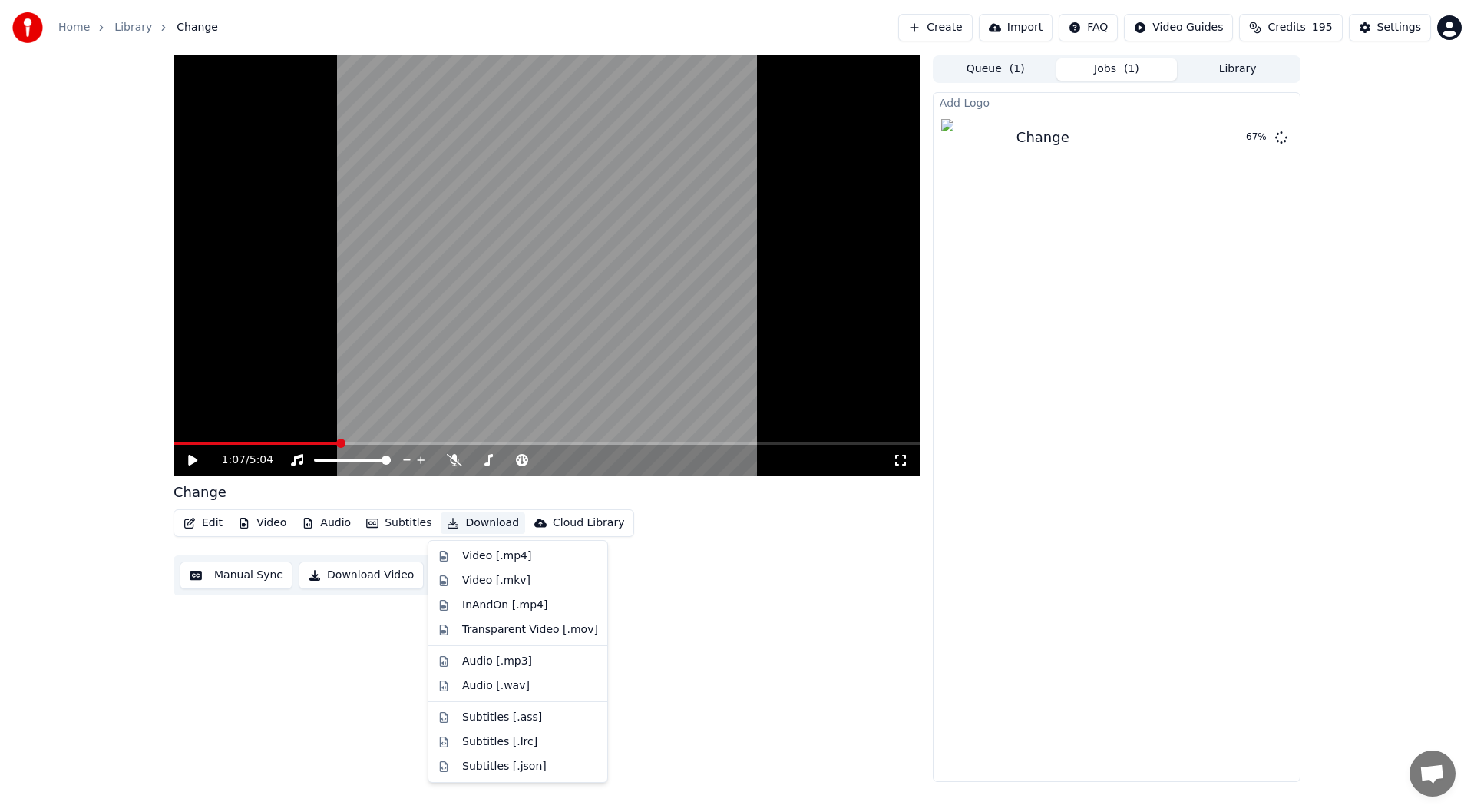
click at [575, 444] on span at bounding box center [547, 443] width 747 height 3
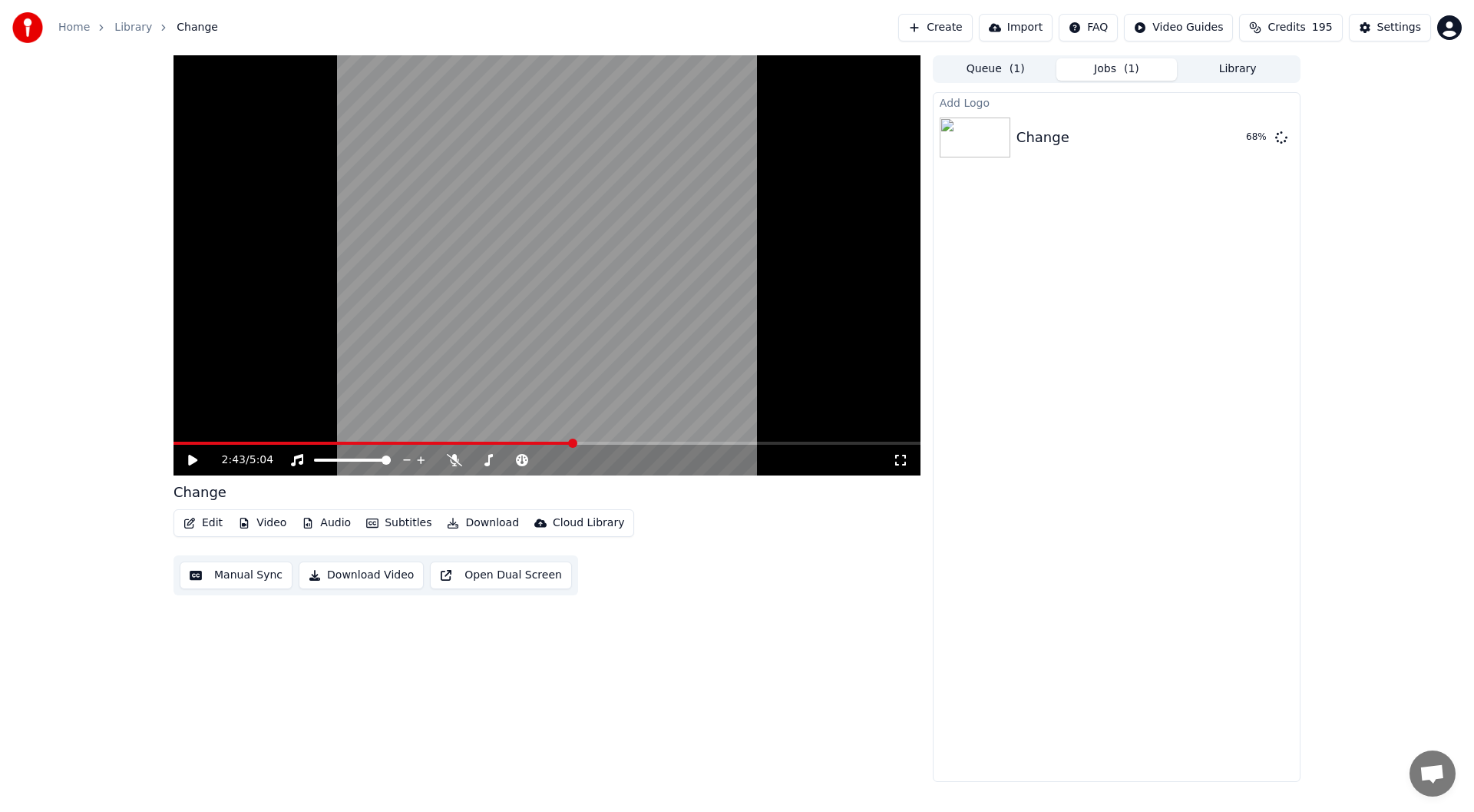
click at [599, 442] on span at bounding box center [547, 443] width 747 height 3
click at [511, 444] on span at bounding box center [510, 444] width 9 height 9
click at [602, 444] on span at bounding box center [602, 444] width 9 height 9
click at [174, 447] on span at bounding box center [179, 444] width 9 height 9
click at [1254, 142] on button "Play" at bounding box center [1245, 137] width 48 height 28
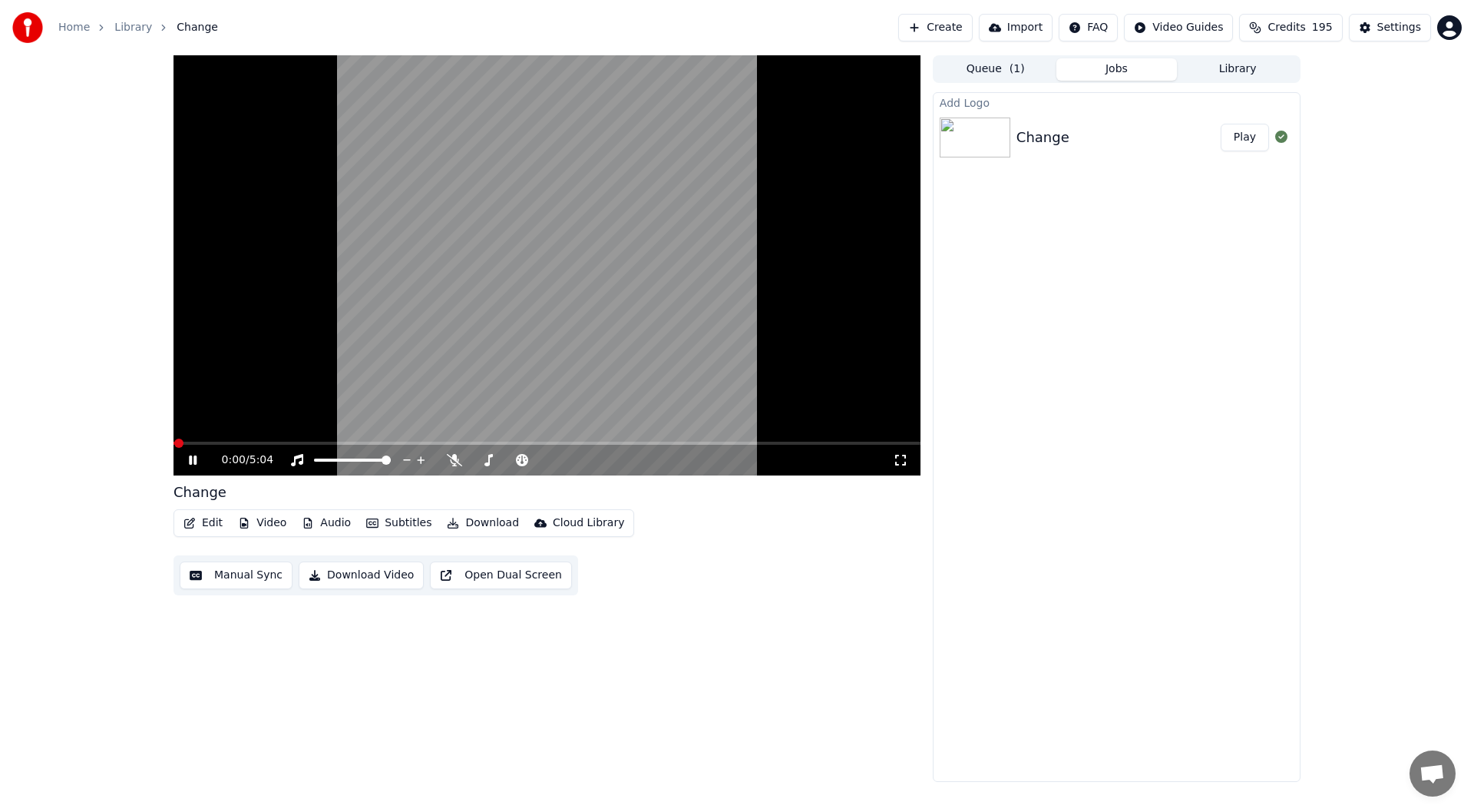
click at [191, 463] on icon at bounding box center [193, 460] width 8 height 9
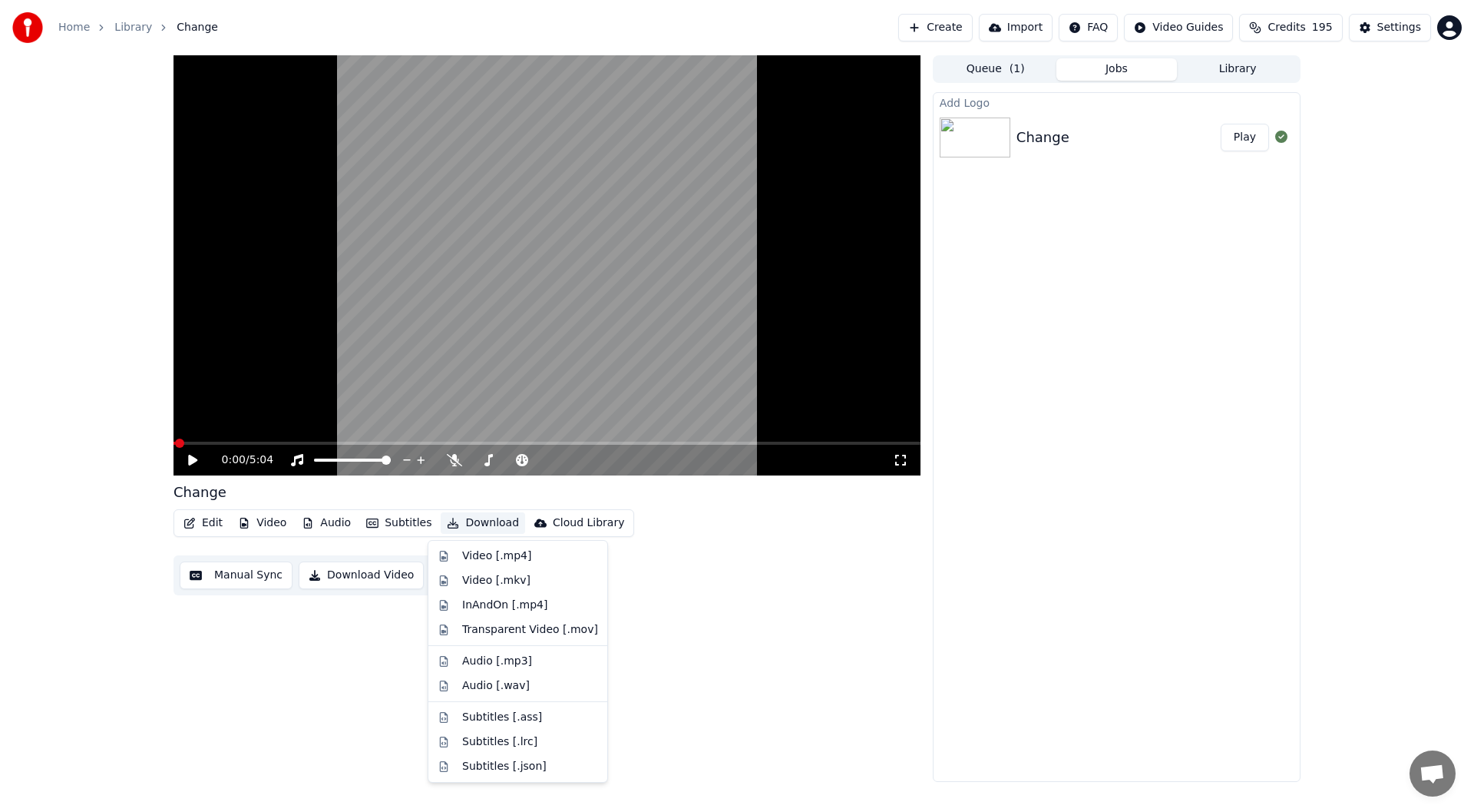
click at [465, 518] on button "Download" at bounding box center [482, 522] width 85 height 22
click at [471, 562] on div "Video [.mp4]" at bounding box center [497, 556] width 69 height 15
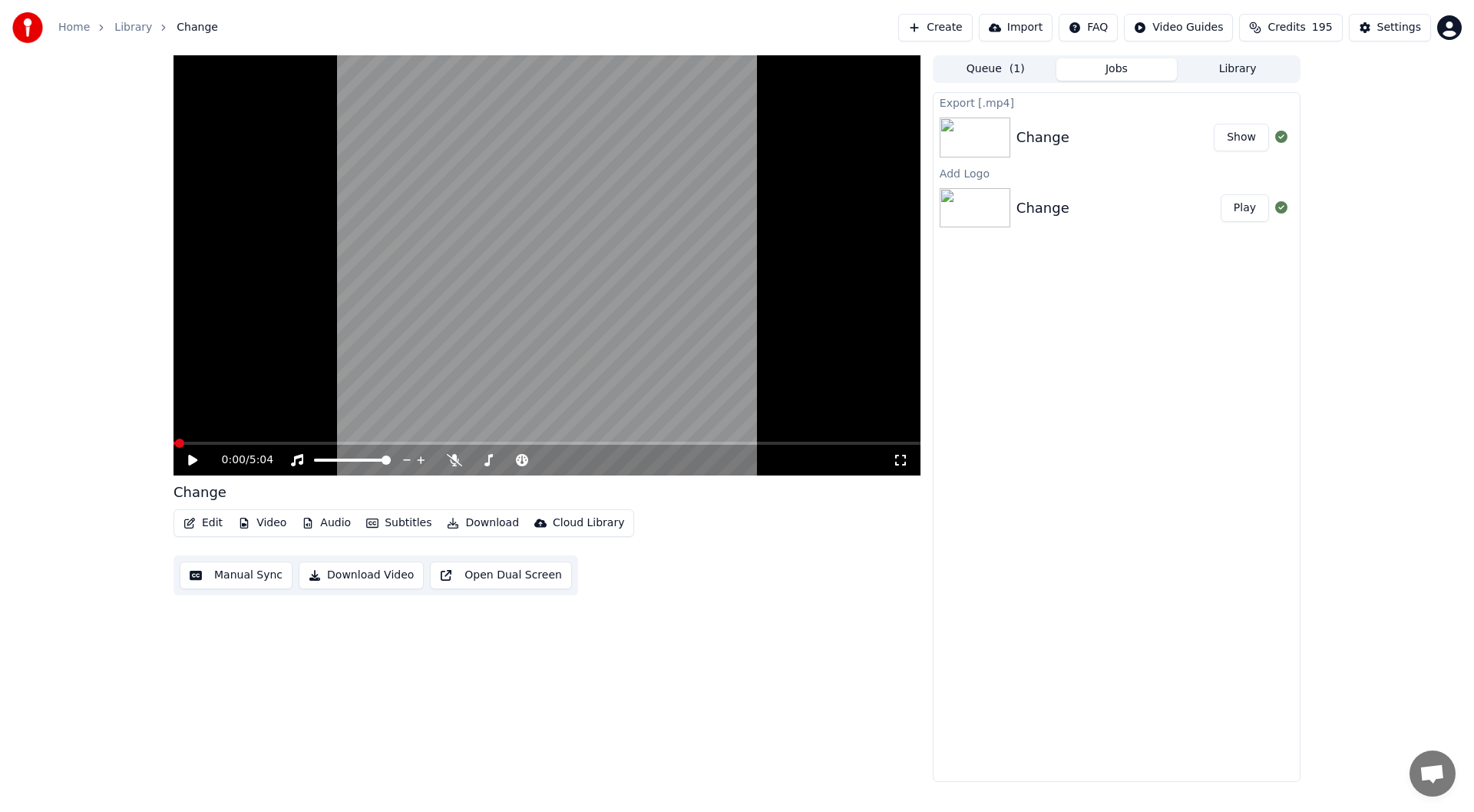
click at [1265, 138] on button "Show" at bounding box center [1241, 137] width 55 height 28
